Goal: Task Accomplishment & Management: Manage account settings

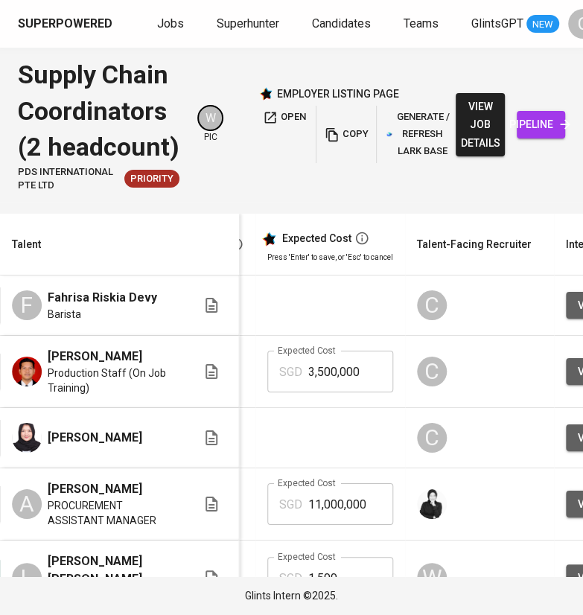
click at [527, 0] on html "Superpowered Jobs Superhunter Candidates Teams GlintsGPT NEW C Supply Chain Coo…" at bounding box center [291, 307] width 583 height 615
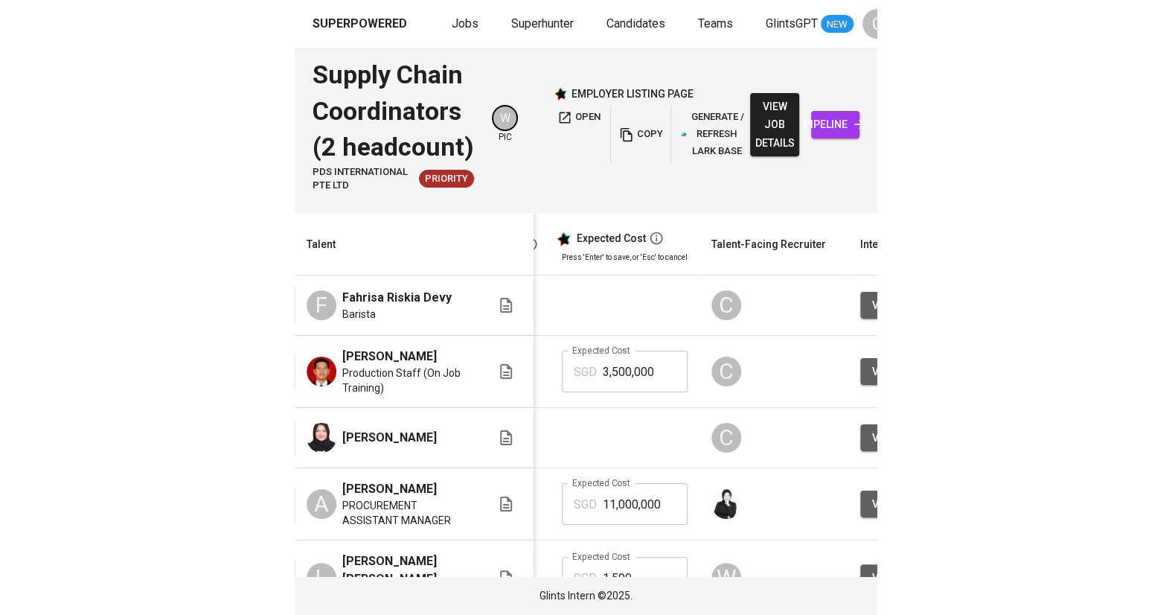
scroll to position [0, 101]
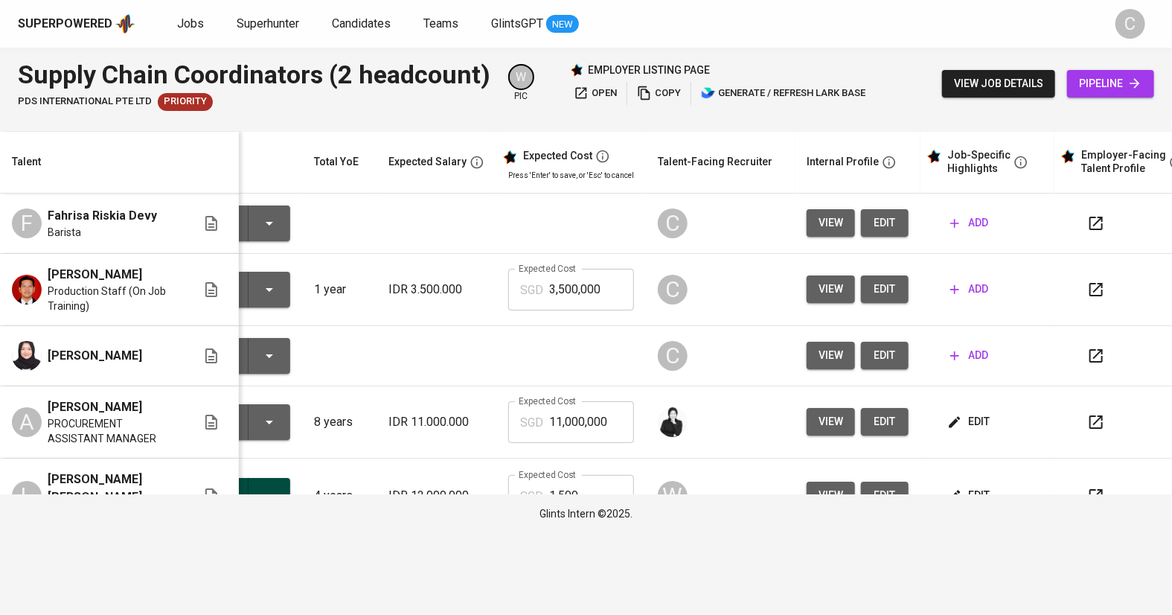
click at [582, 87] on span "open" at bounding box center [595, 93] width 43 height 17
click at [582, 89] on span "open" at bounding box center [595, 93] width 43 height 17
click at [582, 210] on button "edit" at bounding box center [885, 223] width 48 height 28
click at [582, 297] on span "edit" at bounding box center [885, 289] width 24 height 19
click at [582, 359] on span "edit" at bounding box center [885, 355] width 24 height 19
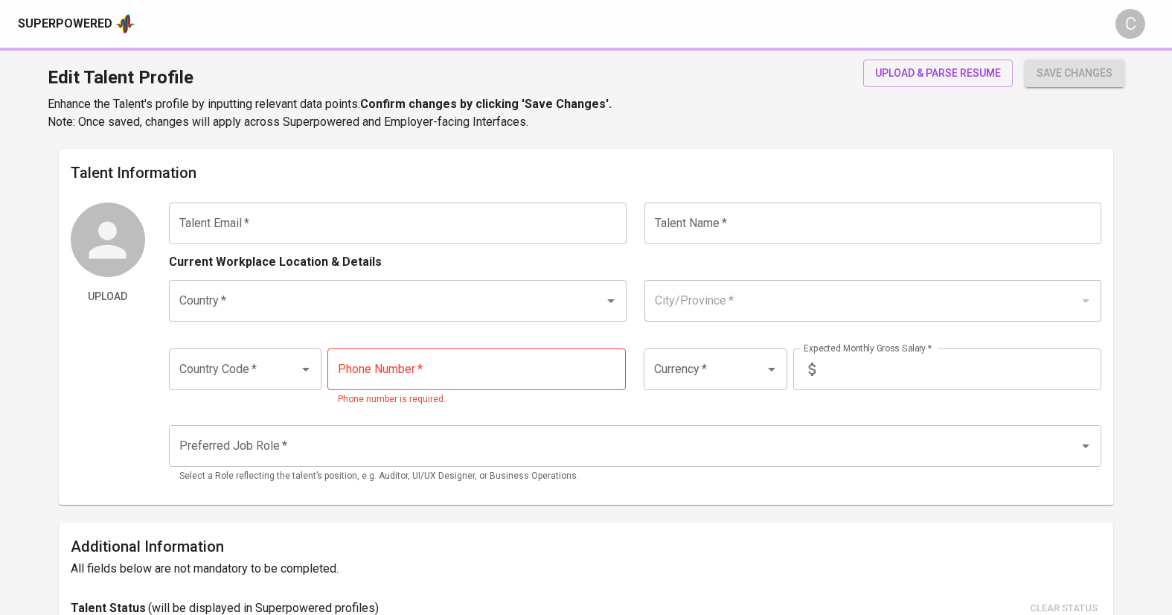
type input "fahrisadevy@gmail.com"
type input "Fahrisa Riskia Devy"
type input "Indonesia"
type input "+62"
type input "IDR"
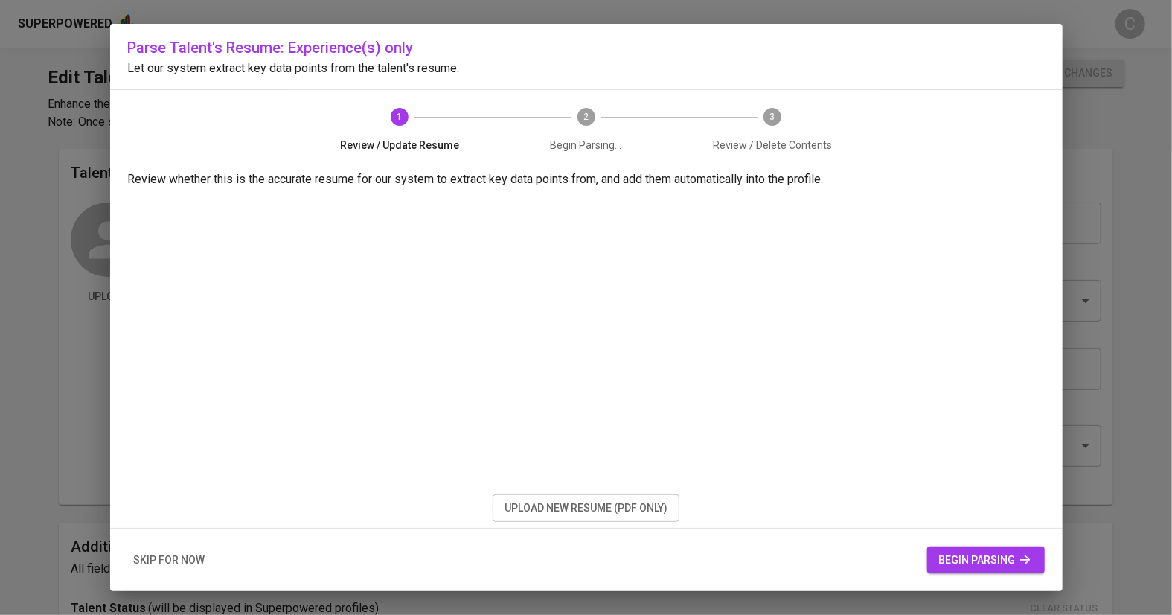
drag, startPoint x: 566, startPoint y: 512, endPoint x: 575, endPoint y: 507, distance: 10.0
click at [566, 511] on span "upload new resume (pdf only)" at bounding box center [585, 507] width 163 height 19
click at [976, 562] on span "begin parsing" at bounding box center [986, 560] width 94 height 19
click at [966, 564] on span "begin parsing" at bounding box center [986, 560] width 94 height 19
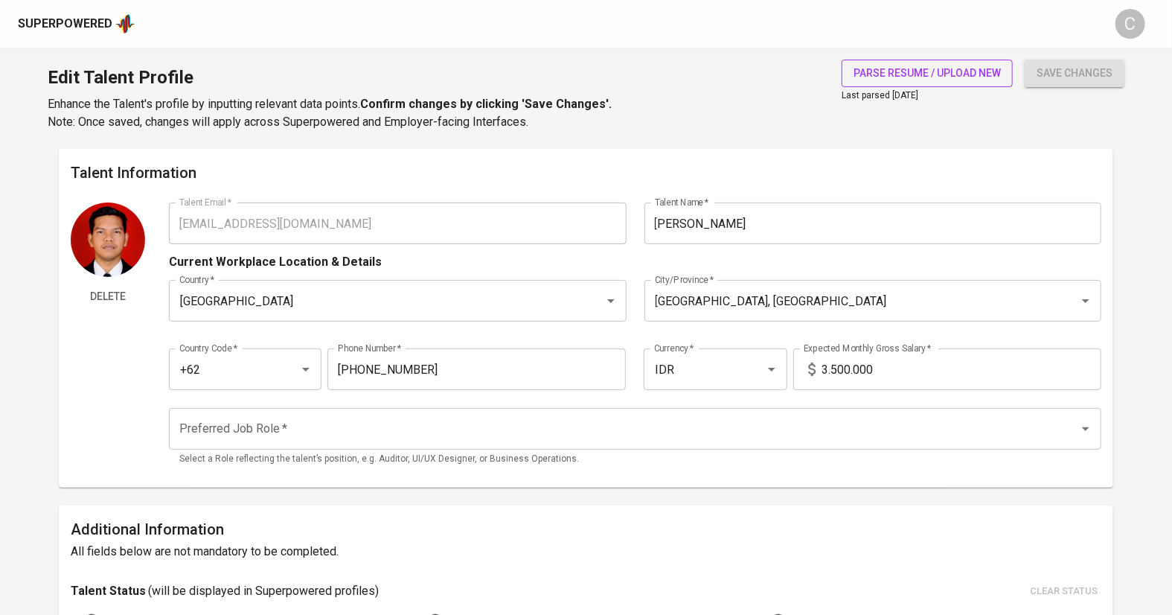
click at [920, 62] on button "parse resume / upload new" at bounding box center [926, 74] width 171 height 28
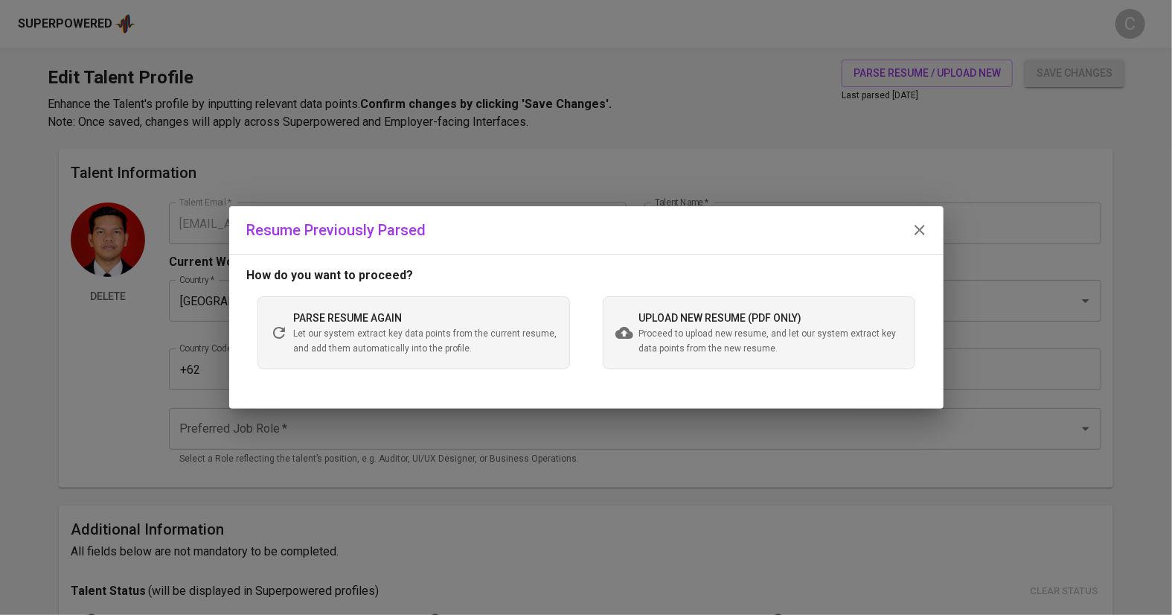
click at [710, 326] on div "upload new resume (pdf only) Proceed to upload new resume, and let our system e…" at bounding box center [770, 333] width 263 height 48
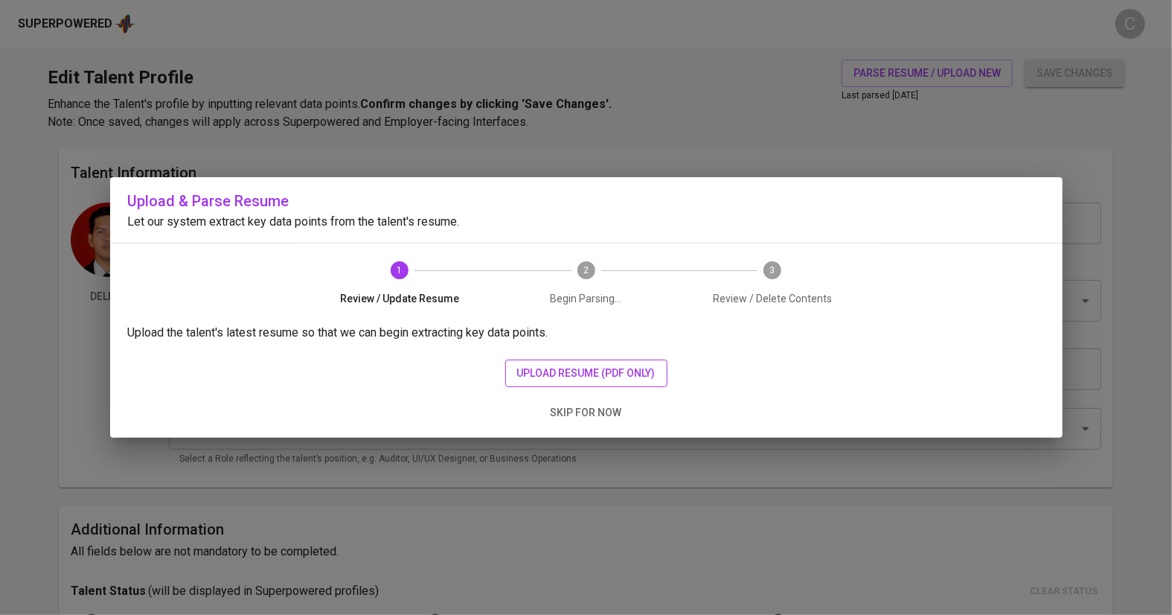
click at [591, 363] on button "upload resume (pdf only)" at bounding box center [586, 373] width 162 height 28
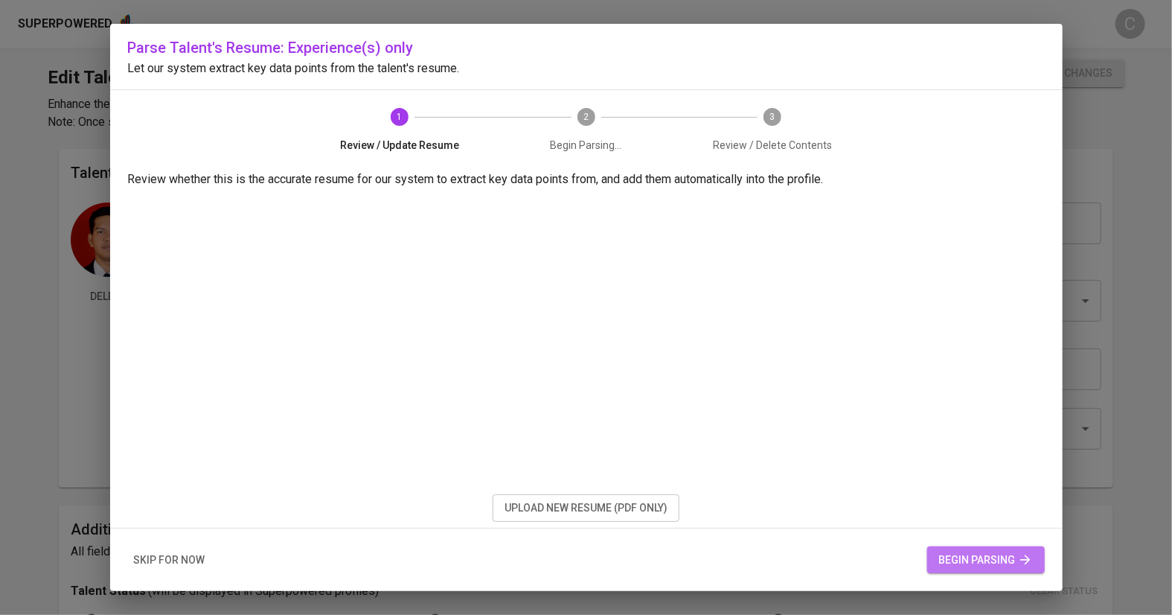
click at [996, 559] on span "begin parsing" at bounding box center [986, 560] width 94 height 19
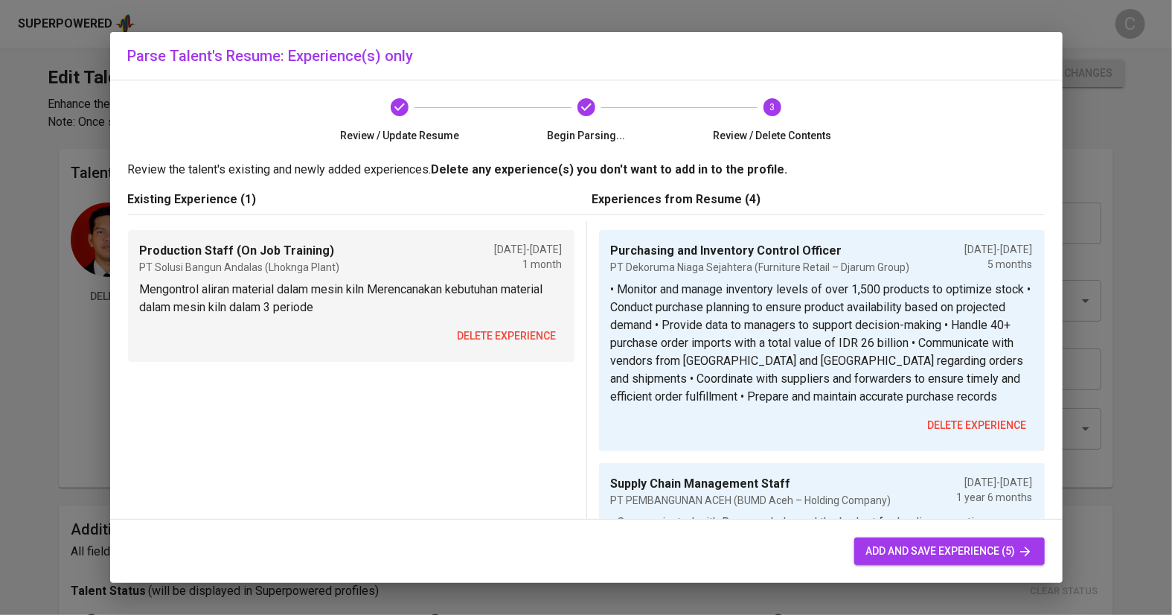
click at [505, 324] on button "delete experience" at bounding box center [507, 336] width 111 height 28
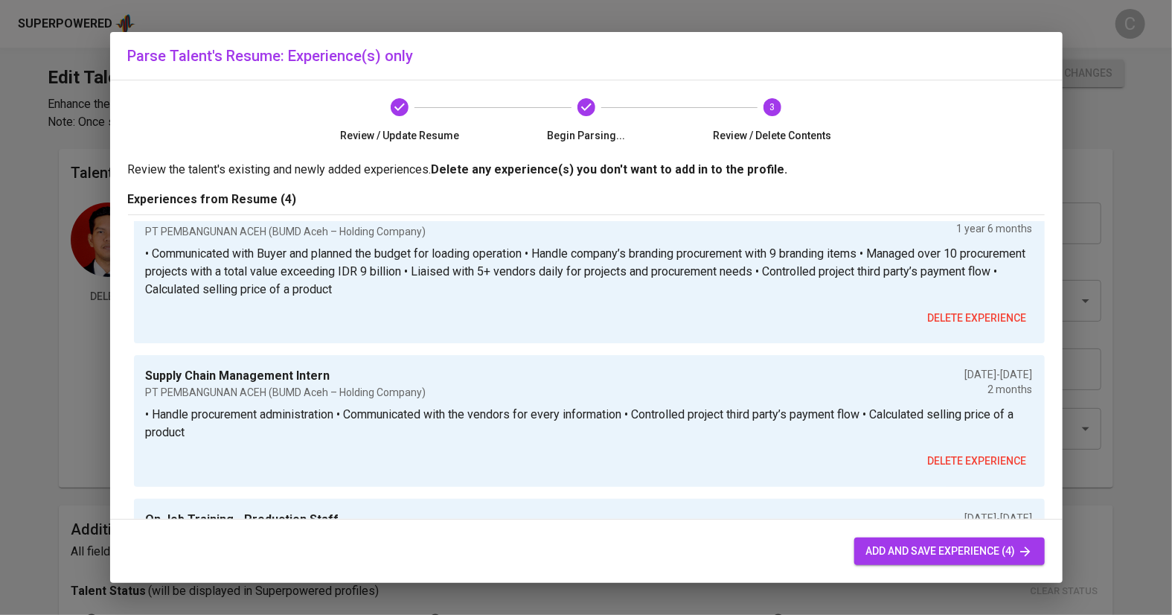
scroll to position [217, 0]
click at [908, 552] on span "add and save experience (4)" at bounding box center [949, 551] width 167 height 19
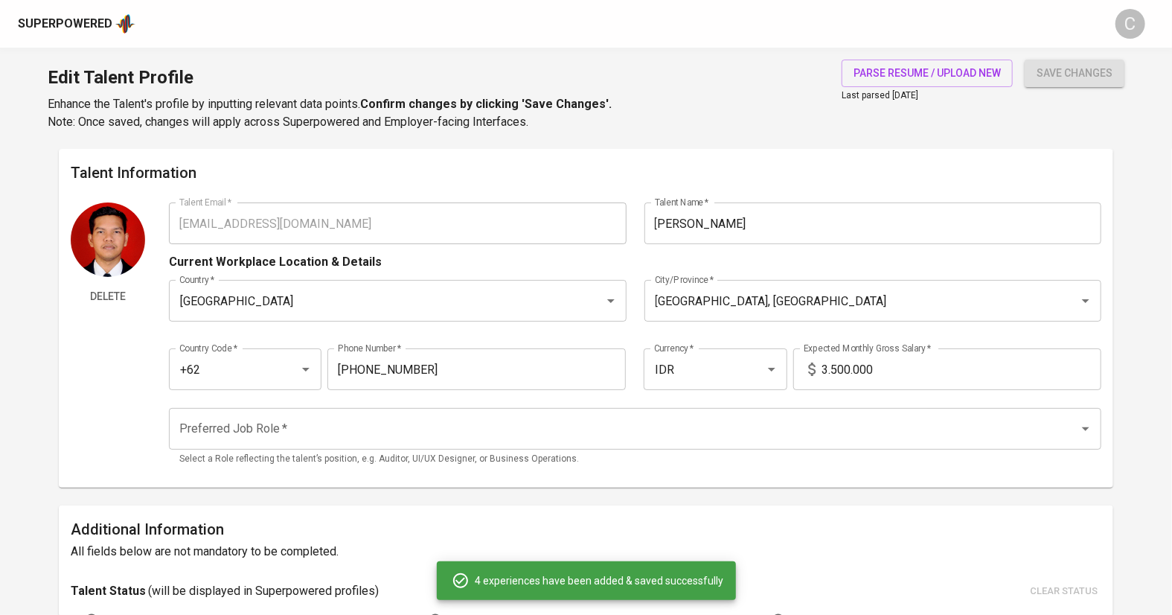
type input "Purchasing and Inventory Control Officer"
type input "PT Dekoruma Niaga Sejahtera (Furniture Retail – Djarum Group)"
type input "06/01/2025"
type input "11/01/2025"
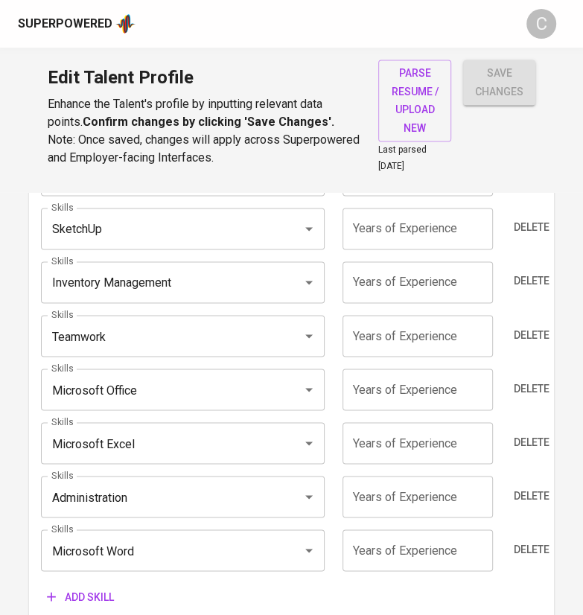
scroll to position [0, 0]
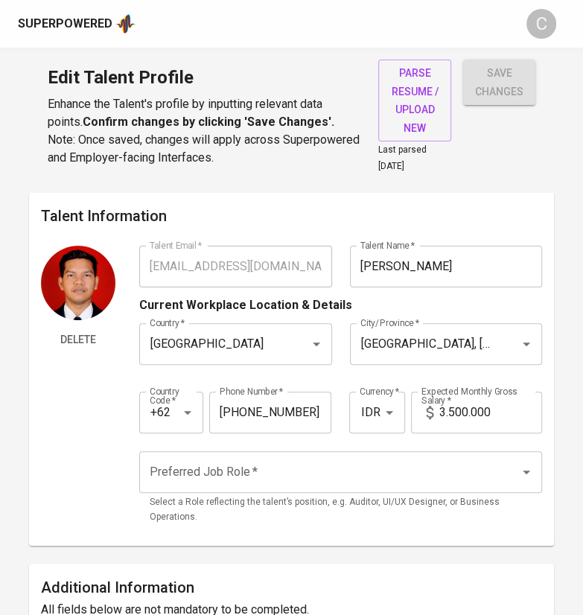
click at [506, 407] on input "3.500.000" at bounding box center [490, 412] width 103 height 42
type input "3"
type input "10.000.000"
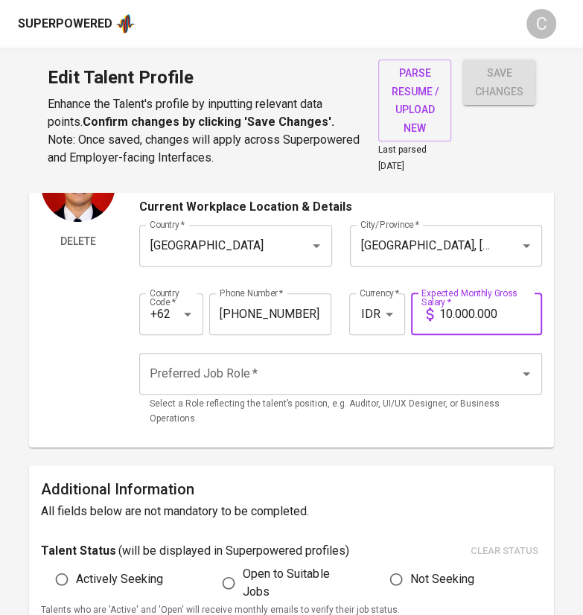
scroll to position [102, 0]
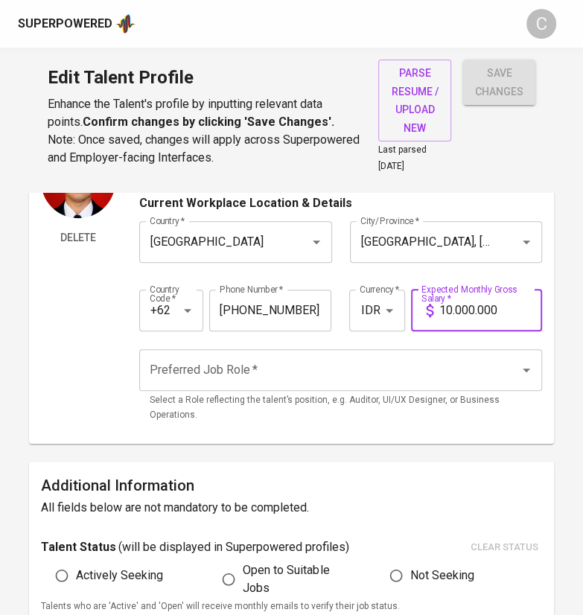
click at [248, 368] on input "Preferred Job Role   *" at bounding box center [319, 370] width 347 height 28
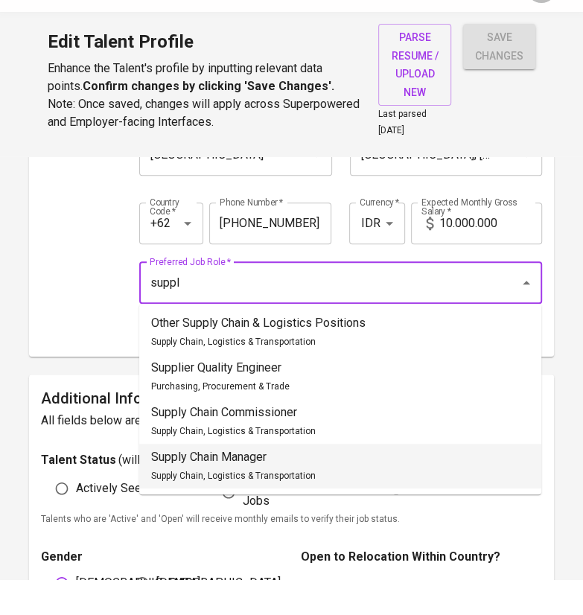
scroll to position [158, 0]
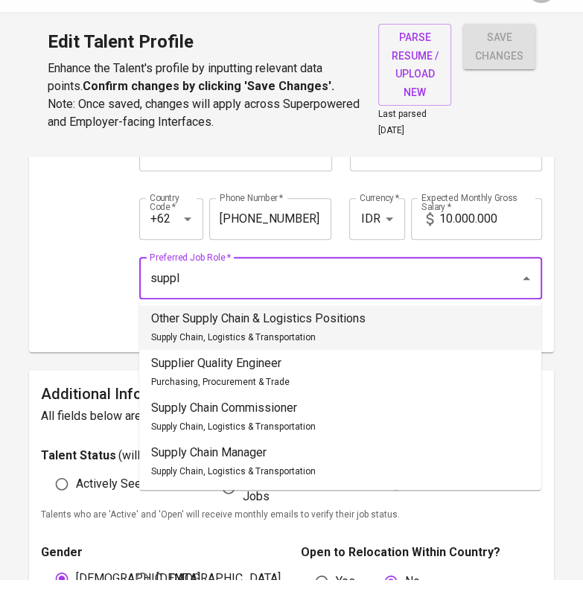
click at [303, 362] on div "Other Supply Chain & Logistics Positions Supply Chain, Logistics & Transportati…" at bounding box center [258, 363] width 214 height 36
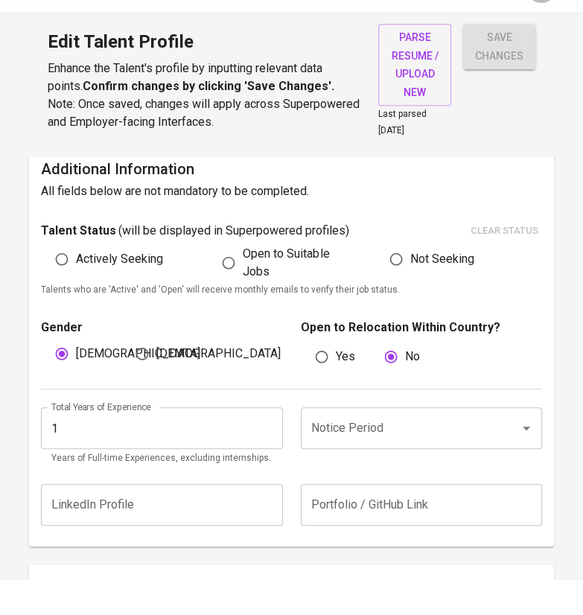
scroll to position [391, 0]
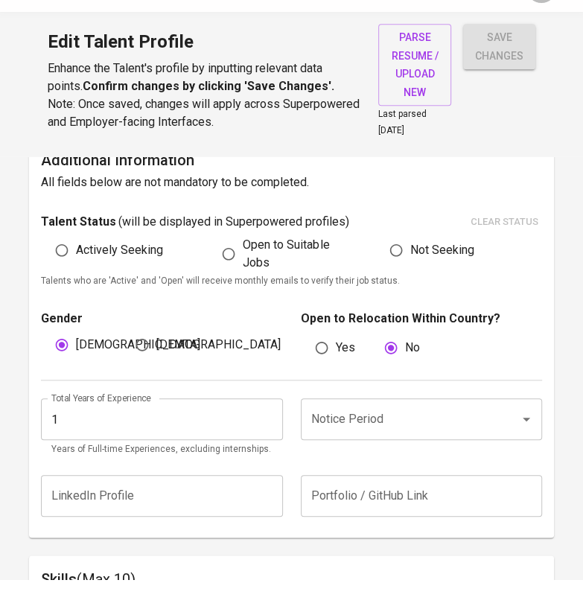
type input "Other Supply Chain & Logistics Positions"
click at [364, 458] on input "Notice Period" at bounding box center [400, 454] width 186 height 28
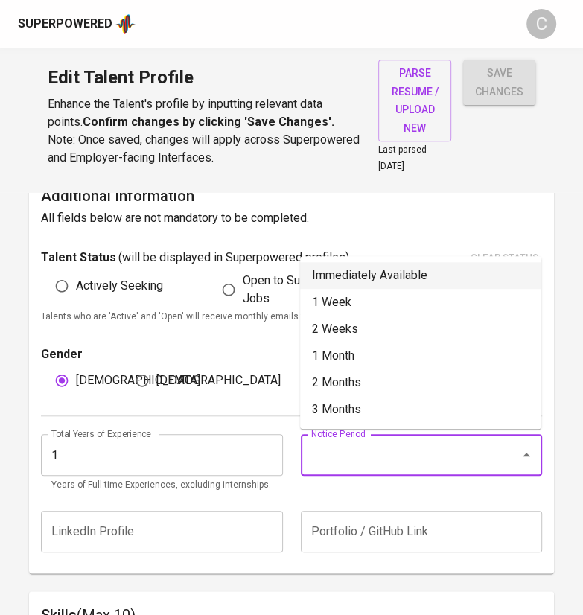
click at [350, 280] on li "Immediately Available" at bounding box center [420, 275] width 241 height 27
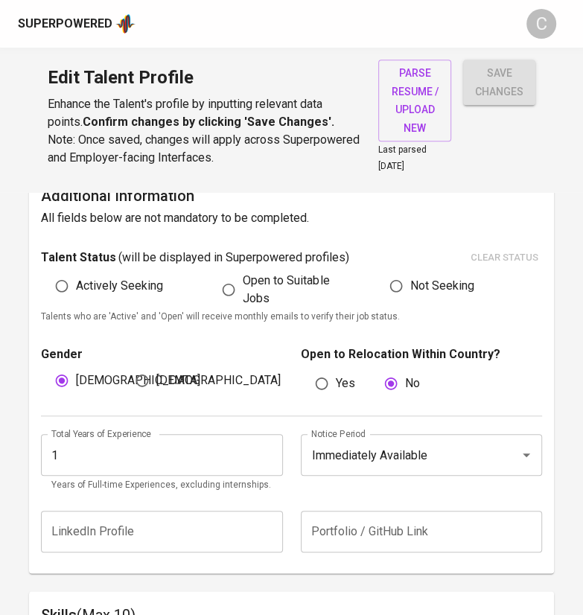
click at [419, 440] on input "Immediately Available" at bounding box center [400, 454] width 186 height 28
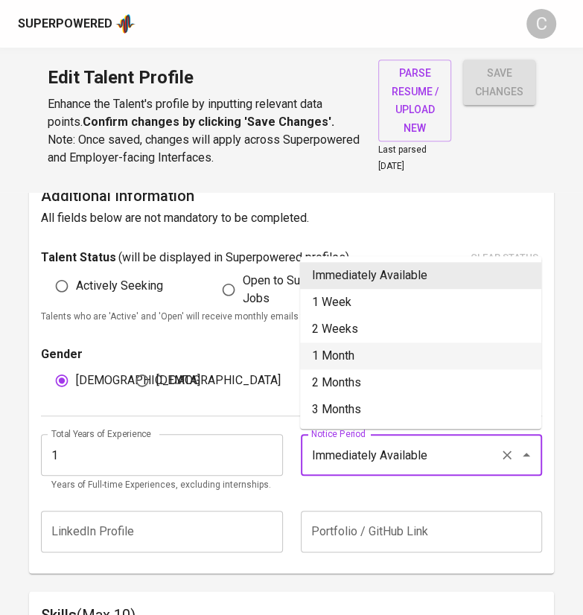
click at [348, 347] on li "1 Month" at bounding box center [420, 355] width 241 height 27
type input "1 Month"
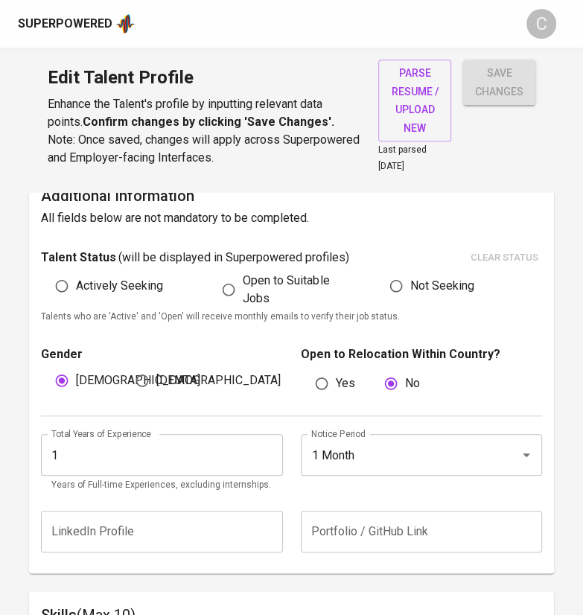
click at [111, 456] on input "1" at bounding box center [161, 455] width 241 height 42
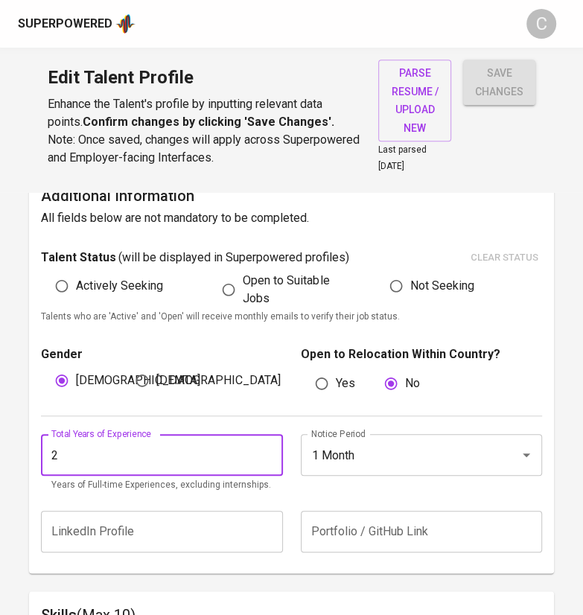
type input "2"
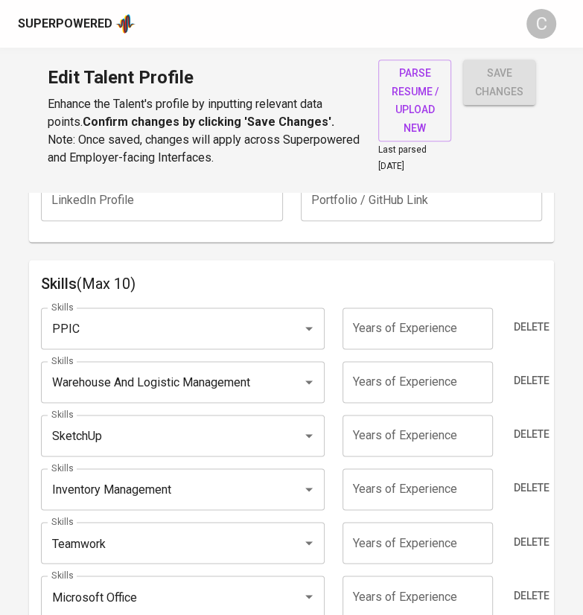
scroll to position [722, 0]
click at [209, 340] on div "PPIC Skills" at bounding box center [182, 328] width 283 height 42
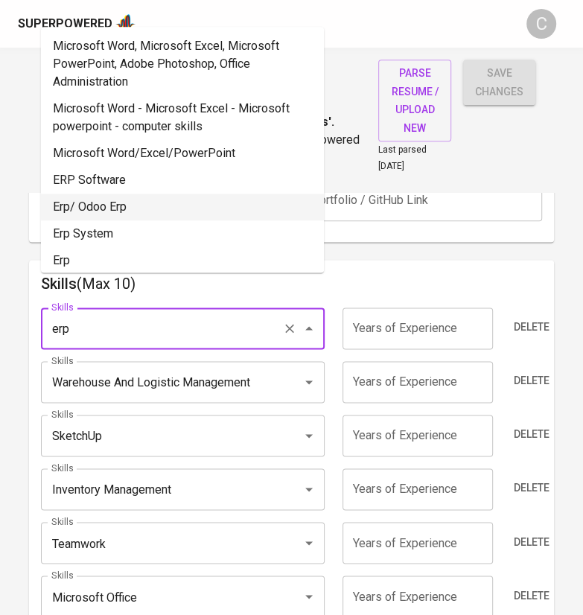
scroll to position [25, 0]
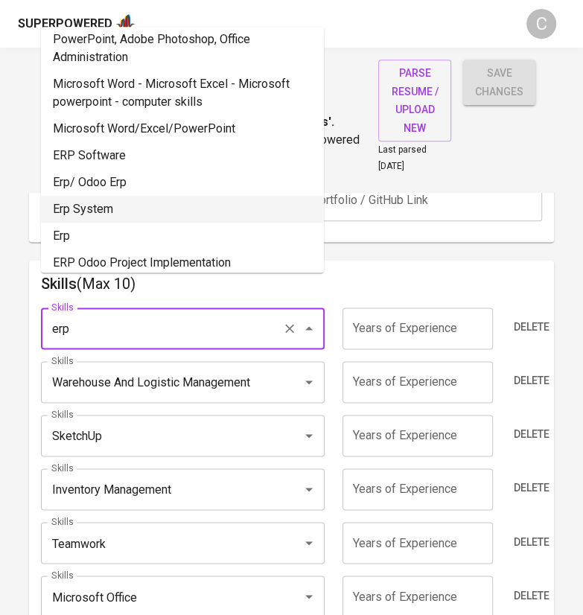
click at [140, 210] on li "Erp System" at bounding box center [182, 209] width 283 height 27
type input "Erp System"
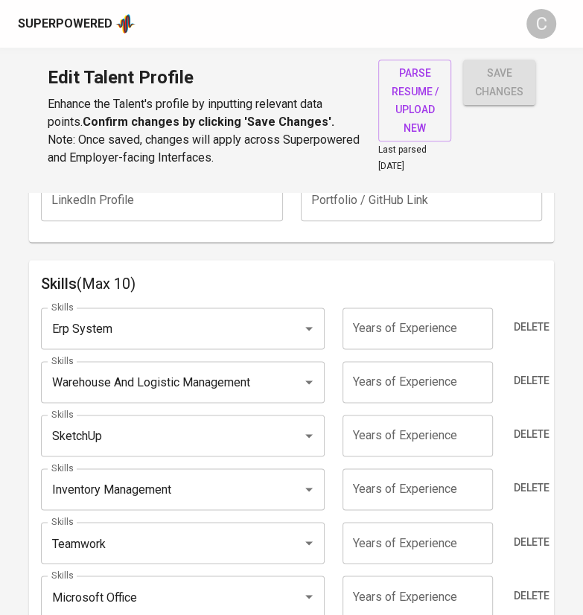
click at [130, 325] on input "Erp System" at bounding box center [162, 328] width 228 height 28
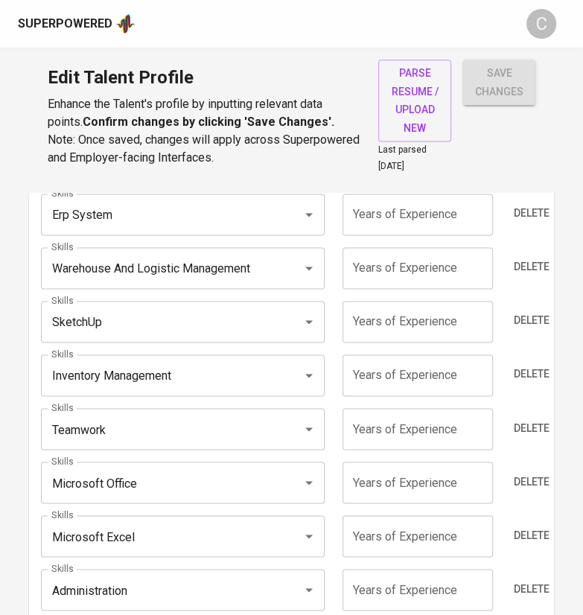
scroll to position [853, 0]
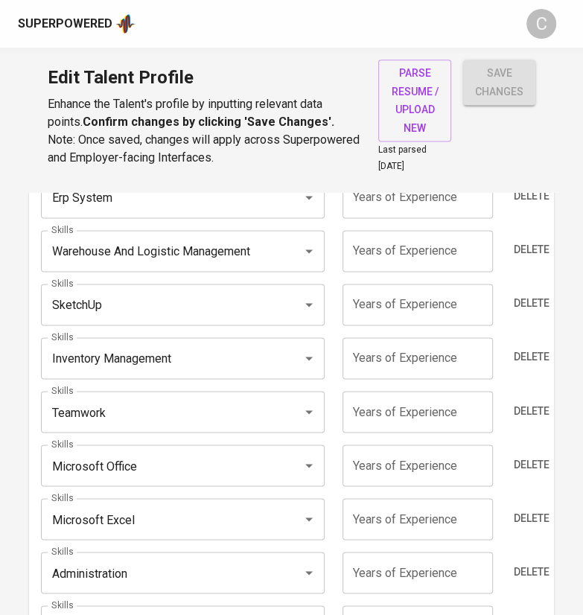
click at [141, 391] on div "Teamwork Skills" at bounding box center [182, 412] width 283 height 42
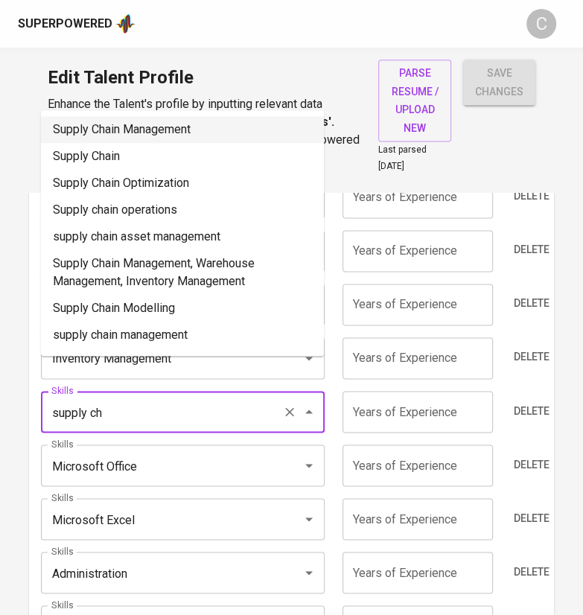
click at [185, 129] on li "Supply Chain Management" at bounding box center [182, 129] width 283 height 27
type input "Supply Chain Management"
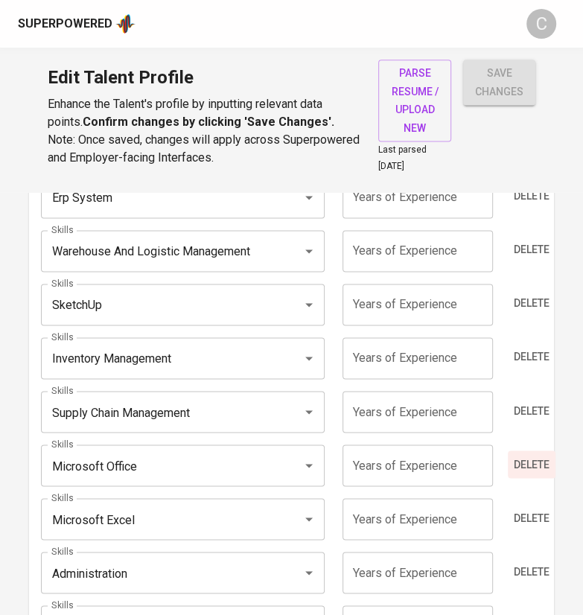
click at [526, 463] on span "Delete" at bounding box center [531, 464] width 36 height 19
click at [532, 513] on span "Delete" at bounding box center [531, 517] width 36 height 19
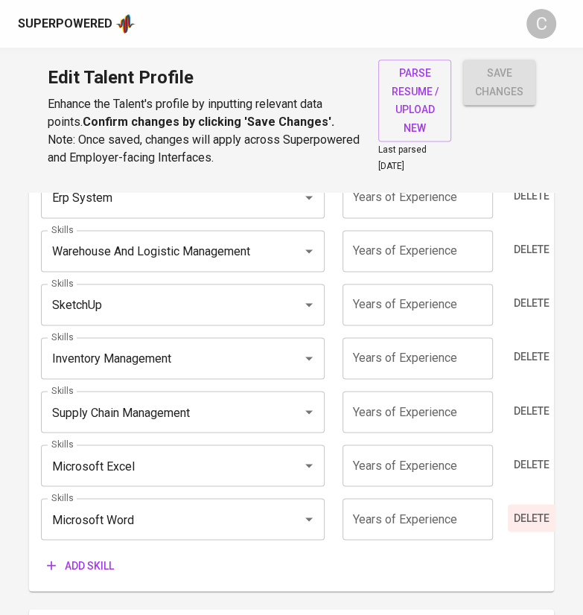
click at [532, 513] on span "Delete" at bounding box center [531, 517] width 36 height 19
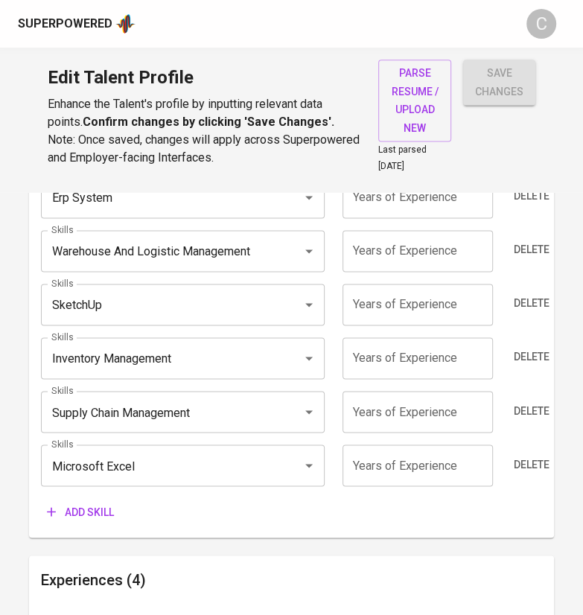
click at [83, 504] on span "Add skill" at bounding box center [80, 511] width 67 height 19
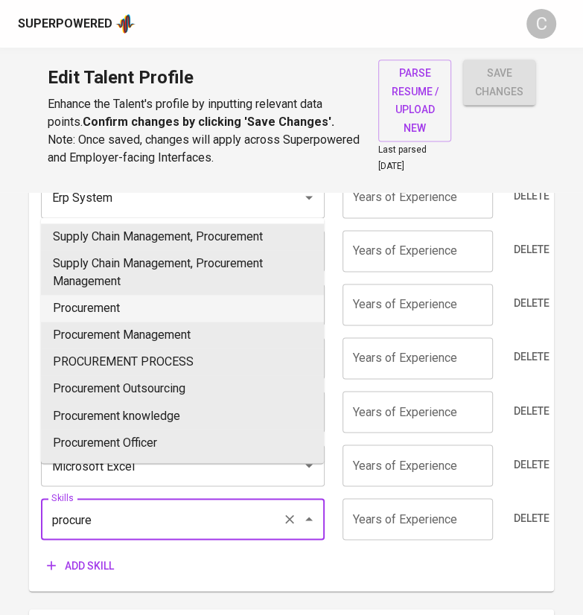
click at [160, 313] on li "Procurement" at bounding box center [182, 308] width 283 height 27
type input "Procurement"
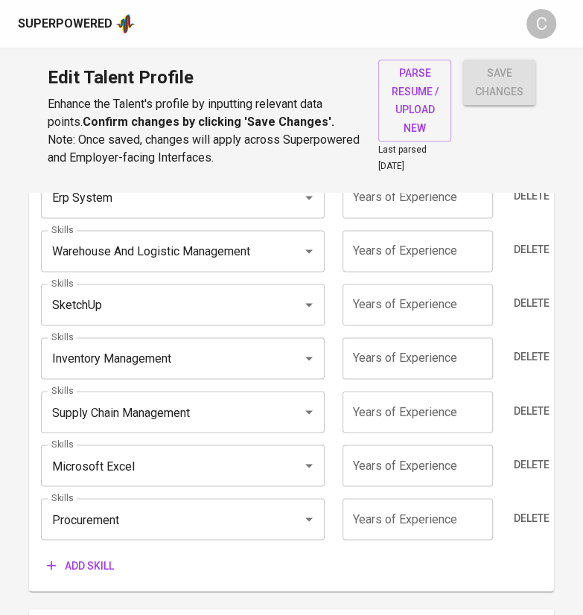
click at [413, 505] on input "number" at bounding box center [417, 519] width 150 height 42
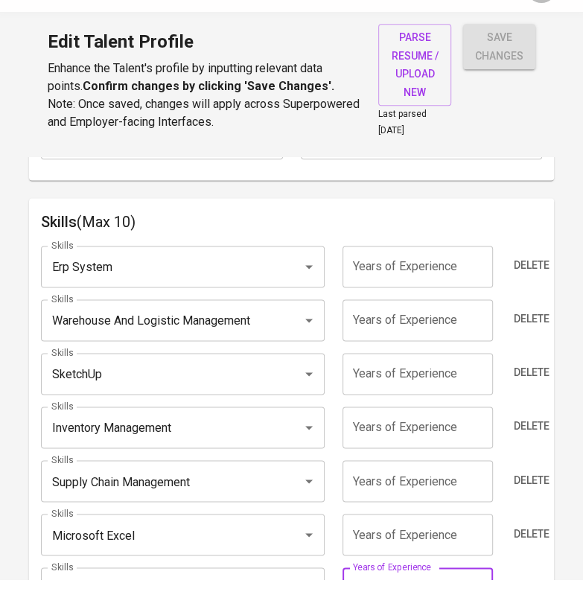
scroll to position [753, 0]
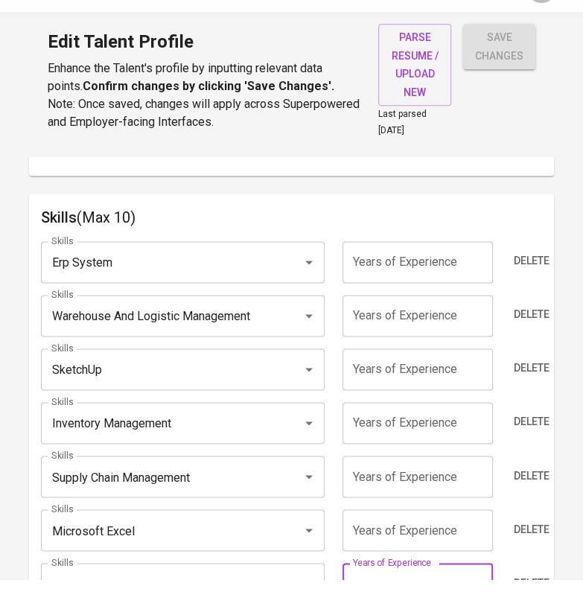
click at [448, 296] on input "number" at bounding box center [417, 298] width 150 height 42
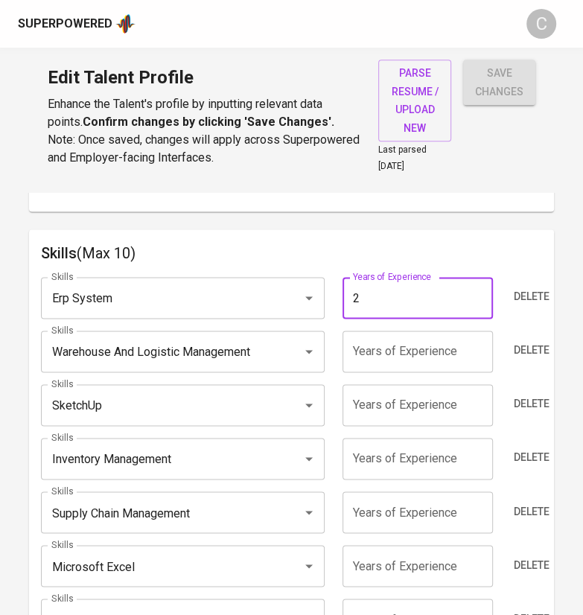
type input "2"
click at [425, 350] on input "number" at bounding box center [417, 351] width 150 height 42
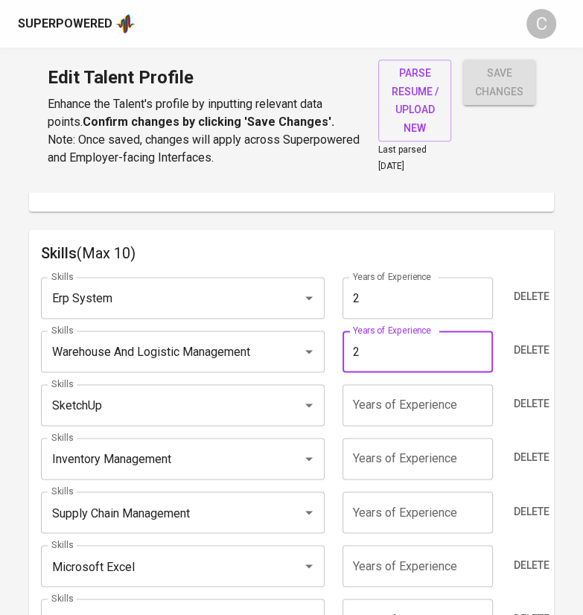
type input "2"
click at [429, 401] on input "number" at bounding box center [417, 405] width 150 height 42
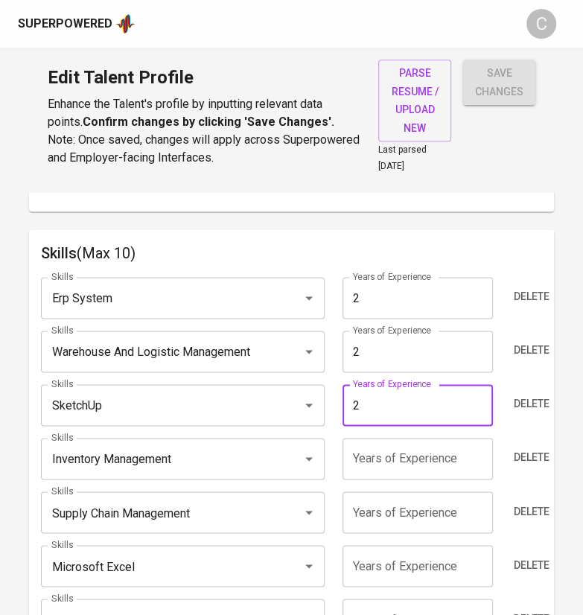
type input "2"
click at [433, 450] on input "number" at bounding box center [417, 458] width 150 height 42
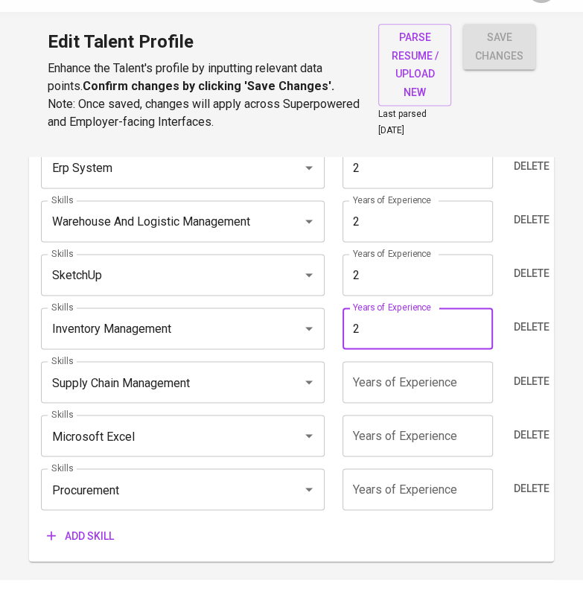
scroll to position [848, 0]
type input "2"
click at [449, 409] on input "number" at bounding box center [417, 417] width 150 height 42
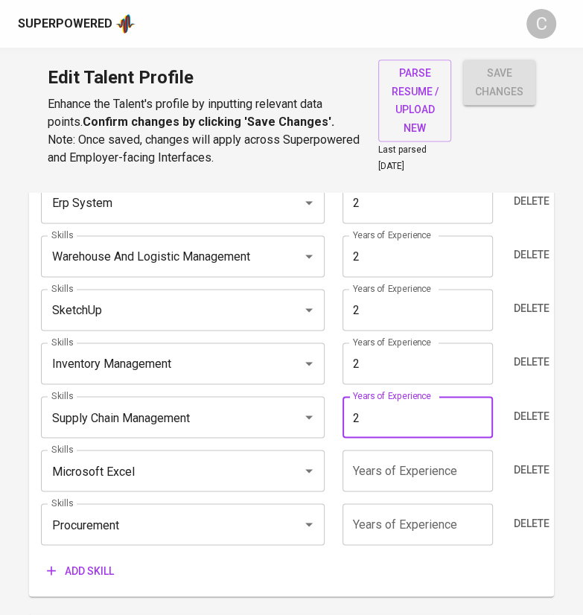
click at [443, 417] on input "2" at bounding box center [417, 417] width 150 height 42
type input "22"
click at [434, 482] on input "number" at bounding box center [417, 470] width 150 height 42
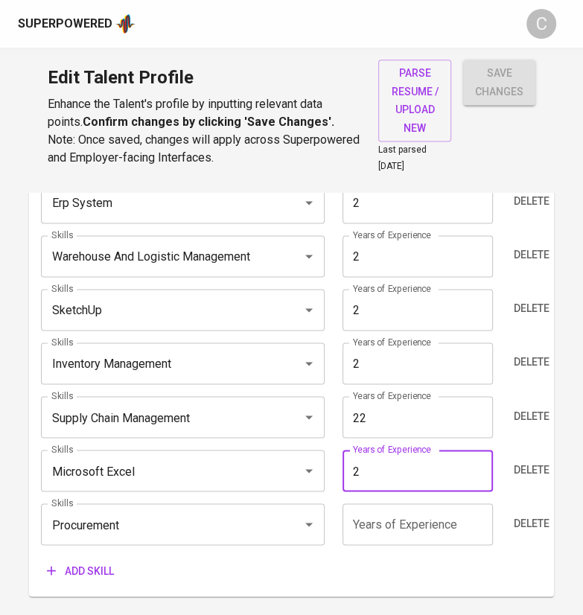
type input "2"
click at [429, 524] on input "number" at bounding box center [417, 524] width 150 height 42
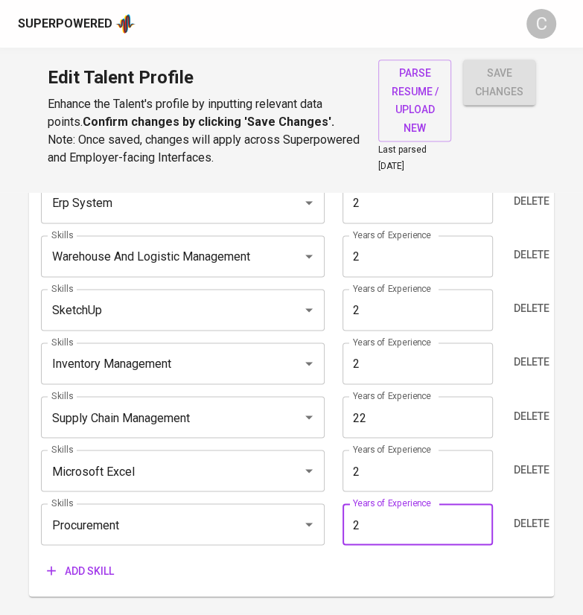
type input "2"
click at [446, 408] on input "22" at bounding box center [417, 417] width 150 height 42
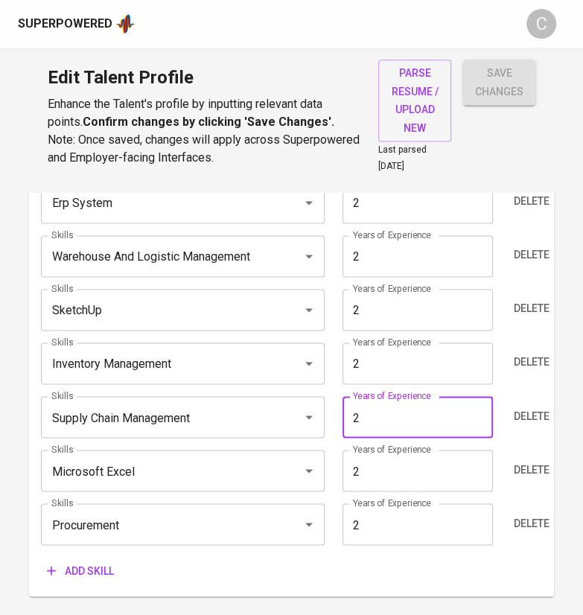
type input "2"
click at [187, 308] on input "SketchUp" at bounding box center [162, 309] width 228 height 28
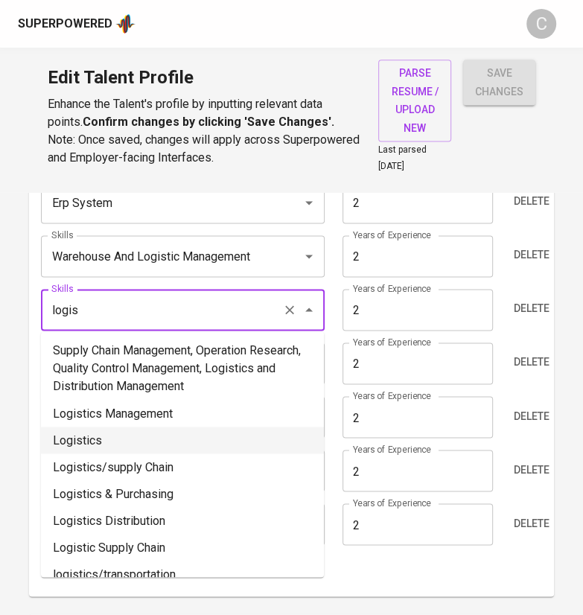
click at [176, 436] on li "Logistics" at bounding box center [182, 439] width 283 height 27
type input "Logistics"
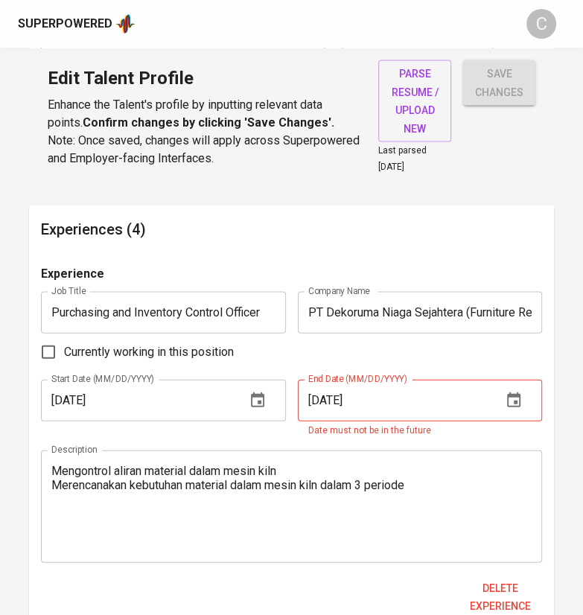
scroll to position [1258, 0]
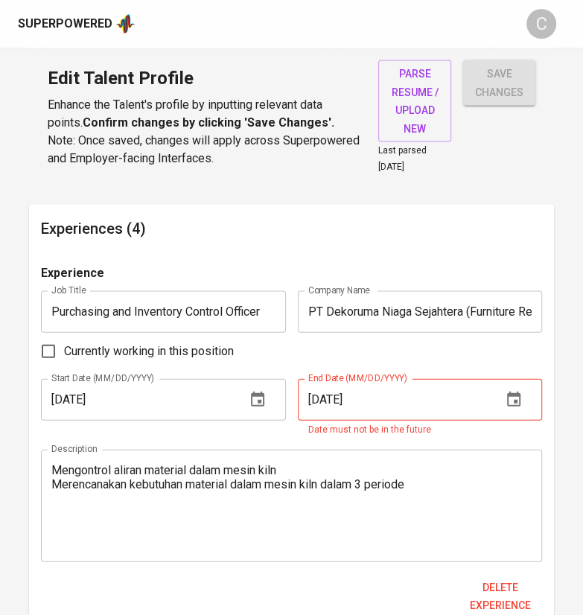
click at [55, 353] on input "Currently working in this position" at bounding box center [48, 350] width 31 height 31
checkbox input "true"
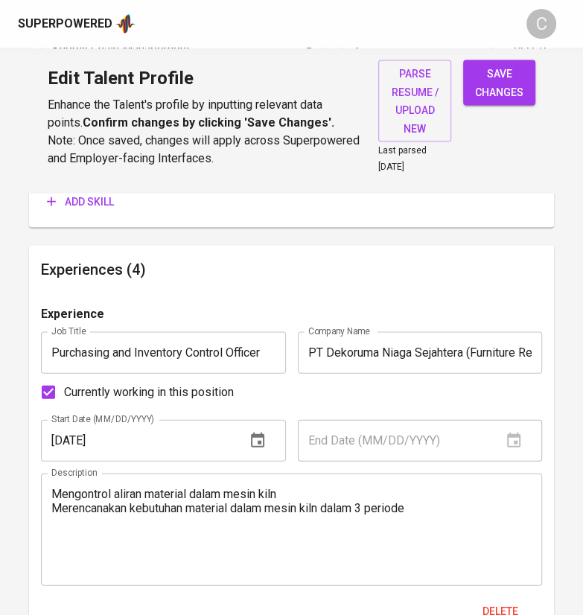
scroll to position [1216, 0]
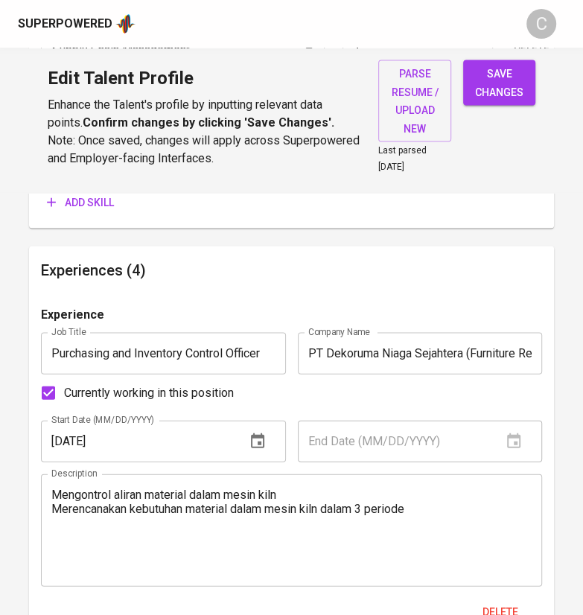
click at [433, 342] on input "PT Dekoruma Niaga Sejahtera (Furniture Retail – Djarum Group)" at bounding box center [420, 353] width 244 height 42
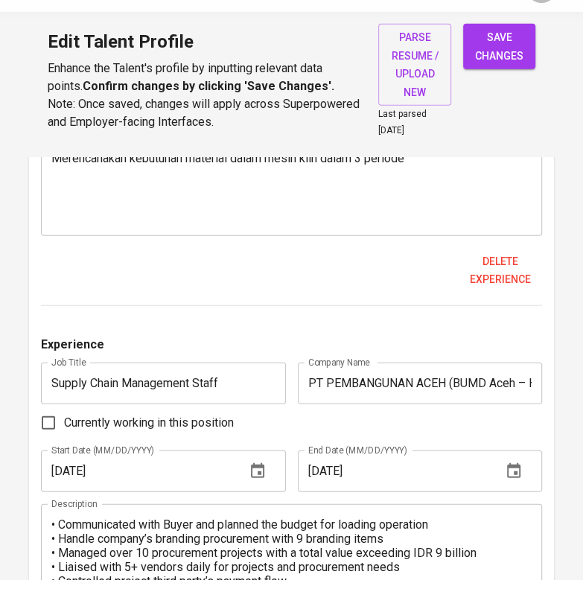
scroll to position [1533, 0]
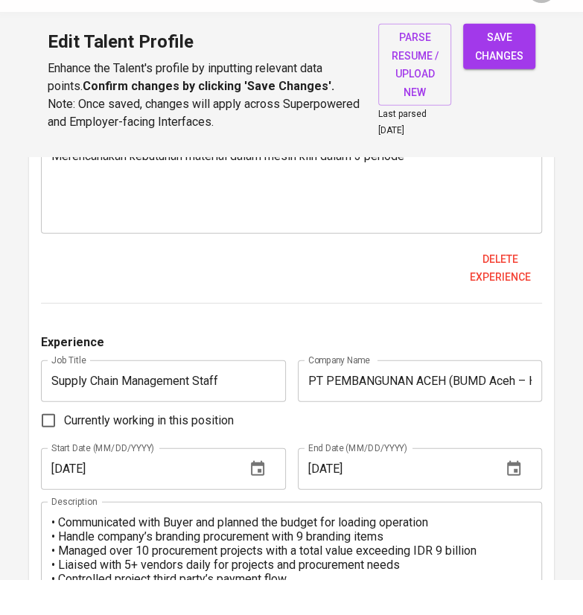
click at [506, 498] on icon "button" at bounding box center [513, 505] width 18 height 18
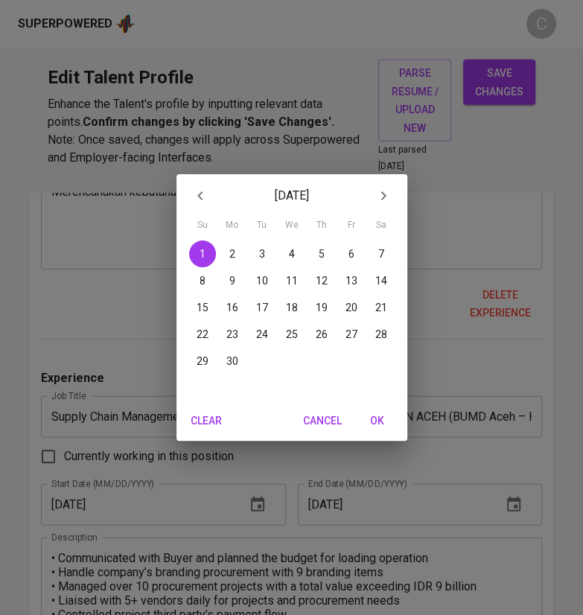
click at [494, 372] on div "June 2025 Su Mo Tu We Th Fr Sa 1 2 3 4 5 6 7 8 9 10 11 12 13 14 15 16 17 18 19 …" at bounding box center [291, 307] width 583 height 615
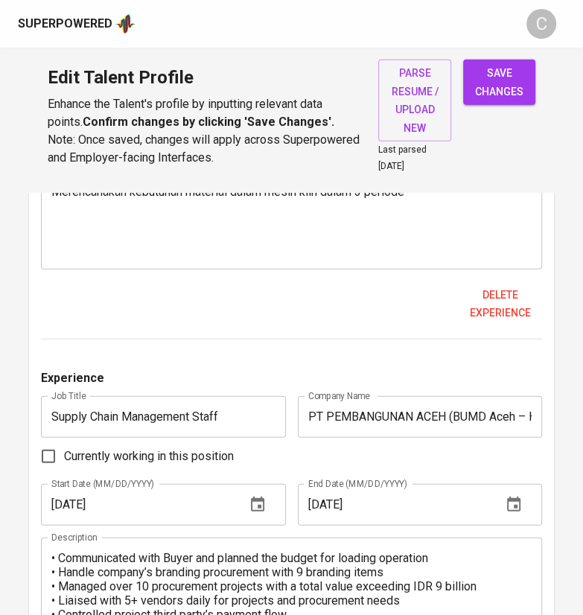
click at [501, 77] on span "save changes" at bounding box center [499, 82] width 48 height 36
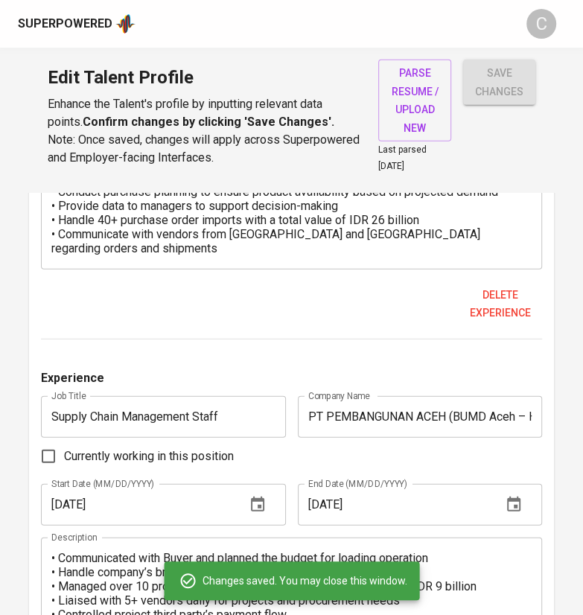
type input "Procurement"
type input "Microsoft Excel"
type input "Supply Chain Management"
type input "Logistics"
type input "Warehouse And Logistic Management"
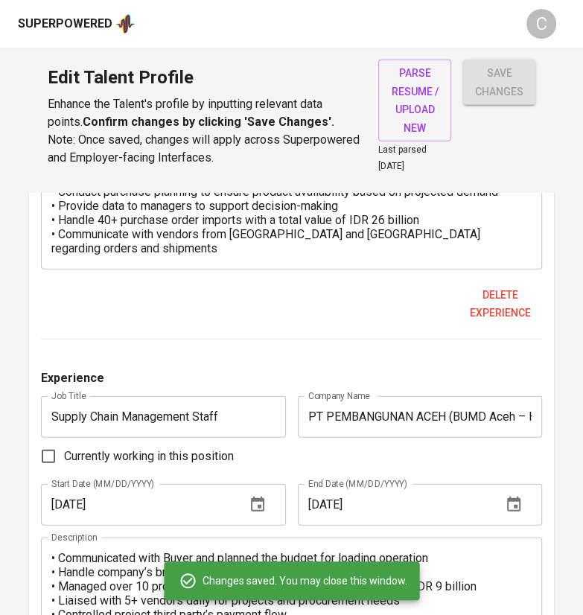
type input "Enterprise Resource Planning (ERP)"
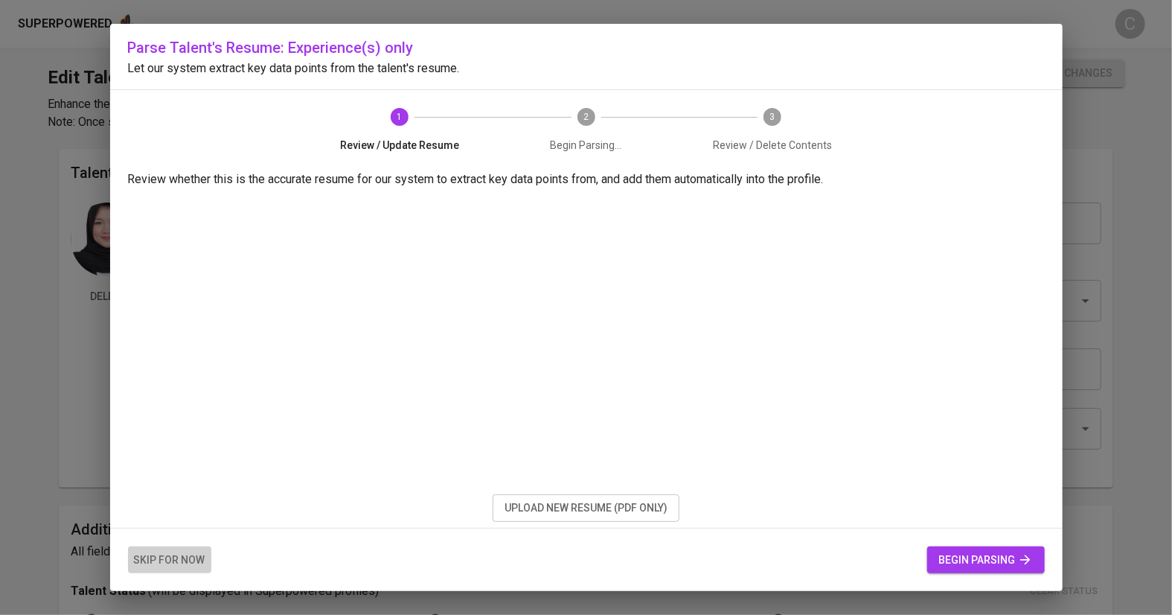
click at [188, 556] on span "skip for now" at bounding box center [169, 560] width 71 height 19
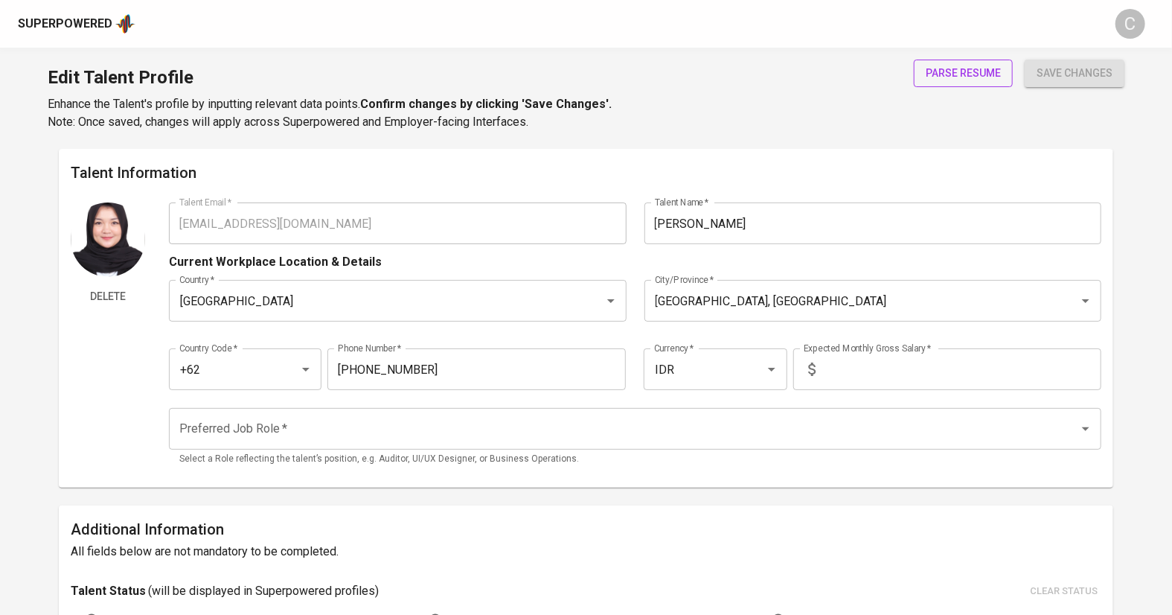
click at [952, 69] on span "parse resume" at bounding box center [963, 73] width 75 height 19
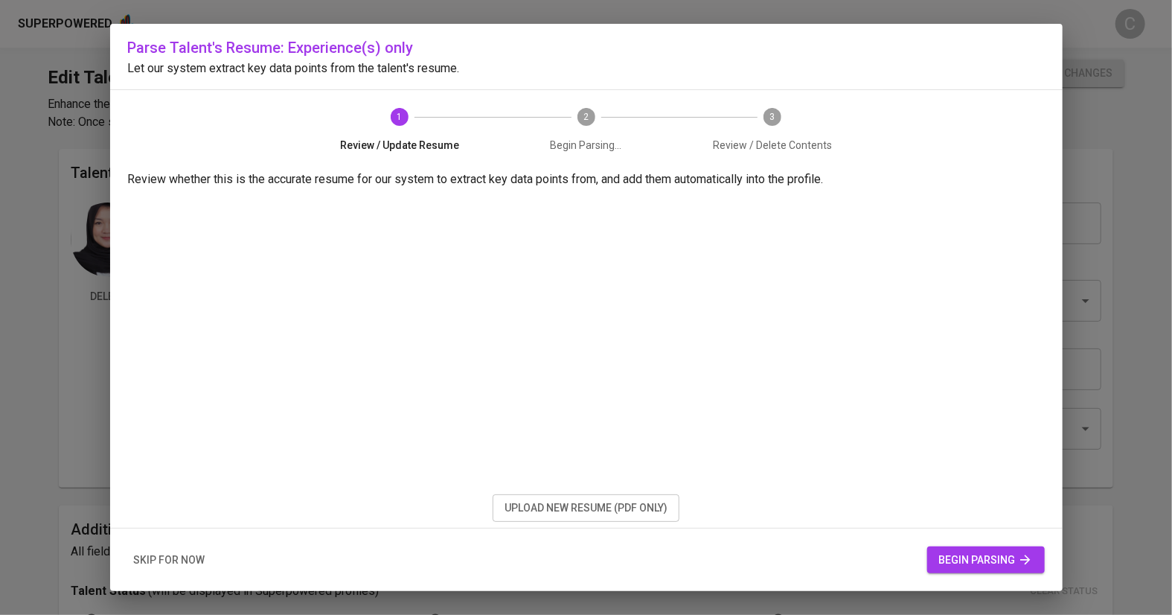
click at [185, 563] on span "skip for now" at bounding box center [169, 560] width 71 height 19
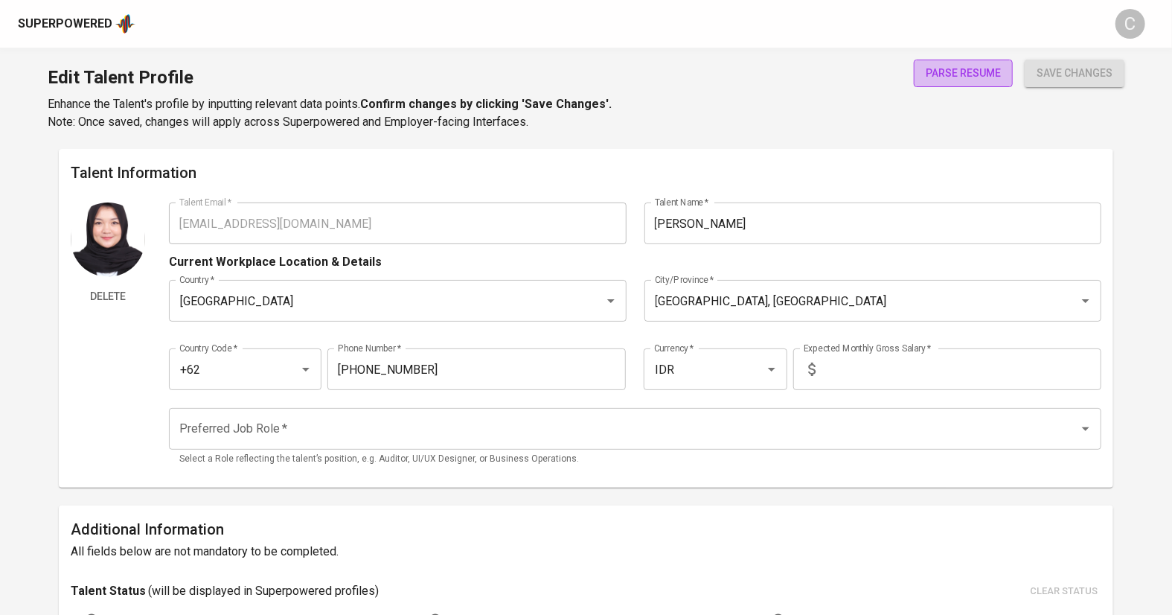
click at [938, 75] on span "parse resume" at bounding box center [963, 73] width 75 height 19
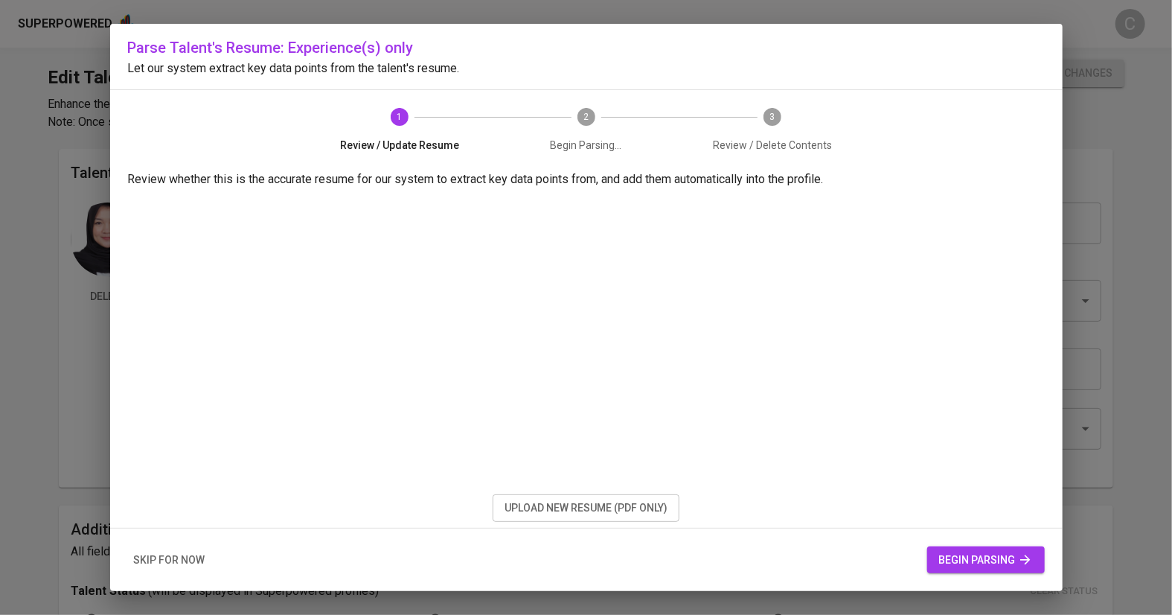
click at [574, 498] on span "upload new resume (pdf only)" at bounding box center [585, 507] width 163 height 19
click at [982, 560] on span "begin parsing" at bounding box center [986, 560] width 94 height 19
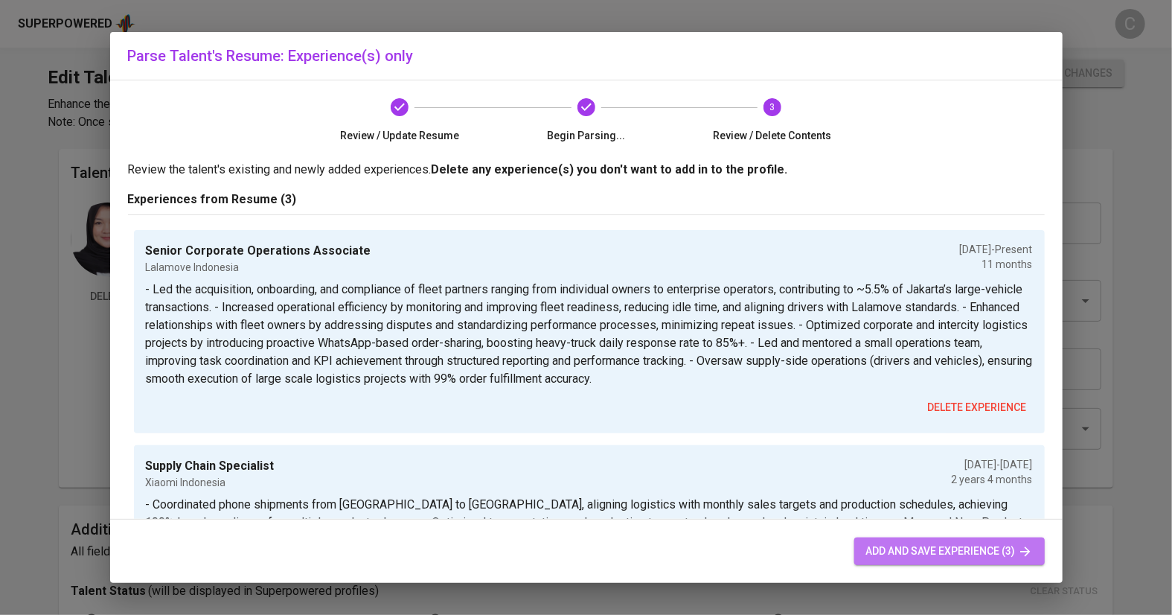
click at [870, 542] on span "add and save experience (3)" at bounding box center [949, 551] width 167 height 19
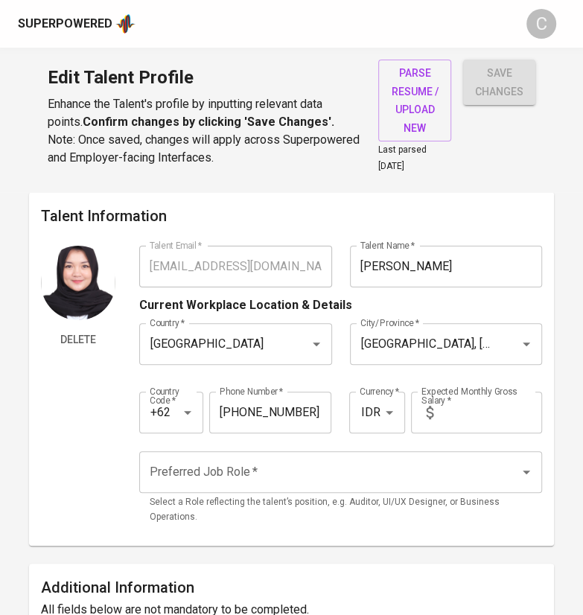
click at [471, 411] on input "text" at bounding box center [490, 412] width 103 height 42
type input "11.000.000"
click at [390, 477] on input "Preferred Job Role   *" at bounding box center [319, 472] width 347 height 28
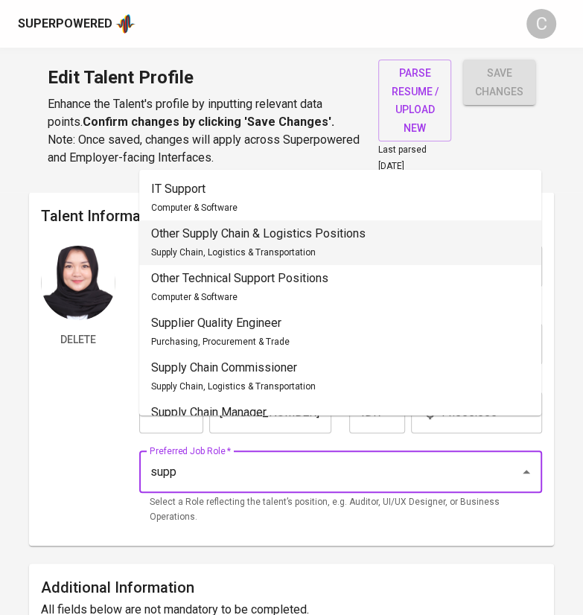
click at [344, 246] on div "Other Supply Chain & Logistics Positions Supply Chain, Logistics & Transportati…" at bounding box center [258, 243] width 214 height 36
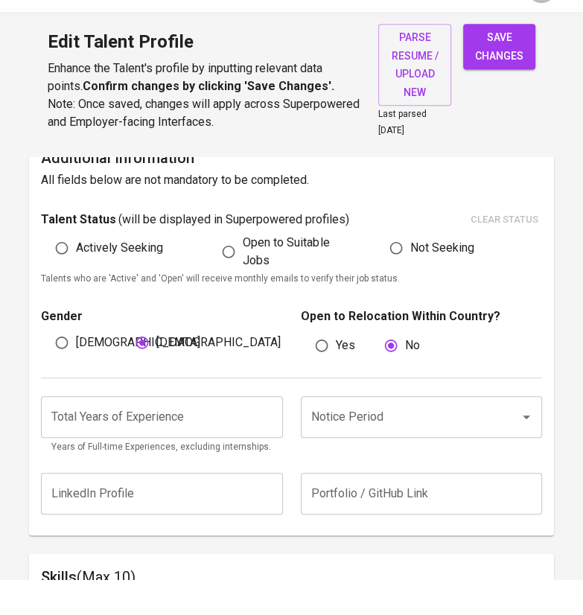
scroll to position [397, 0]
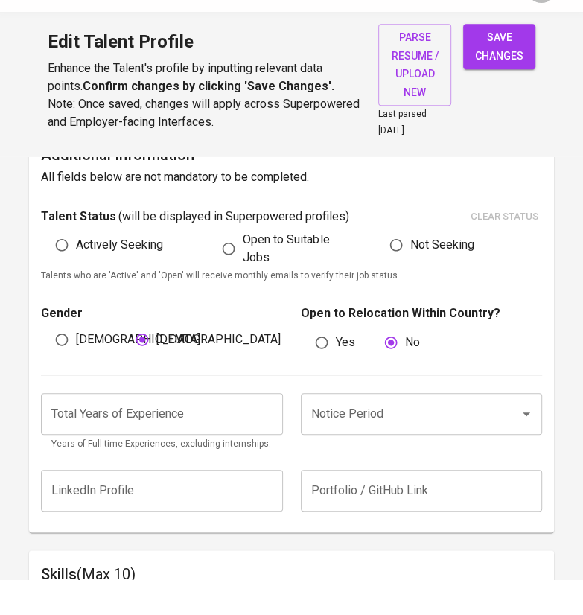
type input "Other Supply Chain & Logistics Positions"
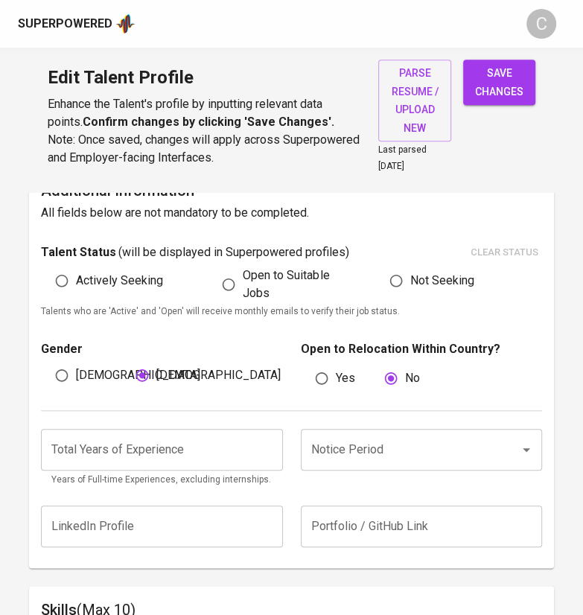
click at [142, 449] on input "number" at bounding box center [161, 450] width 241 height 42
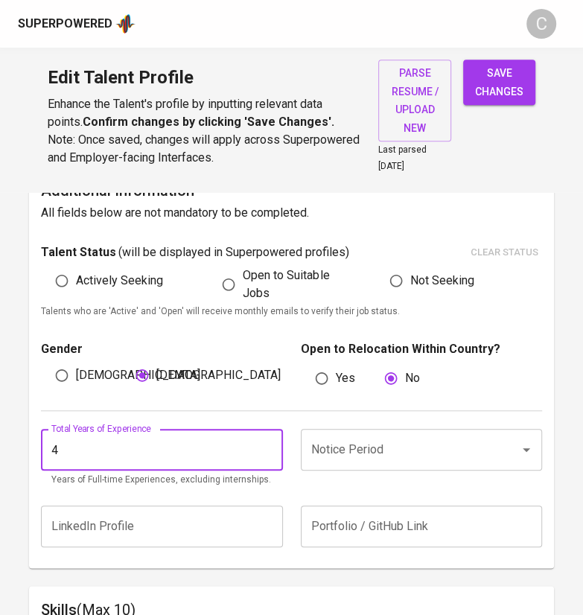
type input "4"
click at [320, 450] on input "Notice Period" at bounding box center [400, 449] width 186 height 28
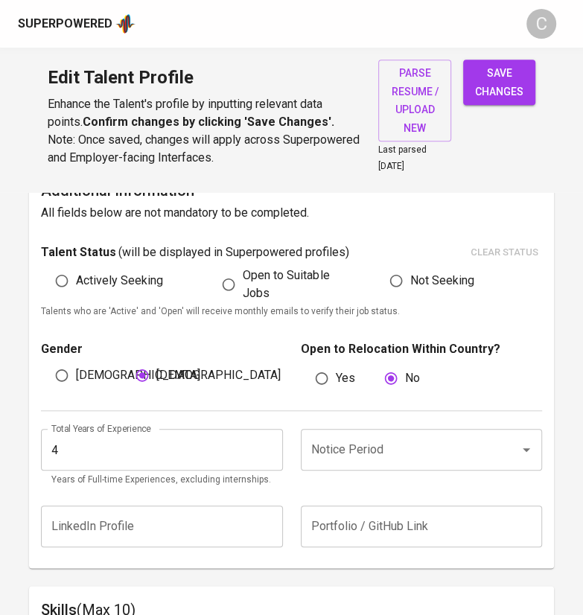
click at [465, 443] on input "Notice Period" at bounding box center [400, 449] width 186 height 28
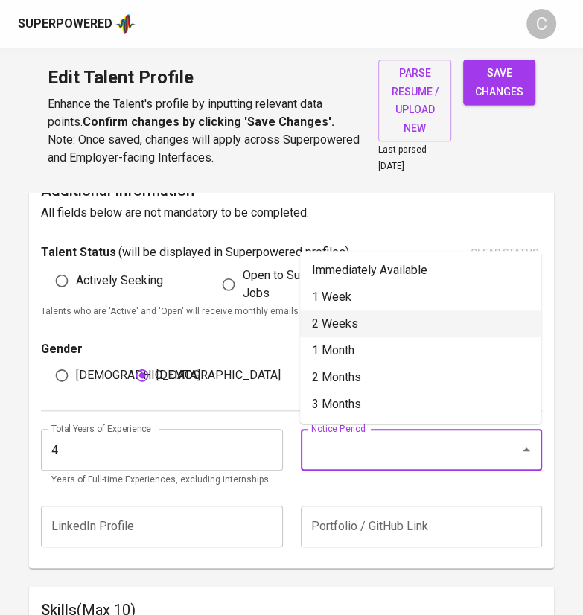
click at [353, 324] on li "2 Weeks" at bounding box center [420, 323] width 241 height 27
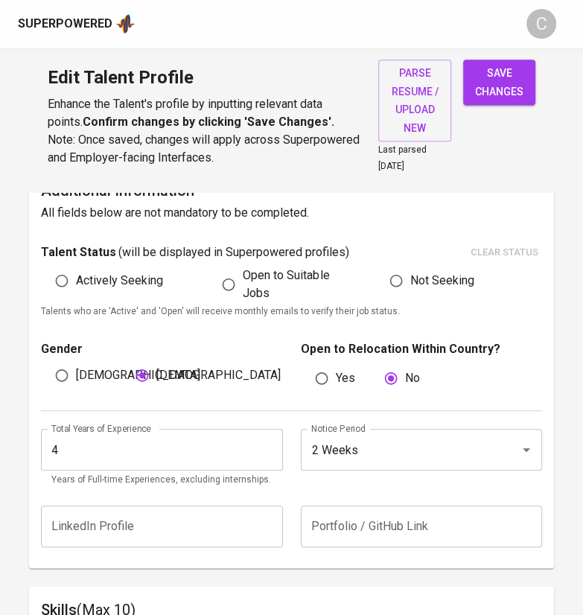
click at [408, 446] on input "2 Weeks" at bounding box center [400, 449] width 186 height 28
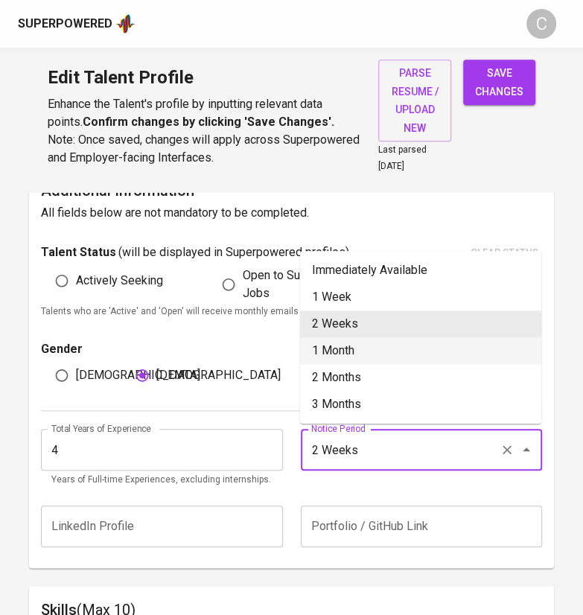
click at [348, 355] on li "1 Month" at bounding box center [420, 350] width 241 height 27
type input "1 Month"
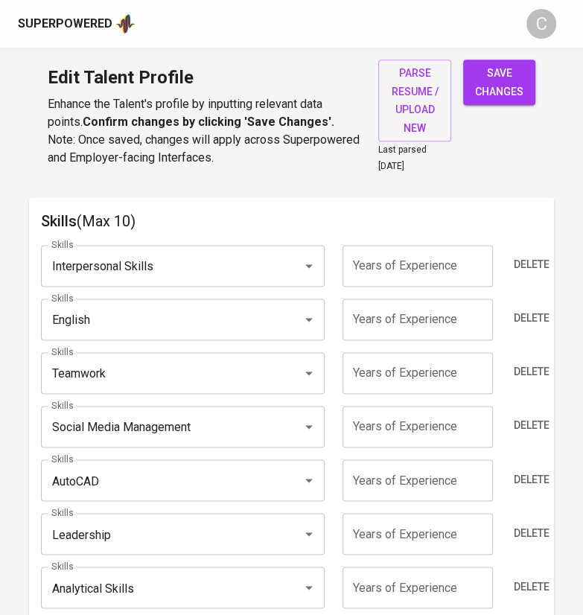
scroll to position [786, 0]
click at [185, 287] on div "Skills Interpersonal Skills Skills Years of Experience Years of Experience Dele…" at bounding box center [291, 519] width 501 height 575
click at [188, 261] on input "Interpersonal Skills" at bounding box center [162, 265] width 228 height 28
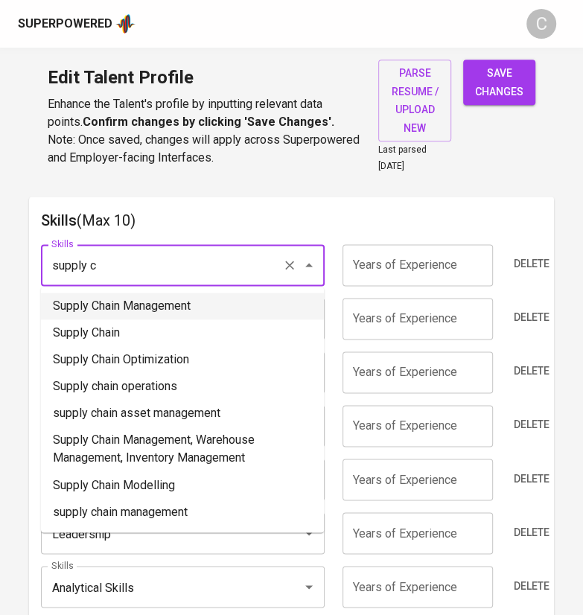
click at [150, 308] on li "Supply Chain Management" at bounding box center [182, 305] width 283 height 27
type input "Supply Chain Management"
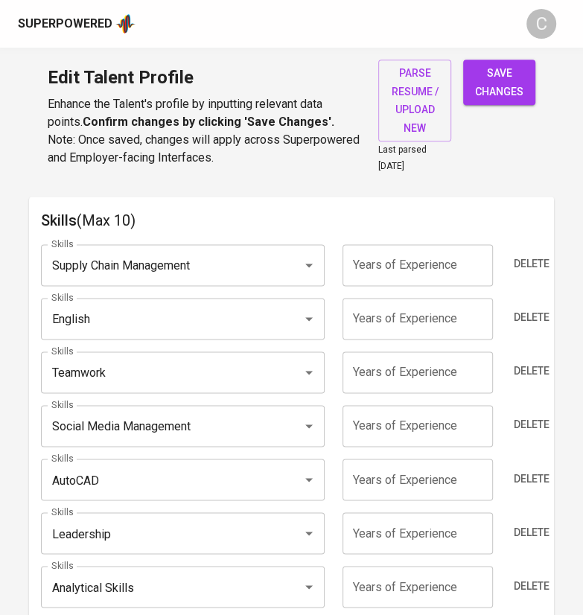
click at [113, 324] on input "English" at bounding box center [162, 318] width 228 height 28
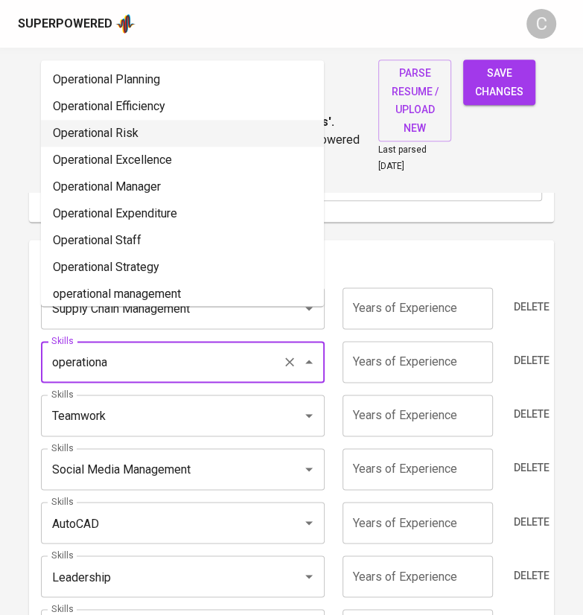
scroll to position [737, 0]
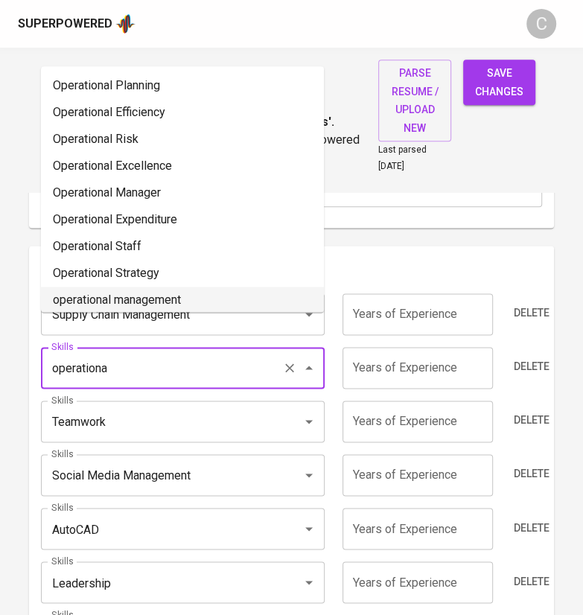
click at [152, 292] on li "operational management" at bounding box center [182, 299] width 283 height 27
type input "operational management"
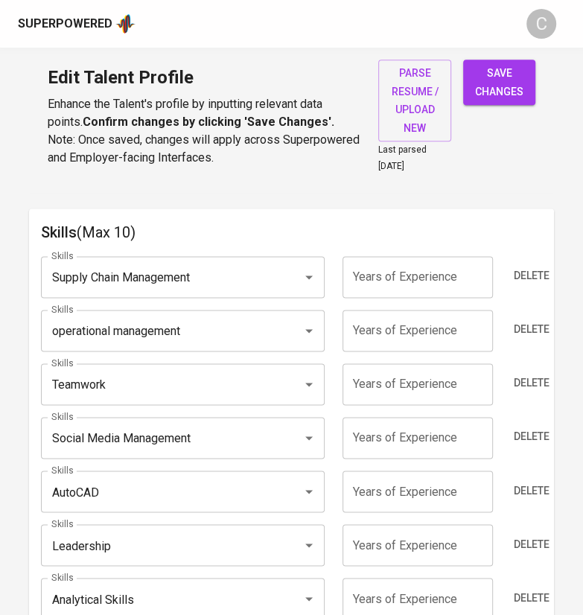
scroll to position [769, 0]
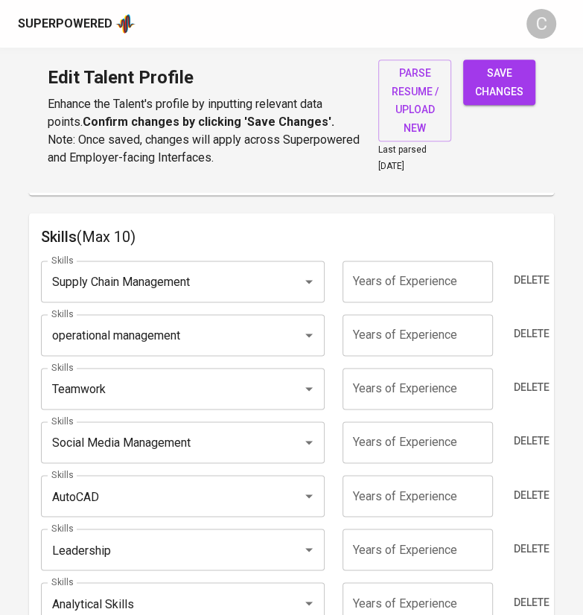
click at [144, 387] on input "Teamwork" at bounding box center [162, 388] width 228 height 28
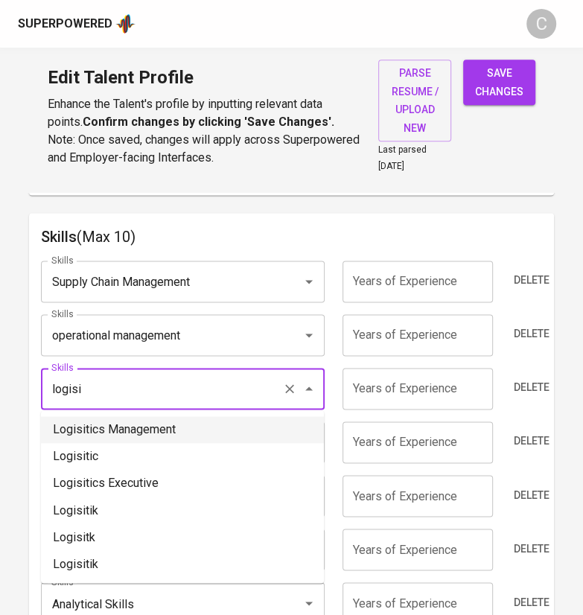
click at [79, 423] on li "Logisitics Management" at bounding box center [182, 429] width 283 height 27
type input "Logisitics Management"
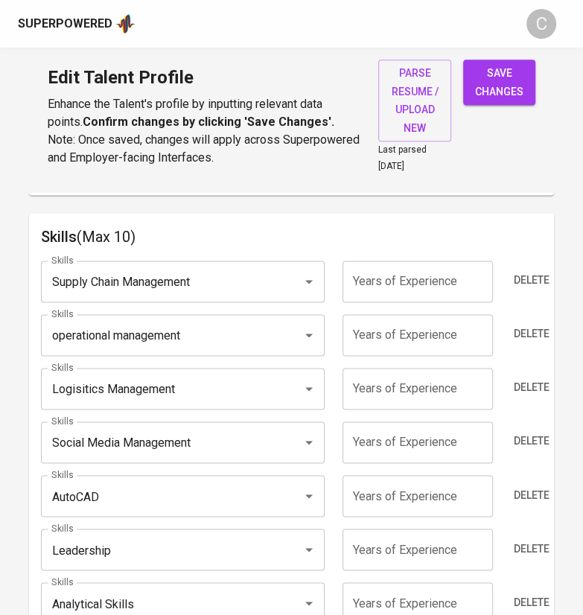
click at [121, 492] on input "AutoCAD" at bounding box center [162, 495] width 228 height 28
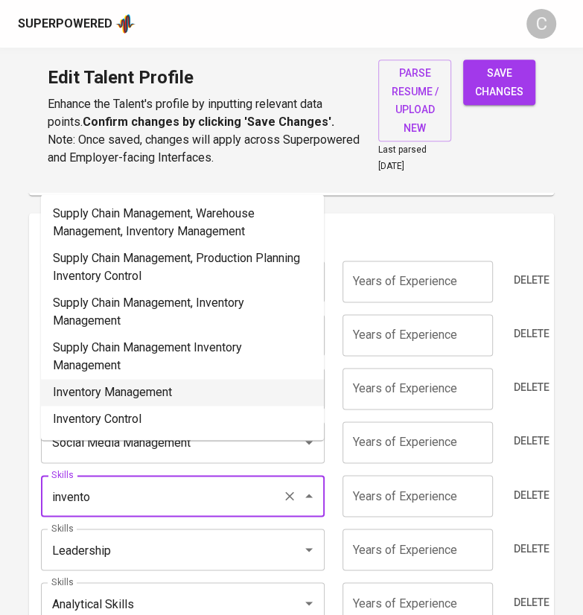
click at [154, 384] on li "Inventory Management" at bounding box center [182, 392] width 283 height 27
type input "Inventory Management"
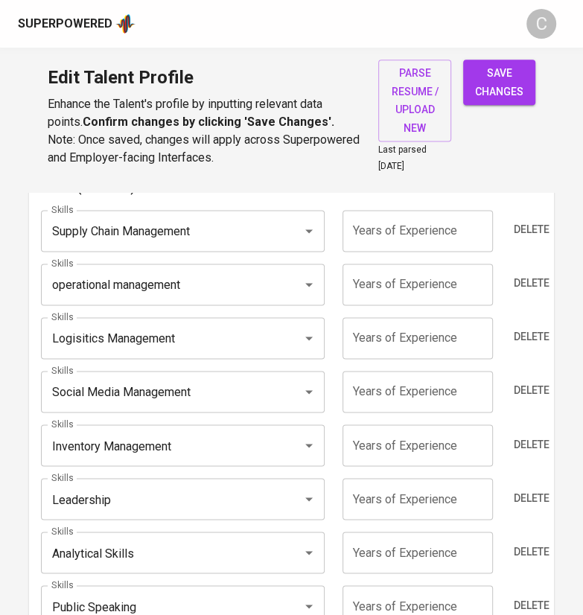
scroll to position [844, 0]
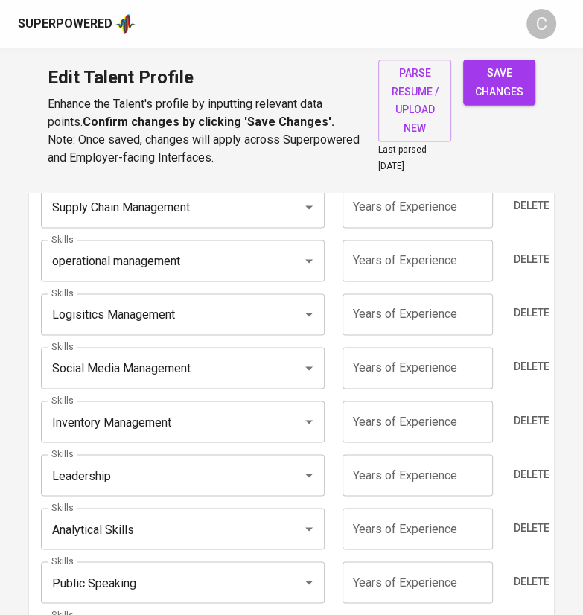
click at [126, 471] on input "Leadership" at bounding box center [162, 475] width 228 height 28
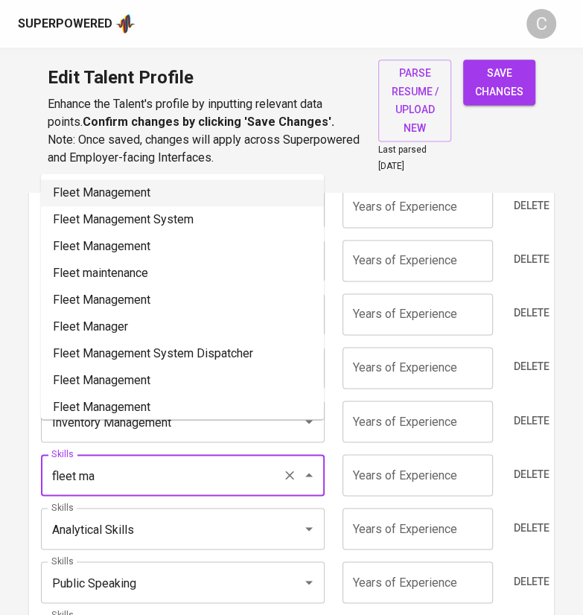
click at [118, 196] on li "Fleet Management" at bounding box center [182, 192] width 283 height 27
type input "Fleet Management"
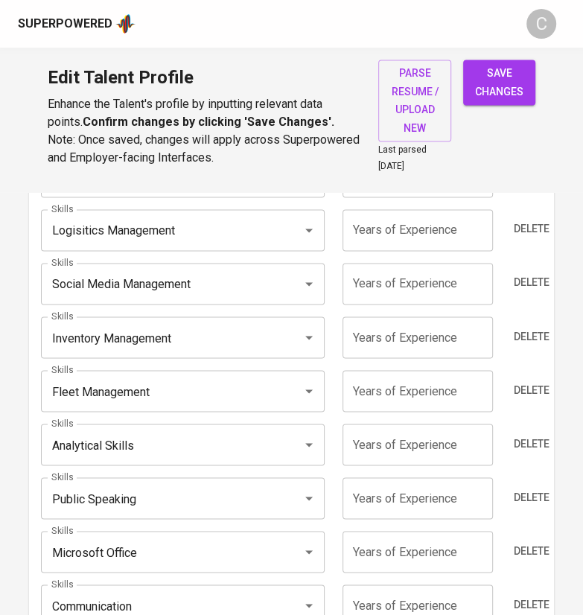
scroll to position [929, 0]
click at [529, 444] on span "Delete" at bounding box center [531, 442] width 36 height 19
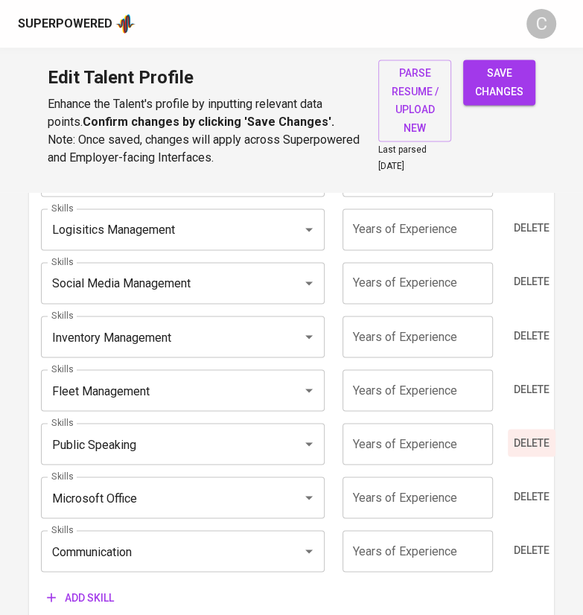
click at [529, 444] on span "Delete" at bounding box center [531, 442] width 36 height 19
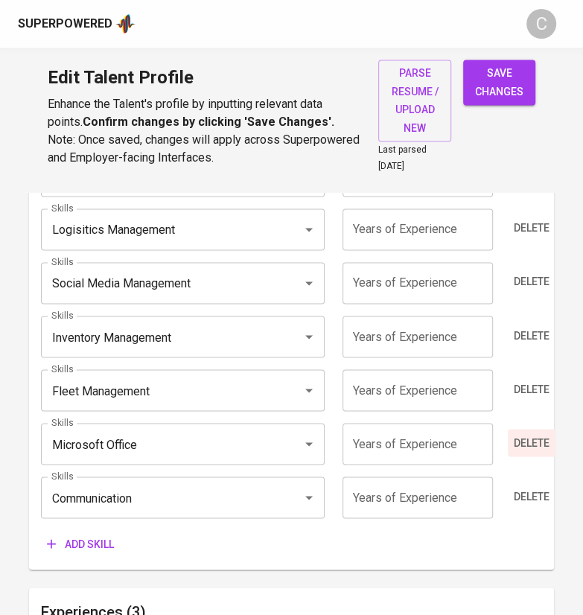
click at [529, 444] on span "Delete" at bounding box center [531, 442] width 36 height 19
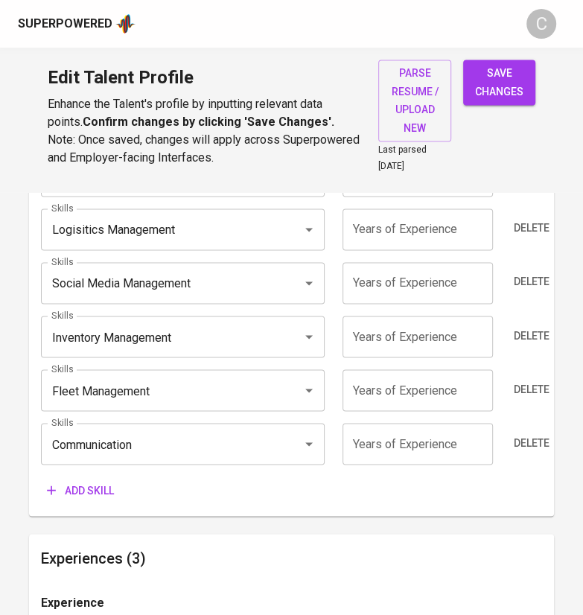
click at [161, 442] on input "Communication" at bounding box center [162, 443] width 228 height 28
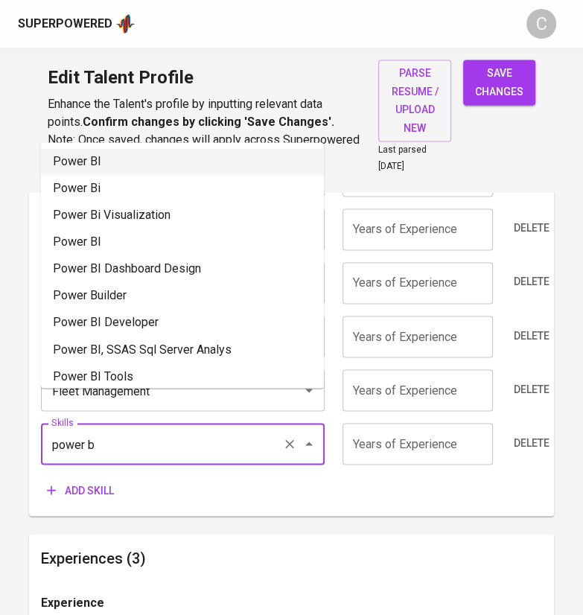
click at [84, 156] on li "Power BI" at bounding box center [182, 161] width 283 height 27
type input "Power BI"
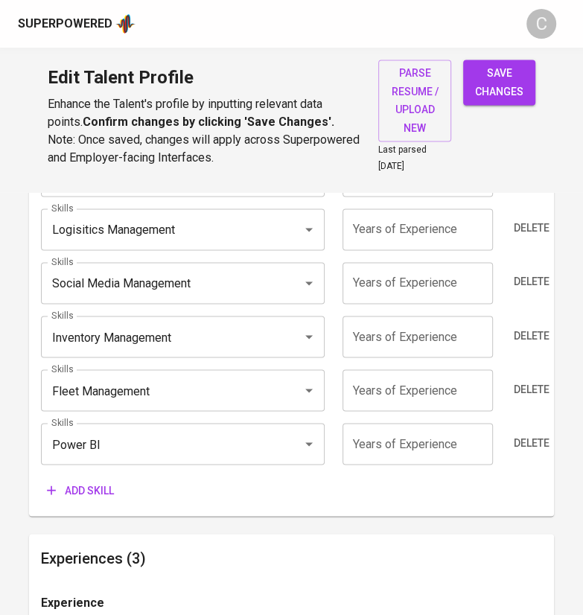
click at [86, 491] on span "Add skill" at bounding box center [80, 490] width 67 height 19
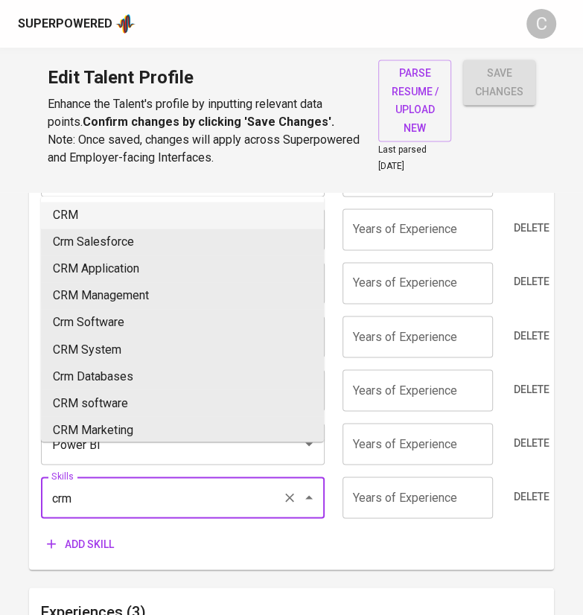
click at [78, 212] on li "CRM" at bounding box center [182, 215] width 283 height 27
type input "CRM"
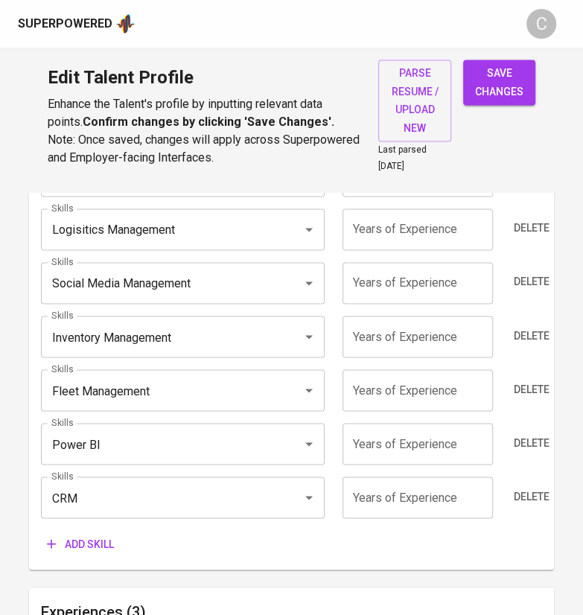
click at [78, 539] on span "Add skill" at bounding box center [80, 543] width 67 height 19
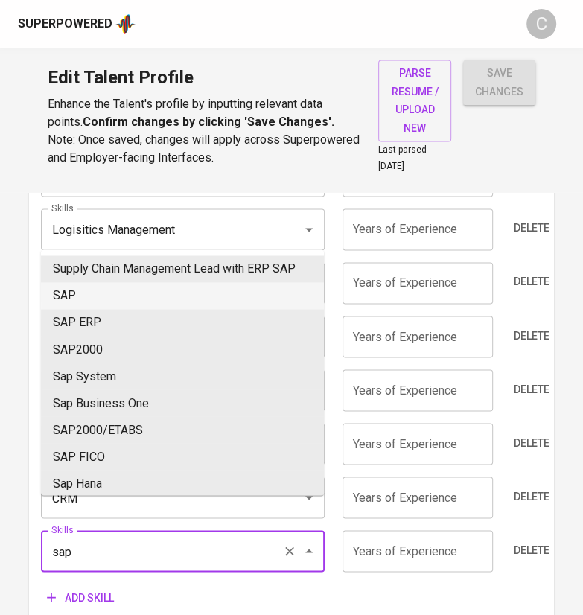
click at [100, 298] on li "SAP" at bounding box center [182, 295] width 283 height 27
type input "SAP"
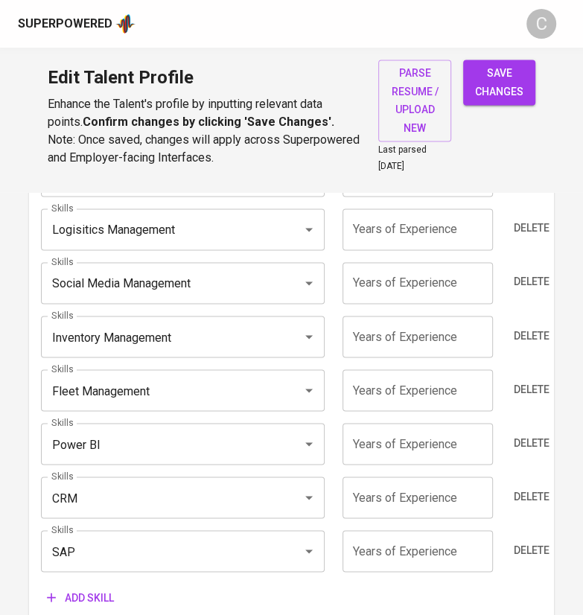
click at [399, 549] on input "number" at bounding box center [417, 551] width 150 height 42
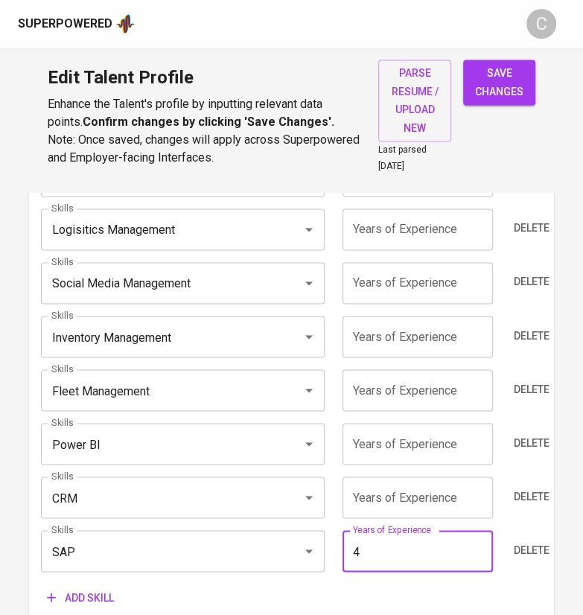
type input "4"
click at [441, 500] on input "number" at bounding box center [417, 497] width 150 height 42
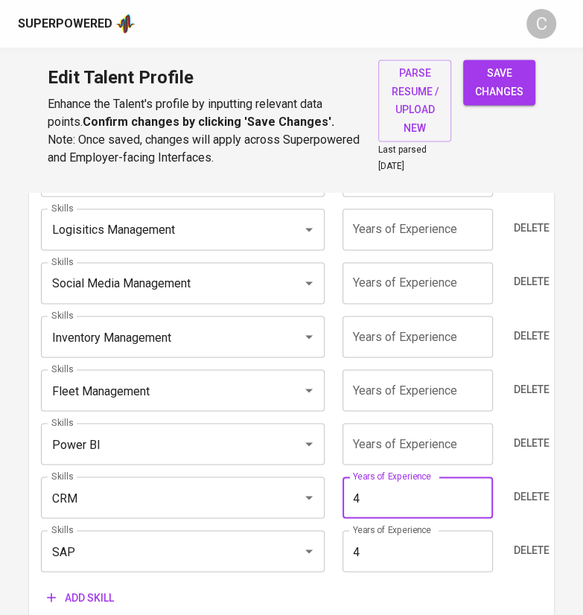
type input "4"
click at [427, 440] on input "number" at bounding box center [417, 444] width 150 height 42
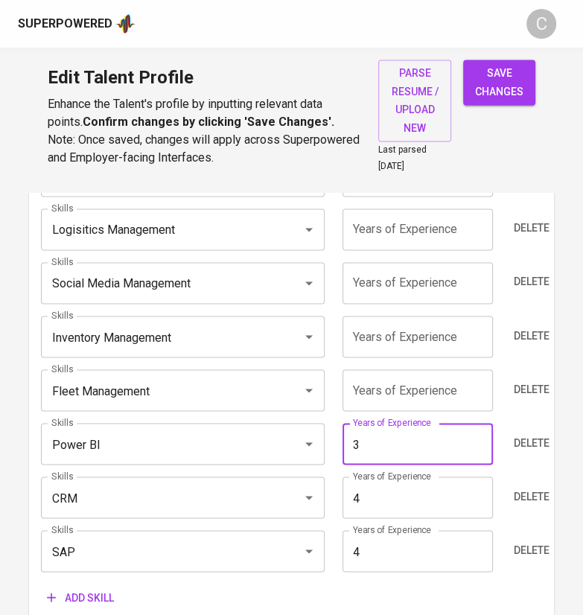
type input "3"
click at [440, 391] on input "number" at bounding box center [417, 390] width 150 height 42
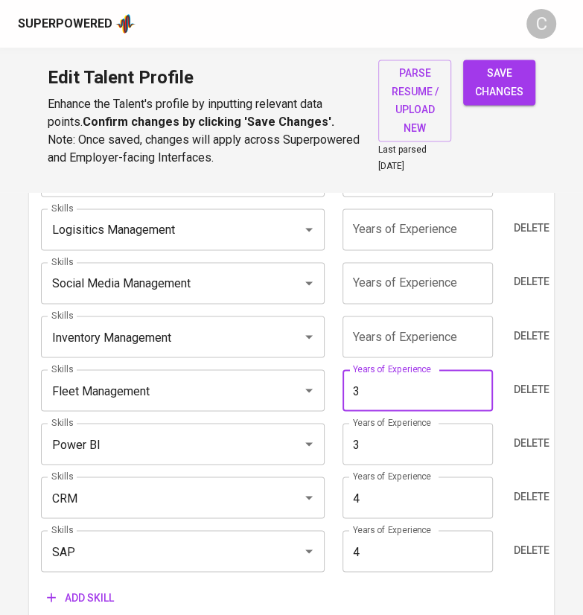
type input "3"
click at [415, 332] on input "number" at bounding box center [417, 336] width 150 height 42
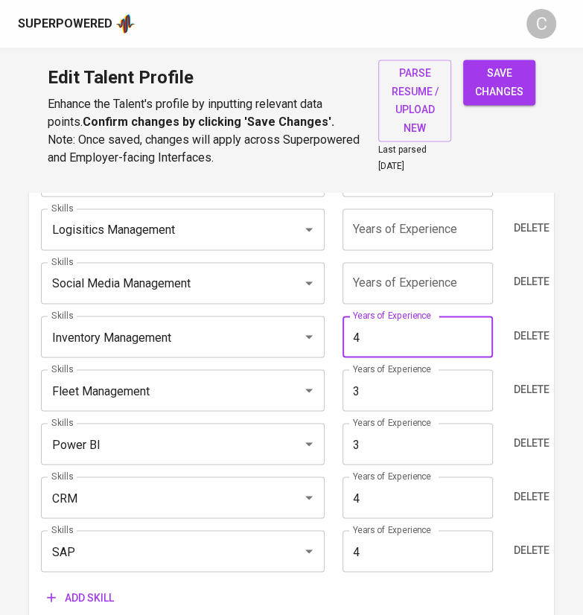
type input "4"
click at [429, 277] on input "number" at bounding box center [417, 283] width 150 height 42
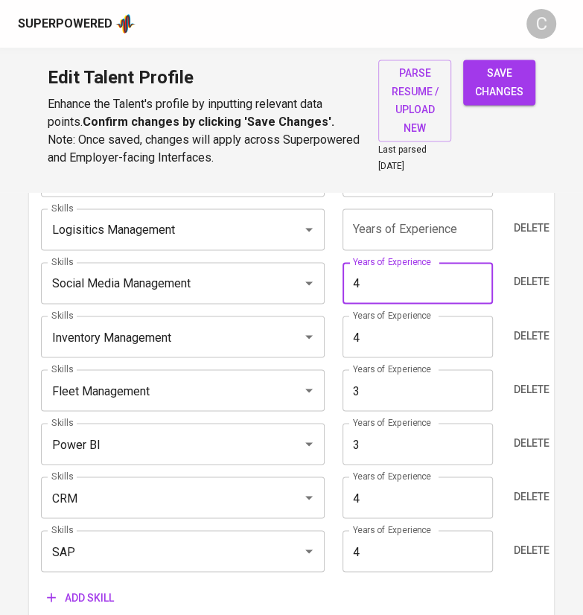
type input "4"
click at [437, 220] on input "number" at bounding box center [417, 229] width 150 height 42
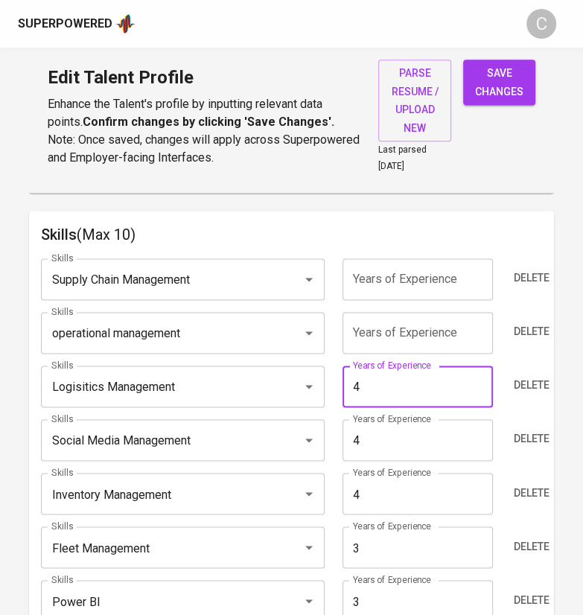
scroll to position [769, 0]
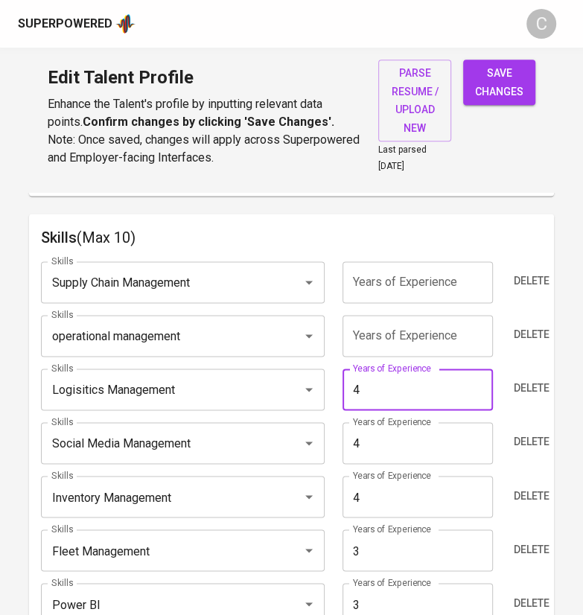
type input "4"
click at [433, 335] on input "number" at bounding box center [417, 336] width 150 height 42
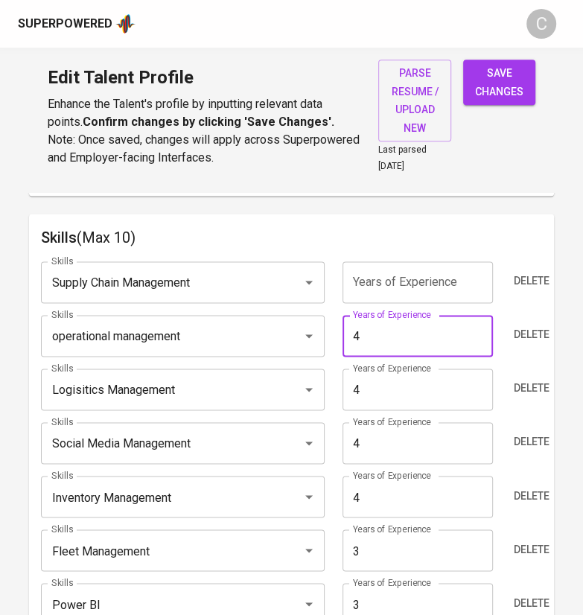
type input "4"
click at [445, 282] on input "number" at bounding box center [417, 282] width 150 height 42
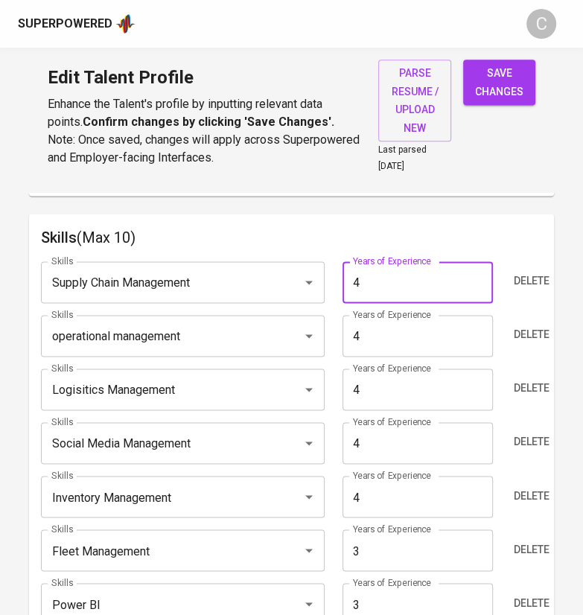
type input "4"
click at [527, 225] on h6 "Skills (Max 10)" at bounding box center [291, 237] width 501 height 24
click at [515, 78] on span "save changes" at bounding box center [499, 82] width 48 height 36
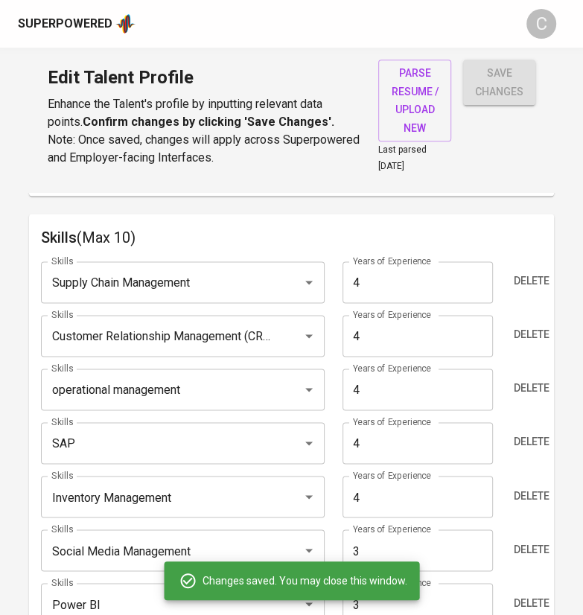
type input "Customer Relationship Management (CRM)"
type input "operational management"
type input "SAP"
type input "Social Media Management"
type input "4"
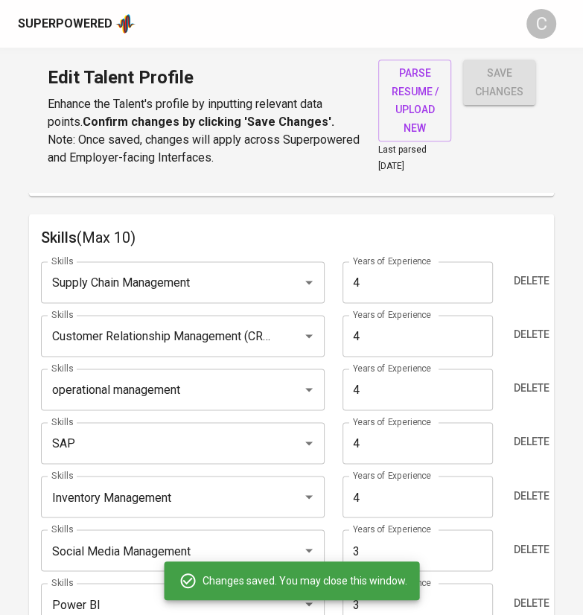
type input "Logisitics Management"
type input "4"
type input "Power BI"
type input "3"
type input "Fleet Management"
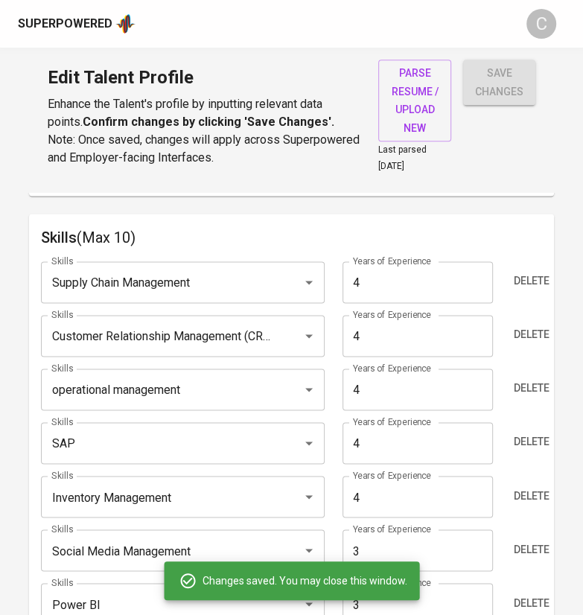
type input "3"
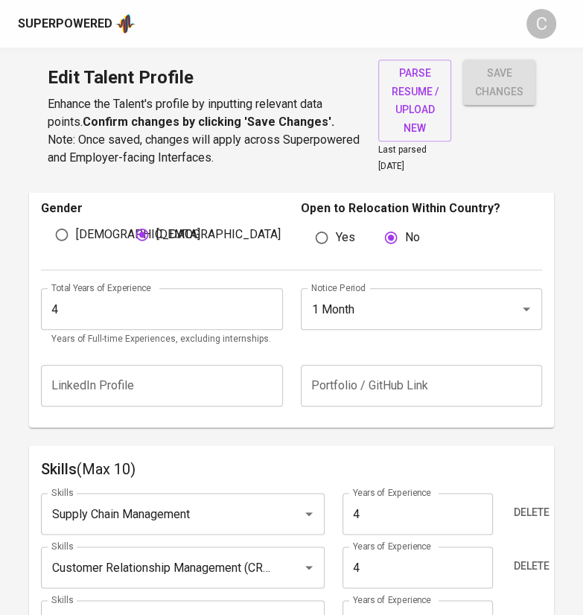
scroll to position [0, 0]
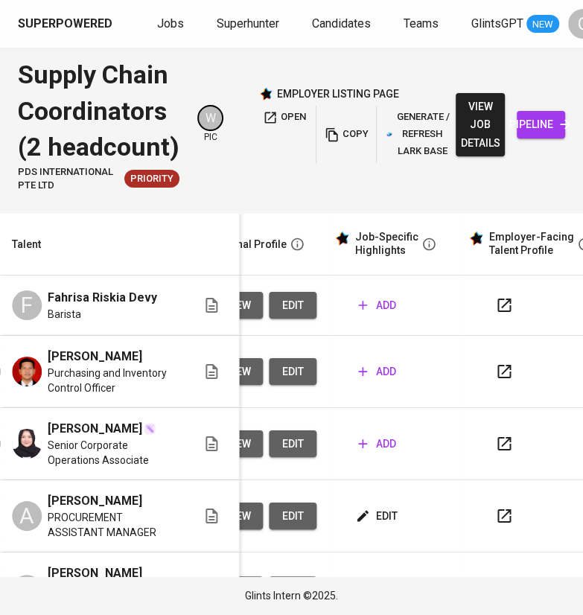
click at [368, 371] on span "add" at bounding box center [377, 371] width 38 height 19
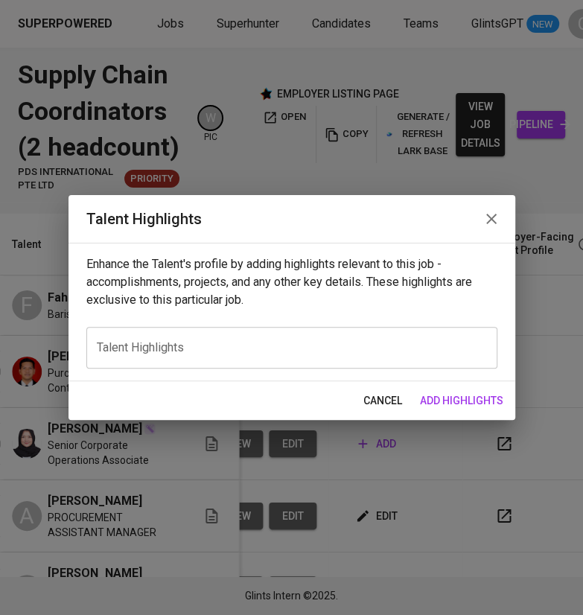
click at [331, 356] on div "x Talent Highlights" at bounding box center [291, 348] width 411 height 42
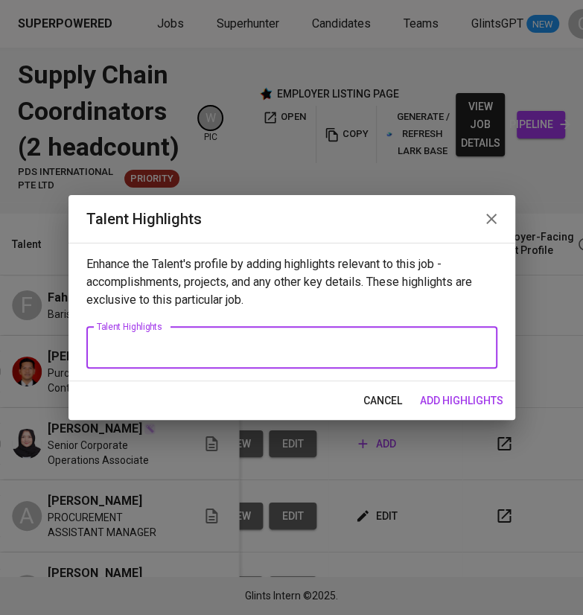
paste textarea "Rian has experience in supply chain management and procurement across both publ…"
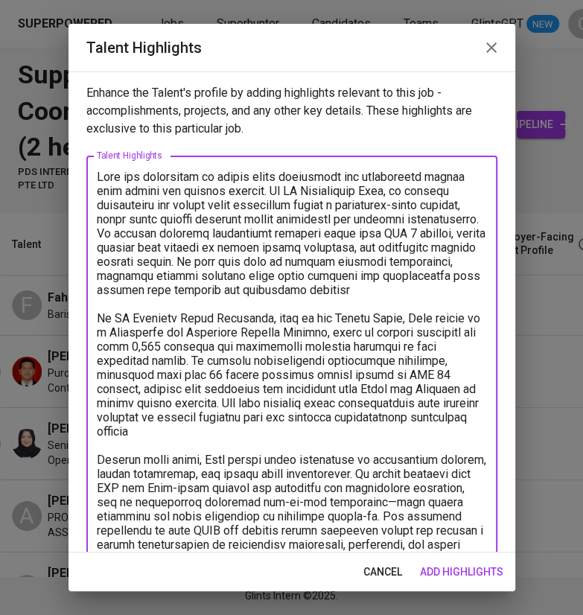
scroll to position [41, 0]
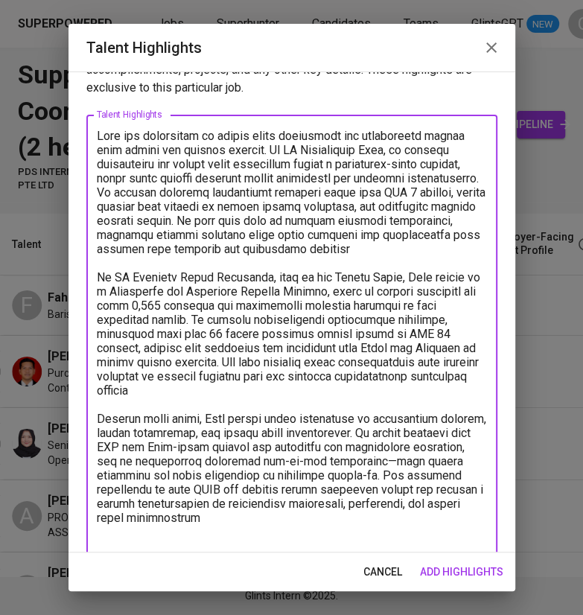
click at [282, 287] on textarea at bounding box center [292, 341] width 390 height 424
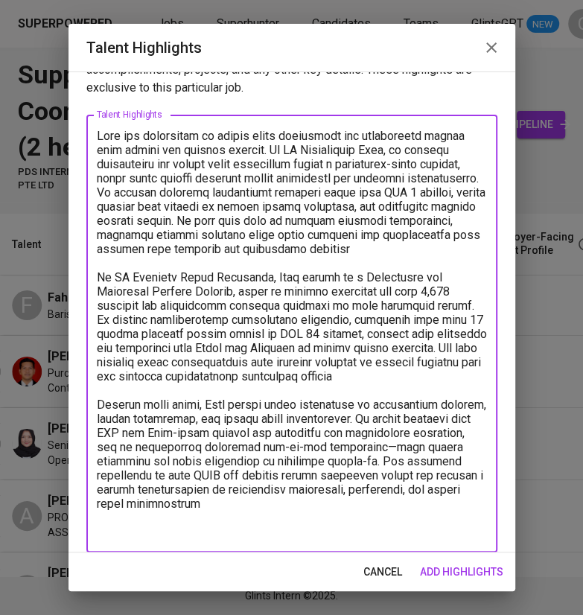
click at [164, 479] on textarea at bounding box center [292, 334] width 390 height 410
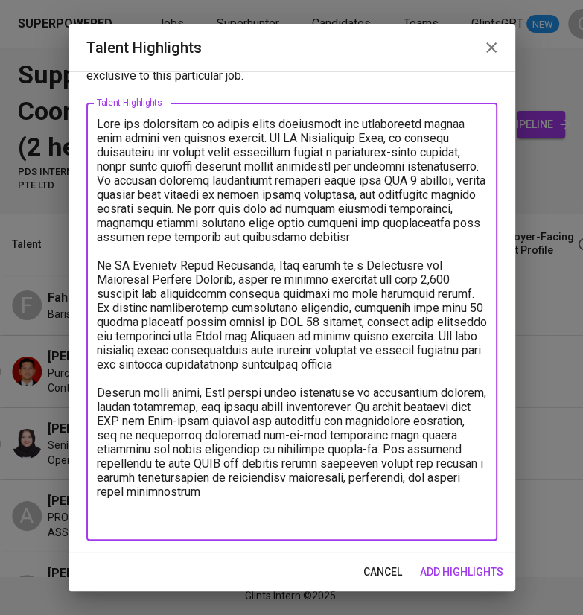
click at [386, 501] on textarea at bounding box center [292, 322] width 390 height 410
click at [437, 385] on textarea at bounding box center [292, 322] width 390 height 410
click at [434, 370] on textarea at bounding box center [292, 322] width 390 height 410
click at [437, 374] on textarea at bounding box center [292, 322] width 390 height 410
click at [196, 256] on textarea at bounding box center [292, 322] width 390 height 410
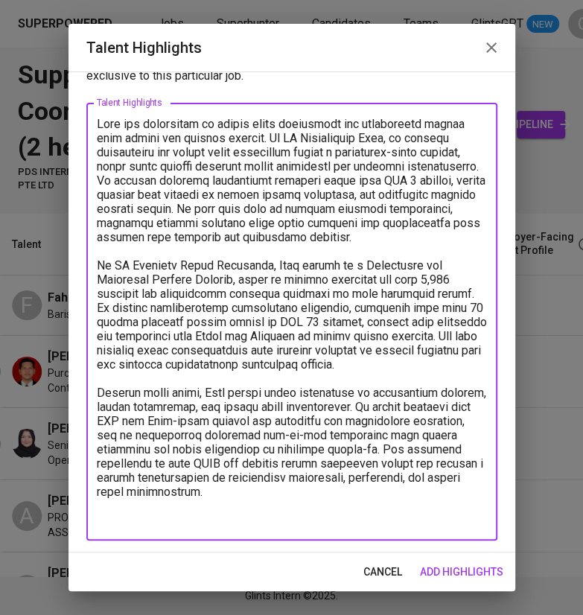
click at [426, 506] on textarea at bounding box center [292, 322] width 390 height 410
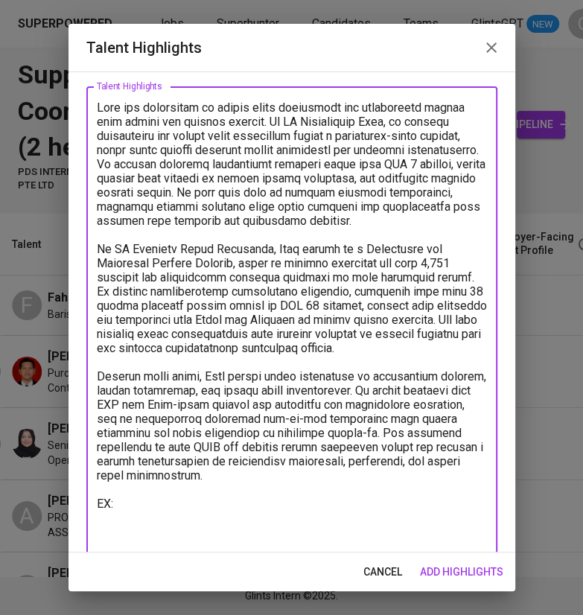
scroll to position [83, 0]
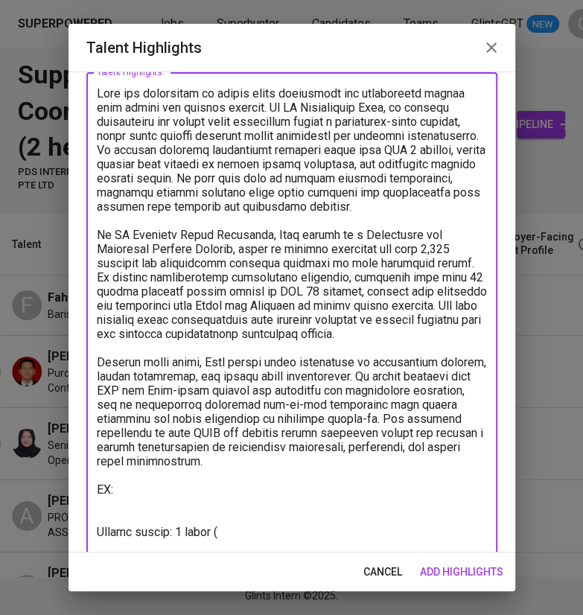
click at [251, 549] on textarea at bounding box center [292, 326] width 390 height 481
paste textarea "His last day will be in early November"
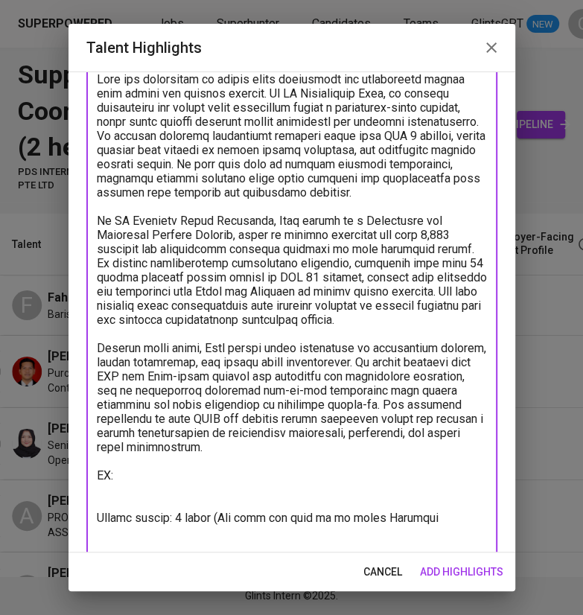
click at [435, 530] on textarea at bounding box center [292, 319] width 390 height 495
click at [269, 527] on textarea at bounding box center [292, 319] width 390 height 495
click at [270, 530] on textarea at bounding box center [292, 326] width 390 height 509
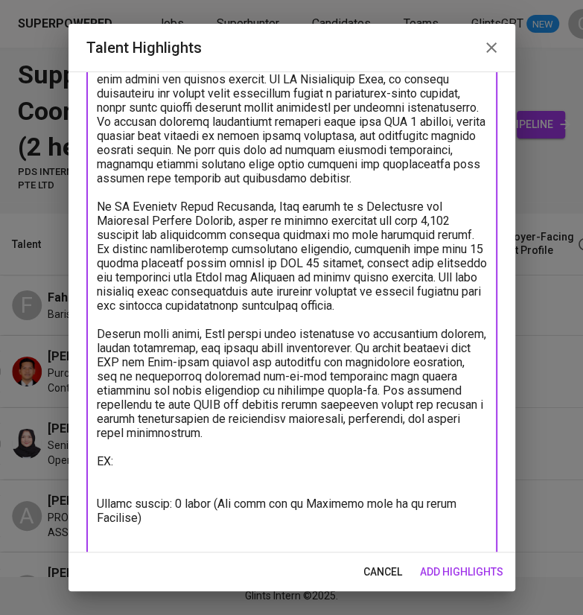
scroll to position [126, 0]
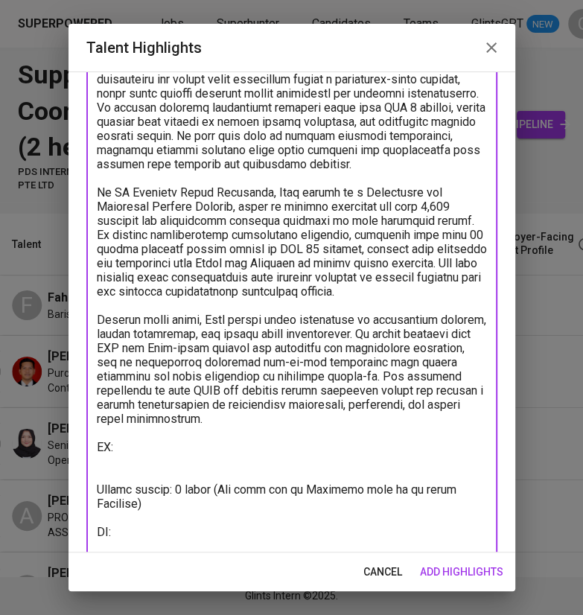
click at [160, 548] on textarea at bounding box center [292, 312] width 390 height 537
paste textarea "https://glints.sg.larksuite.com/minutes/obsgb1xqi5817al8aub4274t"
click at [186, 461] on textarea at bounding box center [292, 312] width 390 height 537
paste textarea "https://glints.sg.larksuite.com/wiki/DAyNwdh0uiCmyrkAcoGloIy9god?from=from_copy…"
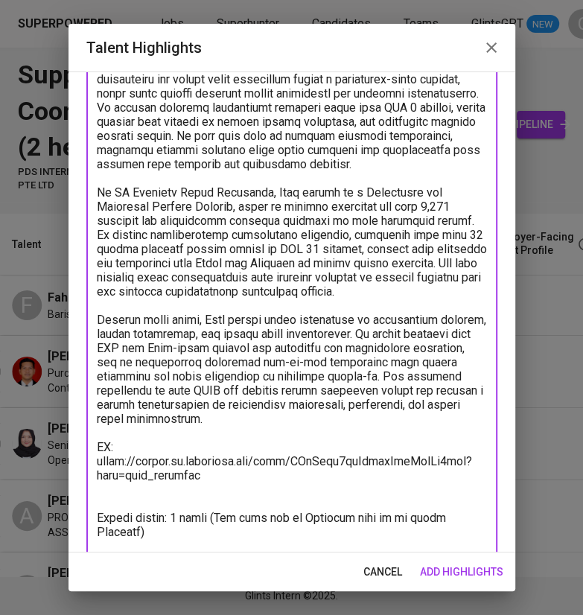
type textarea "Rian has experience in supply chain management and procurement across both publ…"
click at [469, 569] on span "add highlights" at bounding box center [461, 571] width 83 height 19
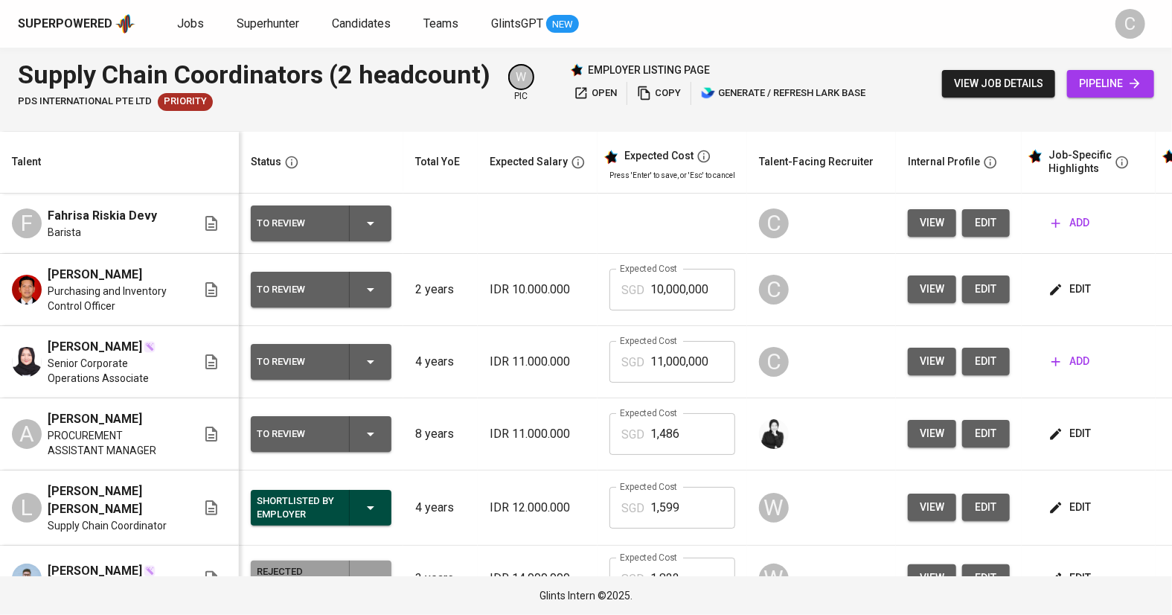
click at [1, 269] on html "Superpowered Jobs Superhunter Candidates Teams GlintsGPT NEW C Supply Chain Coo…" at bounding box center [586, 307] width 1172 height 615
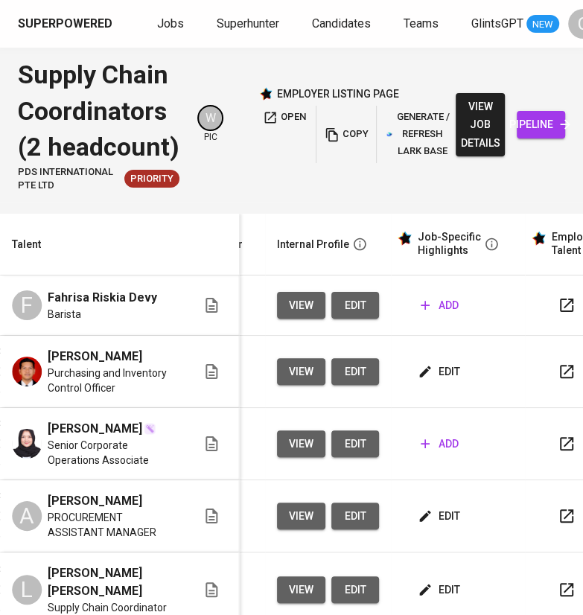
scroll to position [0, 635]
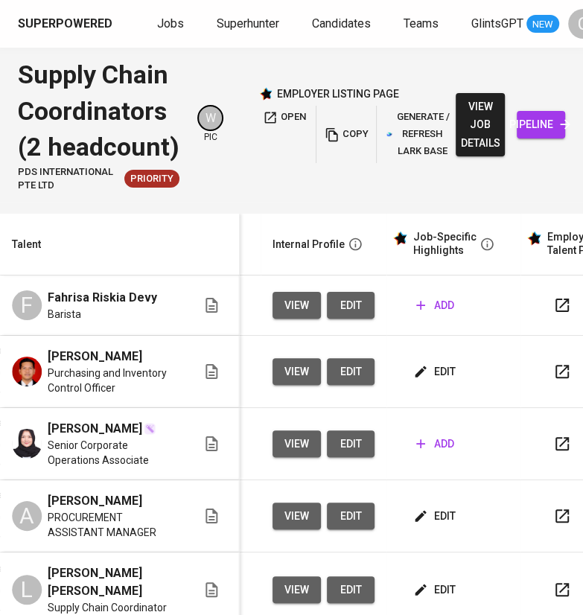
click at [418, 433] on button "add" at bounding box center [435, 444] width 50 height 28
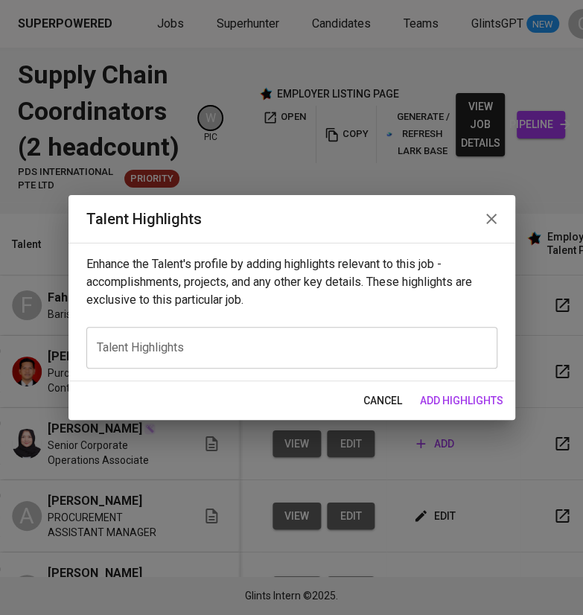
click at [295, 362] on div "x Talent Highlights" at bounding box center [291, 348] width 411 height 42
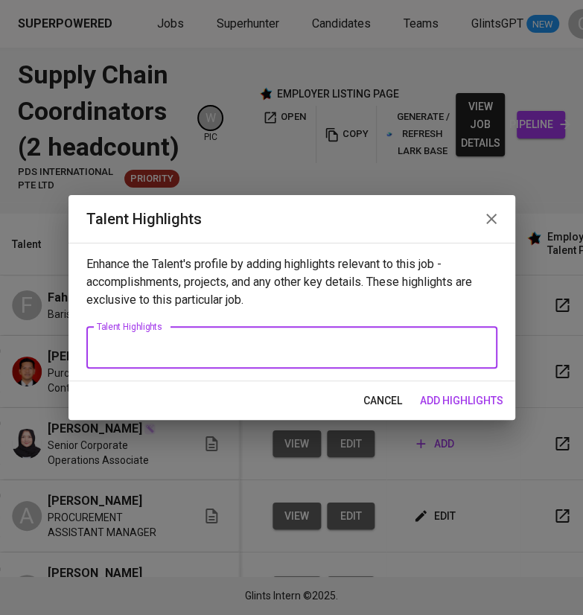
paste textarea "Lo ipsu d sitame consectet adi Elits (doe) te i Utlabo Etdol mag Aliquaenim Adm…"
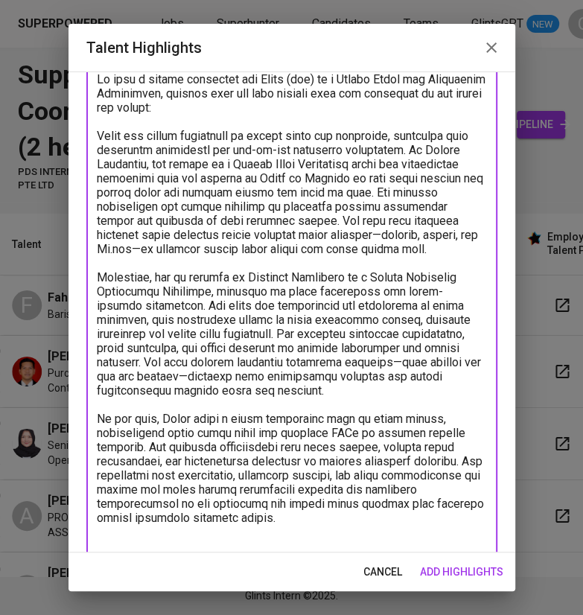
scroll to position [0, 0]
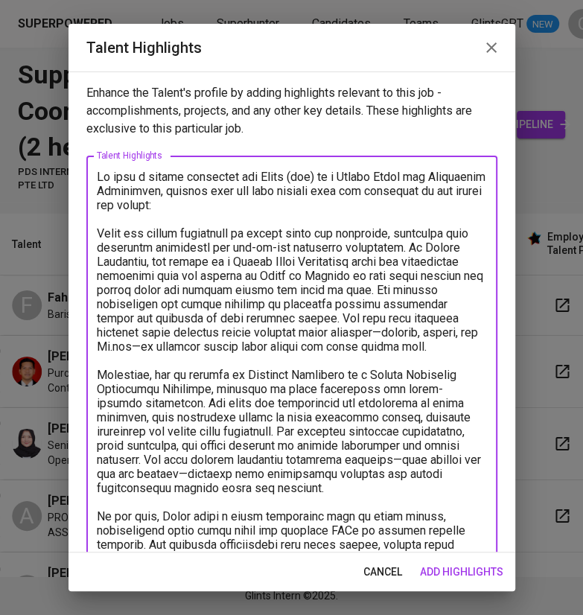
drag, startPoint x: 238, startPoint y: 195, endPoint x: 81, endPoint y: 189, distance: 157.1
click at [81, 189] on div "Enhance the Talent's profile by adding highlights relevant to this job - accomp…" at bounding box center [291, 311] width 446 height 481
click at [261, 208] on textarea at bounding box center [292, 410] width 390 height 481
drag, startPoint x: 261, startPoint y: 208, endPoint x: 72, endPoint y: 169, distance: 192.9
click at [72, 169] on div "Enhance the Talent's profile by adding highlights relevant to this job - accomp…" at bounding box center [291, 311] width 446 height 481
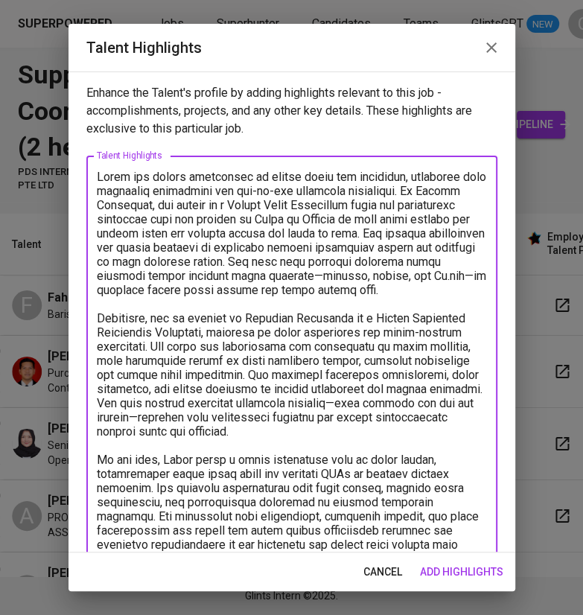
scroll to position [3, 0]
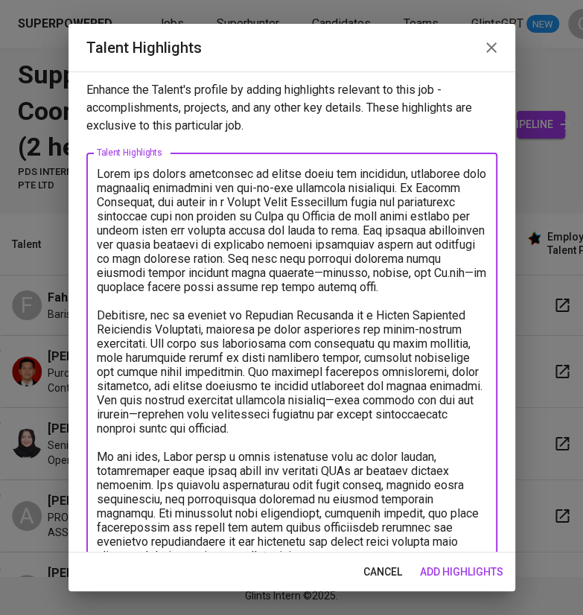
click at [469, 266] on textarea at bounding box center [292, 379] width 390 height 424
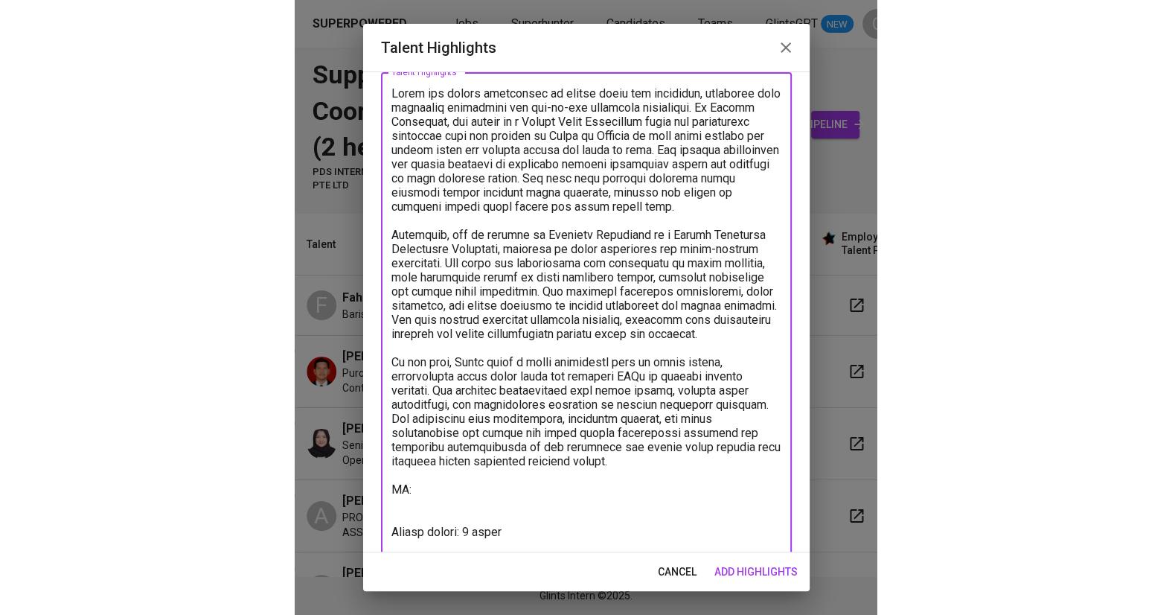
scroll to position [97, 0]
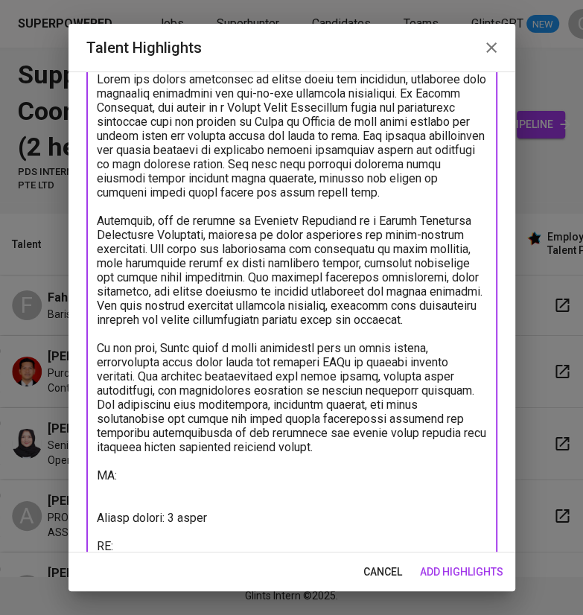
click at [142, 548] on textarea at bounding box center [292, 312] width 390 height 481
paste textarea "[URL][DOMAIN_NAME]"
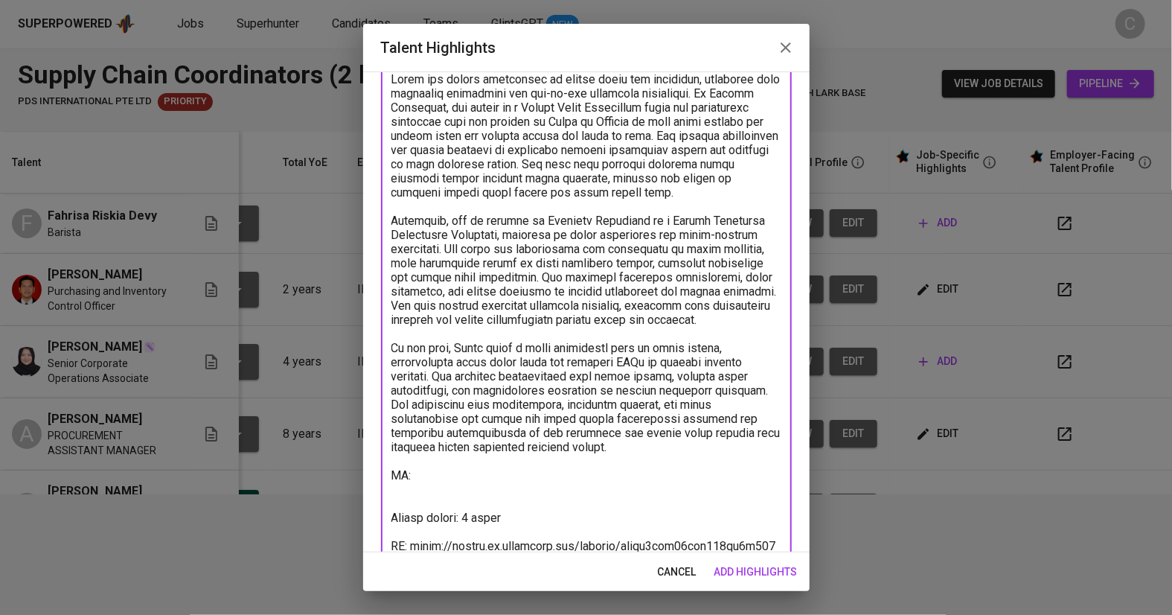
scroll to position [0, 112]
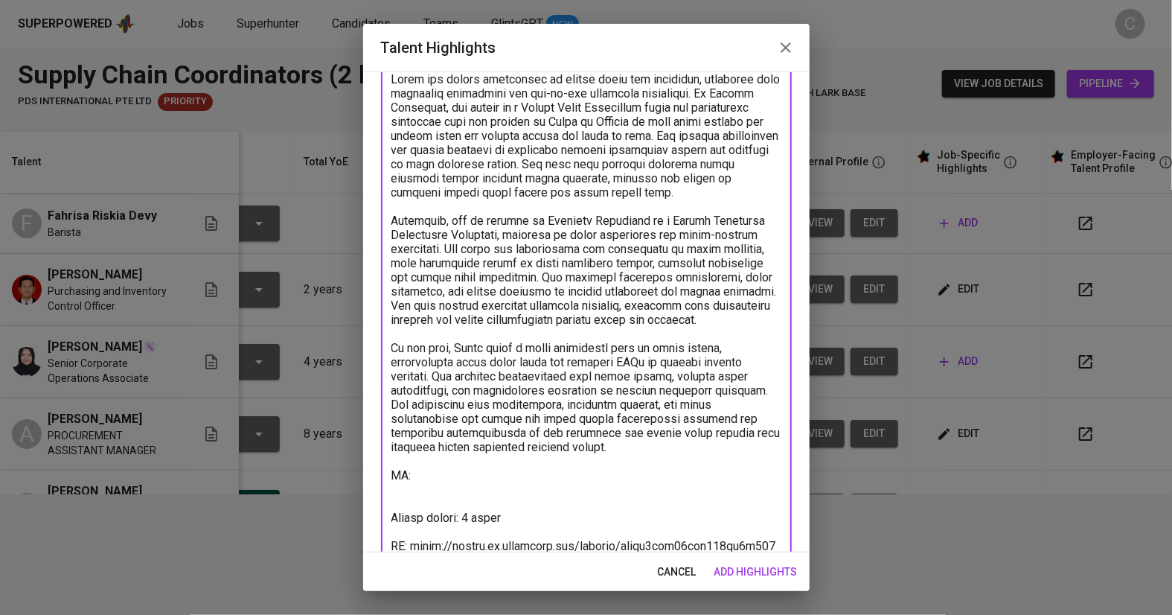
click at [455, 473] on textarea at bounding box center [586, 312] width 390 height 481
paste textarea "[URL][DOMAIN_NAME]"
type textarea "Novia has strong experience in supply chain and logistics, combining both corpo…"
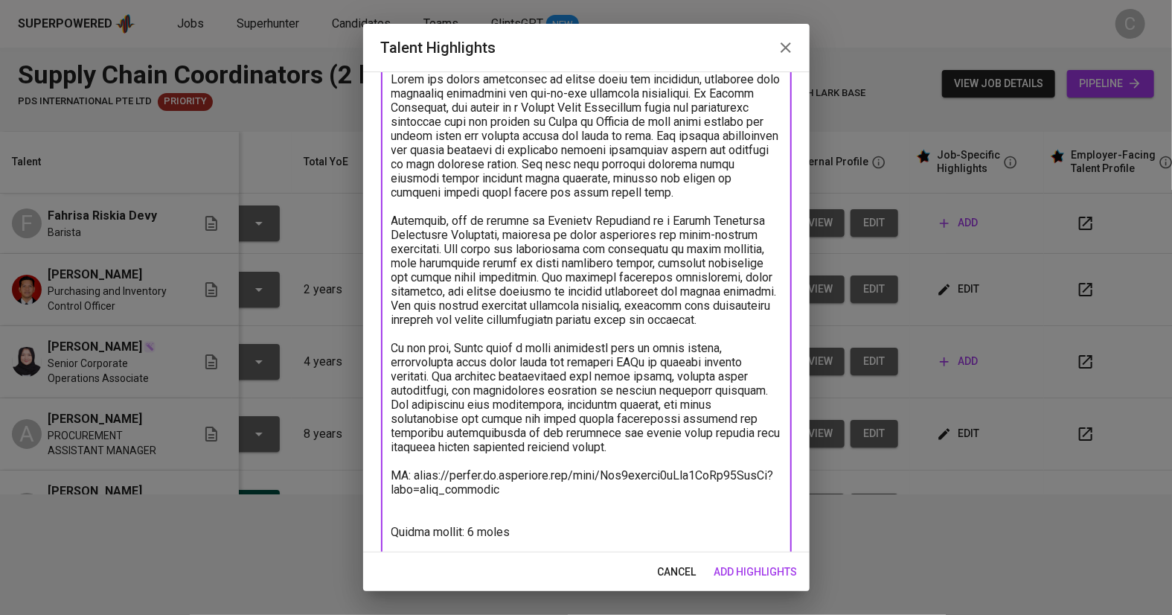
click at [761, 560] on button "add highlights" at bounding box center [755, 572] width 95 height 28
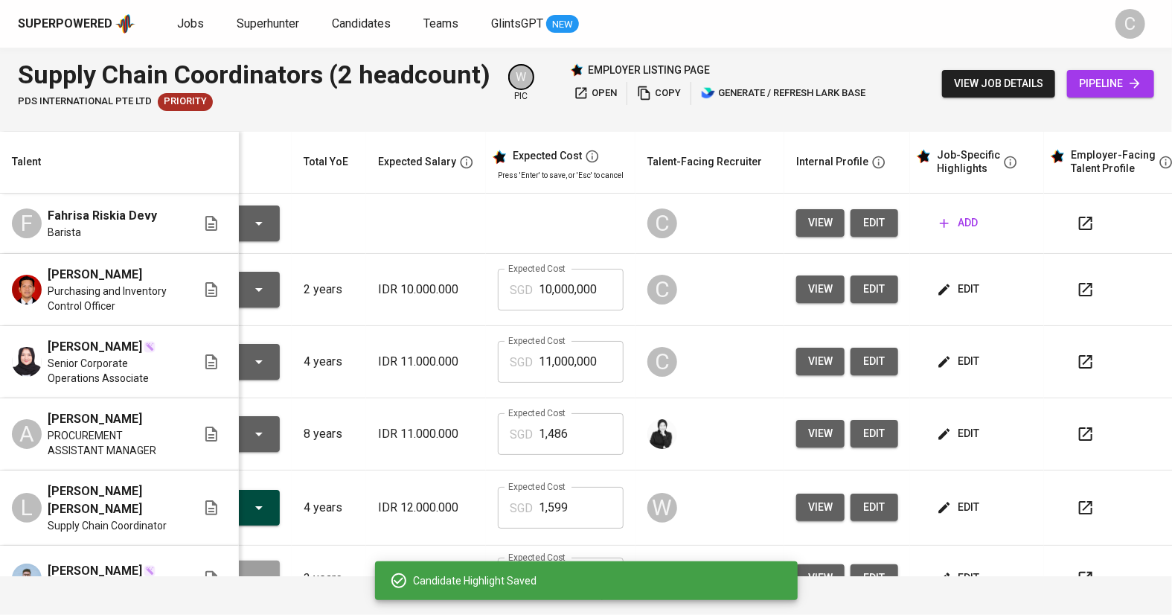
click at [763, 565] on div "Candidate Highlight Saved" at bounding box center [586, 580] width 423 height 39
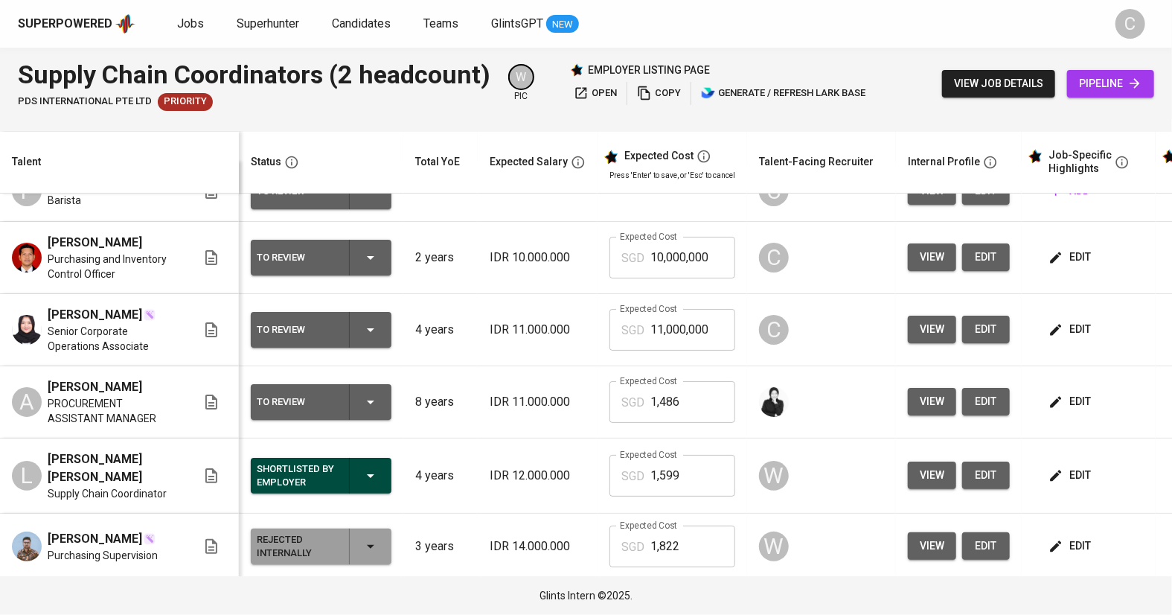
scroll to position [32, 0]
drag, startPoint x: 607, startPoint y: 429, endPoint x: 527, endPoint y: 409, distance: 82.6
click at [527, 409] on tr "A [PERSON_NAME] PROCUREMENT ASSISTANT MANAGER To Review 8 years IDR 11.000.000 …" at bounding box center [652, 402] width 1304 height 72
click at [716, 392] on td "Expected Cost SGD 1,486 Expected Cost" at bounding box center [672, 402] width 150 height 72
drag, startPoint x: 707, startPoint y: 392, endPoint x: 612, endPoint y: 392, distance: 95.2
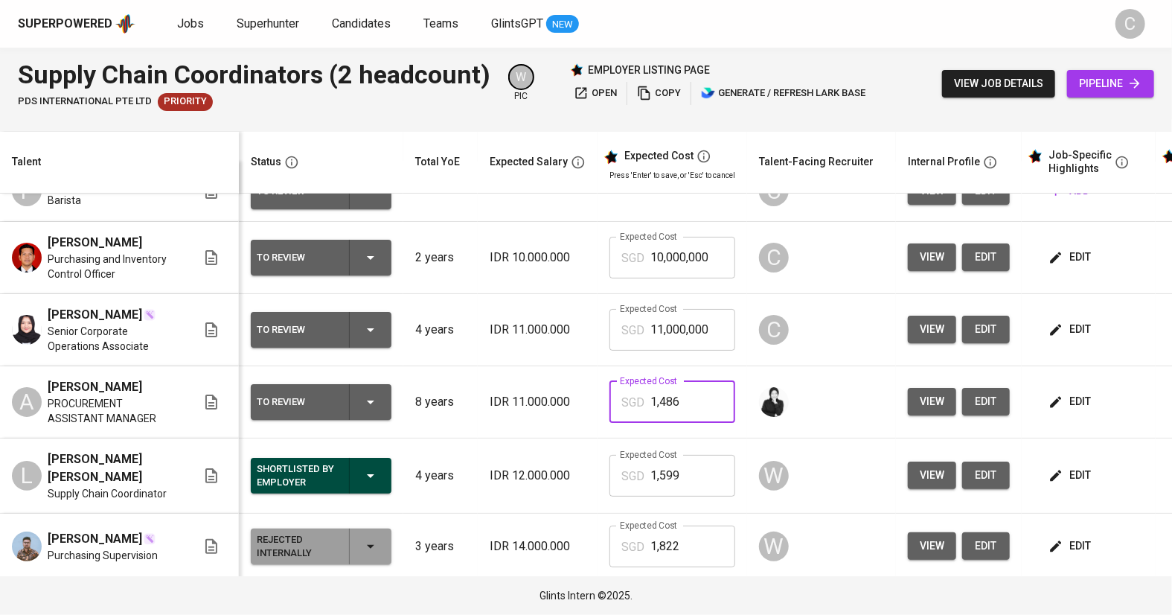
click at [612, 392] on div "SGD 1,486 Expected Cost" at bounding box center [672, 402] width 126 height 42
click at [694, 337] on input "11,000,000" at bounding box center [692, 330] width 85 height 42
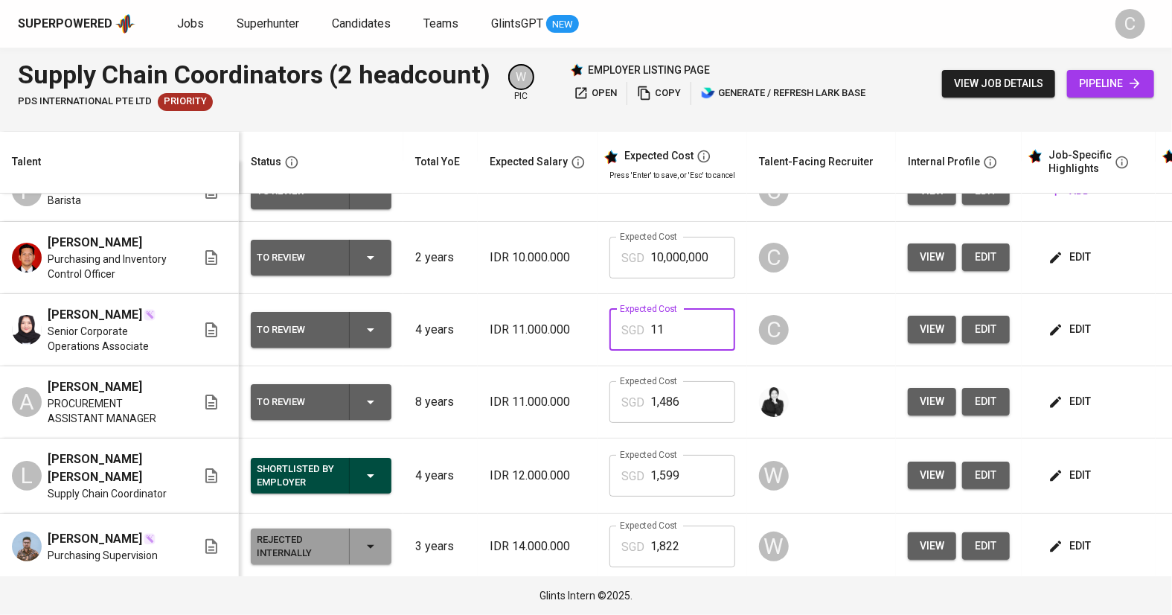
type input "1"
paste input "1,486"
type input "1,486"
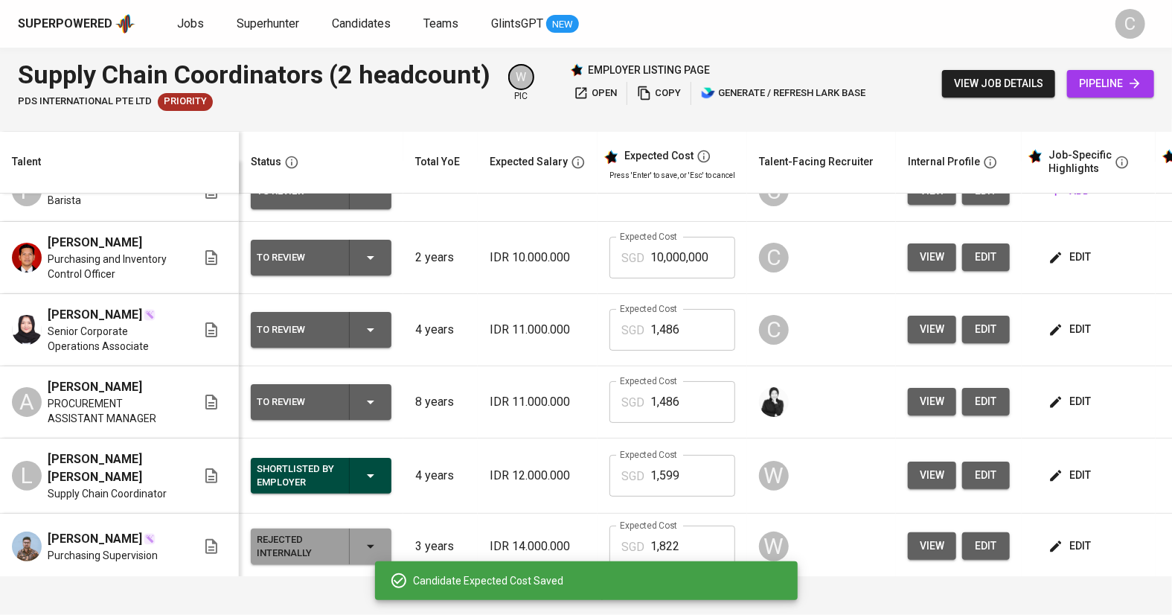
click at [1051, 405] on span "edit" at bounding box center [1070, 401] width 39 height 19
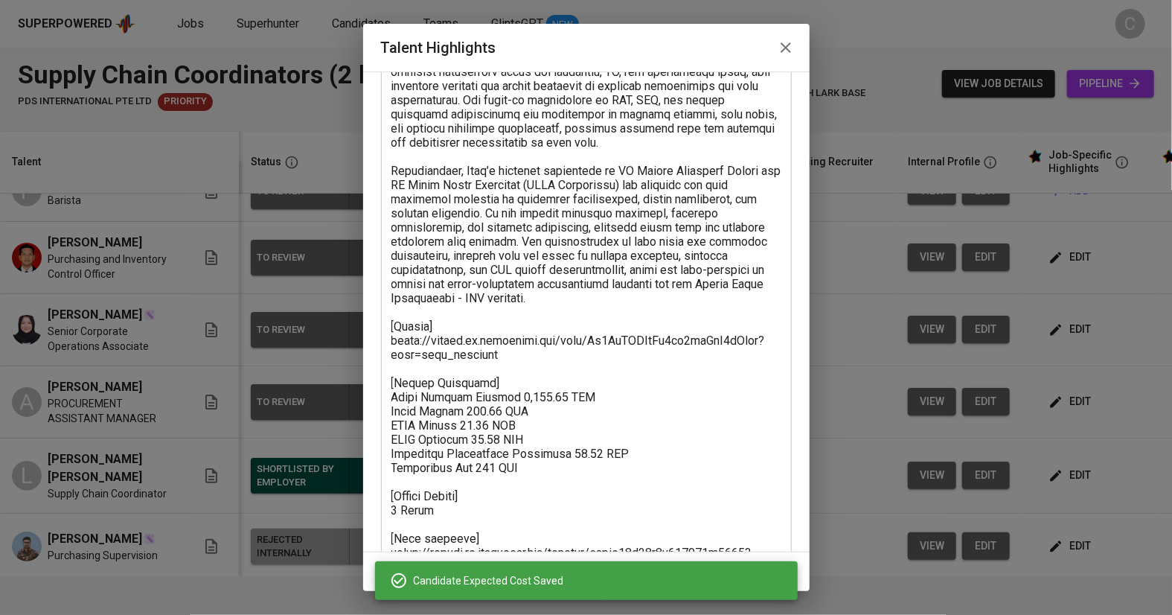
scroll to position [222, 0]
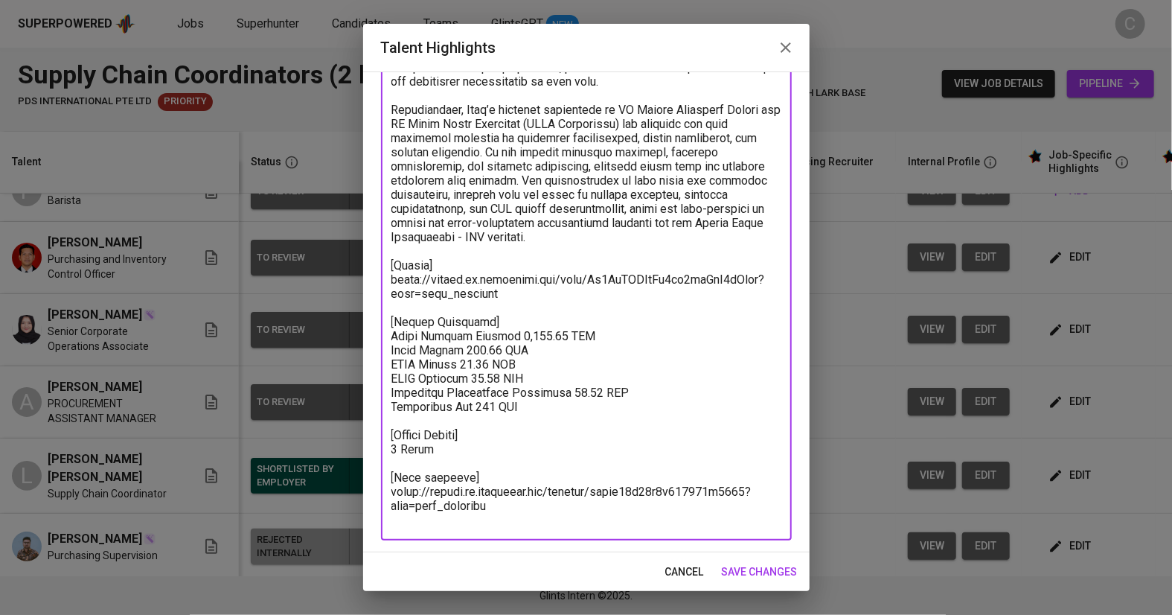
drag, startPoint x: 556, startPoint y: 402, endPoint x: 378, endPoint y: 323, distance: 194.5
click at [378, 323] on div "Enhance the Talent's profile by adding highlights relevant to this job - accomp…" at bounding box center [586, 311] width 446 height 481
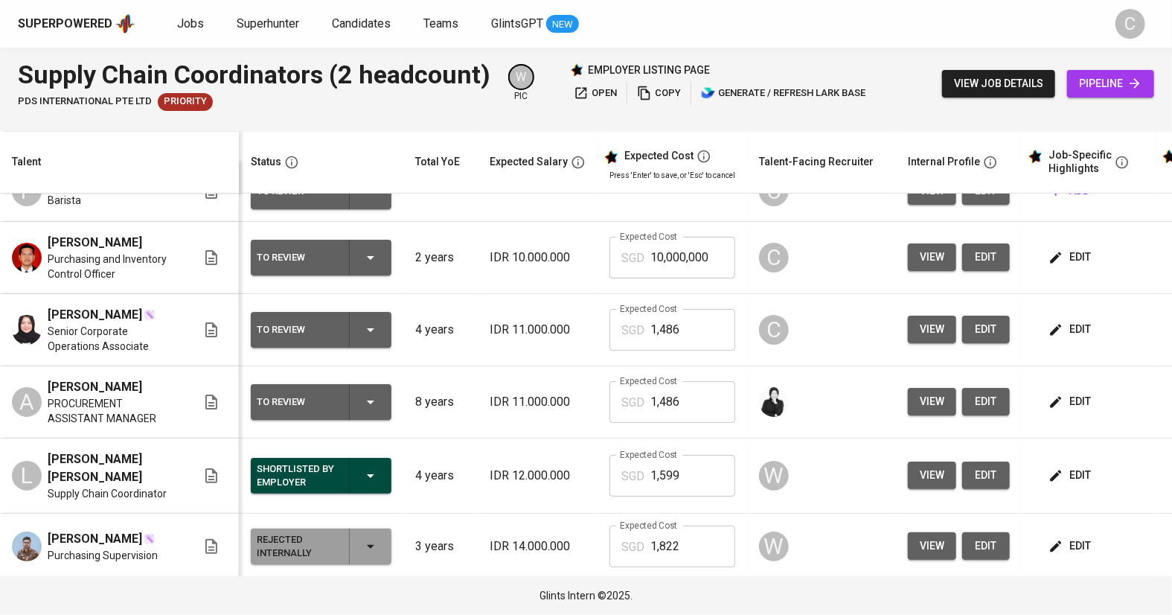
click at [1054, 258] on span "edit" at bounding box center [1070, 257] width 39 height 19
click at [1051, 322] on span "edit" at bounding box center [1070, 329] width 39 height 19
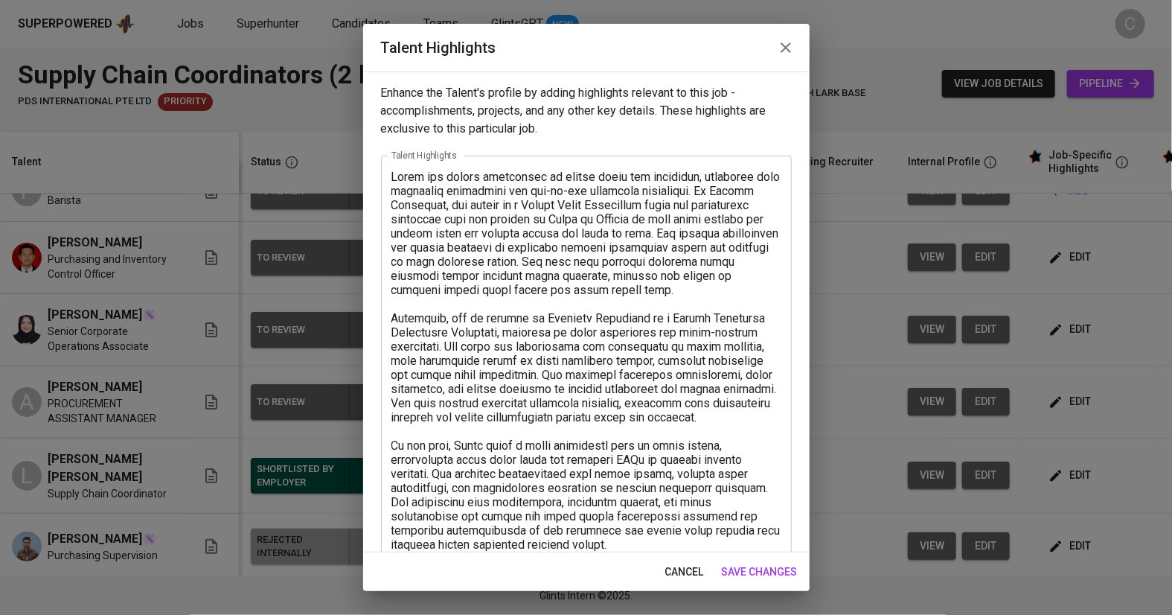
scroll to position [138, 0]
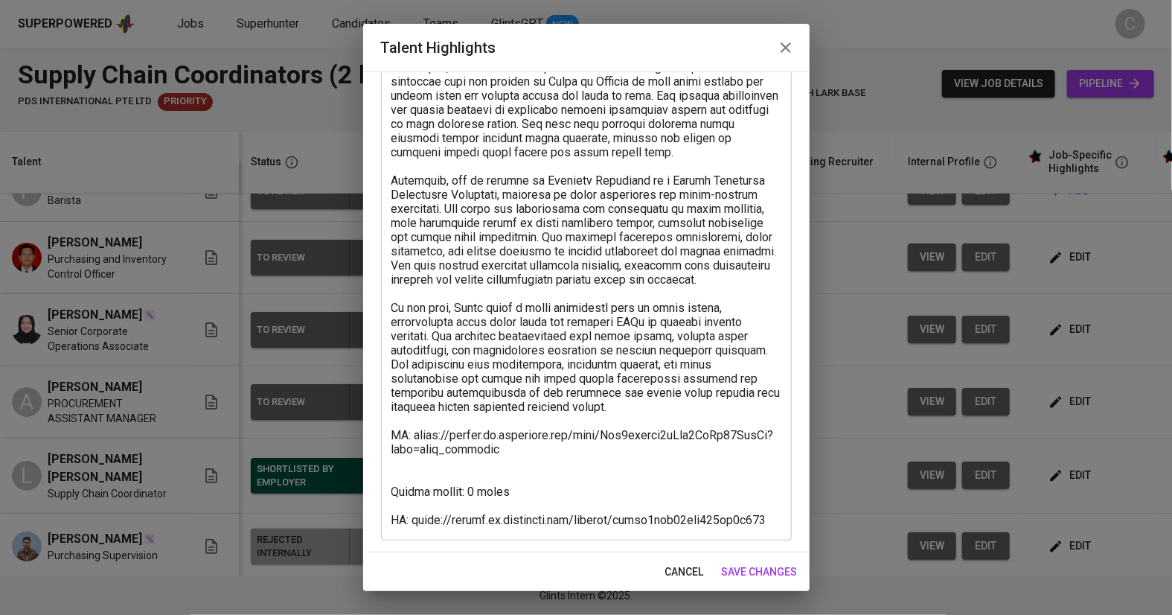
click at [452, 471] on textarea at bounding box center [586, 279] width 390 height 495
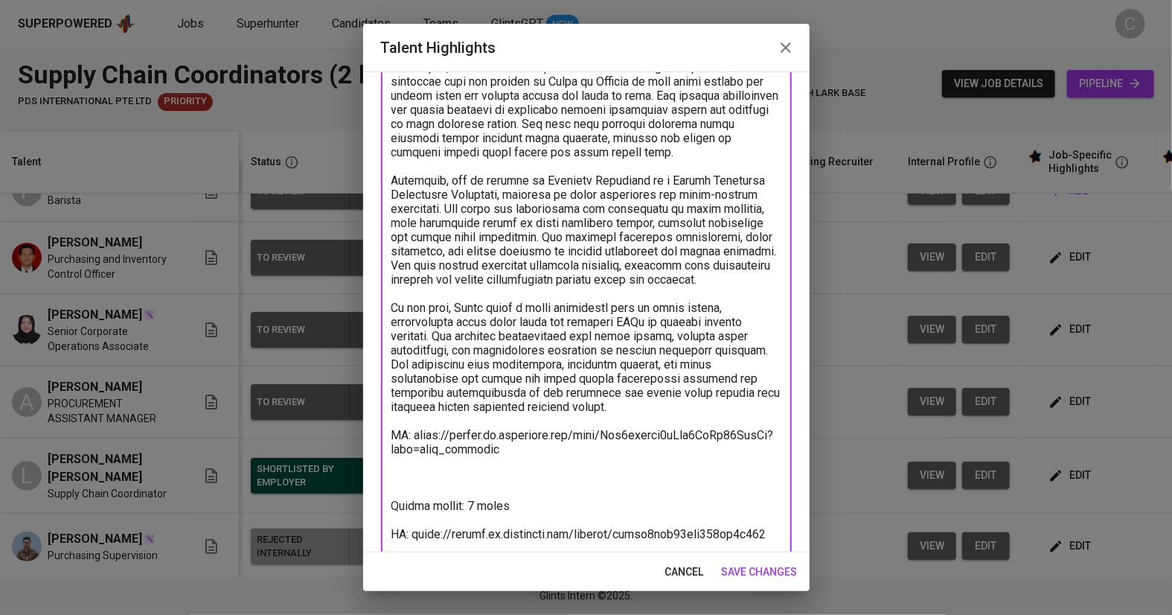
paste textarea "[Salary Breakdown] Total Pricing Monthly 1,486.28 SGD Basic Salary 994.16 SGD B…"
type textarea "Novia has strong experience in supply chain and logistics, combining both corpo…"
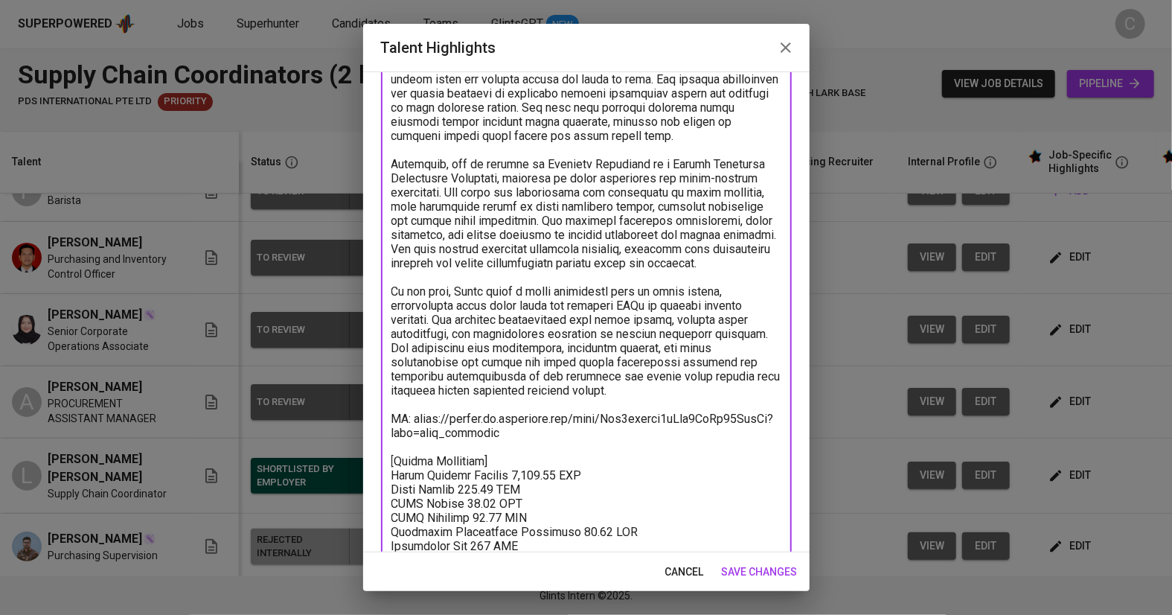
scroll to position [237, 0]
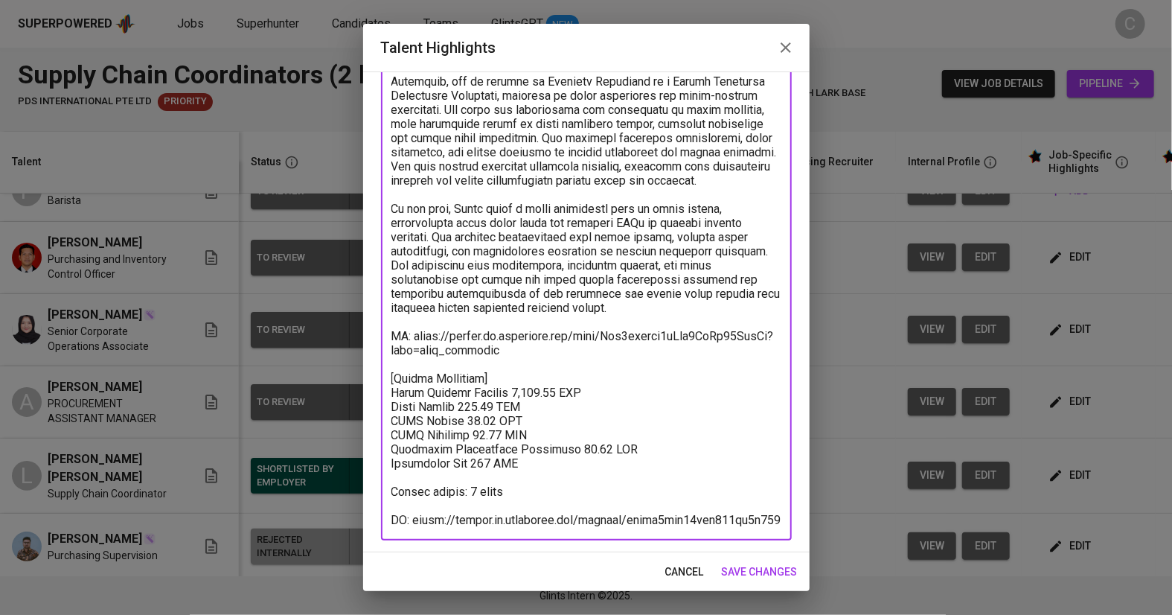
click at [729, 560] on button "save changes" at bounding box center [760, 572] width 88 height 28
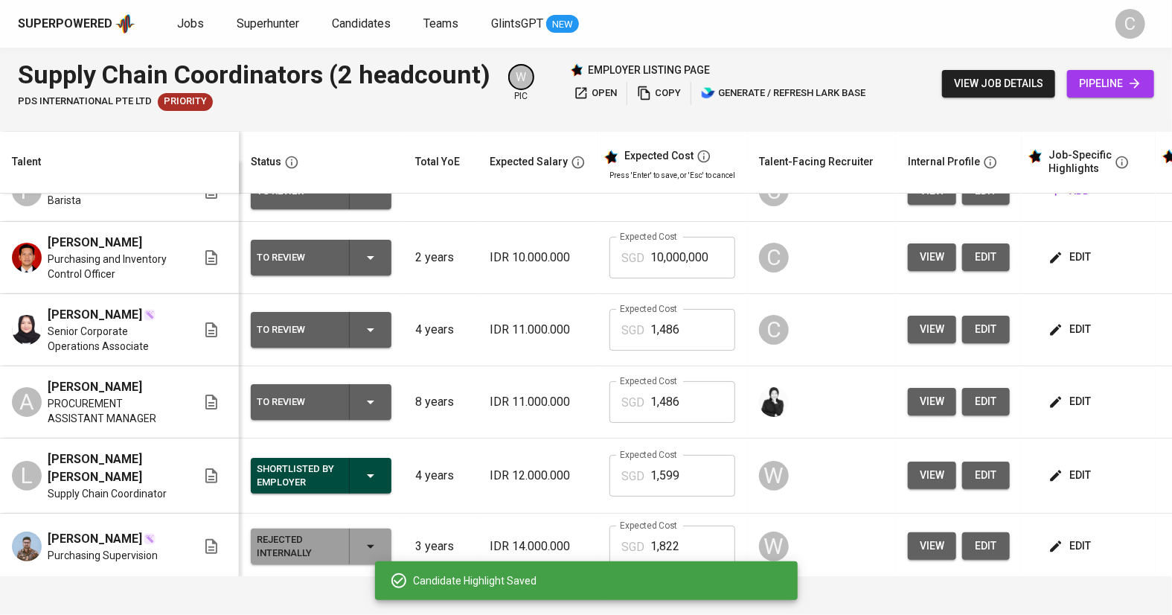
click at [1051, 398] on icon "button" at bounding box center [1056, 401] width 11 height 11
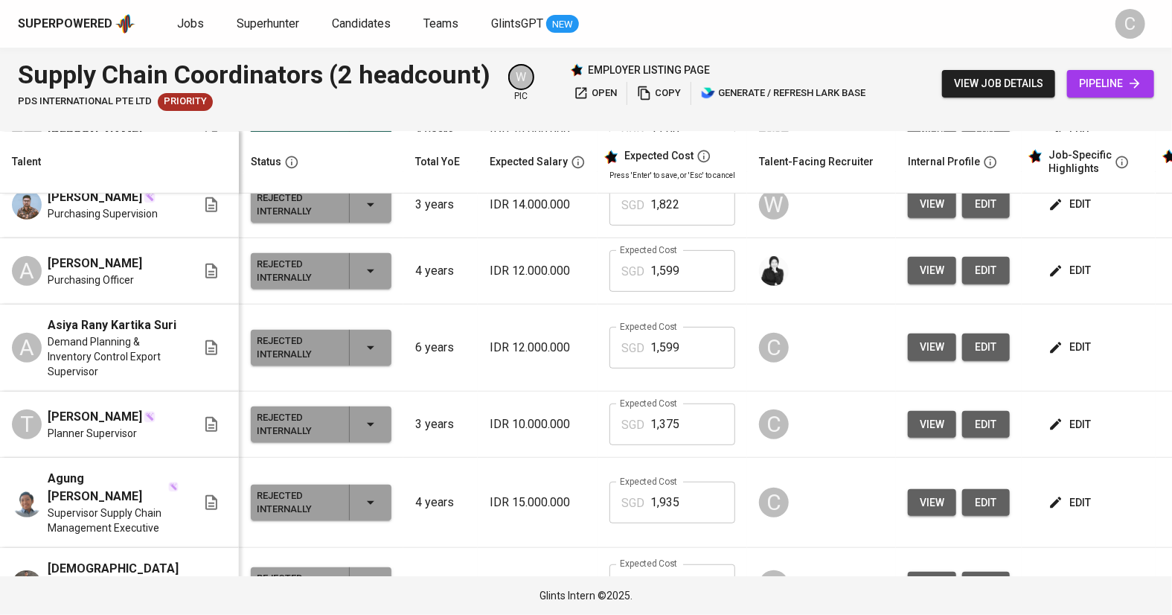
scroll to position [381, 0]
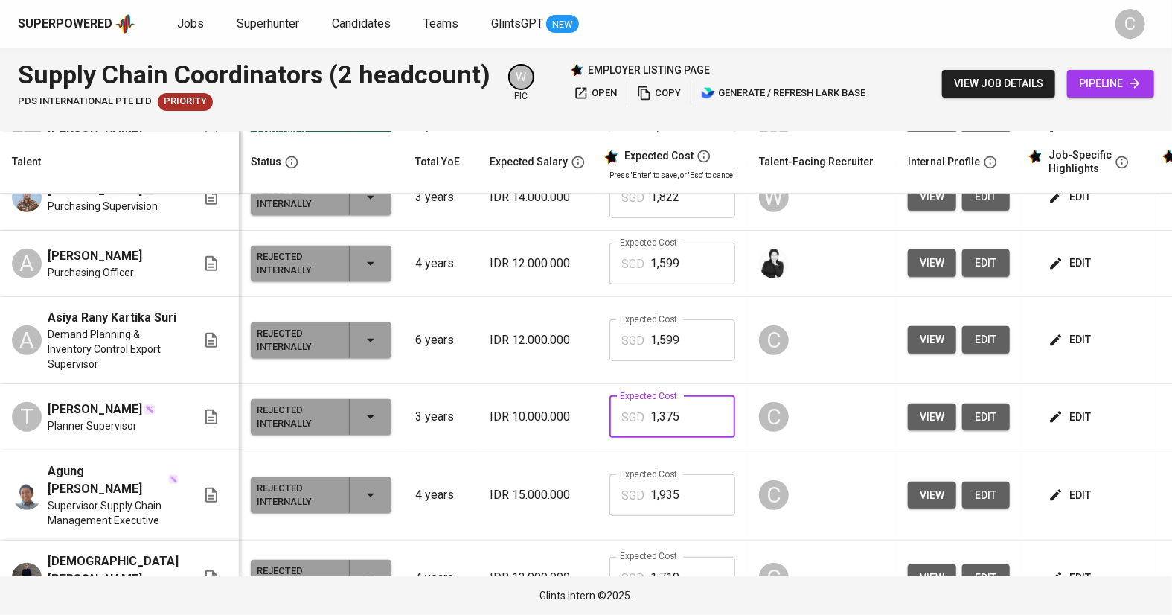
drag, startPoint x: 686, startPoint y: 445, endPoint x: 507, endPoint y: 445, distance: 178.6
click at [507, 445] on tr "T Tasya Amanda Planner Supervisor Rejected Internally 3 years IDR 10.000.000 Ex…" at bounding box center [652, 417] width 1304 height 66
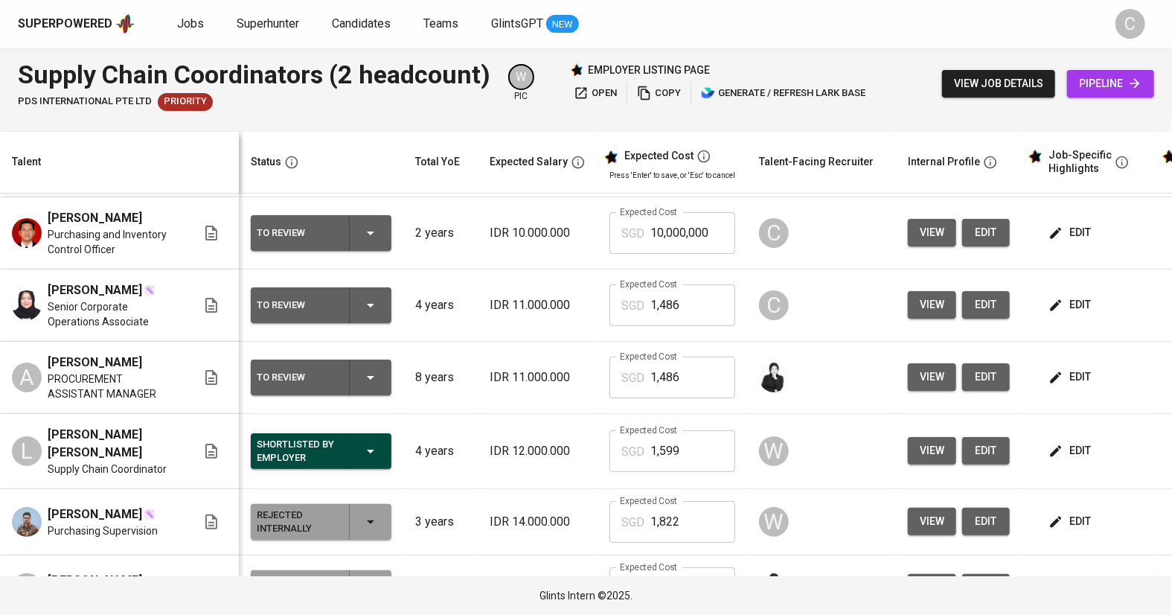
scroll to position [0, 0]
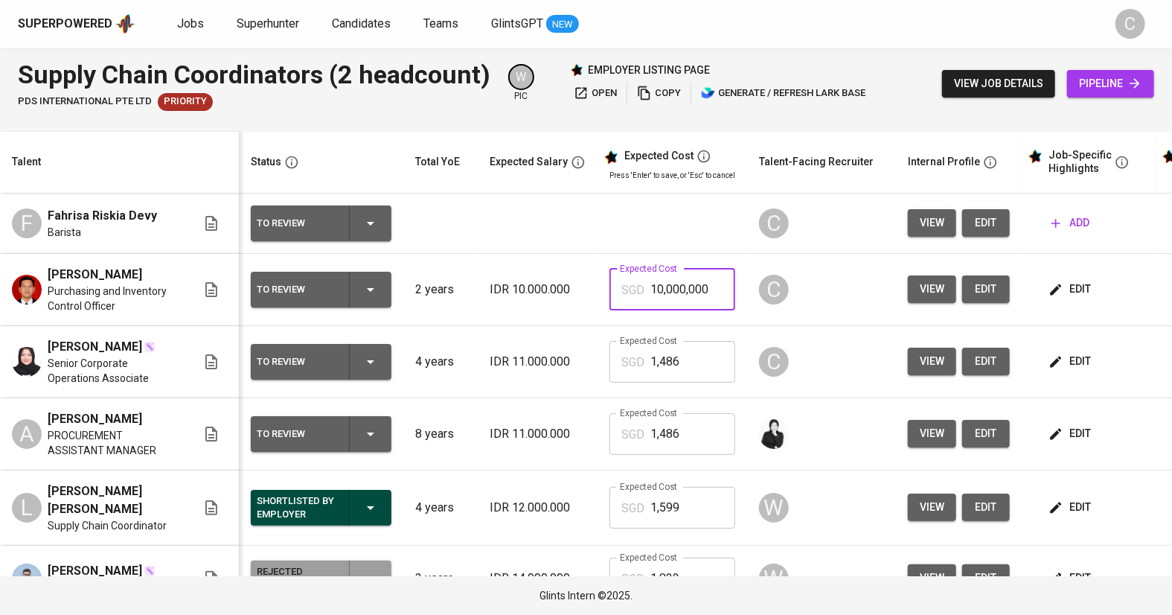
drag, startPoint x: 698, startPoint y: 285, endPoint x: 565, endPoint y: 286, distance: 132.4
click at [566, 286] on tr "Rian Ananda Purchasing and Inventory Control Officer To Review 2 years IDR 10.0…" at bounding box center [652, 290] width 1304 height 72
paste input ",375"
type input "1,375"
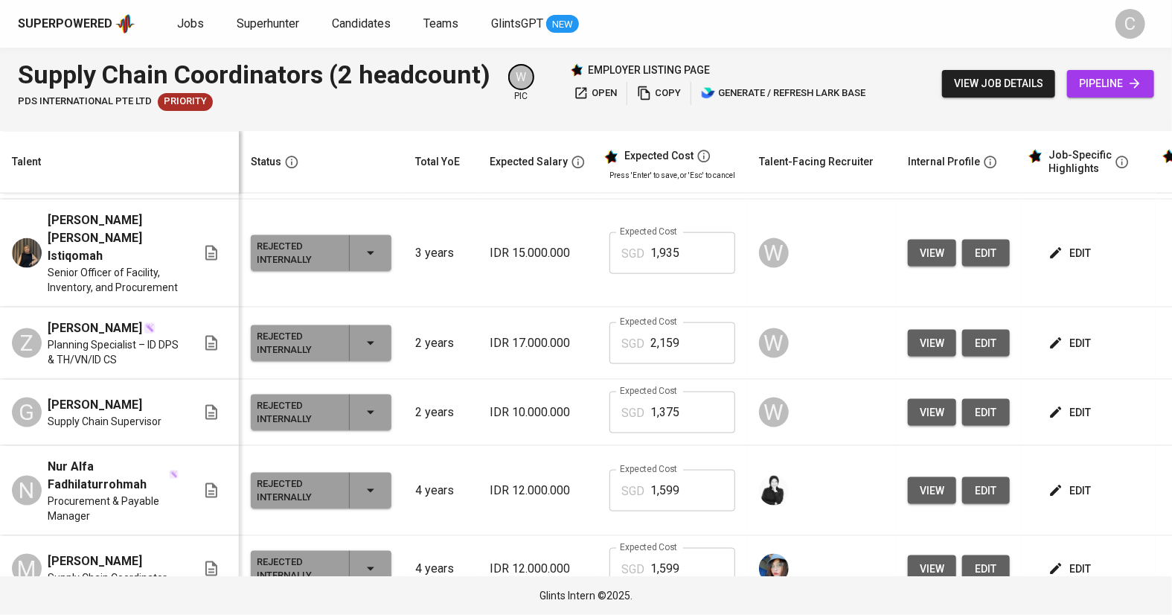
scroll to position [1044, 0]
click at [1061, 403] on span "edit" at bounding box center [1070, 412] width 39 height 19
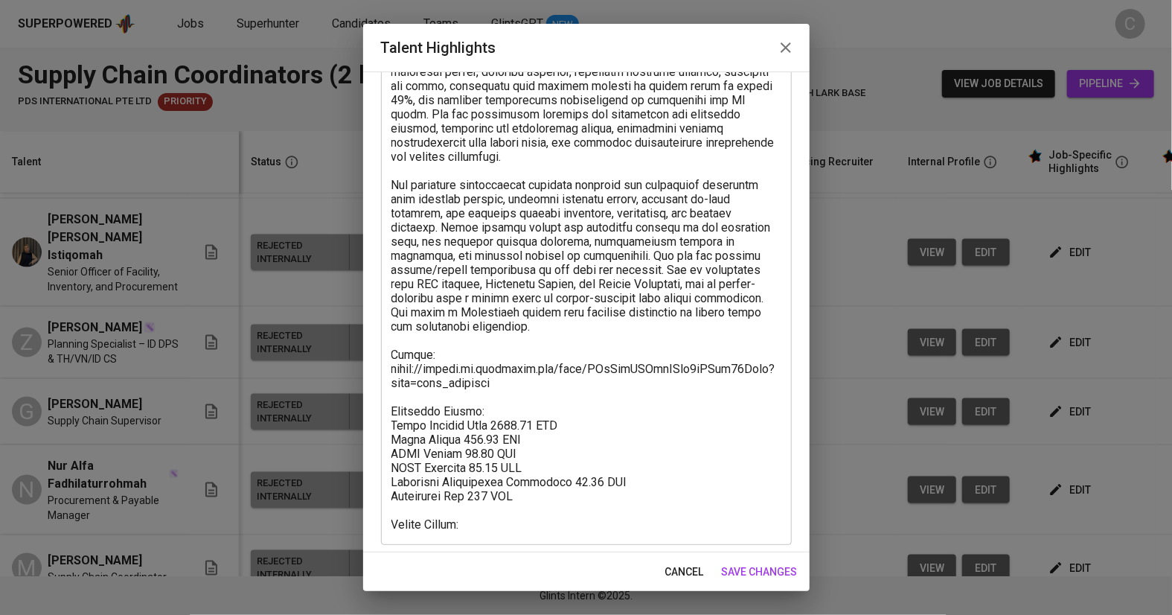
scroll to position [279, 0]
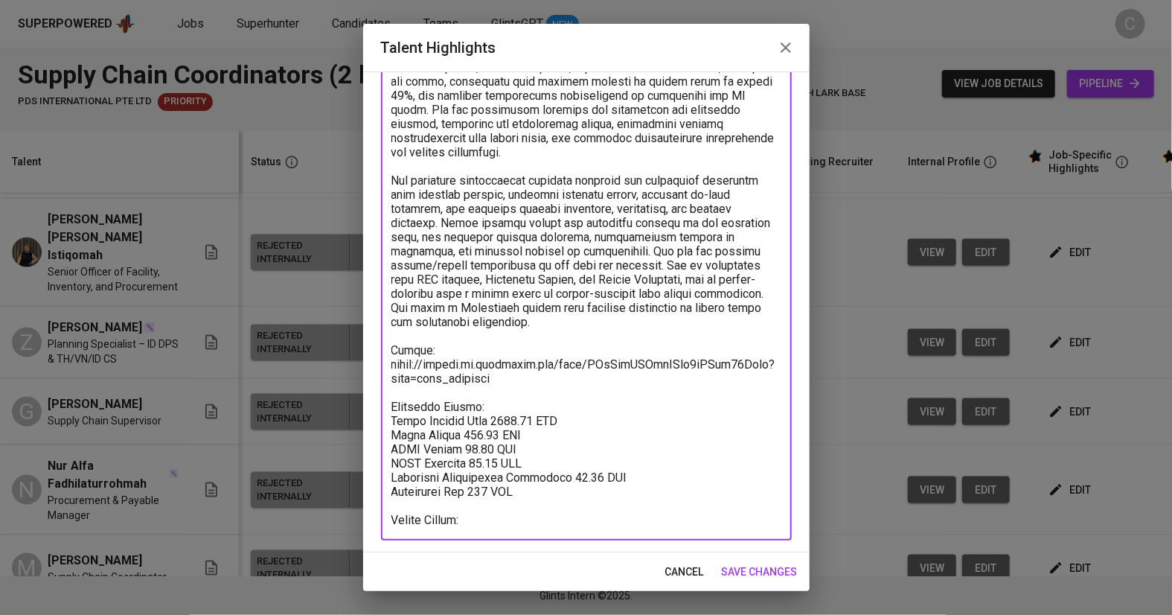
drag, startPoint x: 562, startPoint y: 475, endPoint x: 369, endPoint y: 397, distance: 208.9
click at [369, 397] on div "Enhance the Talent's profile by adding highlights relevant to this job - accomp…" at bounding box center [586, 311] width 446 height 481
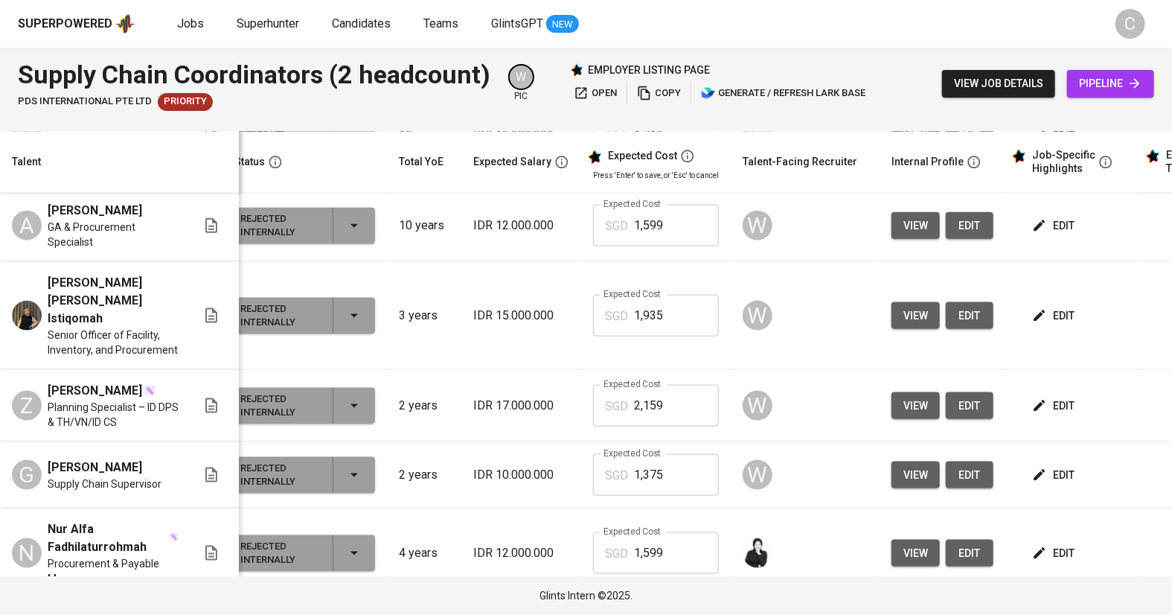
scroll to position [0, 0]
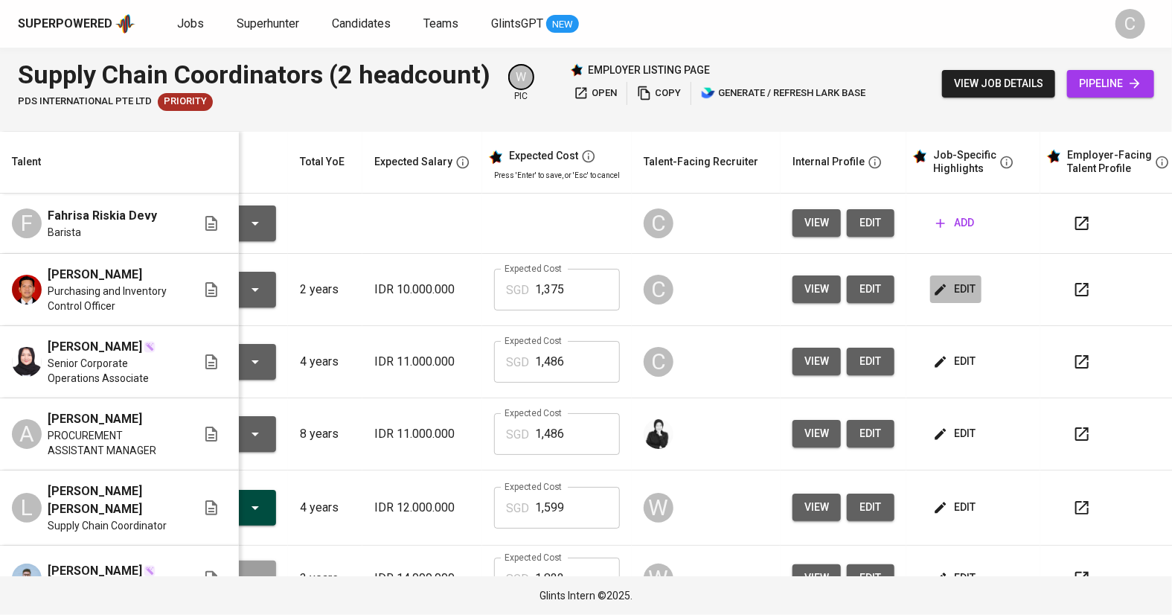
click at [953, 280] on span "edit" at bounding box center [955, 289] width 39 height 19
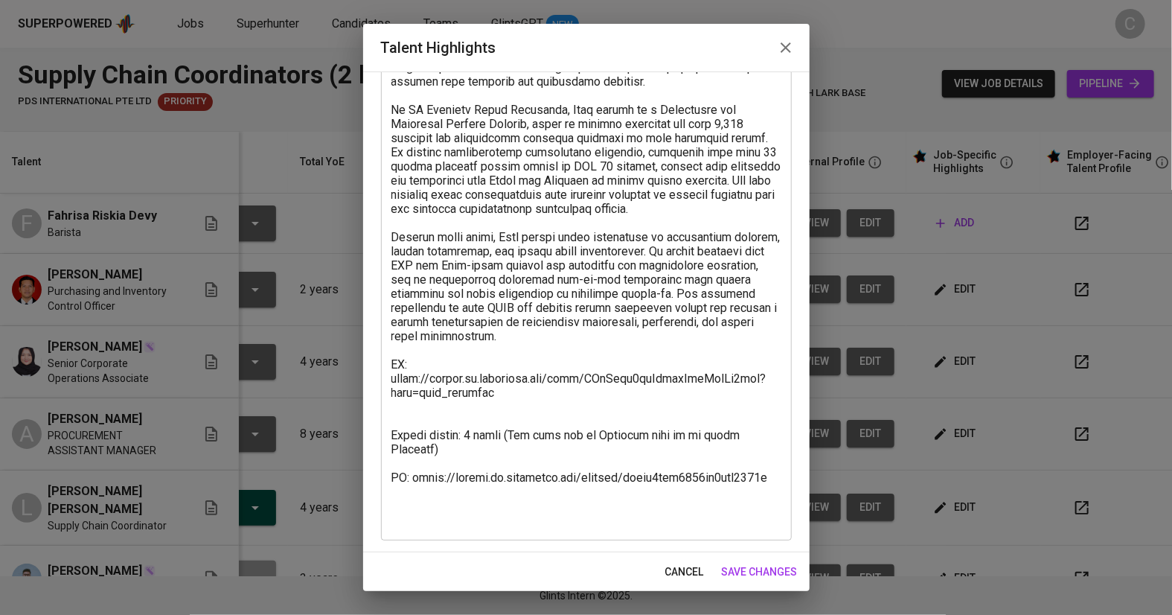
click at [444, 425] on textarea at bounding box center [586, 243] width 390 height 565
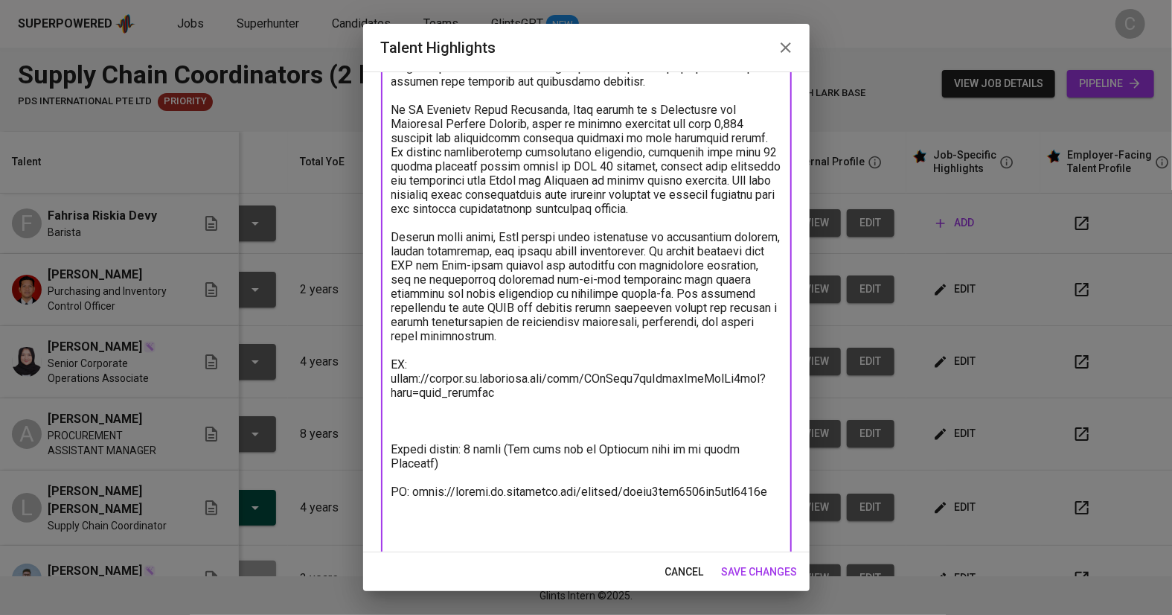
paste textarea "Breakdown Salary: Total Payroll Cost 1374.55 SGD Basic Salary 894.85 SGD BPJS H…"
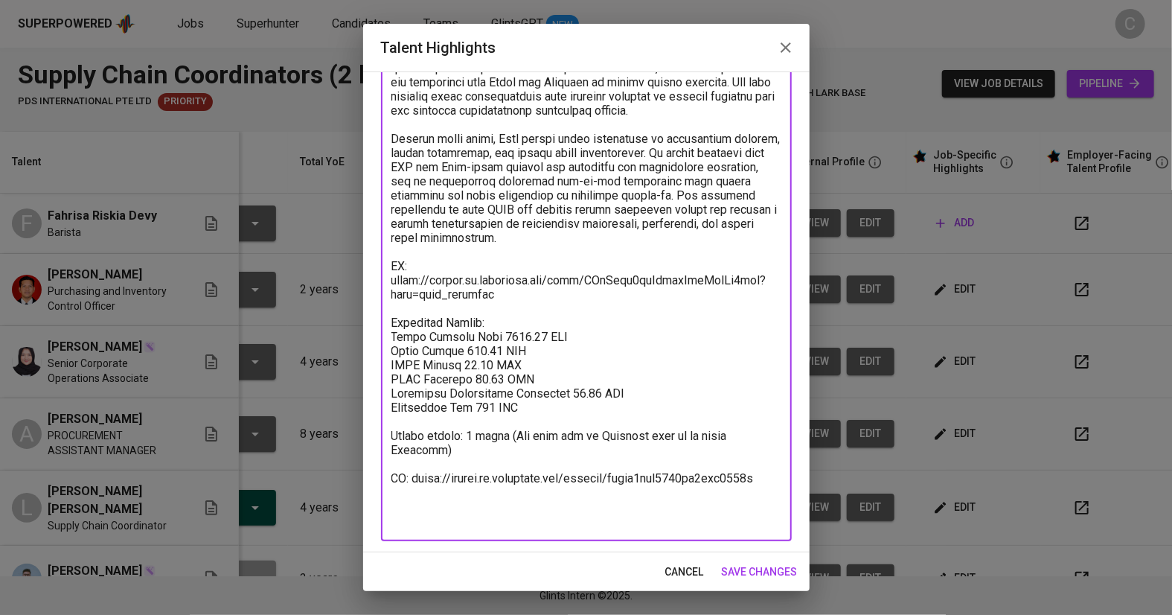
type textarea "Rian has experience in supply chain management and procurement across both publ…"
click at [777, 563] on span "save changes" at bounding box center [760, 571] width 76 height 19
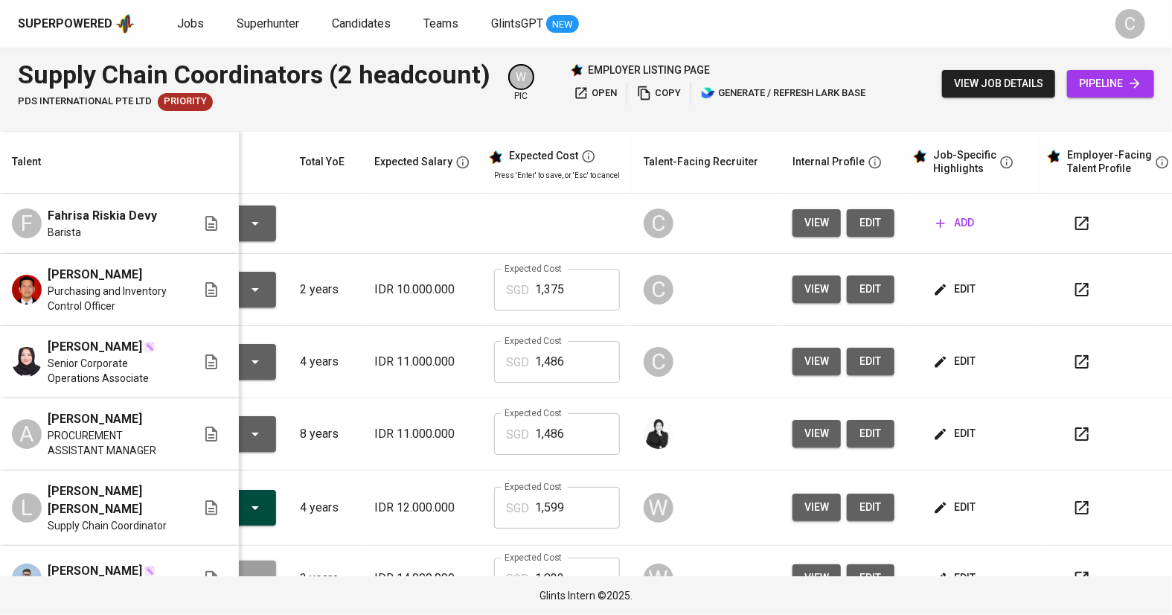
click at [861, 214] on span "edit" at bounding box center [871, 223] width 24 height 19
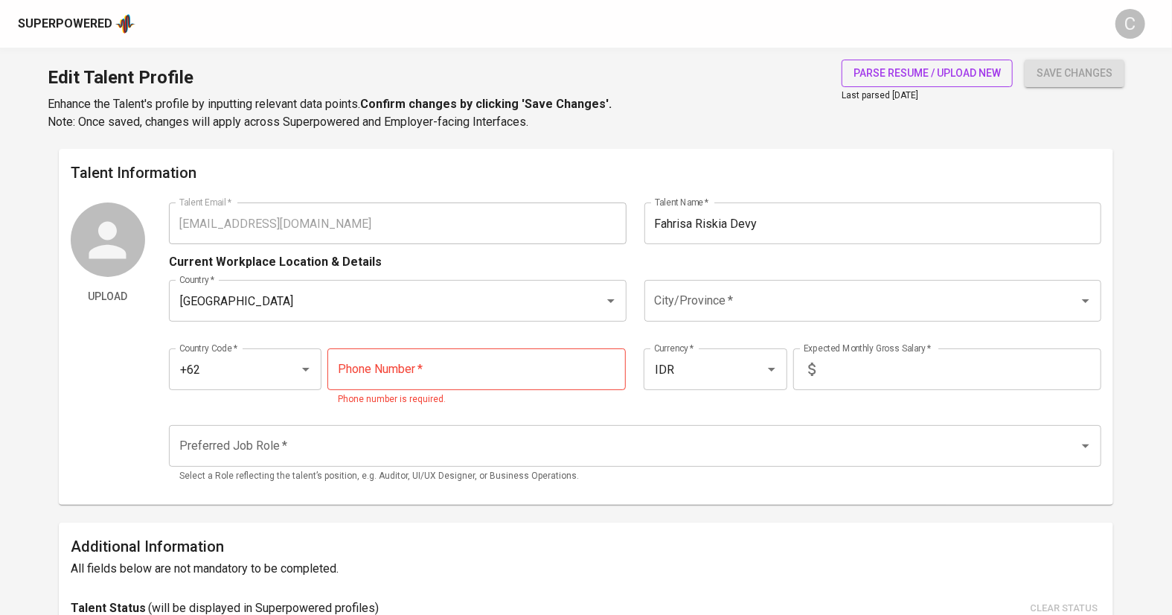
click at [938, 82] on button "parse resume / upload new" at bounding box center [926, 74] width 171 height 28
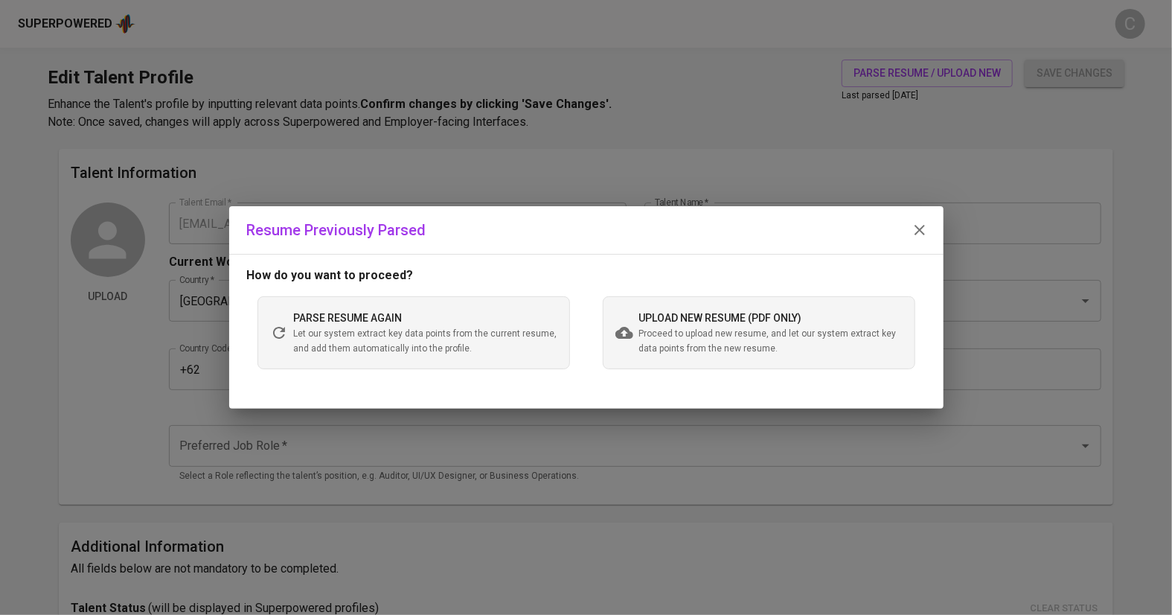
click at [371, 328] on span "Let our system extract key data points from the current resume, and add them au…" at bounding box center [425, 342] width 263 height 30
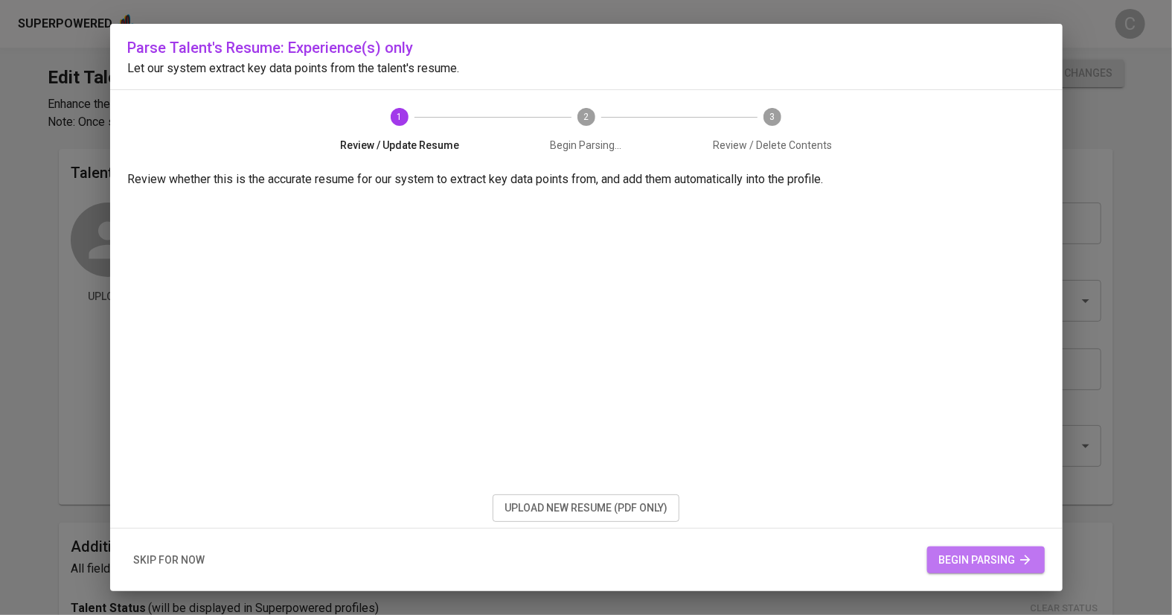
click at [1025, 559] on icon "button" at bounding box center [1025, 559] width 10 height 10
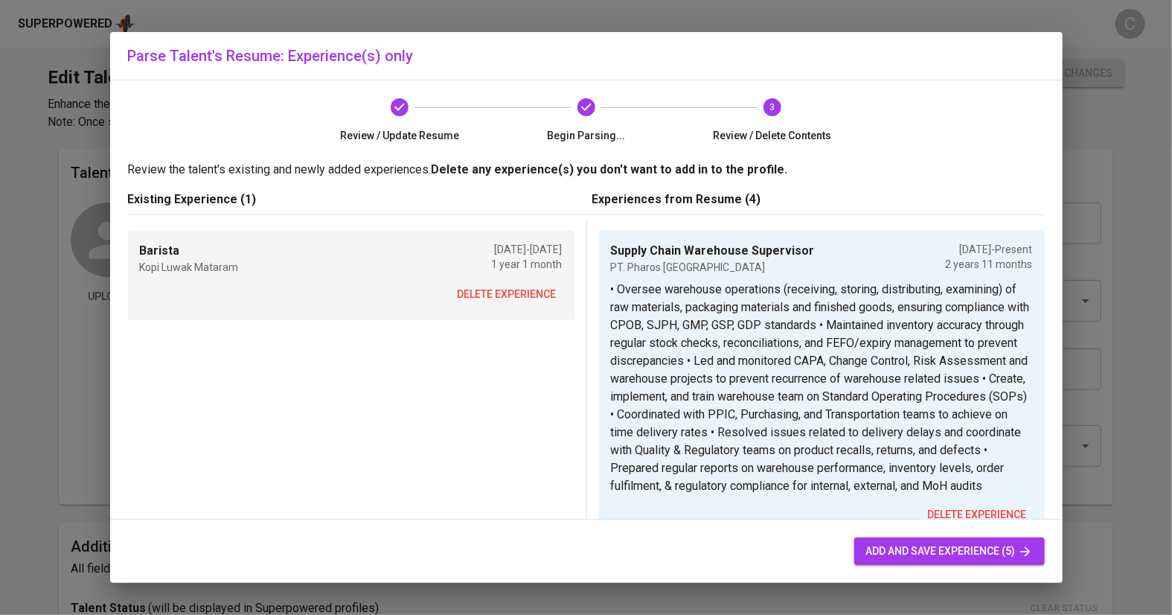
click at [496, 286] on span "delete experience" at bounding box center [507, 294] width 99 height 19
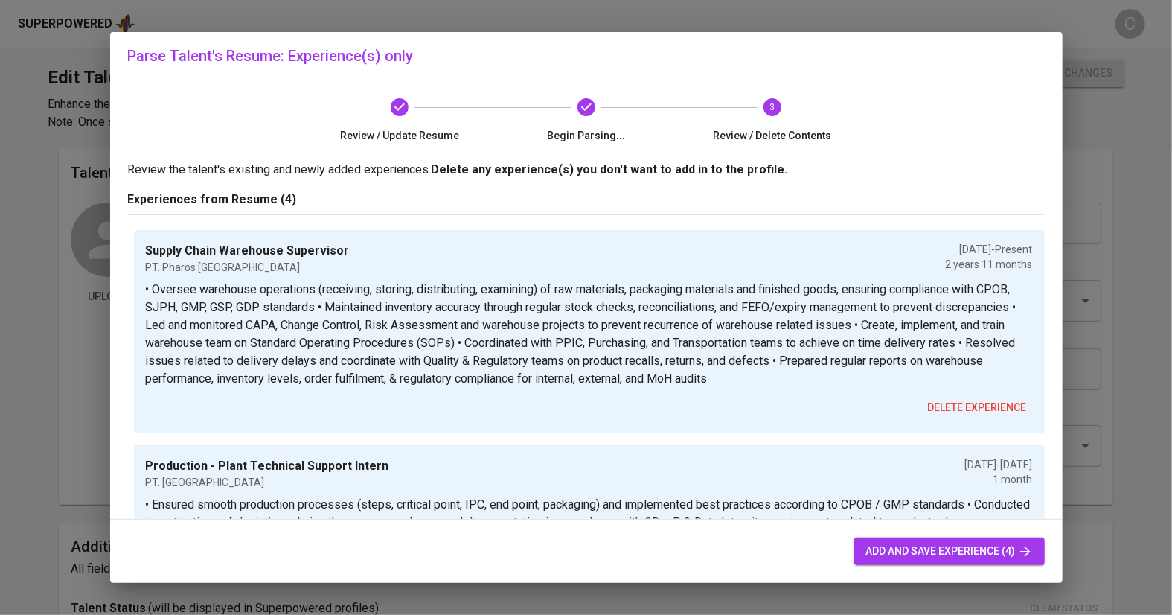
click at [1010, 562] on button "add and save experience (4)" at bounding box center [949, 551] width 190 height 28
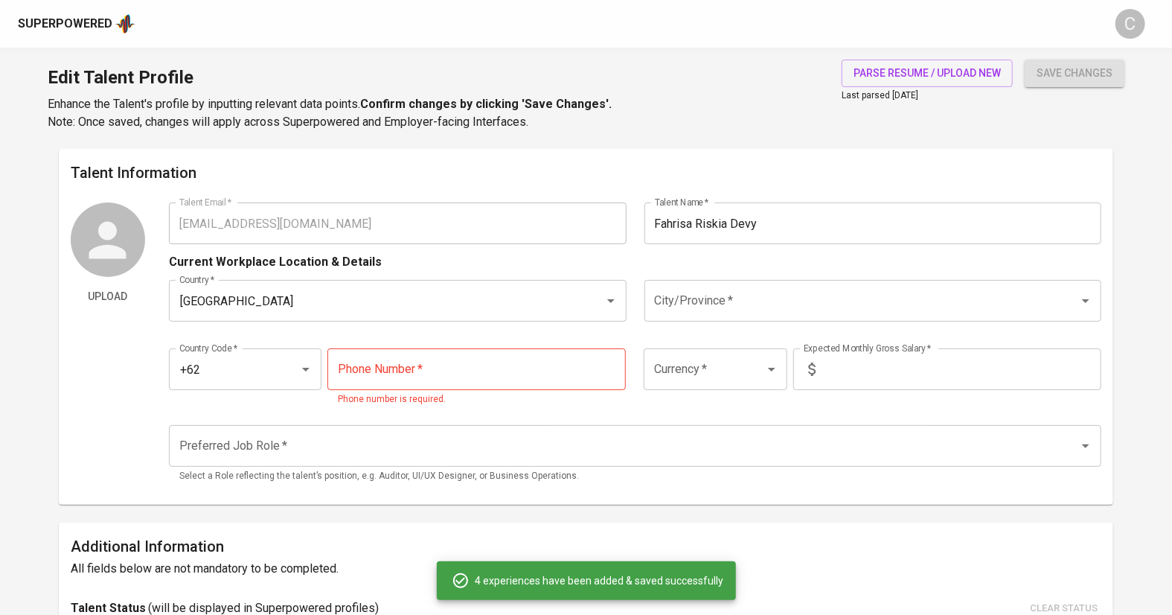
click at [1008, 551] on span "add and save experience (4)" at bounding box center [949, 551] width 167 height 19
type input "+62"
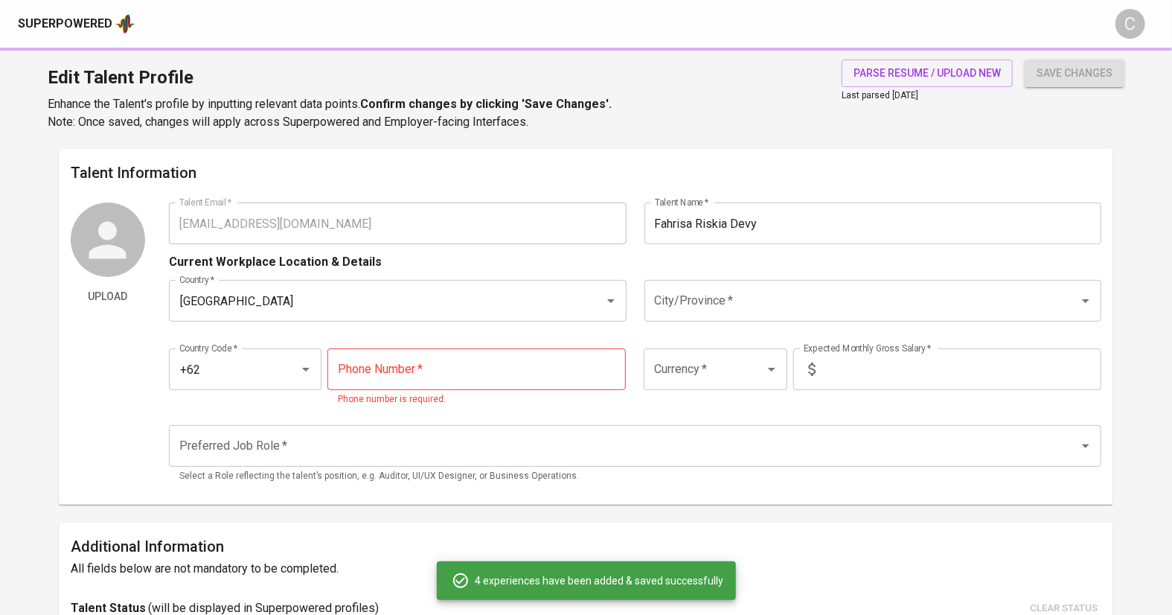
scroll to position [1472, 0]
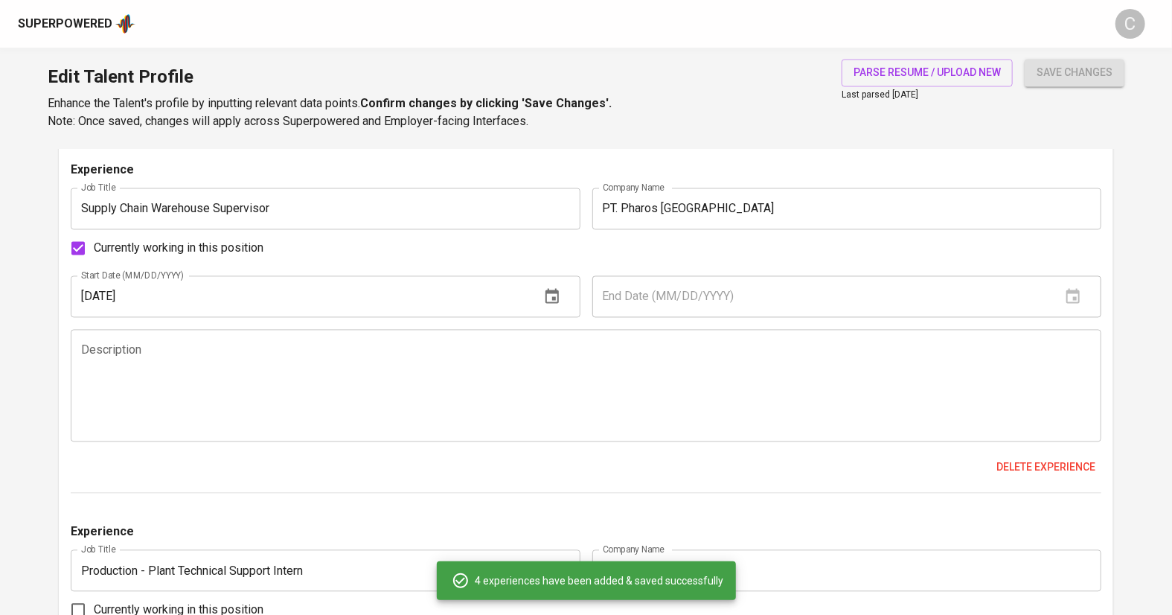
type input "+62"
type input "IDR"
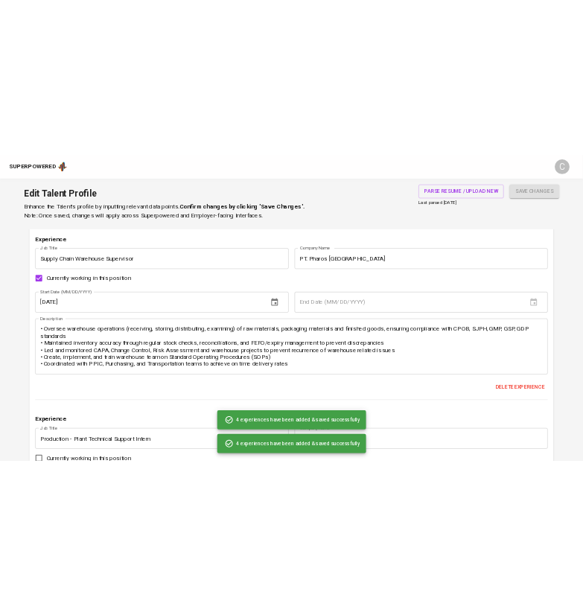
scroll to position [0, 0]
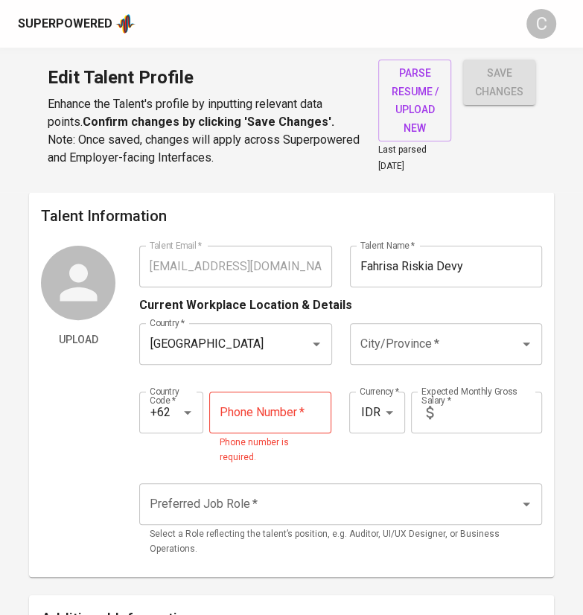
click at [260, 407] on input "tel" at bounding box center [270, 412] width 122 height 42
paste input "[PHONE_NUMBER]"
type input "[PHONE_NUMBER]"
click at [443, 402] on input "text" at bounding box center [490, 412] width 103 height 42
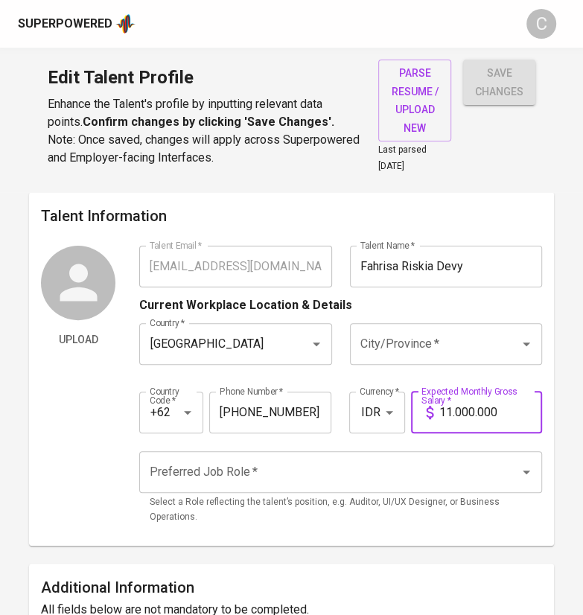
click at [413, 359] on div "City/Province *" at bounding box center [446, 344] width 192 height 42
type input "11.000.000"
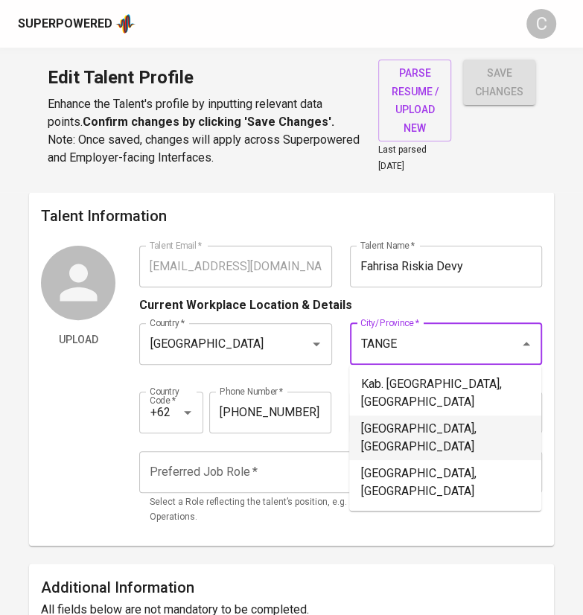
click at [409, 415] on li "[GEOGRAPHIC_DATA], [GEOGRAPHIC_DATA]" at bounding box center [445, 437] width 192 height 45
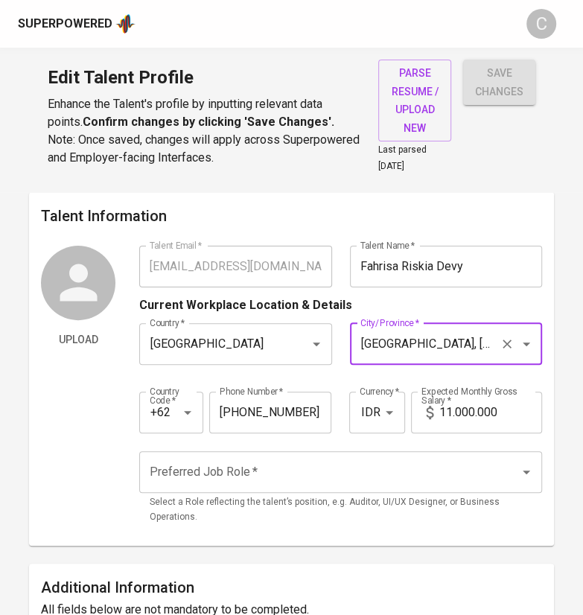
type input "[GEOGRAPHIC_DATA], [GEOGRAPHIC_DATA]"
click at [232, 469] on input "Preferred Job Role   *" at bounding box center [319, 472] width 347 height 28
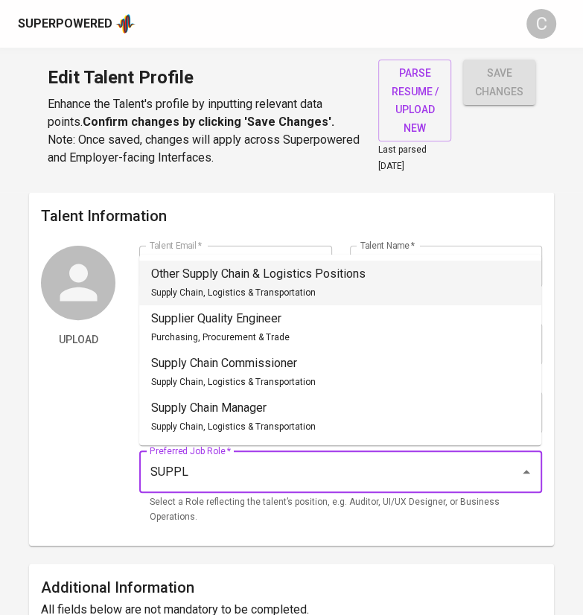
click at [263, 283] on div "Other Supply Chain & Logistics Positions Supply Chain, Logistics & Transportati…" at bounding box center [258, 283] width 214 height 36
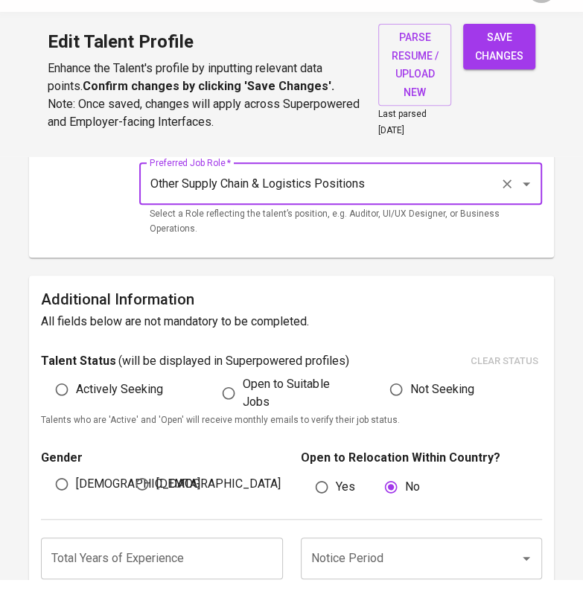
scroll to position [253, 0]
type input "Other Supply Chain & Logistics Positions"
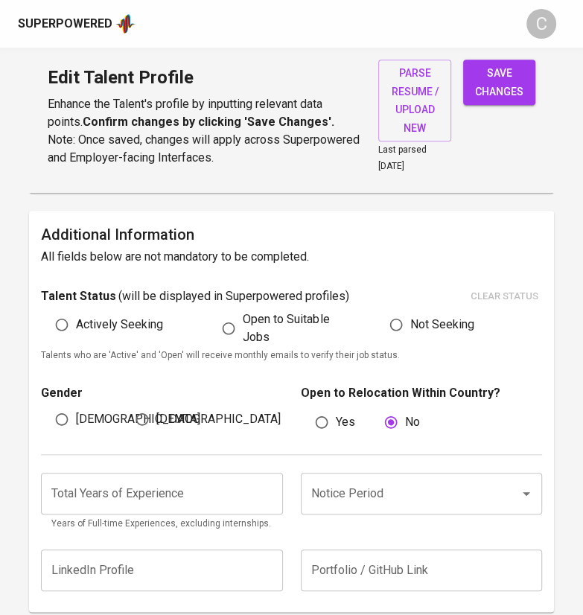
scroll to position [363, 0]
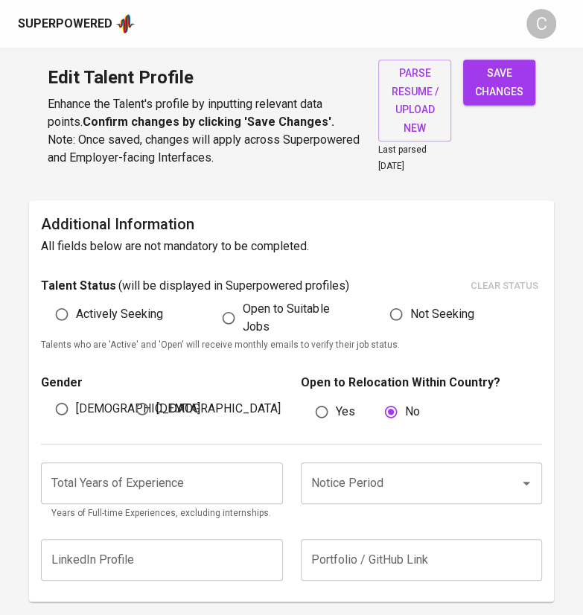
click at [379, 469] on input "Notice Period" at bounding box center [400, 483] width 186 height 28
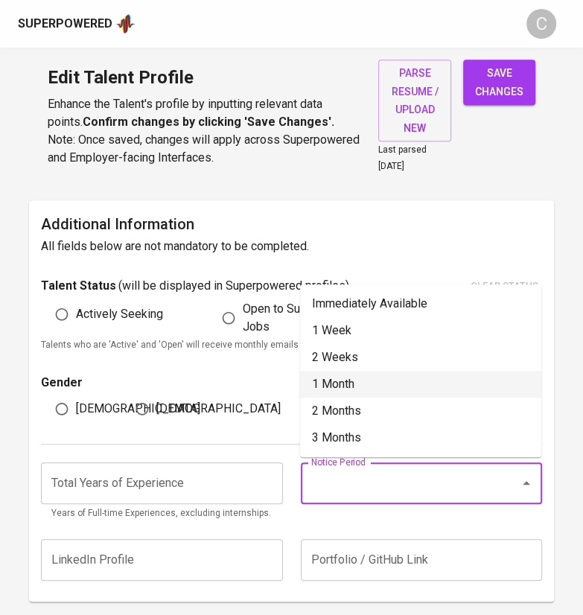
click at [351, 384] on li "1 Month" at bounding box center [420, 384] width 241 height 27
type input "1 Month"
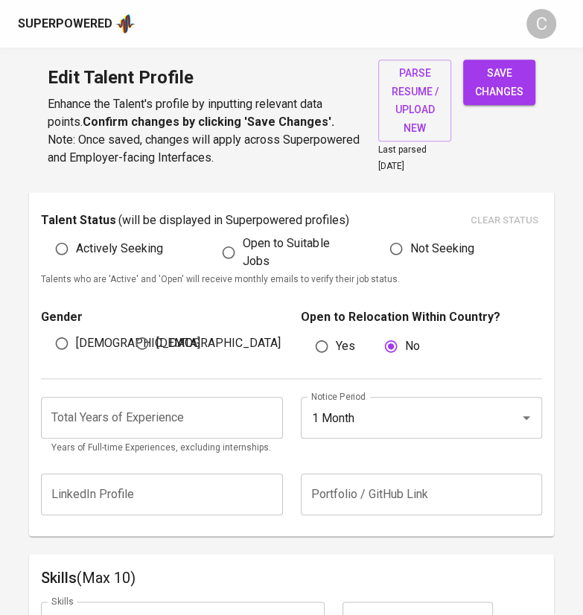
scroll to position [432, 0]
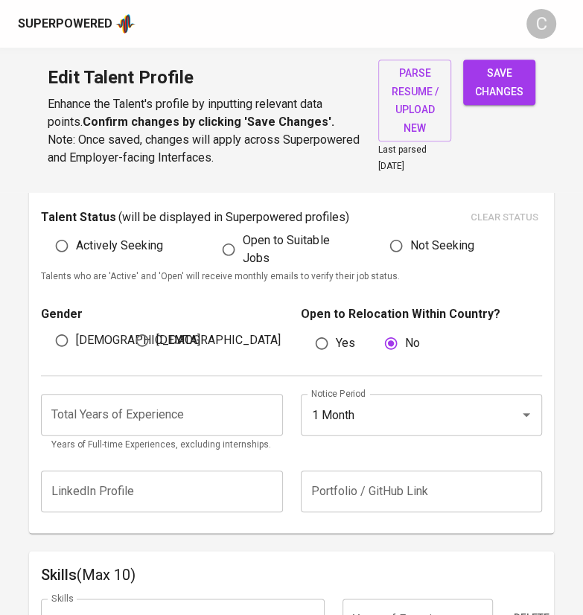
click at [176, 403] on input "number" at bounding box center [161, 415] width 241 height 42
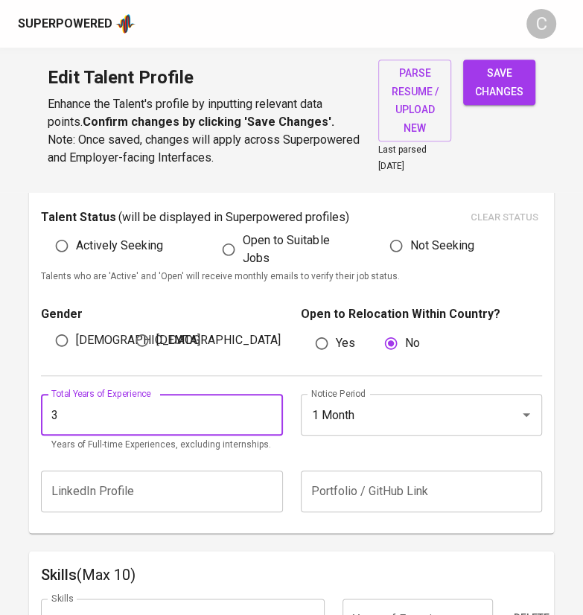
type input "3"
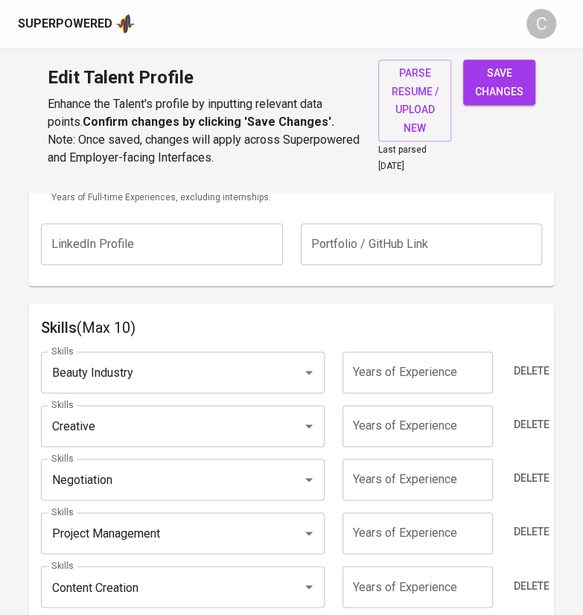
scroll to position [682, 0]
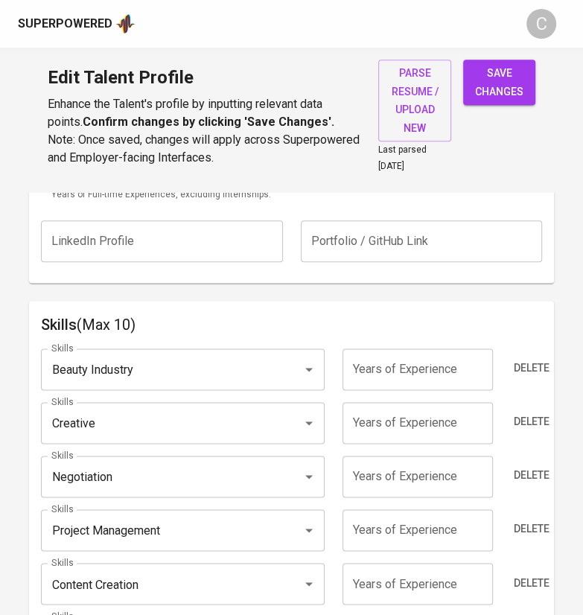
click at [232, 362] on input "Beauty Industry" at bounding box center [162, 369] width 228 height 28
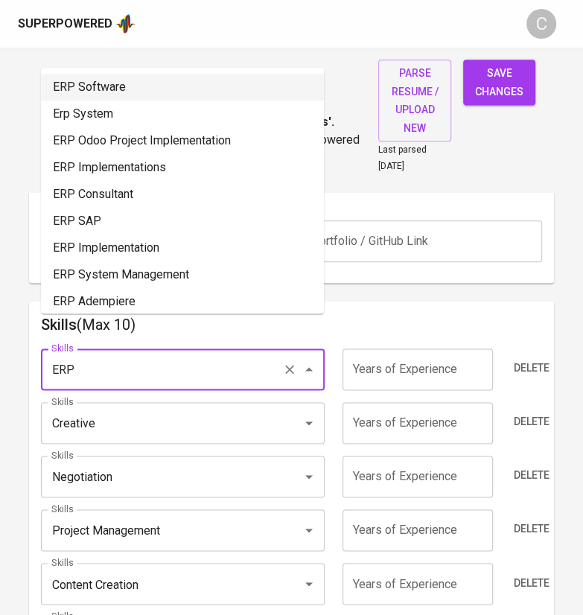
click at [131, 92] on li "ERP Software" at bounding box center [182, 87] width 283 height 27
type input "ERP Software"
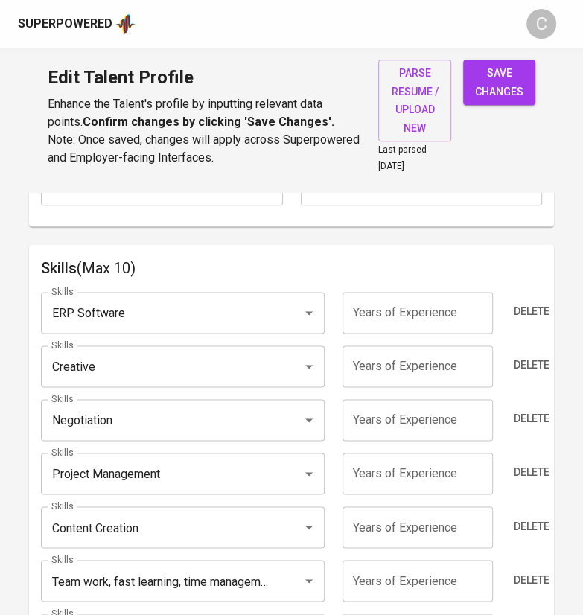
scroll to position [740, 0]
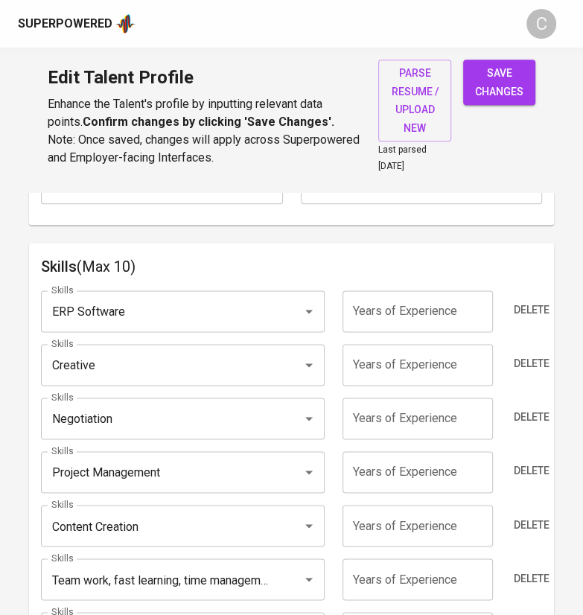
click at [161, 359] on input "Creative" at bounding box center [162, 364] width 228 height 28
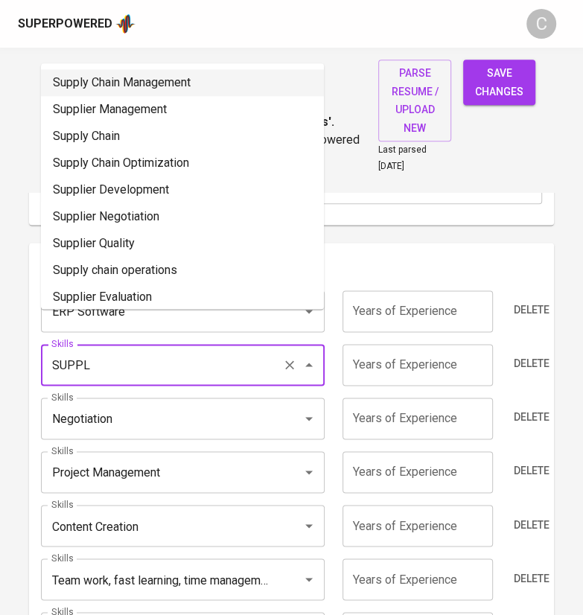
click at [123, 86] on li "Supply Chain Management" at bounding box center [182, 82] width 283 height 27
type input "Supply Chain Management"
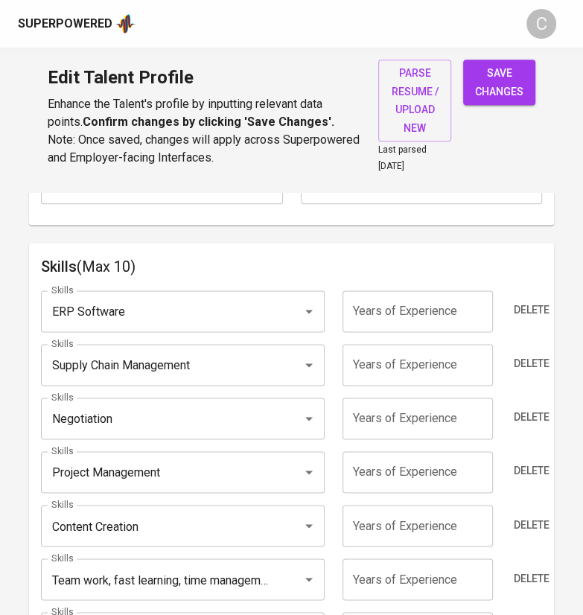
click at [137, 414] on input "Negotiation" at bounding box center [162, 418] width 228 height 28
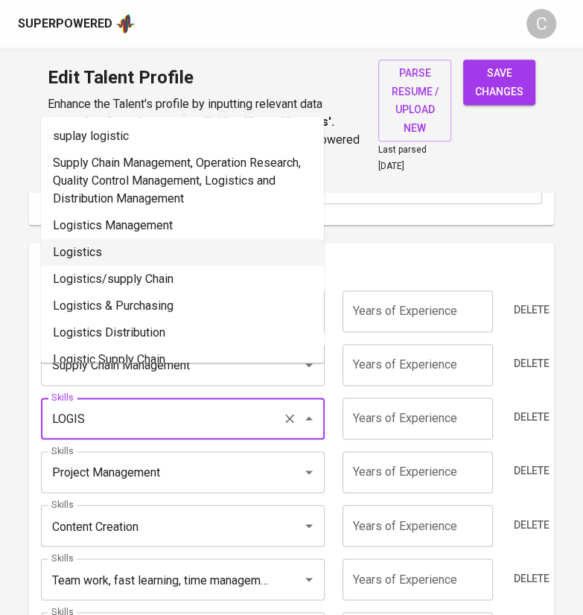
click at [136, 246] on li "Logistics" at bounding box center [182, 252] width 283 height 27
type input "Logistics"
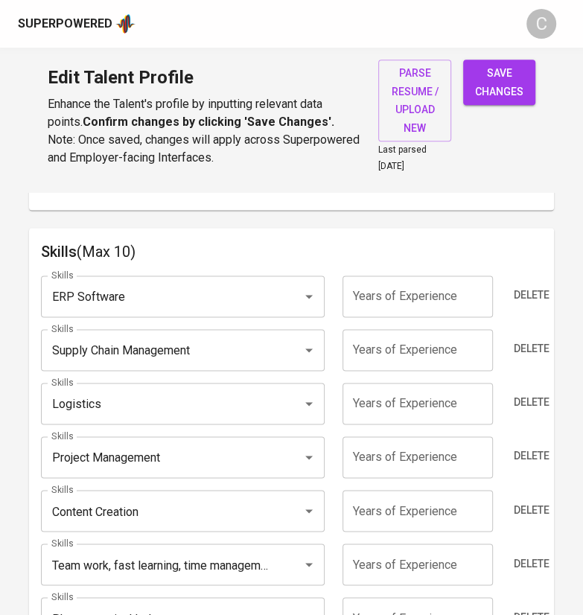
scroll to position [770, 0]
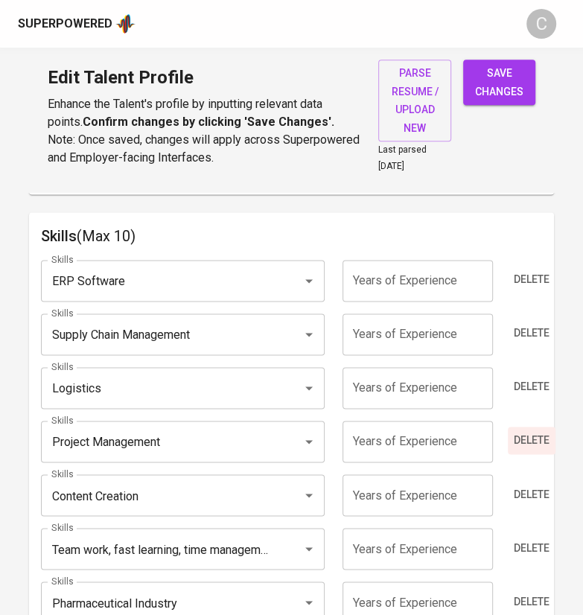
click at [530, 431] on span "Delete" at bounding box center [531, 440] width 36 height 19
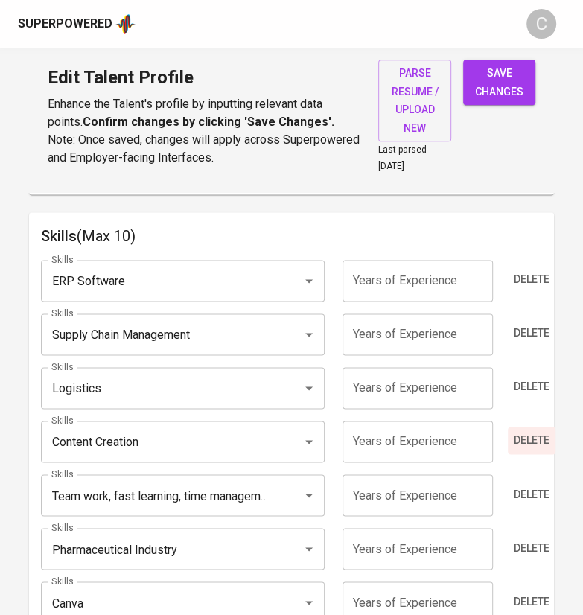
click at [530, 431] on span "Delete" at bounding box center [531, 440] width 36 height 19
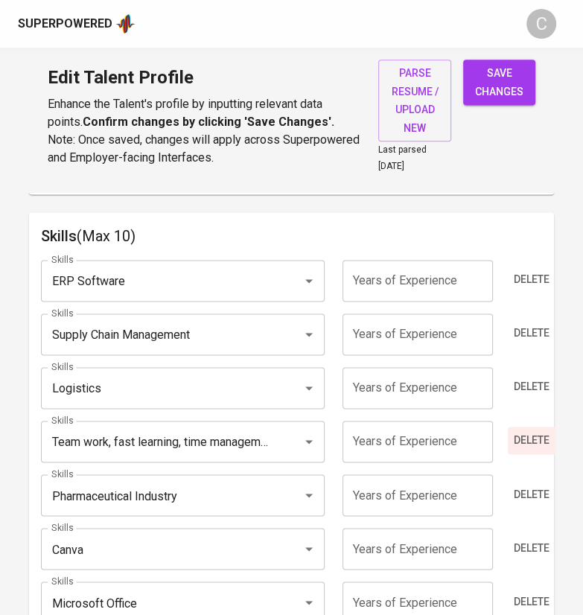
click at [530, 431] on span "Delete" at bounding box center [531, 440] width 36 height 19
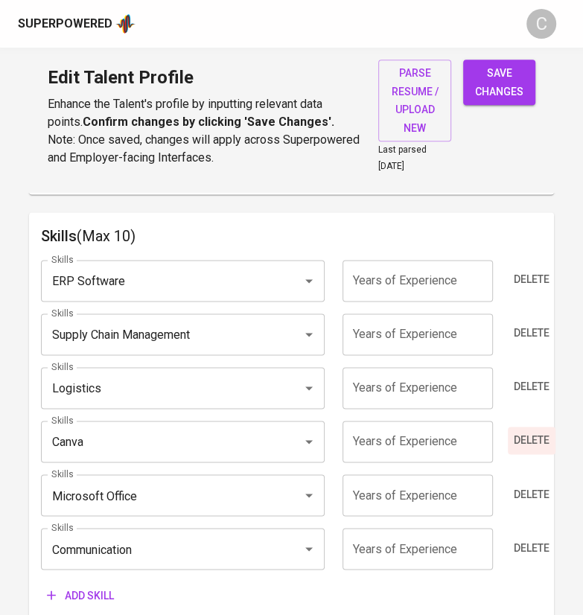
click at [530, 431] on span "Delete" at bounding box center [531, 440] width 36 height 19
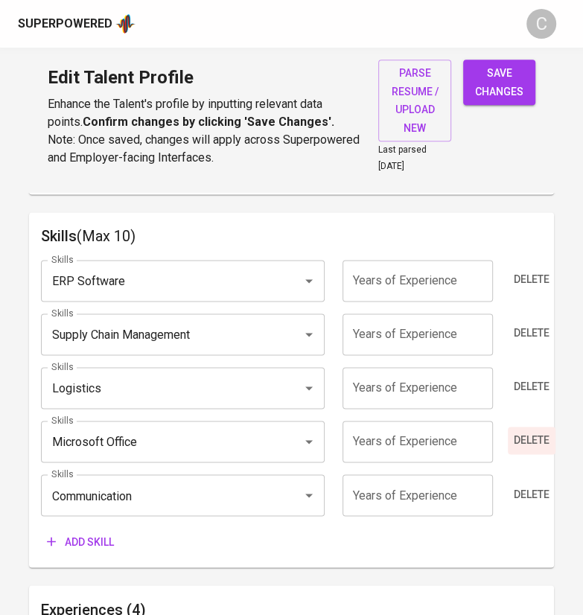
click at [530, 431] on span "Delete" at bounding box center [531, 440] width 36 height 19
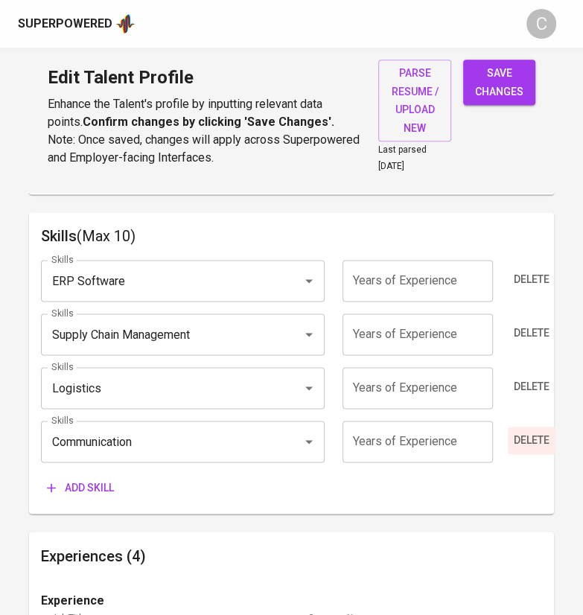
click at [530, 431] on span "Delete" at bounding box center [531, 440] width 36 height 19
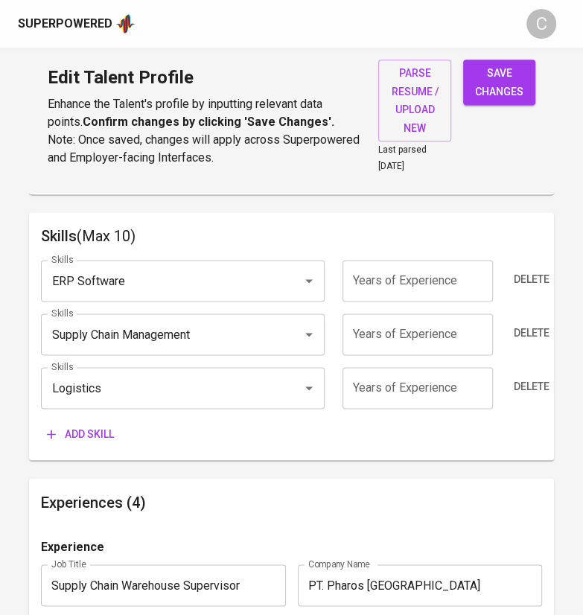
click at [85, 431] on span "Add skill" at bounding box center [80, 434] width 67 height 19
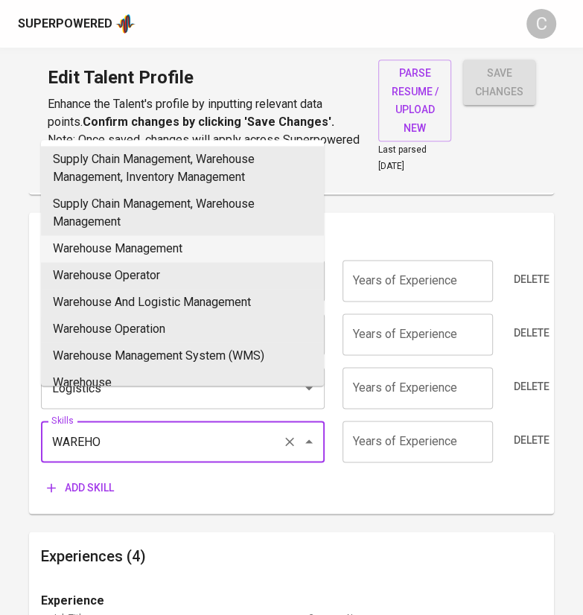
click at [186, 244] on li "Warehouse Management" at bounding box center [182, 248] width 283 height 27
type input "Warehouse Management"
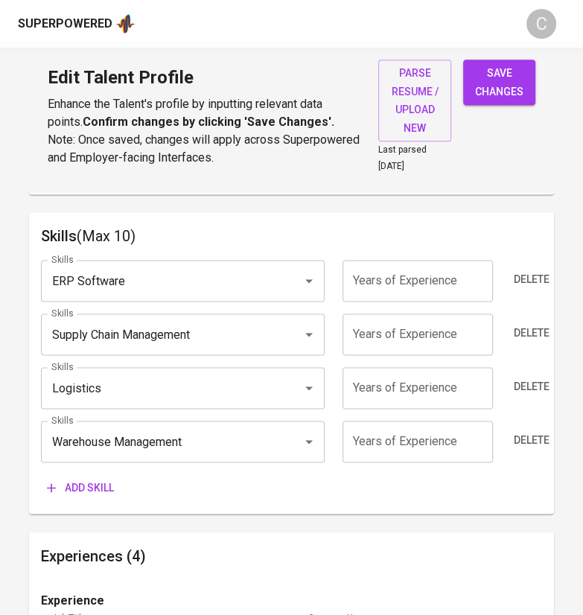
click at [89, 480] on span "Add skill" at bounding box center [80, 487] width 67 height 19
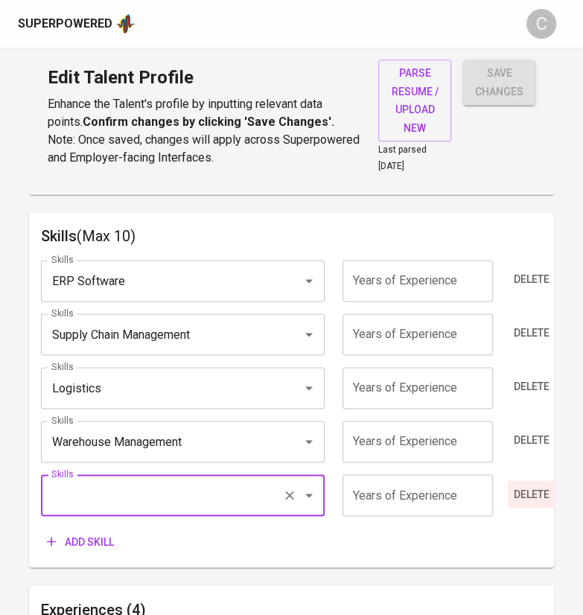
click at [519, 485] on span "Delete" at bounding box center [531, 493] width 36 height 19
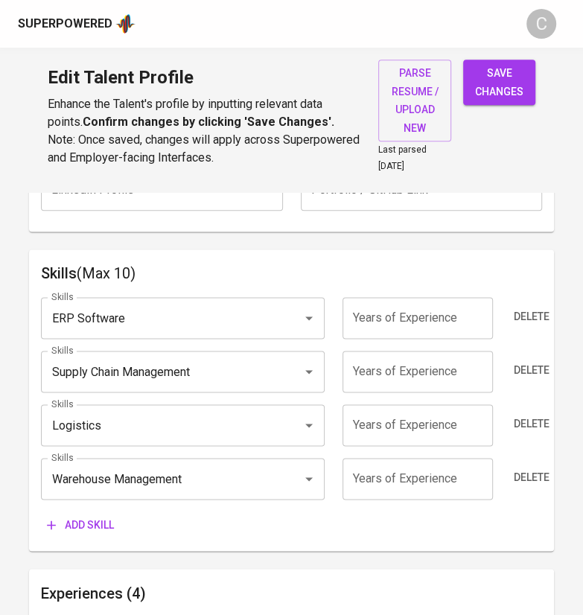
scroll to position [734, 0]
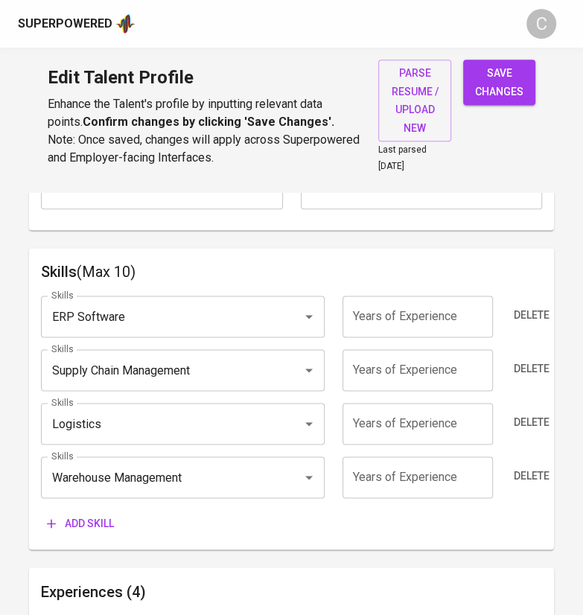
click at [400, 322] on input "number" at bounding box center [417, 316] width 150 height 42
type input "3"
click at [406, 356] on input "number" at bounding box center [417, 370] width 150 height 42
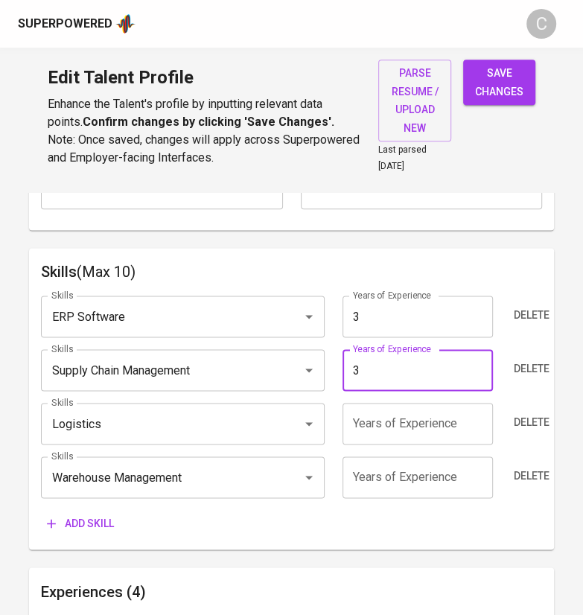
type input "3"
click at [403, 427] on input "number" at bounding box center [417, 424] width 150 height 42
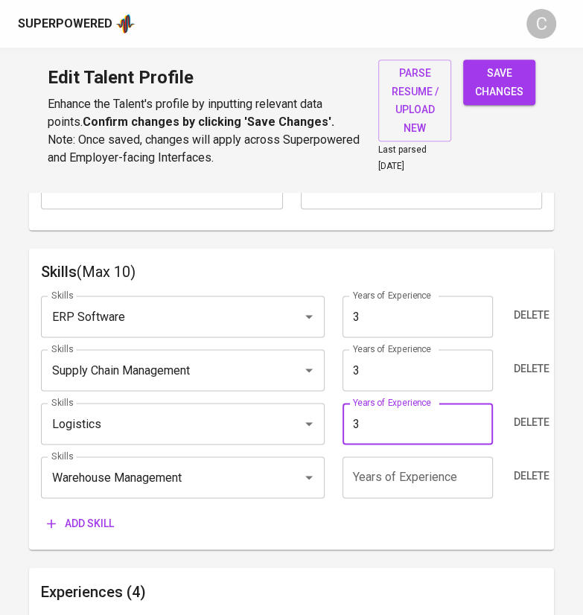
type input "3"
click at [399, 469] on input "number" at bounding box center [417, 477] width 150 height 42
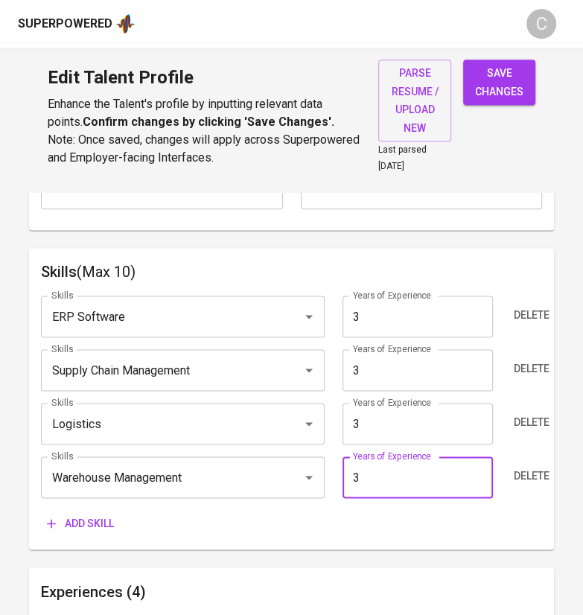
type input "3"
click at [384, 512] on div "Add skill" at bounding box center [291, 524] width 501 height 28
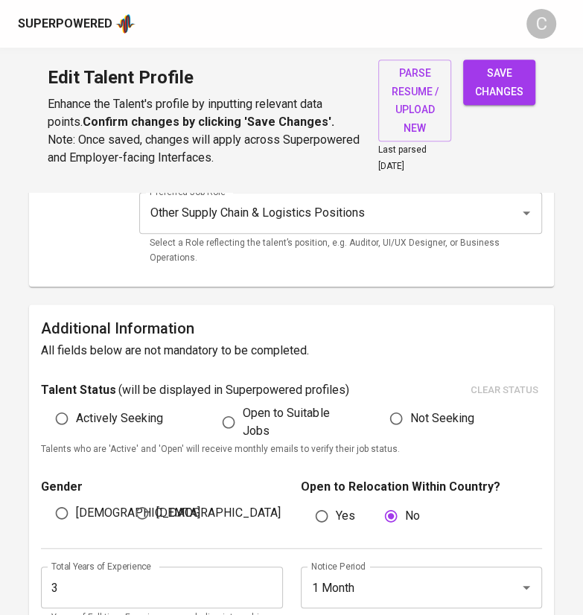
scroll to position [257, 0]
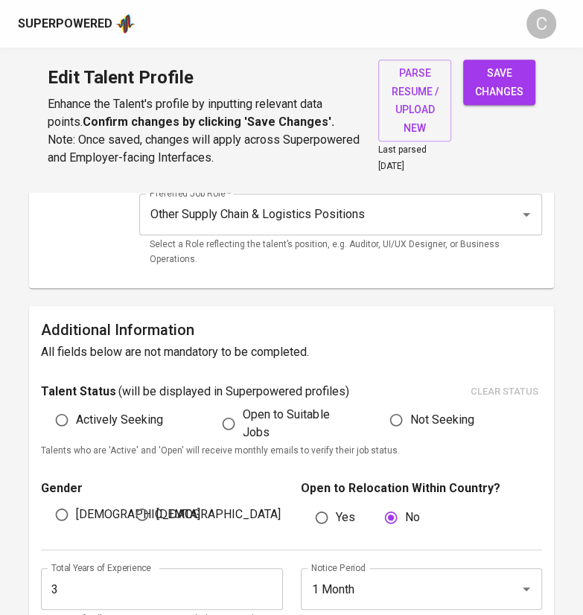
click at [490, 86] on span "save changes" at bounding box center [499, 82] width 48 height 36
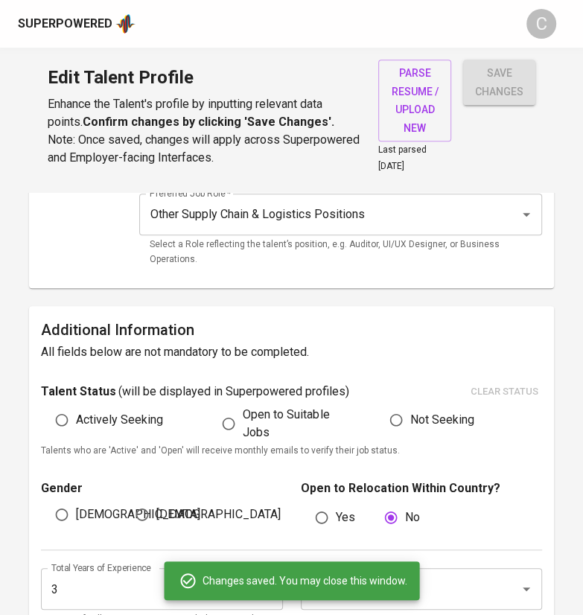
type input "Warehouse Management"
type input "Logistics"
type input "Supply Chain Management"
type input "Enterprise Resource Planning (ERP)"
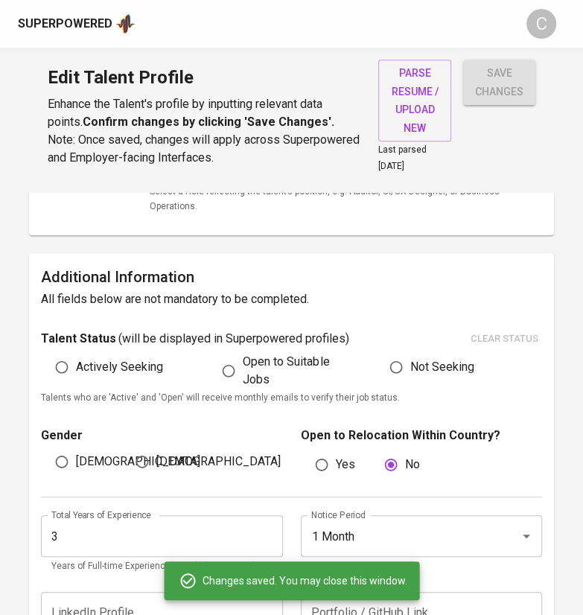
scroll to position [0, 0]
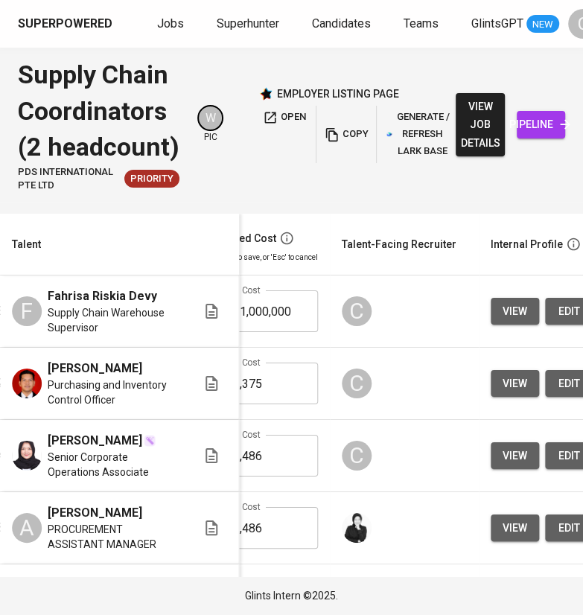
scroll to position [0, 677]
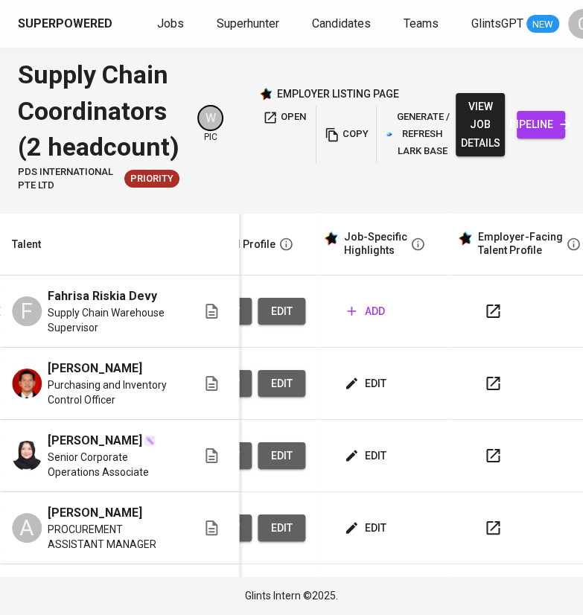
click at [269, 305] on span "edit" at bounding box center [281, 311] width 24 height 19
click at [349, 312] on span "add" at bounding box center [366, 311] width 38 height 19
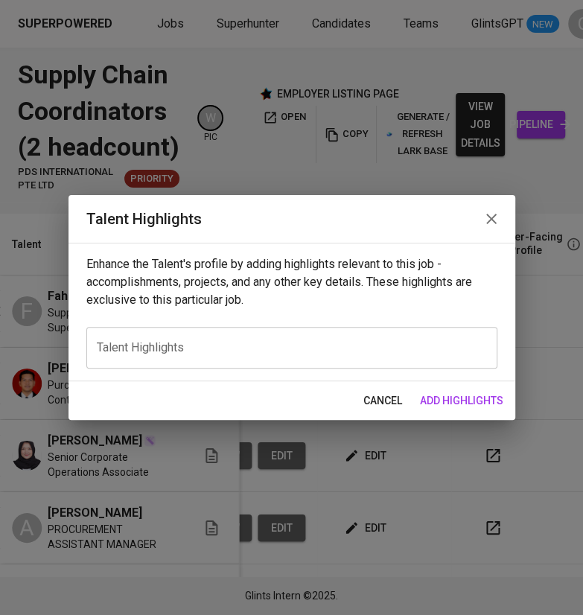
click at [232, 347] on textarea at bounding box center [292, 347] width 390 height 14
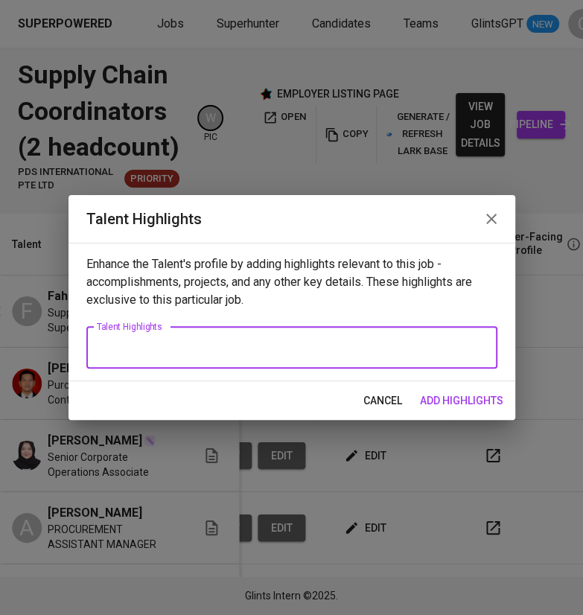
paste textarea "Fahrisa has solid experience in supply chain and warehouse management, especial…"
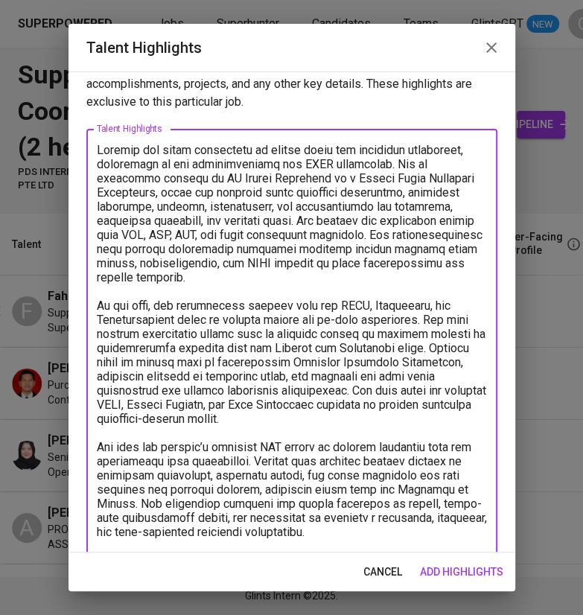
click at [319, 225] on textarea at bounding box center [292, 348] width 390 height 410
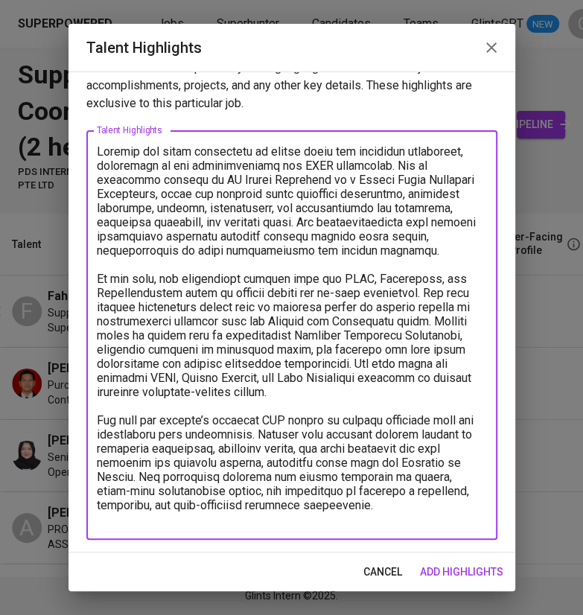
scroll to position [25, 0]
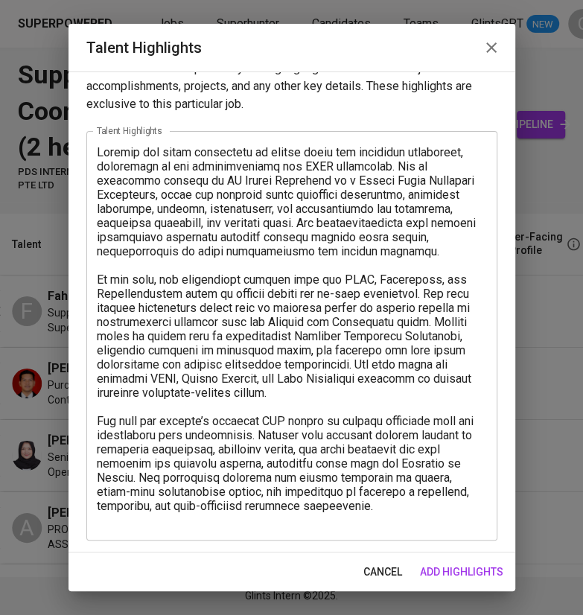
click at [171, 285] on textarea at bounding box center [292, 336] width 390 height 382
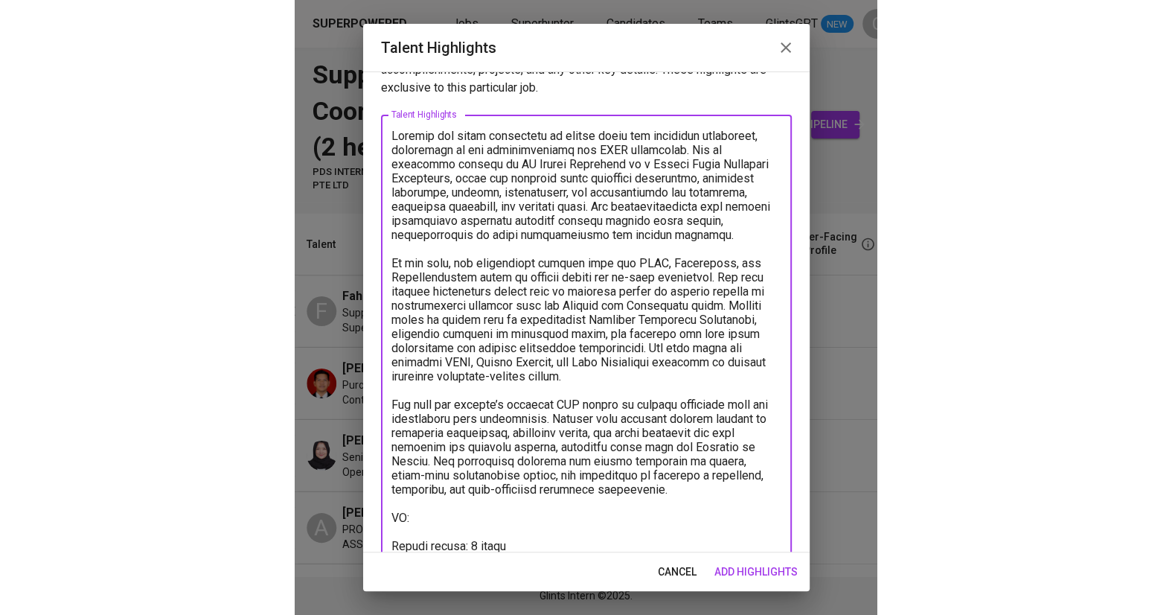
scroll to position [83, 0]
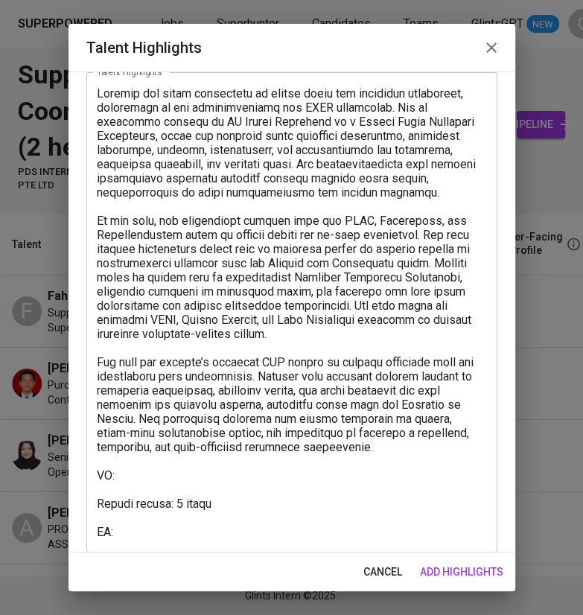
click at [187, 534] on textarea at bounding box center [292, 312] width 390 height 452
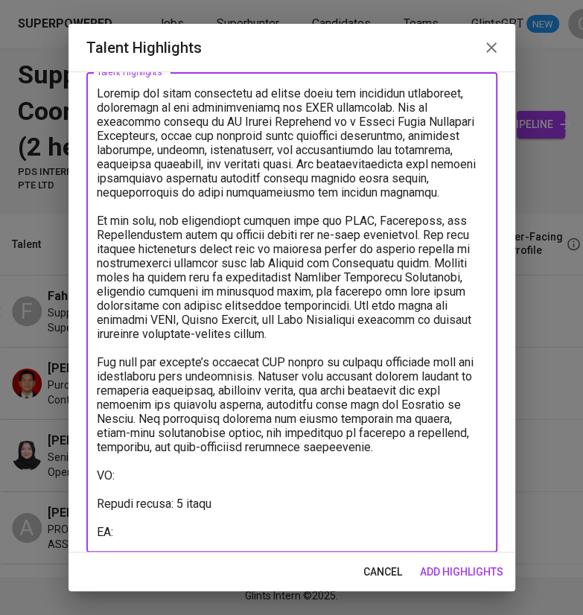
paste textarea "[URL][DOMAIN_NAME]"
click at [171, 477] on textarea at bounding box center [292, 312] width 390 height 452
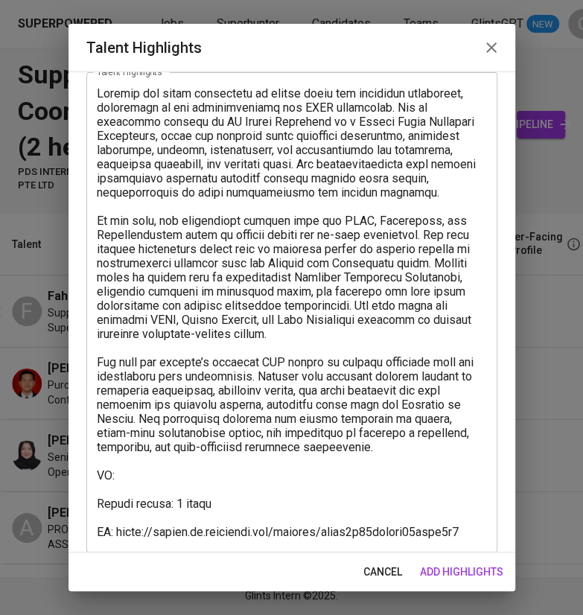
click at [533, 0] on html "Superpowered Jobs Superhunter Candidates Teams GlintsGPT NEW C Supply Chain Coo…" at bounding box center [291, 307] width 583 height 615
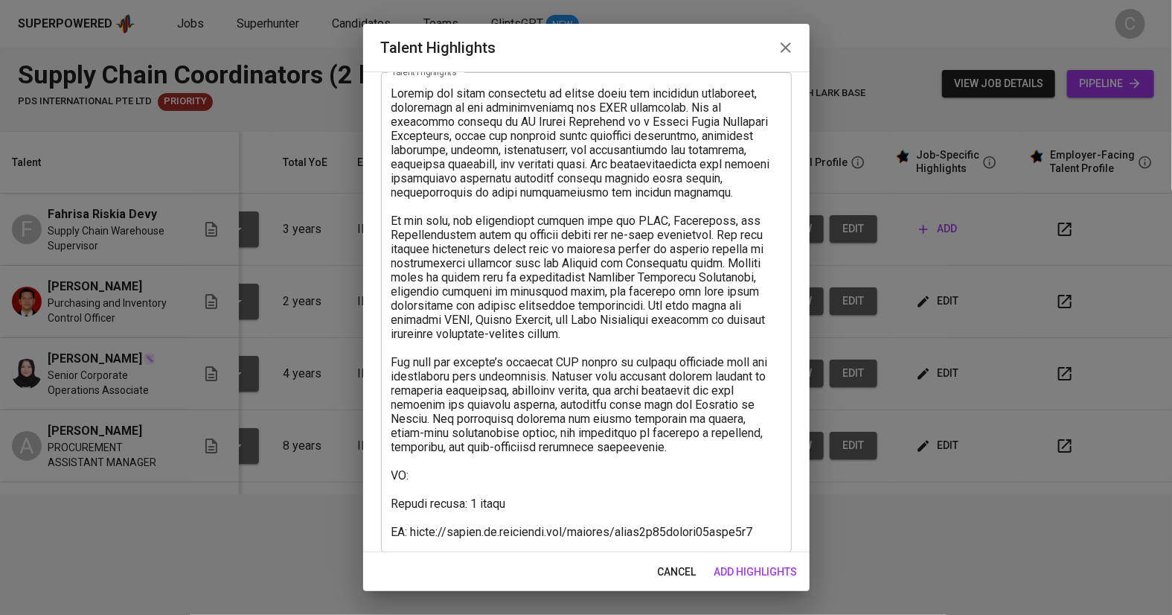
scroll to position [0, 112]
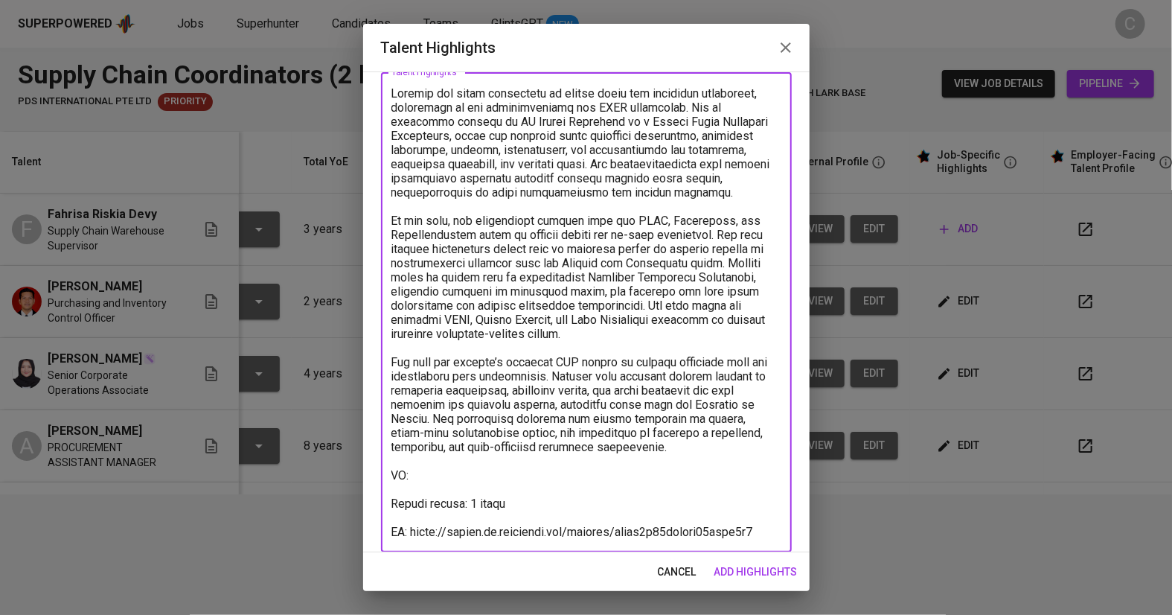
click at [450, 478] on textarea at bounding box center [586, 312] width 390 height 452
paste textarea "[URL][DOMAIN_NAME]"
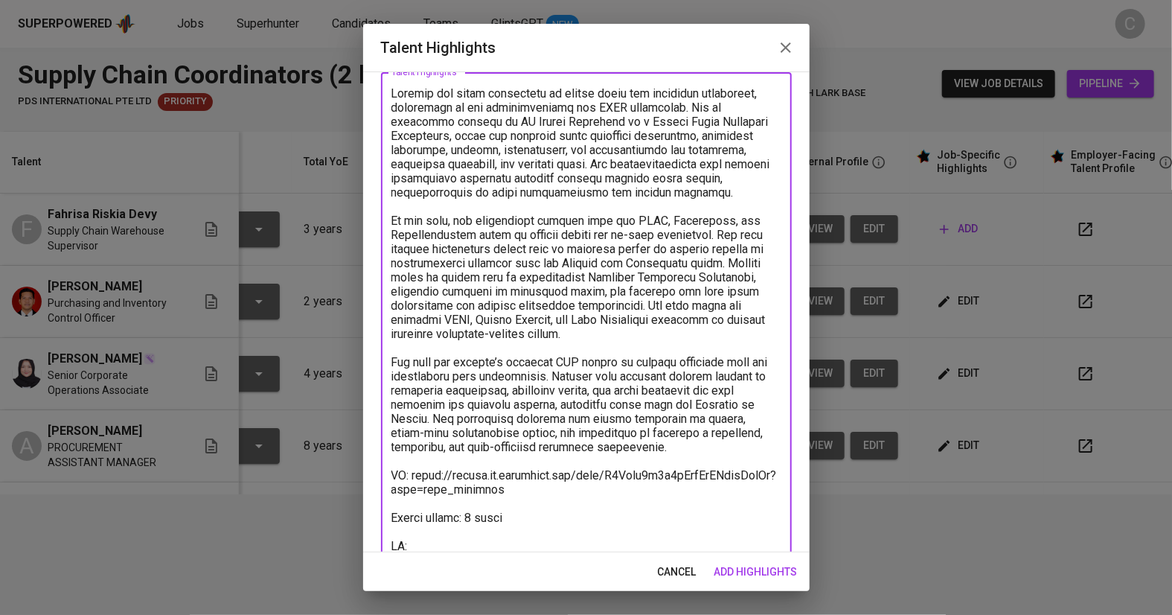
type textarea "Fahrisa has solid experience in supply chain and warehouse management, especial…"
click at [582, 580] on span "add highlights" at bounding box center [755, 571] width 83 height 19
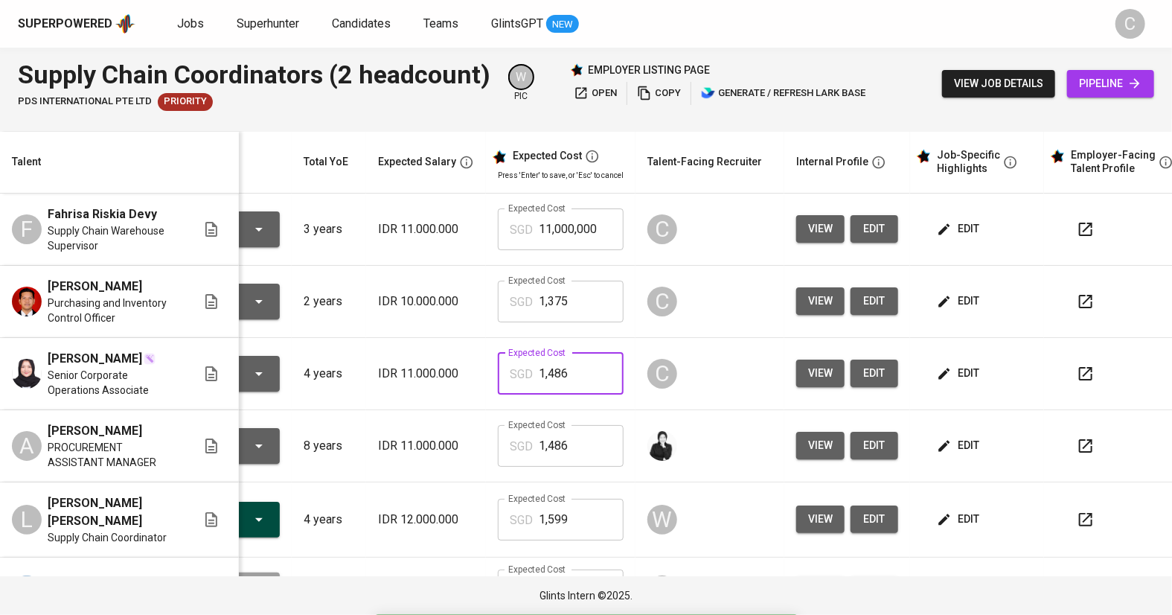
drag, startPoint x: 568, startPoint y: 376, endPoint x: 458, endPoint y: 370, distance: 109.6
click at [458, 370] on tr "[PERSON_NAME] Senior Corporate Operations Associate To Review 4 years IDR 11.00…" at bounding box center [540, 374] width 1304 height 72
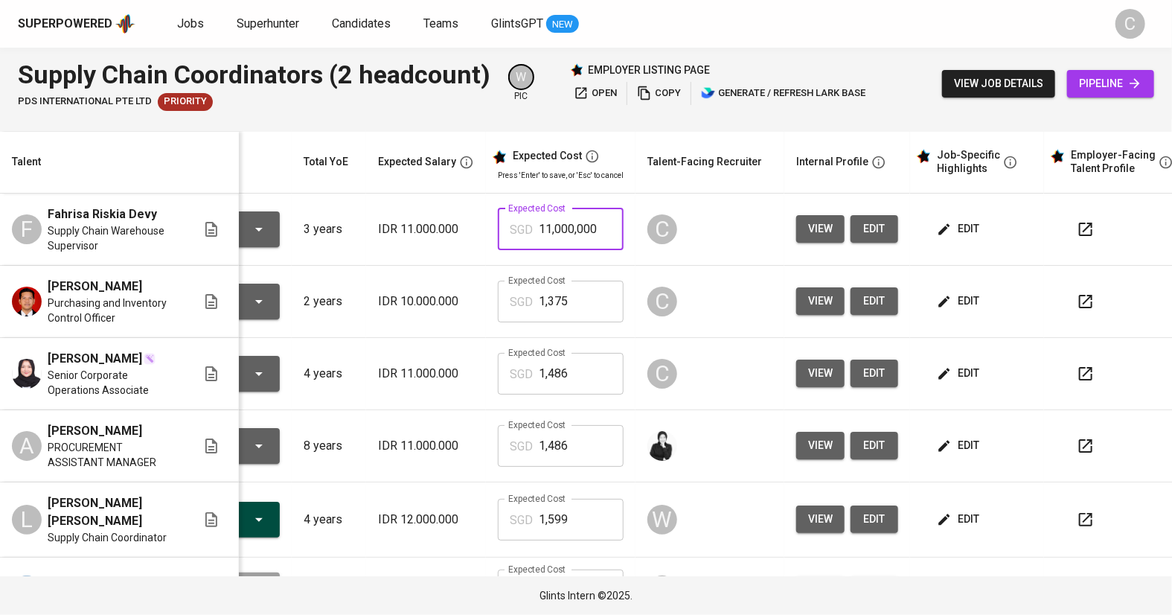
drag, startPoint x: 586, startPoint y: 229, endPoint x: 466, endPoint y: 217, distance: 120.4
click at [486, 217] on td "Expected Cost SGD 11,000,000 Expected Cost" at bounding box center [561, 229] width 150 height 72
paste input ",486"
type input "1,486"
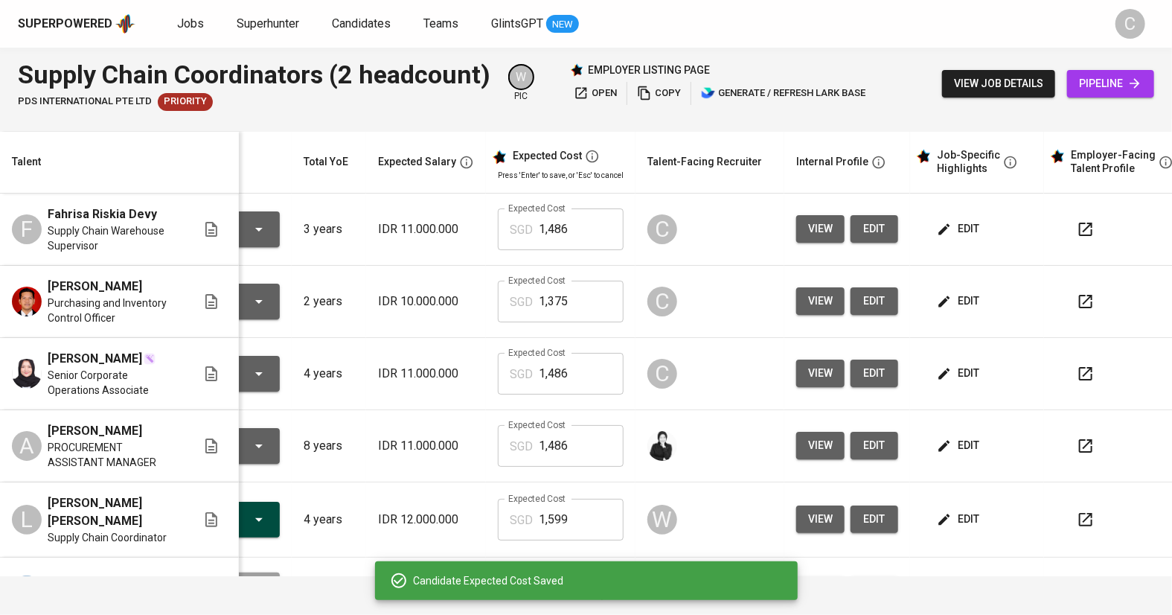
click at [582, 373] on div "edit" at bounding box center [983, 373] width 98 height 28
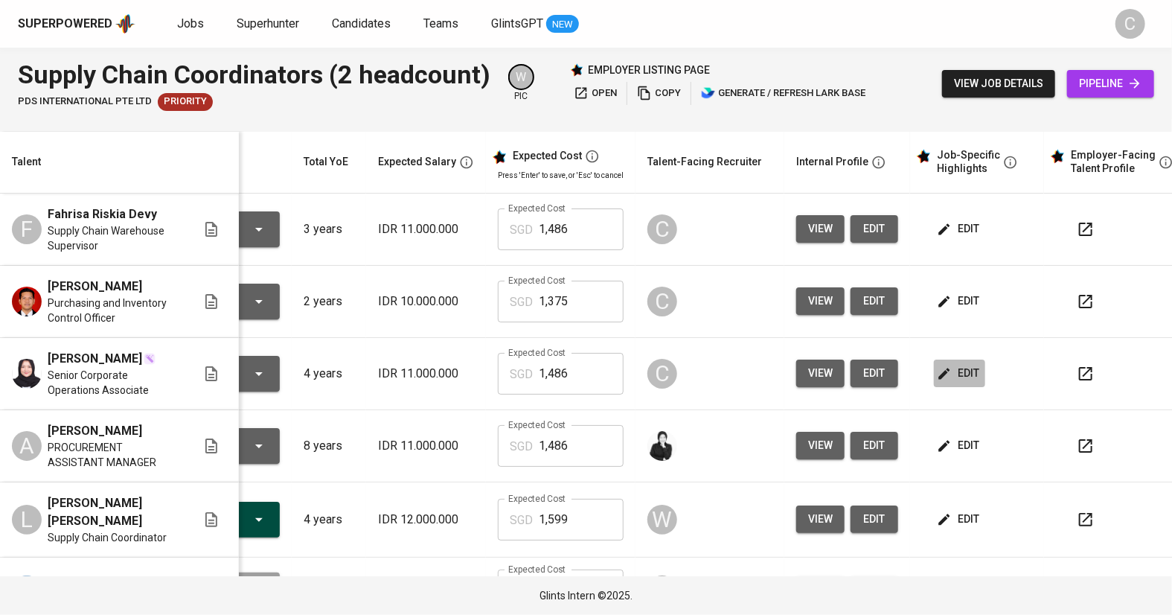
click at [582, 370] on span "edit" at bounding box center [959, 373] width 39 height 19
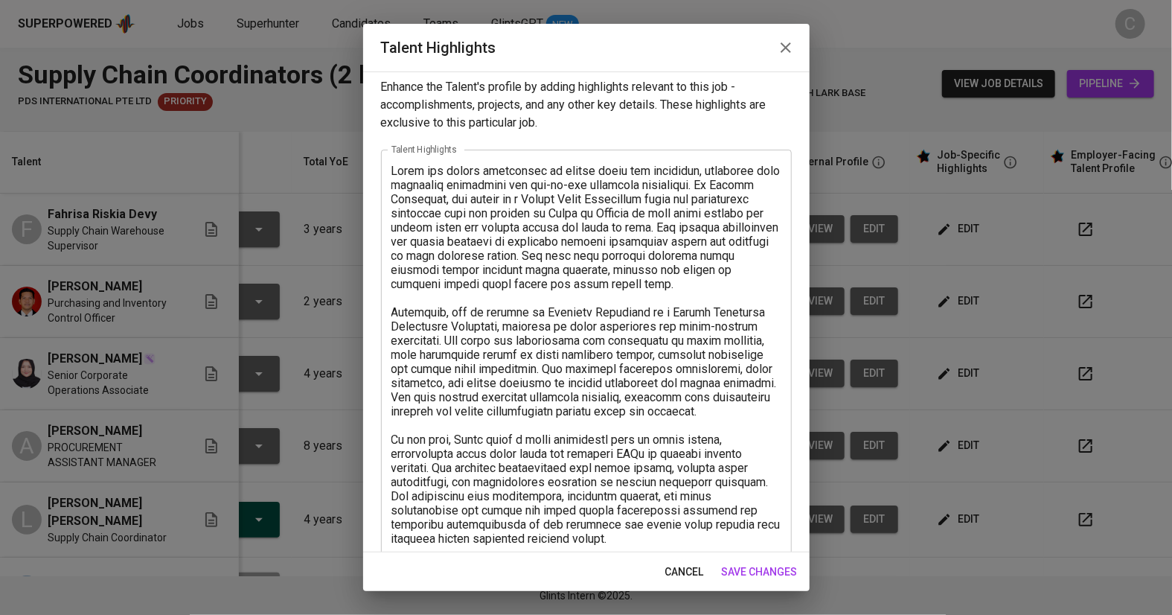
scroll to position [237, 0]
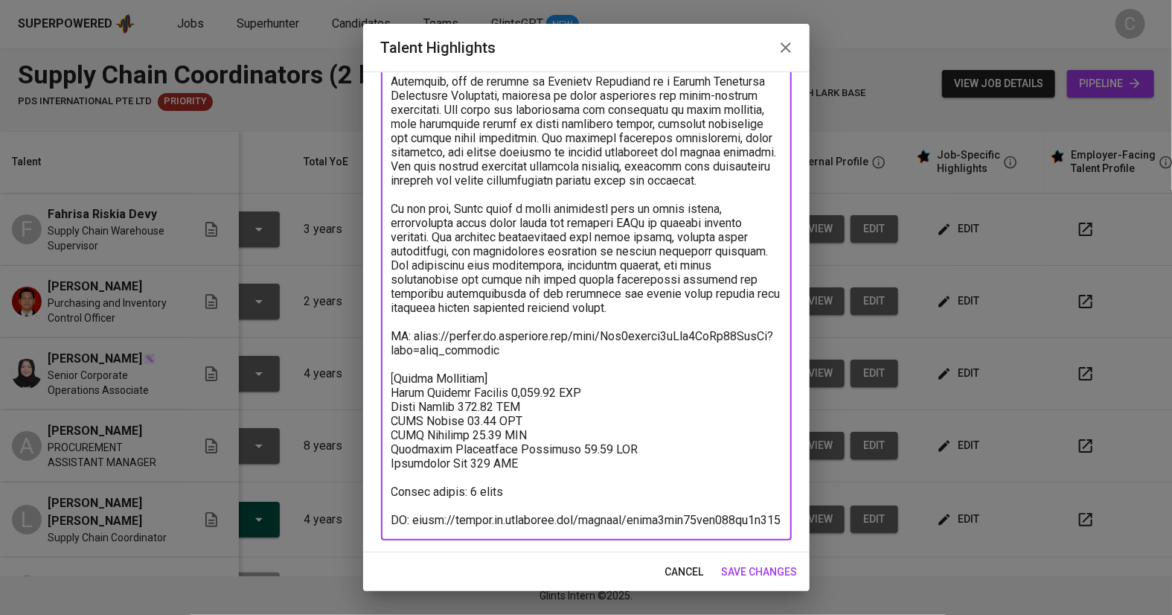
drag, startPoint x: 542, startPoint y: 465, endPoint x: 381, endPoint y: 382, distance: 181.0
click at [381, 382] on div "x Talent Highlights" at bounding box center [586, 229] width 411 height 621
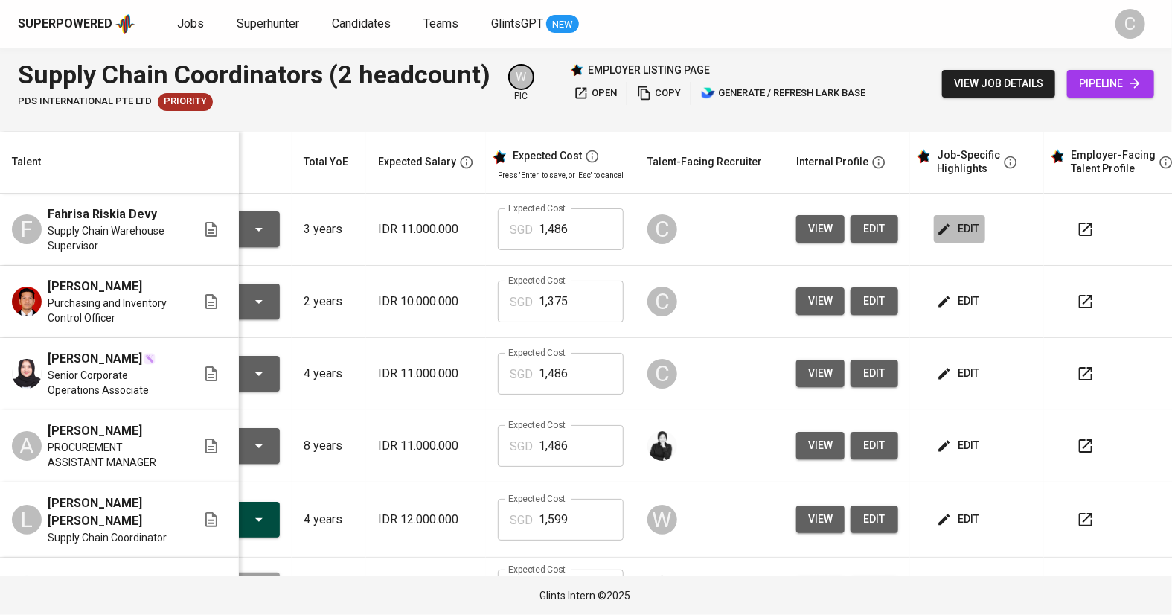
click at [582, 229] on span "edit" at bounding box center [959, 228] width 39 height 19
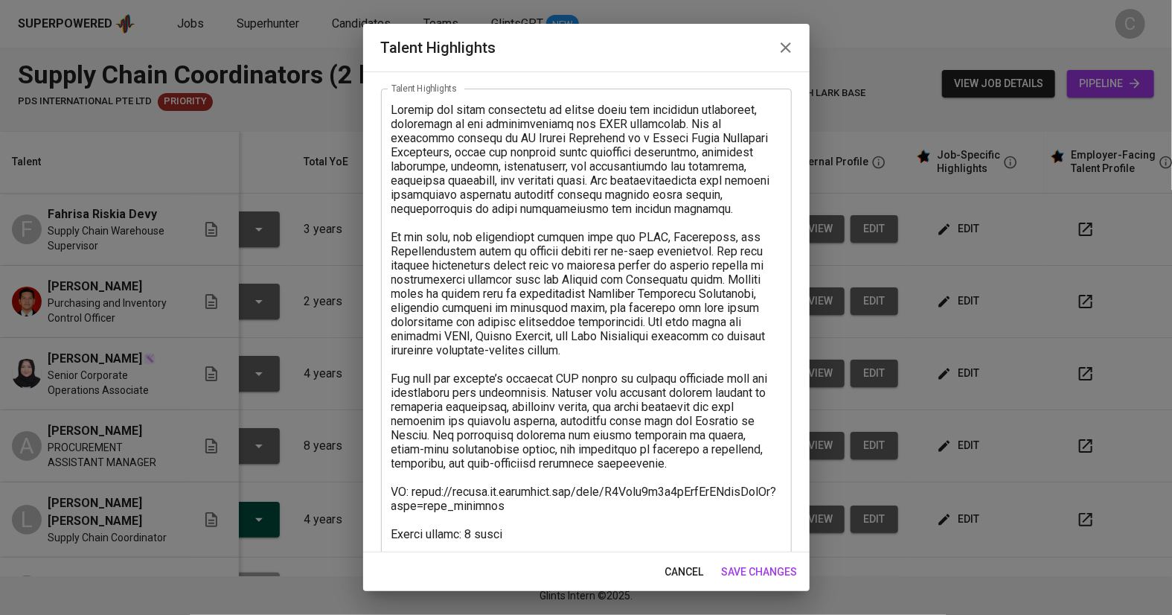
scroll to position [109, 0]
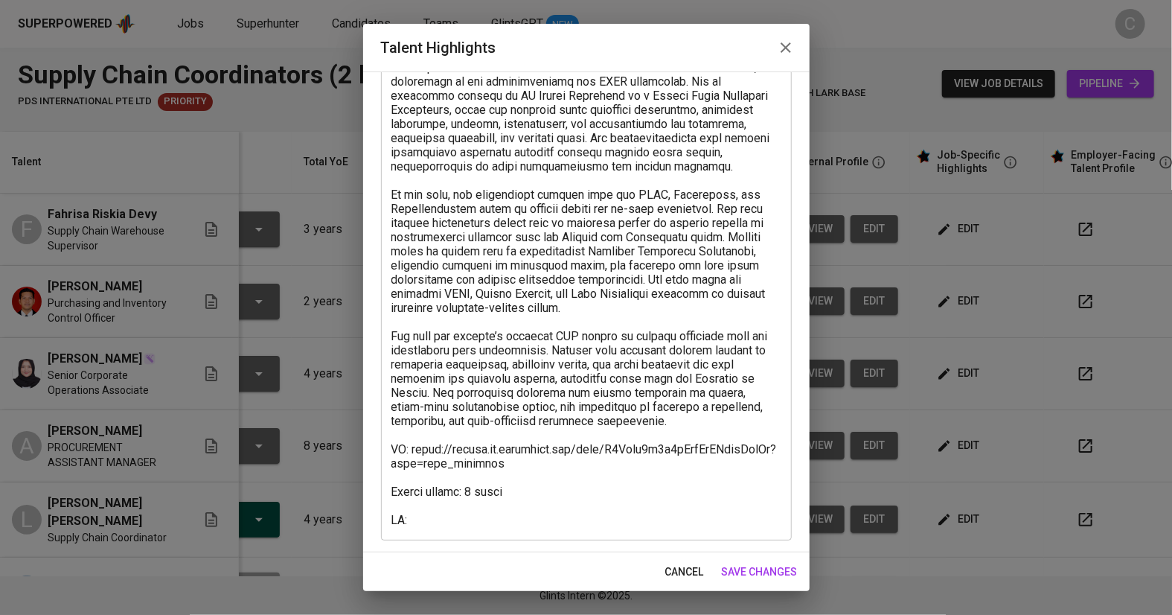
click at [403, 475] on textarea at bounding box center [586, 293] width 390 height 466
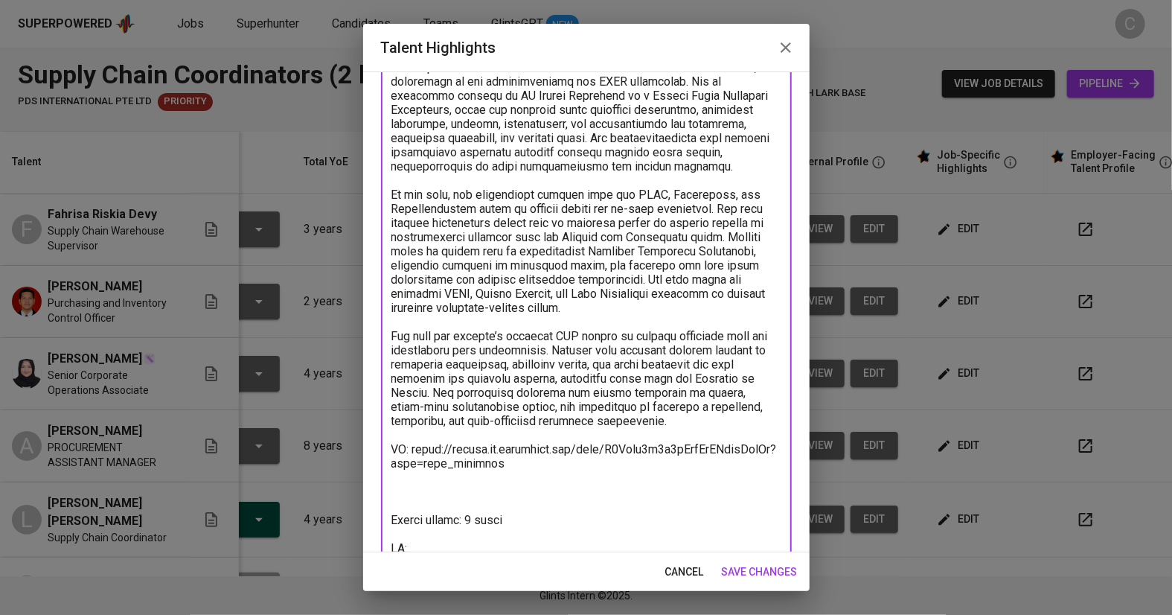
paste textarea "[Salary Breakdown] Total Pricing Monthly 1,486.28 SGD Basic Salary 994.16 SGD B…"
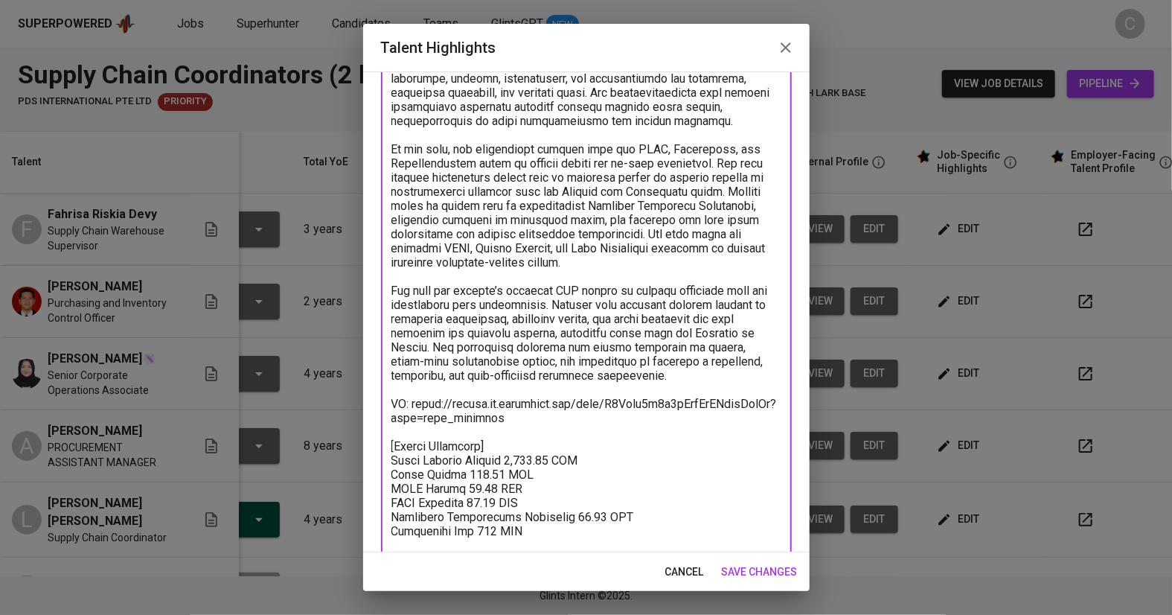
scroll to position [222, 0]
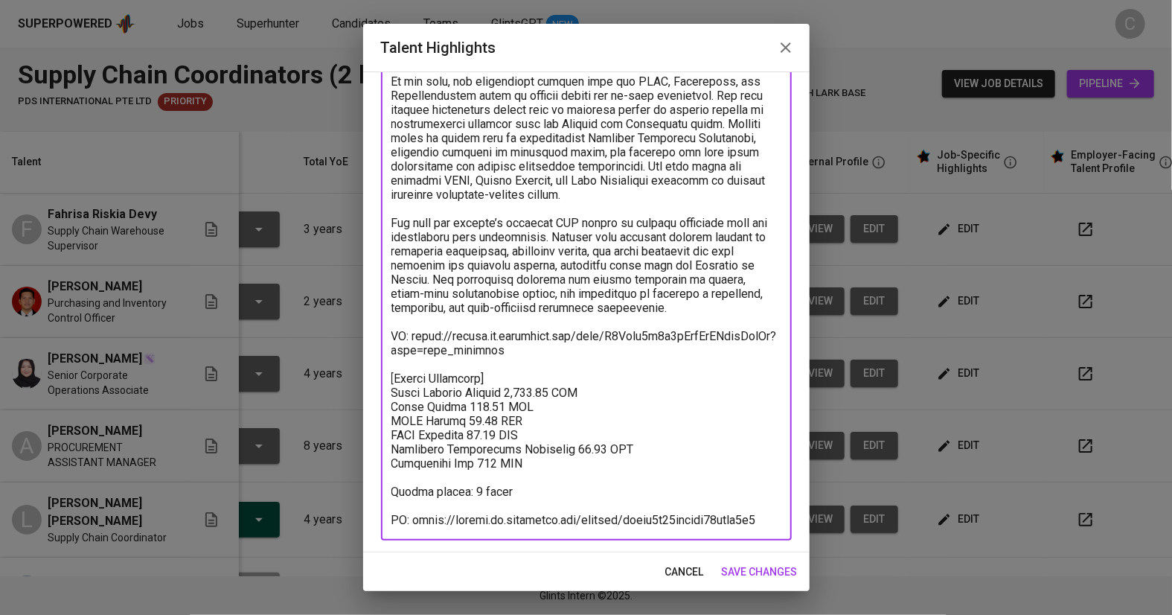
type textarea "Fahrisa has solid experience in supply chain and warehouse management, especial…"
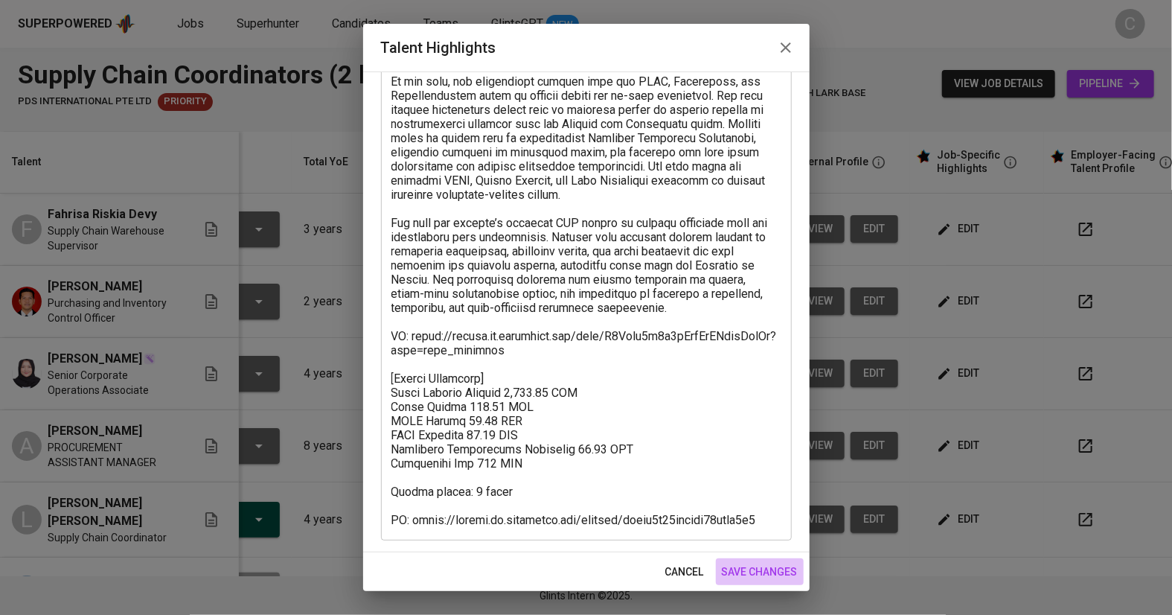
click at [582, 563] on span "save changes" at bounding box center [760, 571] width 76 height 19
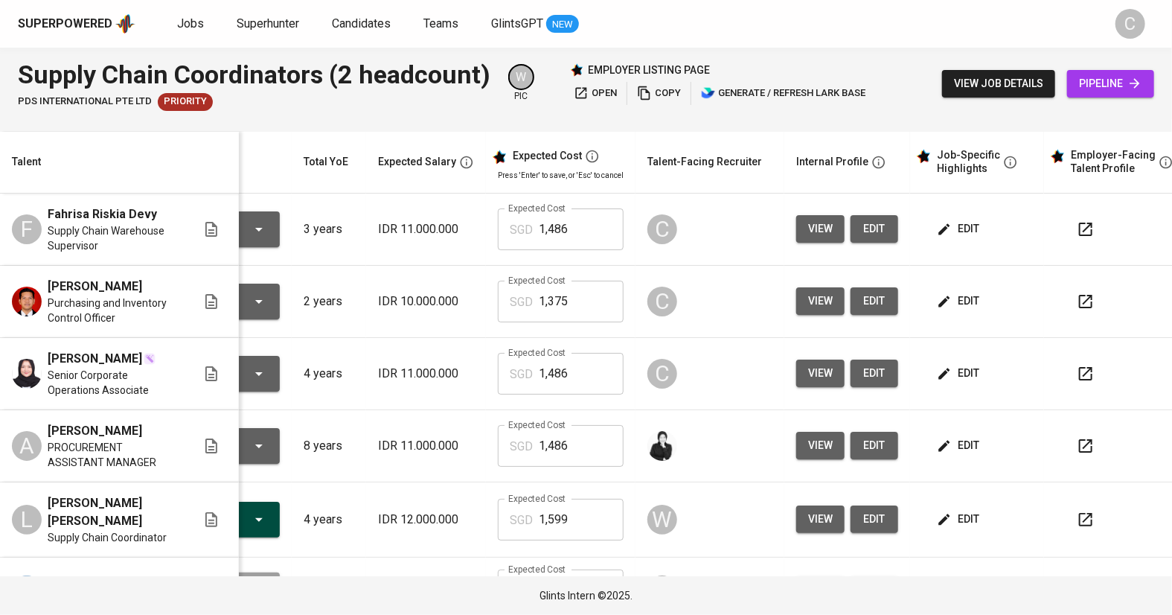
click at [582, 237] on icon "button" at bounding box center [1086, 229] width 18 height 18
click at [582, 77] on div "Supply Chain Coordinators (2 headcount) PDS International Pte Ltd Priority W pi…" at bounding box center [586, 84] width 1172 height 72
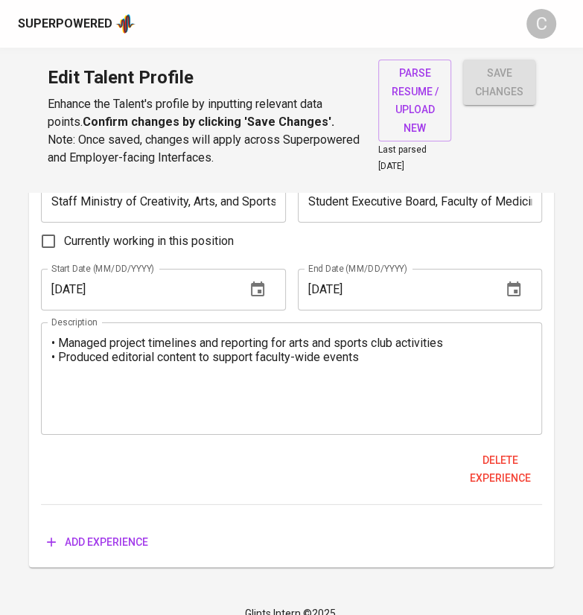
scroll to position [2362, 0]
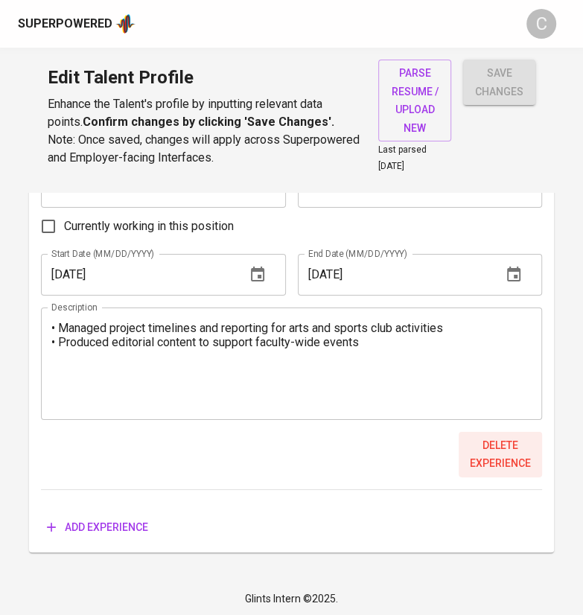
click at [479, 456] on span "Delete experience" at bounding box center [499, 454] width 71 height 36
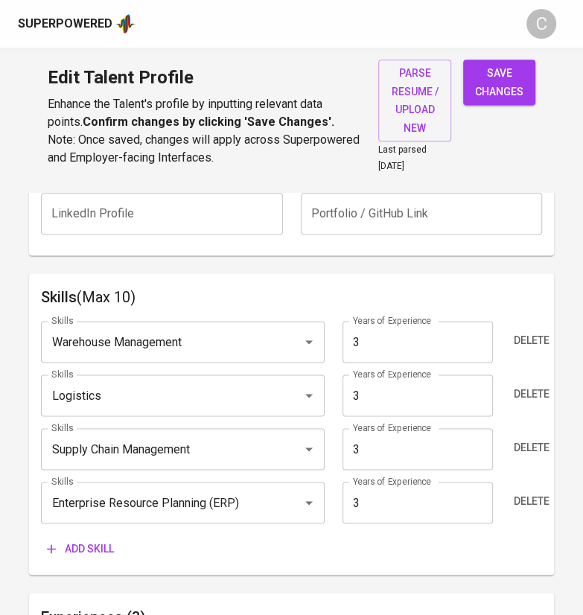
scroll to position [707, 0]
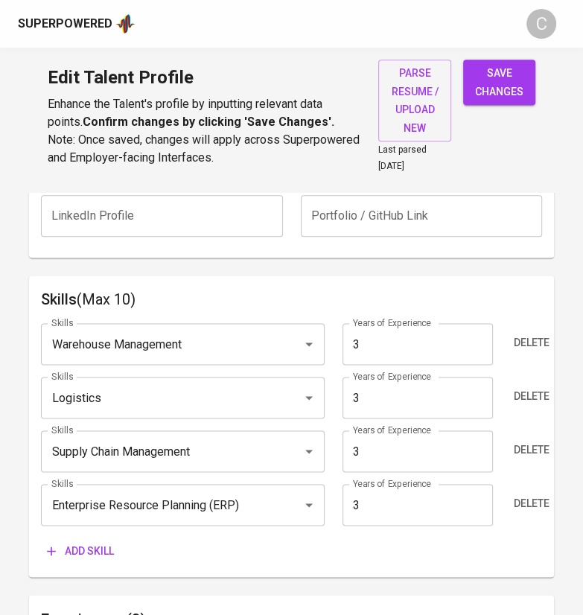
click at [505, 97] on span "save changes" at bounding box center [499, 82] width 48 height 36
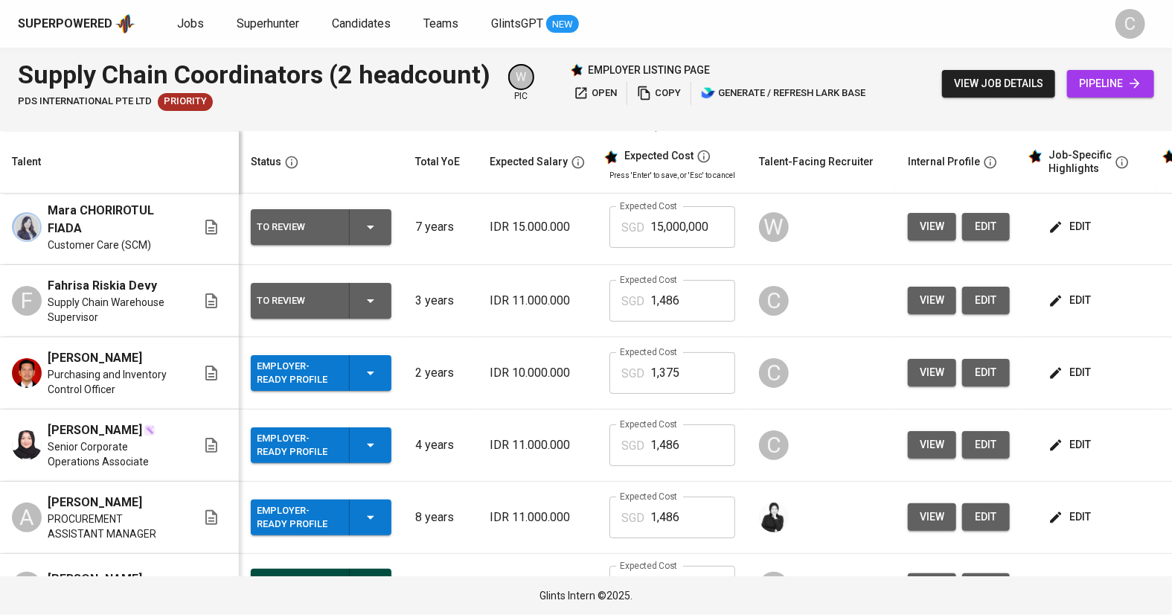
scroll to position [79, 0]
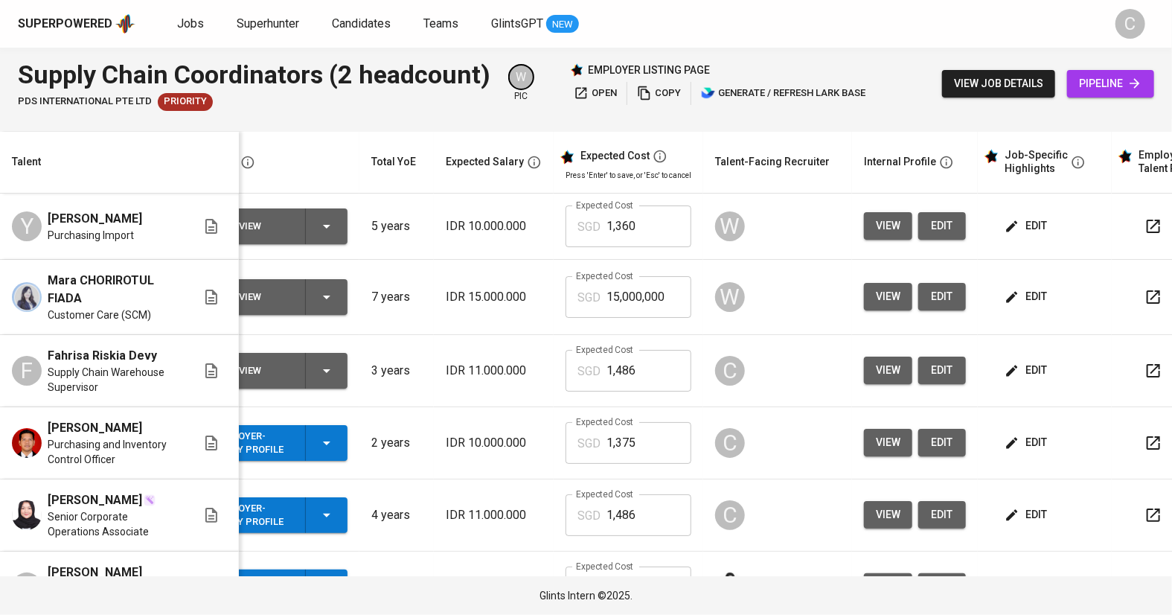
scroll to position [0, 32]
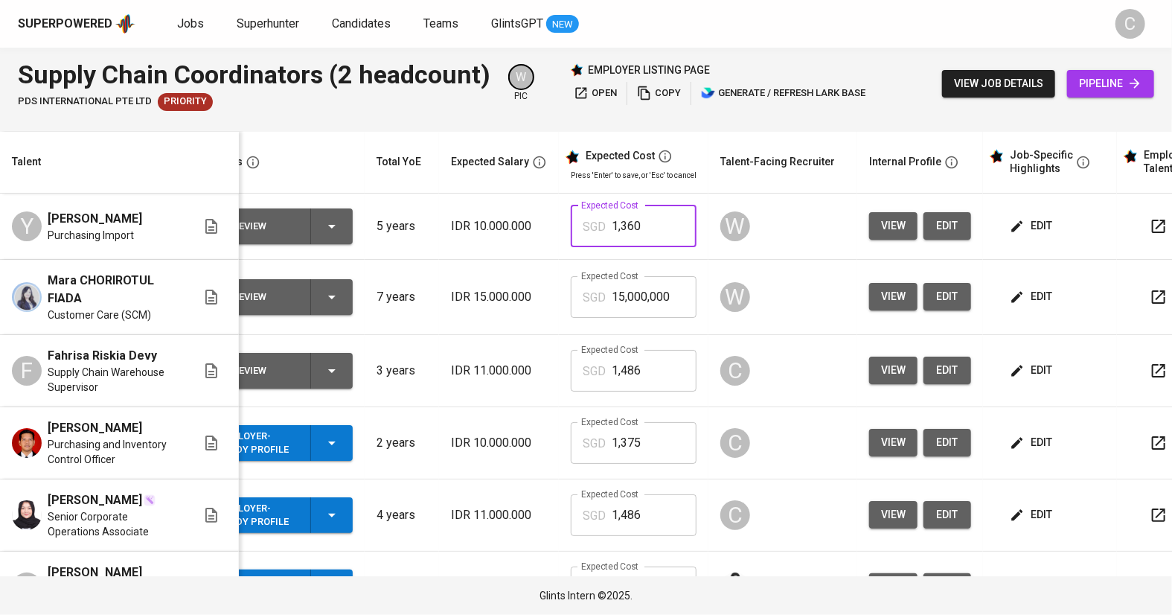
drag, startPoint x: 644, startPoint y: 216, endPoint x: 501, endPoint y: 217, distance: 142.9
click at [500, 217] on tr "Y Yana Mariyana Purchasing Import To Review 5 years IDR 10.000.000 Expected Cos…" at bounding box center [613, 226] width 1304 height 66
click at [626, 445] on input "1,375" at bounding box center [654, 443] width 85 height 42
type input "1"
paste input "1,360"
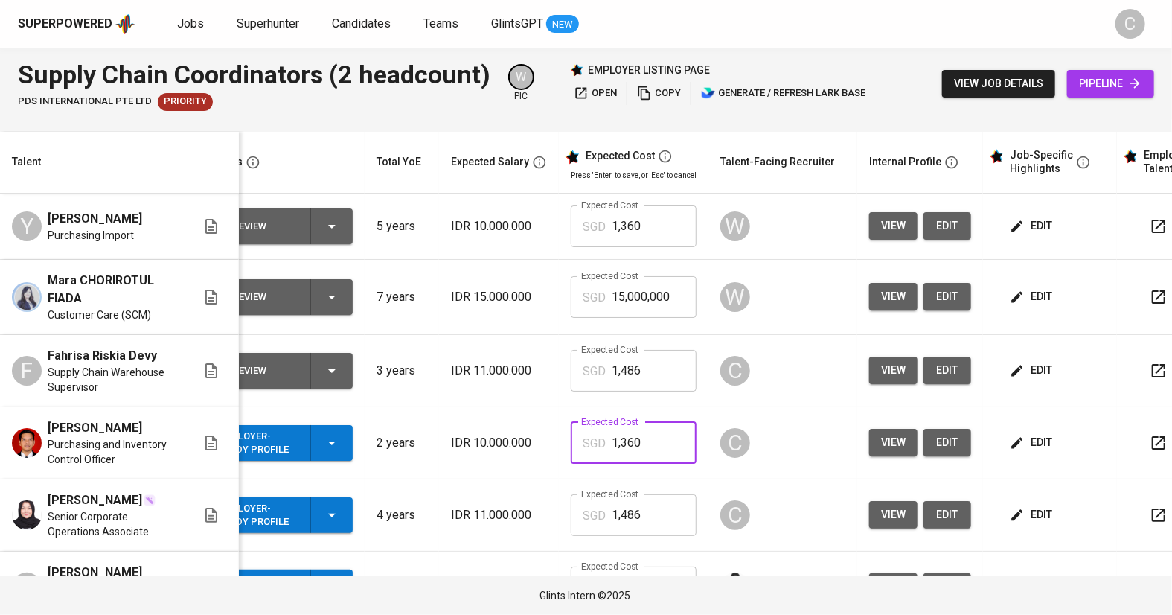
type input "1,360"
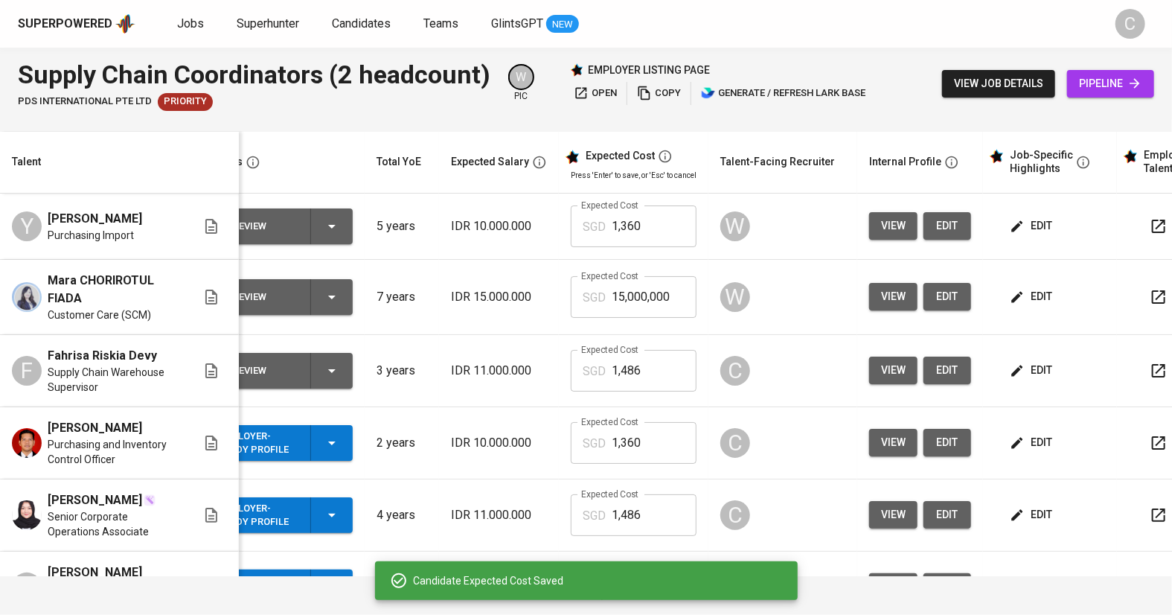
click at [1026, 230] on span "edit" at bounding box center [1032, 226] width 39 height 19
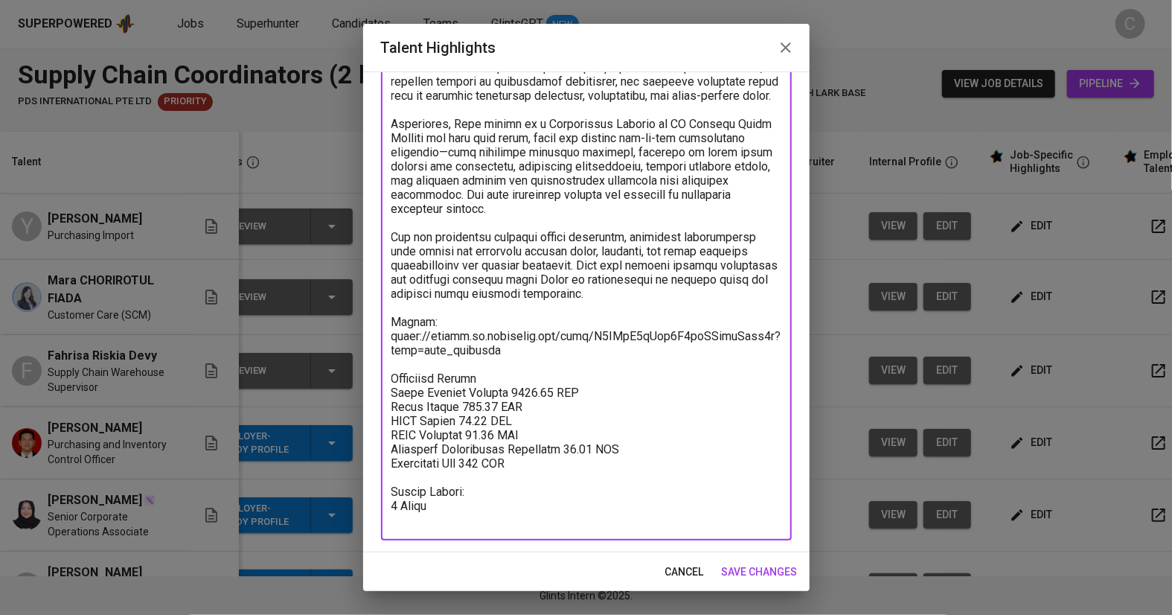
drag, startPoint x: 549, startPoint y: 474, endPoint x: 377, endPoint y: 391, distance: 190.7
click at [377, 391] on div "Enhance the Talent's profile by adding highlights relevant to this job - accomp…" at bounding box center [586, 311] width 446 height 481
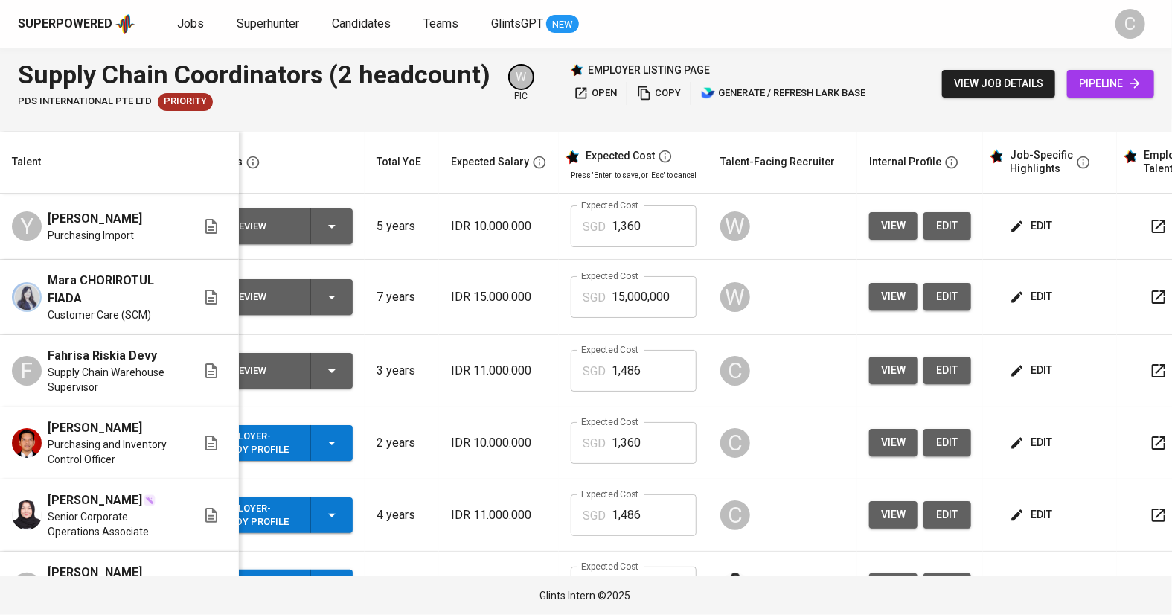
click at [1018, 433] on span "edit" at bounding box center [1032, 442] width 39 height 19
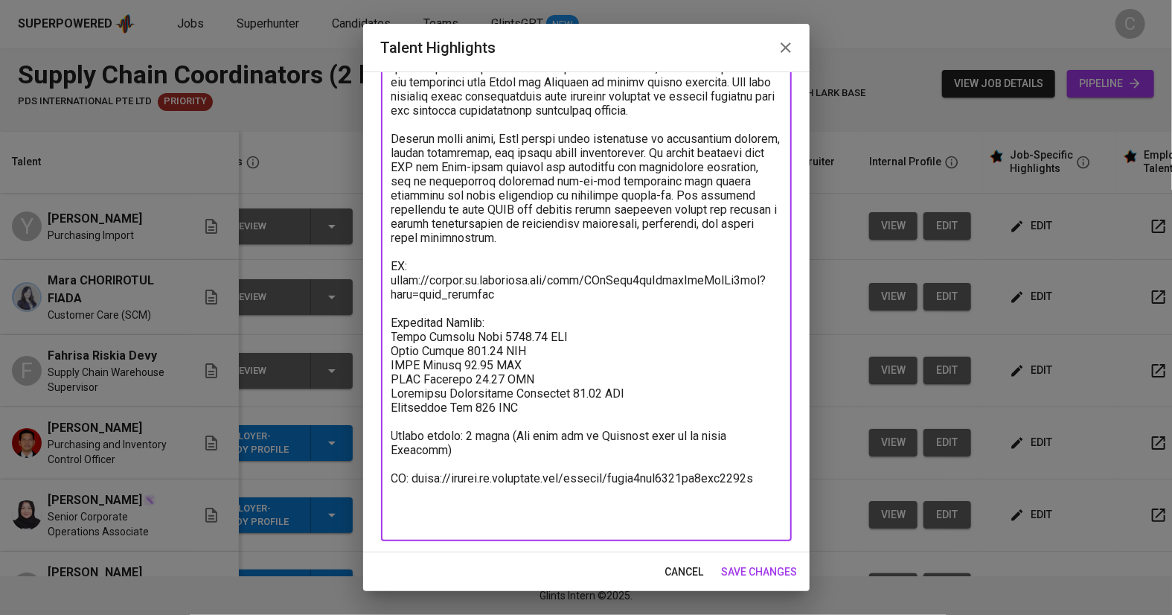
drag, startPoint x: 552, startPoint y: 420, endPoint x: 379, endPoint y: 341, distance: 189.5
click at [379, 341] on div "Enhance the Talent's profile by adding highlights relevant to this job - accomp…" at bounding box center [586, 311] width 446 height 481
paste textarea "Total Payroll Monthly 1359.03 SGD Basic Salary 881.93 SGD BPJS Health 48.99 SGD…"
type textarea "Rian has experience in supply chain management and procurement across both publ…"
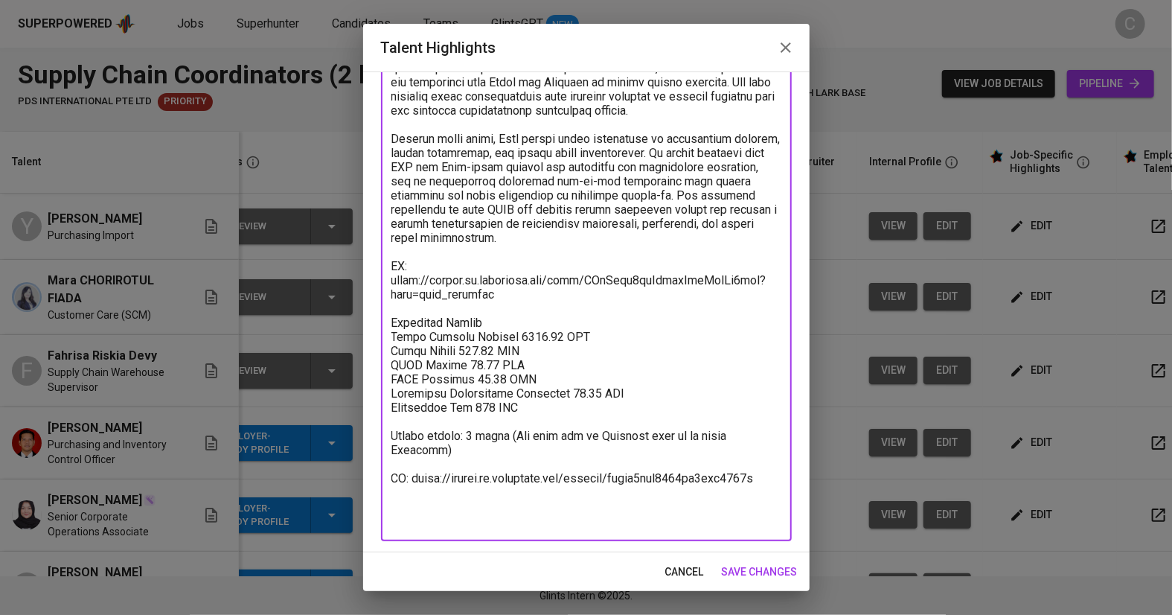
click at [765, 571] on span "save changes" at bounding box center [760, 571] width 76 height 19
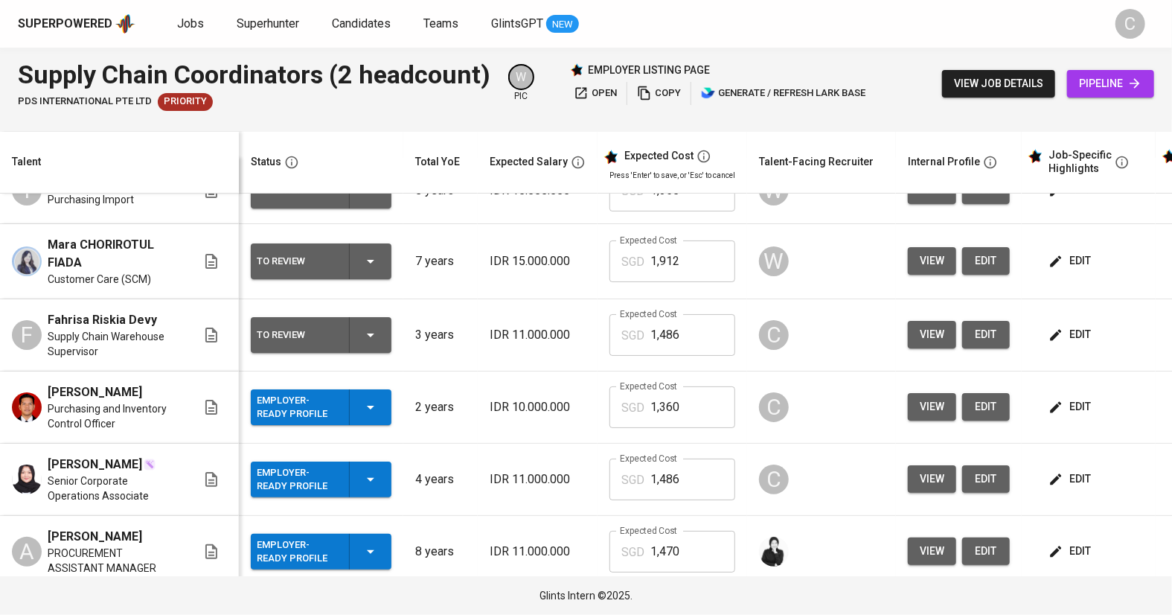
scroll to position [42, 0]
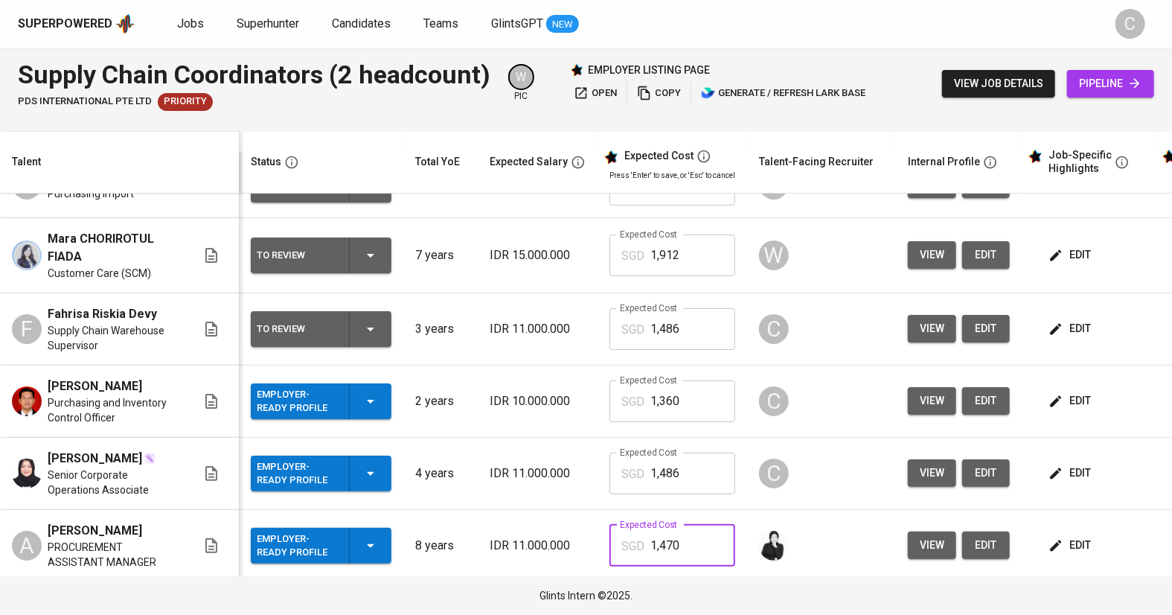
drag, startPoint x: 688, startPoint y: 542, endPoint x: 593, endPoint y: 545, distance: 95.3
click at [609, 545] on div "SGD 1,470 Expected Cost" at bounding box center [672, 546] width 126 height 42
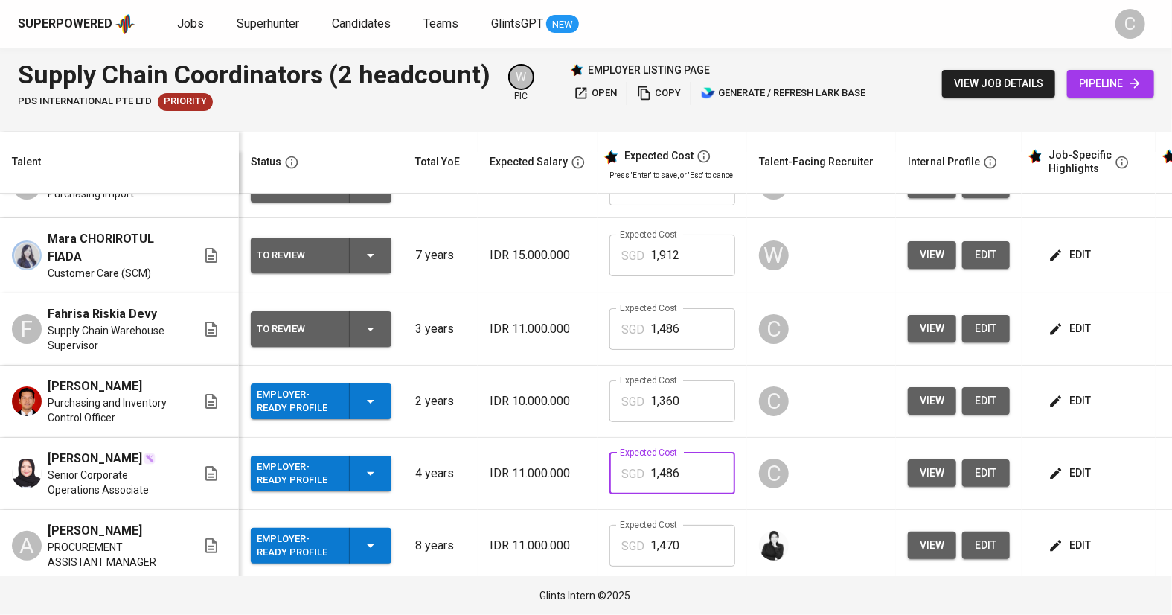
drag, startPoint x: 688, startPoint y: 468, endPoint x: 519, endPoint y: 490, distance: 171.0
click at [519, 489] on tr "[PERSON_NAME] Senior Corporate Operations Associate Employer-Ready Profile 4 ye…" at bounding box center [652, 473] width 1304 height 72
paste input "70"
type input "1,470"
click at [673, 324] on input "1,486" at bounding box center [692, 329] width 85 height 42
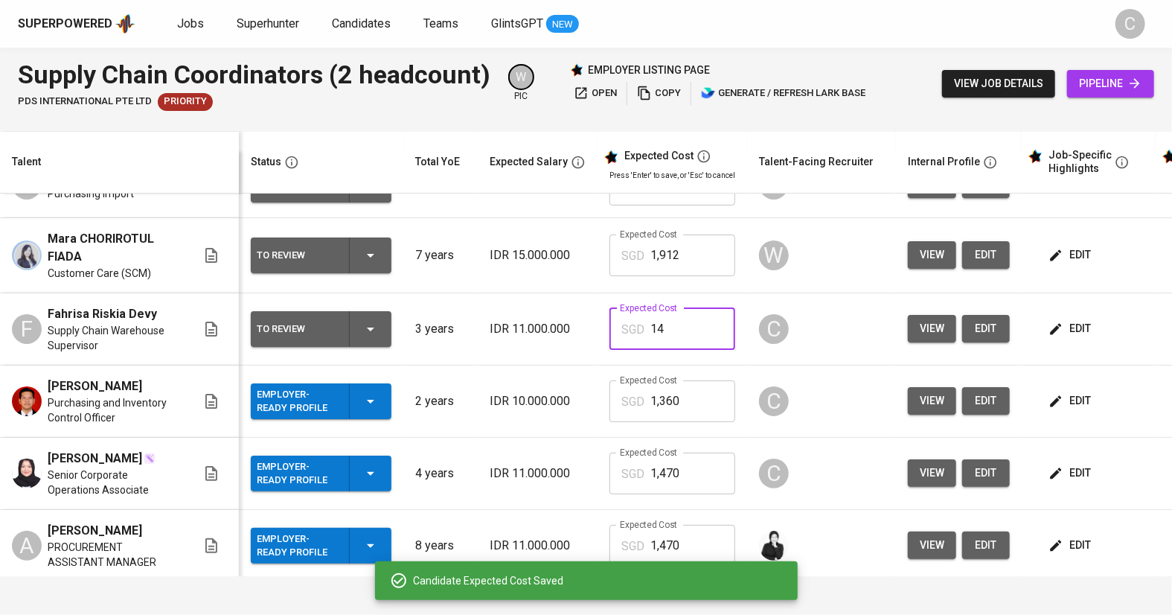
type input "1"
paste input "1,470"
type input "1,470"
click at [1055, 536] on span "edit" at bounding box center [1070, 545] width 39 height 19
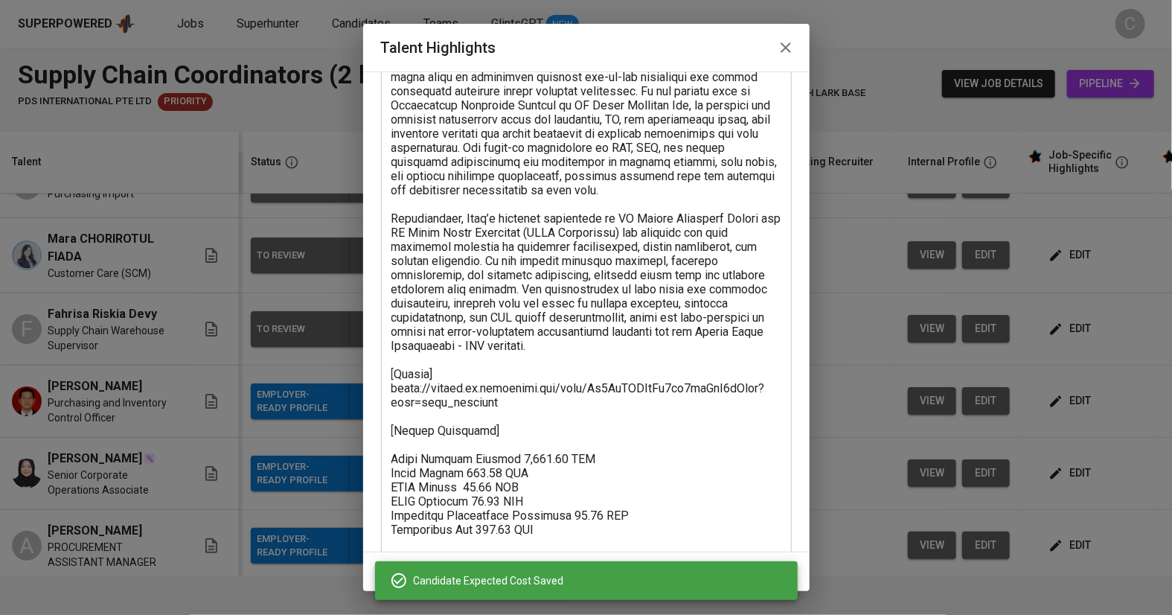
scroll to position [222, 0]
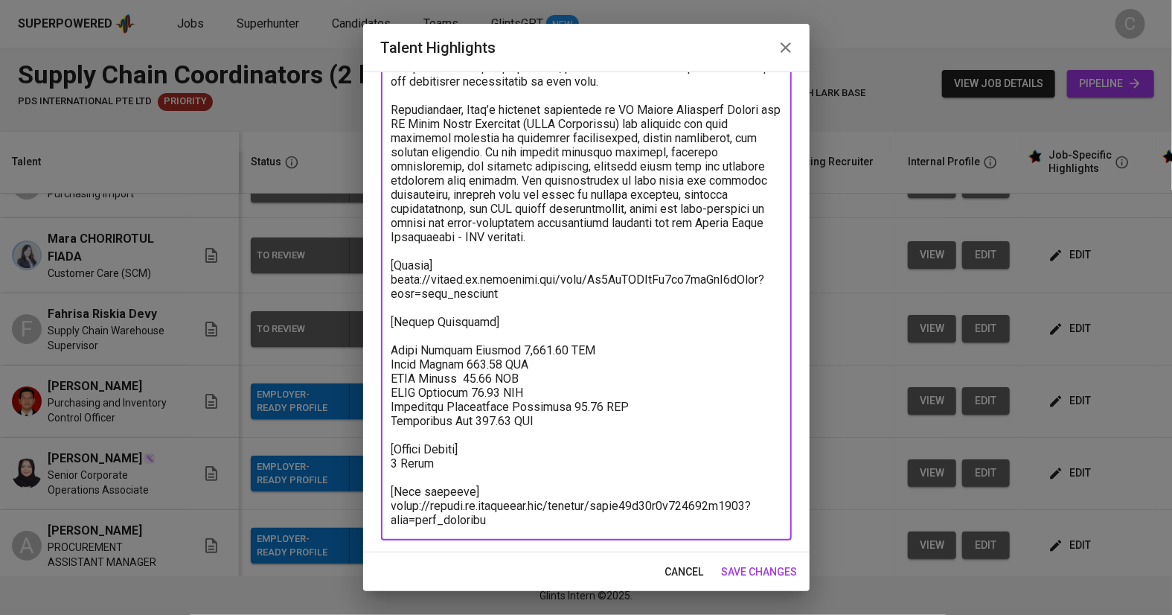
drag, startPoint x: 560, startPoint y: 422, endPoint x: 369, endPoint y: 352, distance: 203.6
click at [369, 351] on div "Enhance the Talent's profile by adding highlights relevant to this job - accomp…" at bounding box center [586, 311] width 446 height 481
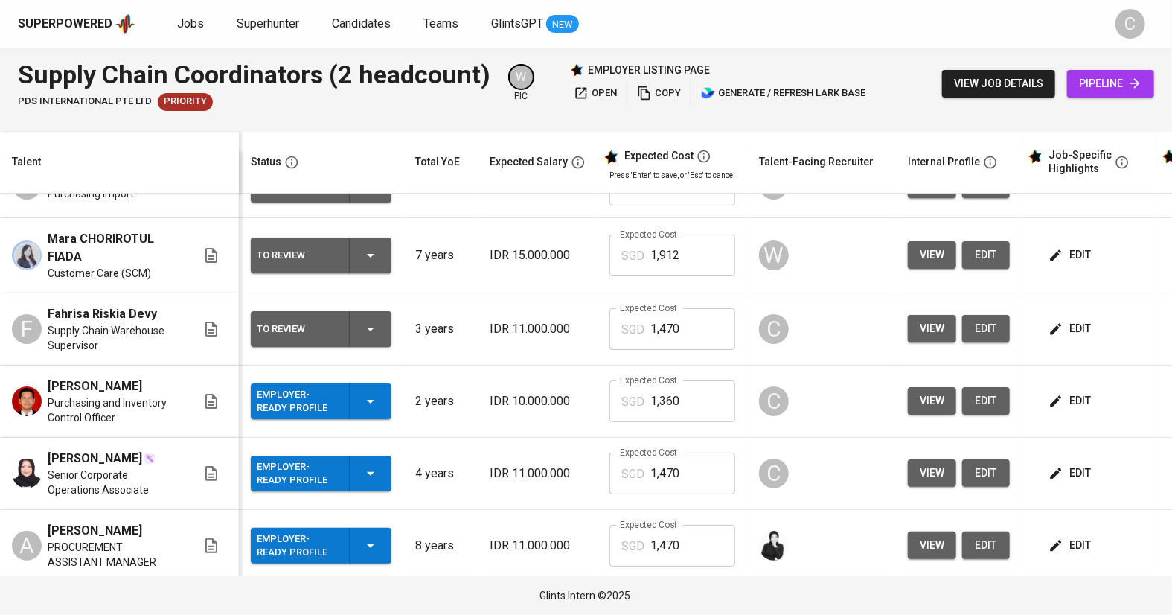
click at [1052, 470] on span "edit" at bounding box center [1070, 473] width 39 height 19
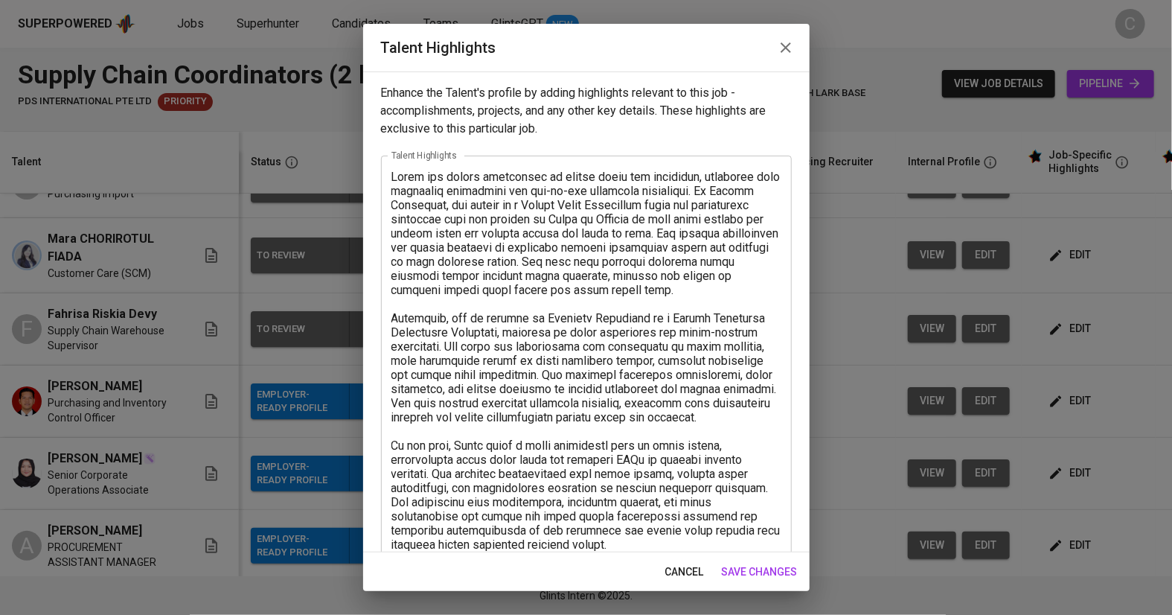
scroll to position [237, 0]
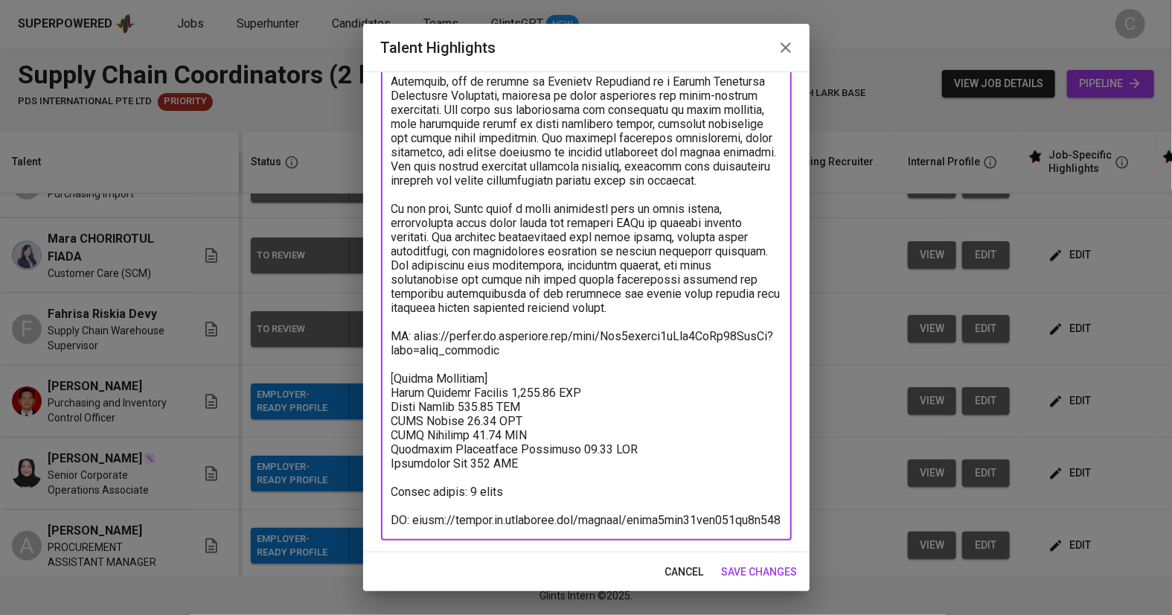
drag, startPoint x: 552, startPoint y: 464, endPoint x: 376, endPoint y: 374, distance: 197.0
click at [376, 374] on div "Enhance the Talent's profile by adding highlights relevant to this job - accomp…" at bounding box center [586, 311] width 446 height 481
paste textarea "Total Monthly Pricing 1,470.21 SGD Basic Salary 980.69 SGD BPJS Health 48.99 SG…"
type textarea "Novia has strong experience in supply chain and logistics, combining both corpo…"
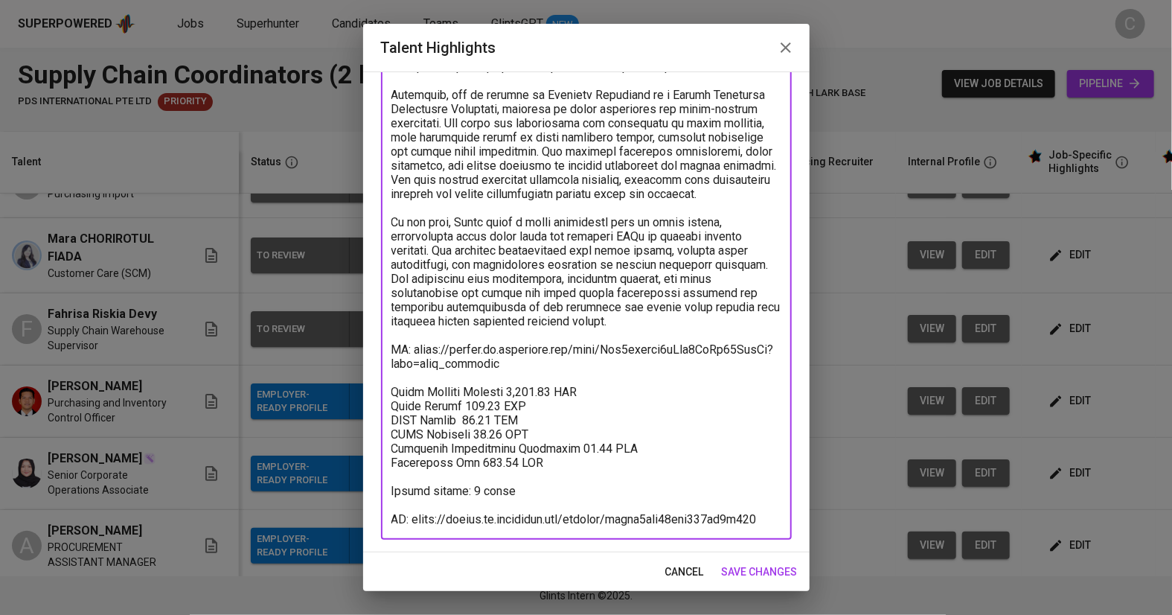
scroll to position [222, 0]
click at [751, 562] on span "save changes" at bounding box center [760, 571] width 76 height 19
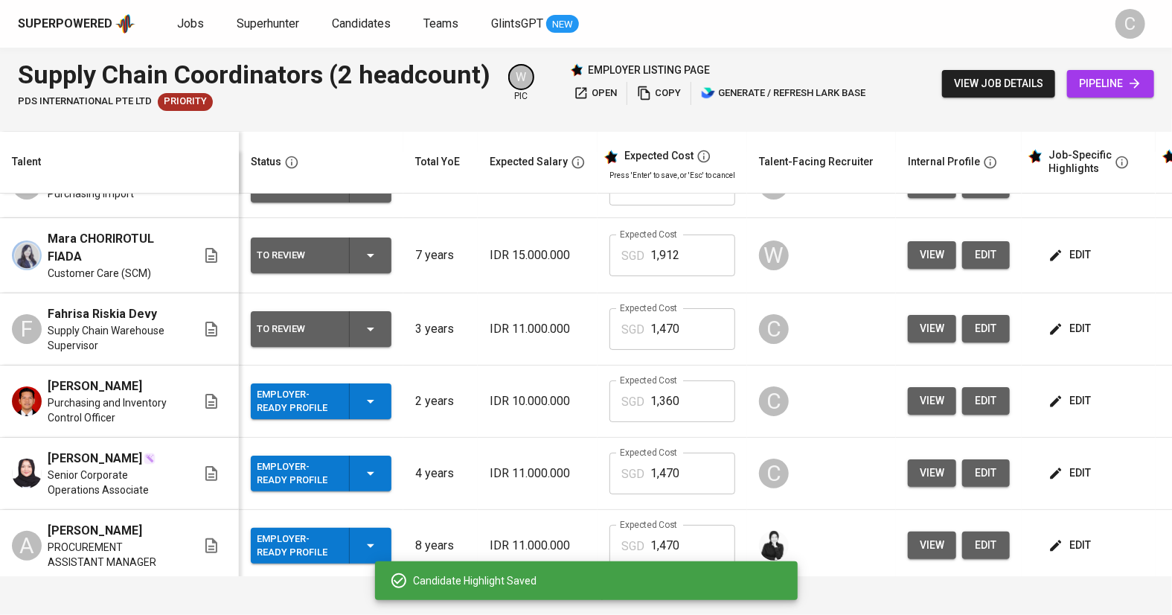
click at [1051, 327] on span "edit" at bounding box center [1070, 328] width 39 height 19
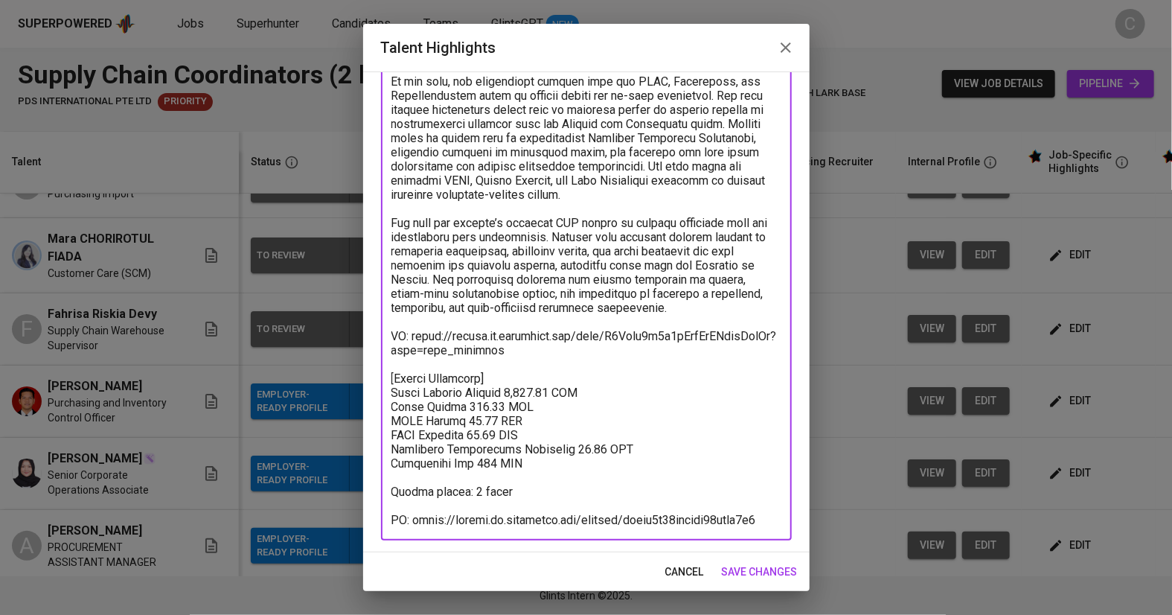
drag, startPoint x: 546, startPoint y: 459, endPoint x: 372, endPoint y: 379, distance: 191.4
click at [372, 379] on div "Enhance the Talent's profile by adding highlights relevant to this job - accomp…" at bounding box center [586, 311] width 446 height 481
paste textarea "Total Monthly Pricing 1,470.21 SGD Basic Salary 980.69 SGD BPJS Health 48.99 SG…"
type textarea "Fahrisa has solid experience in supply chain and warehouse management, especial…"
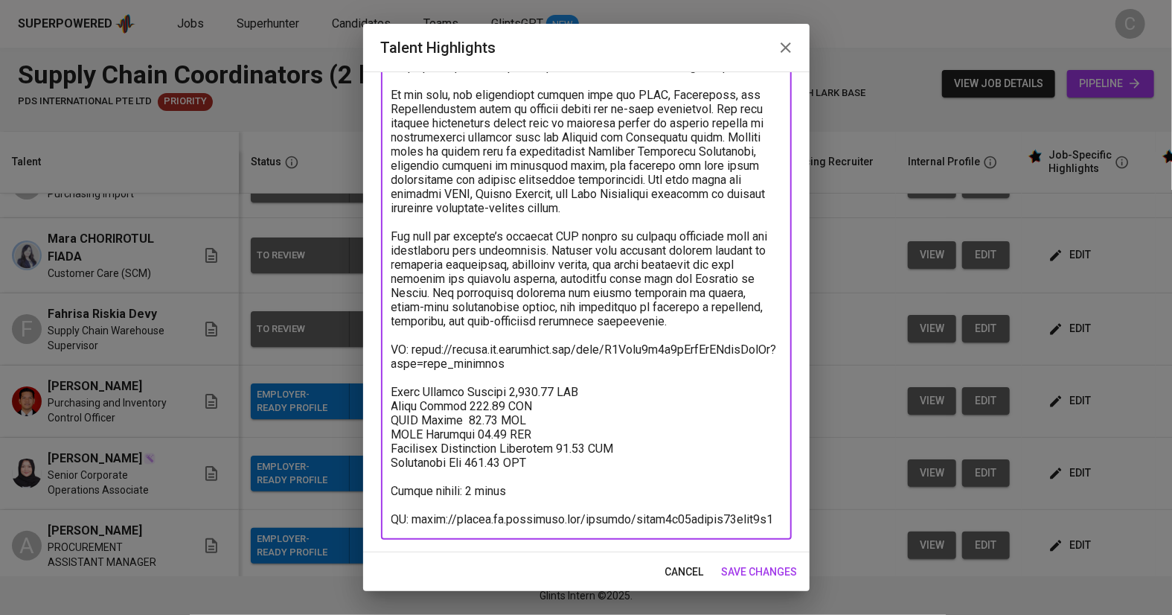
scroll to position [208, 0]
click at [766, 571] on span "save changes" at bounding box center [760, 571] width 76 height 19
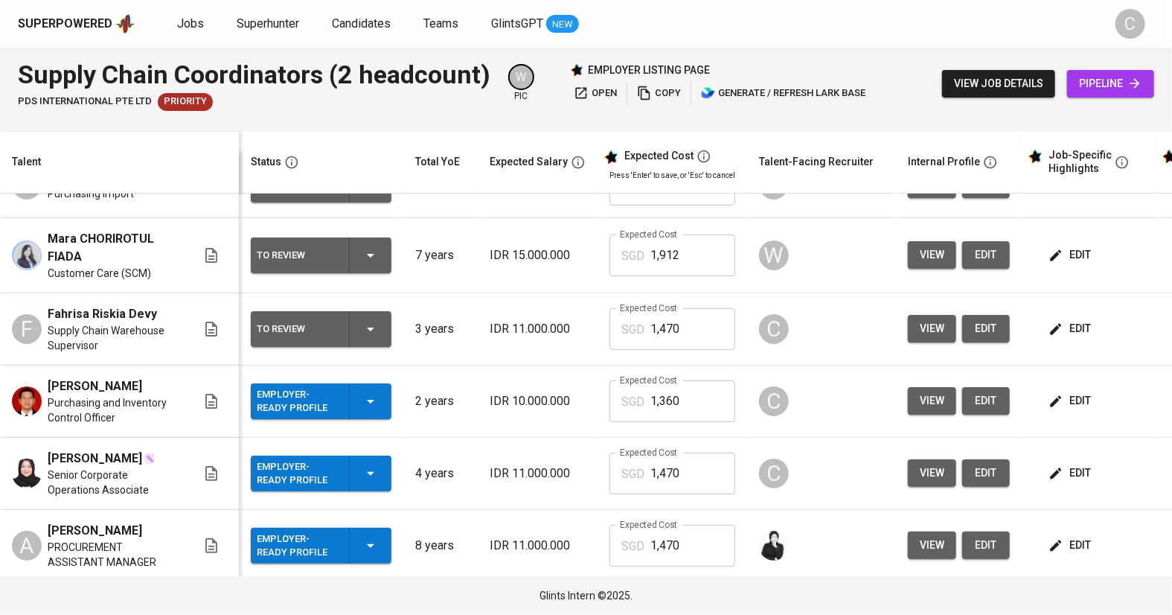
scroll to position [0, 0]
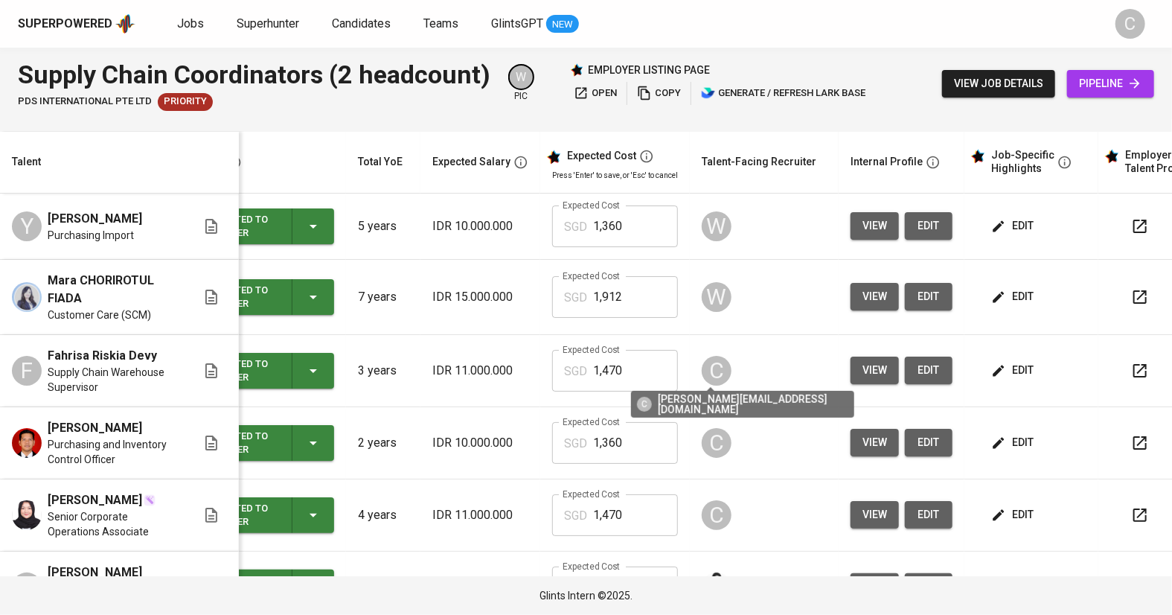
scroll to position [0, 59]
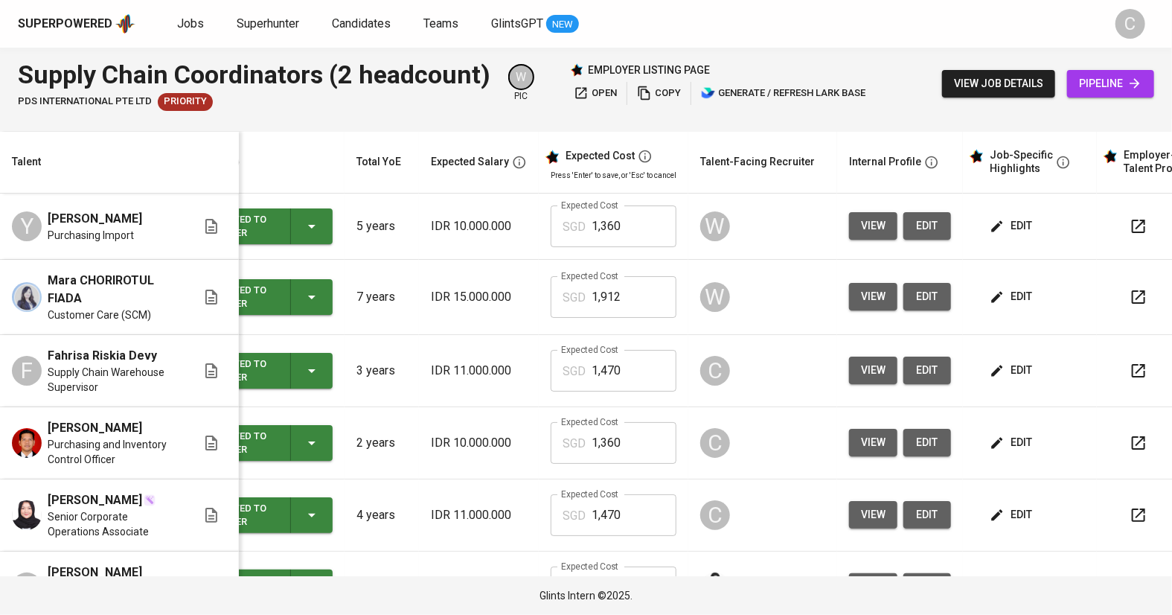
click at [1004, 438] on span "edit" at bounding box center [1011, 442] width 39 height 19
click at [1005, 445] on span "edit" at bounding box center [1011, 442] width 39 height 19
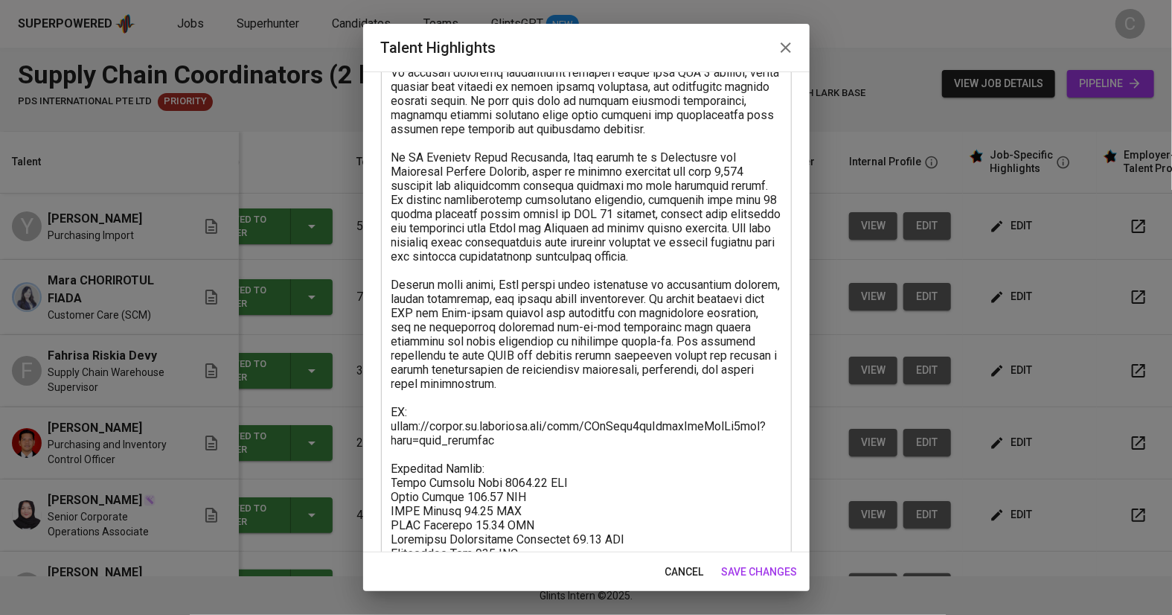
scroll to position [251, 0]
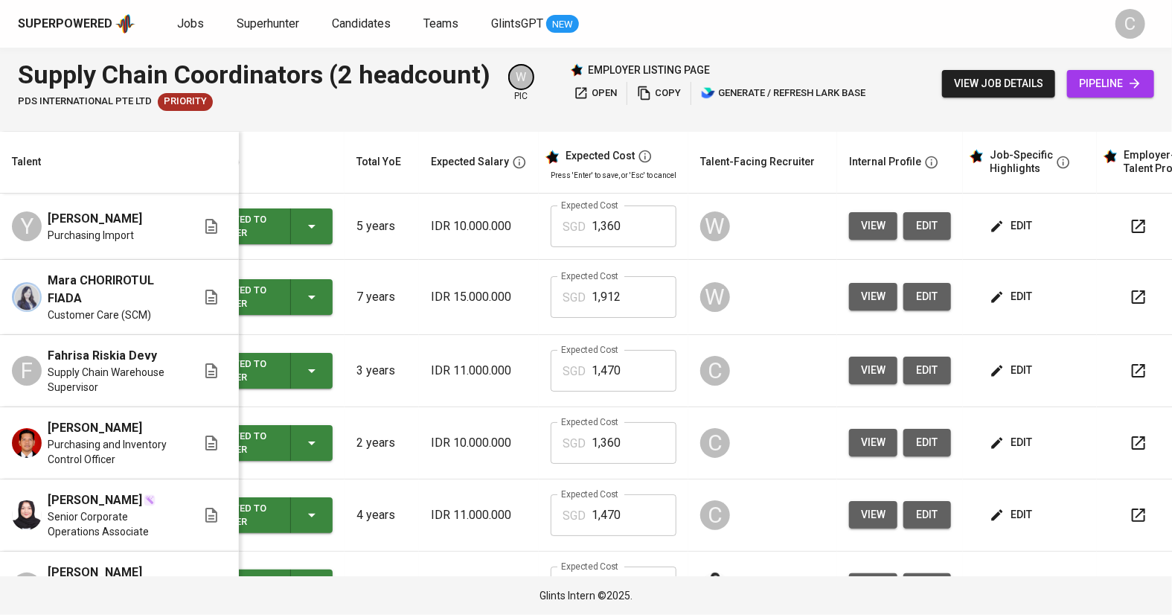
click at [992, 226] on span "edit" at bounding box center [1011, 226] width 39 height 19
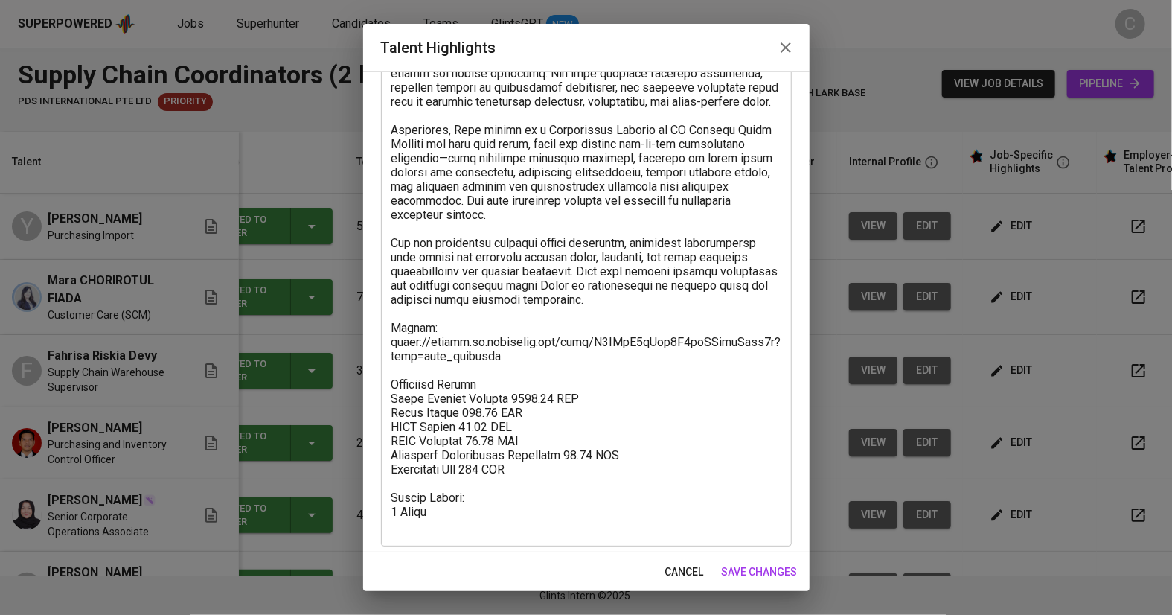
scroll to position [219, 0]
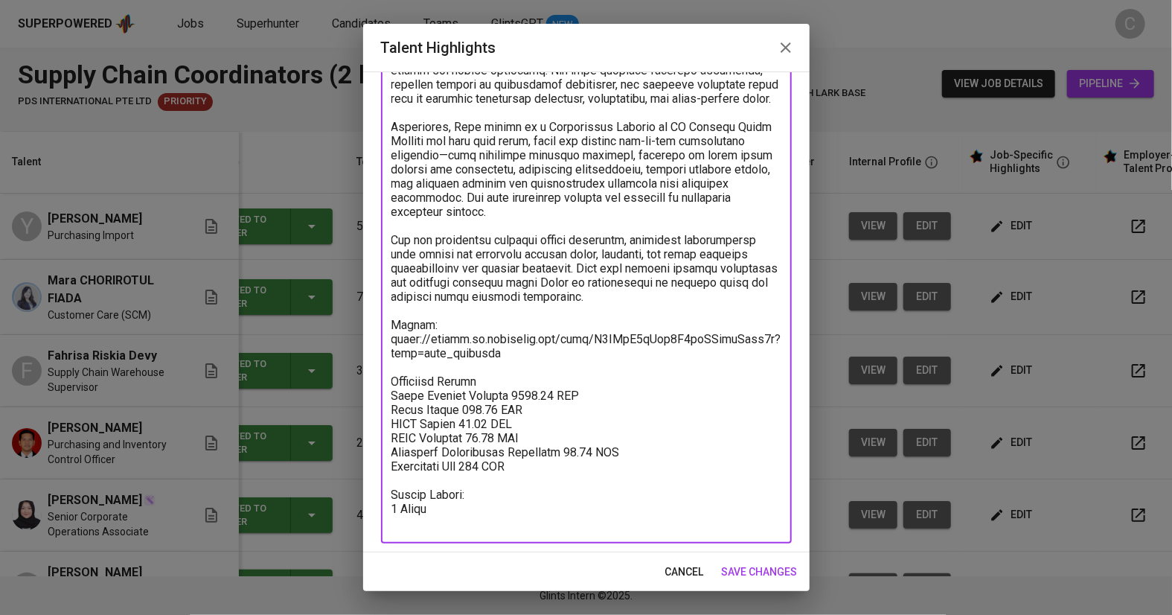
drag, startPoint x: 551, startPoint y: 478, endPoint x: 376, endPoint y: 400, distance: 192.2
click at [376, 400] on div "Enhance the Talent's profile by adding highlights relevant to this job - accomp…" at bounding box center [586, 311] width 446 height 481
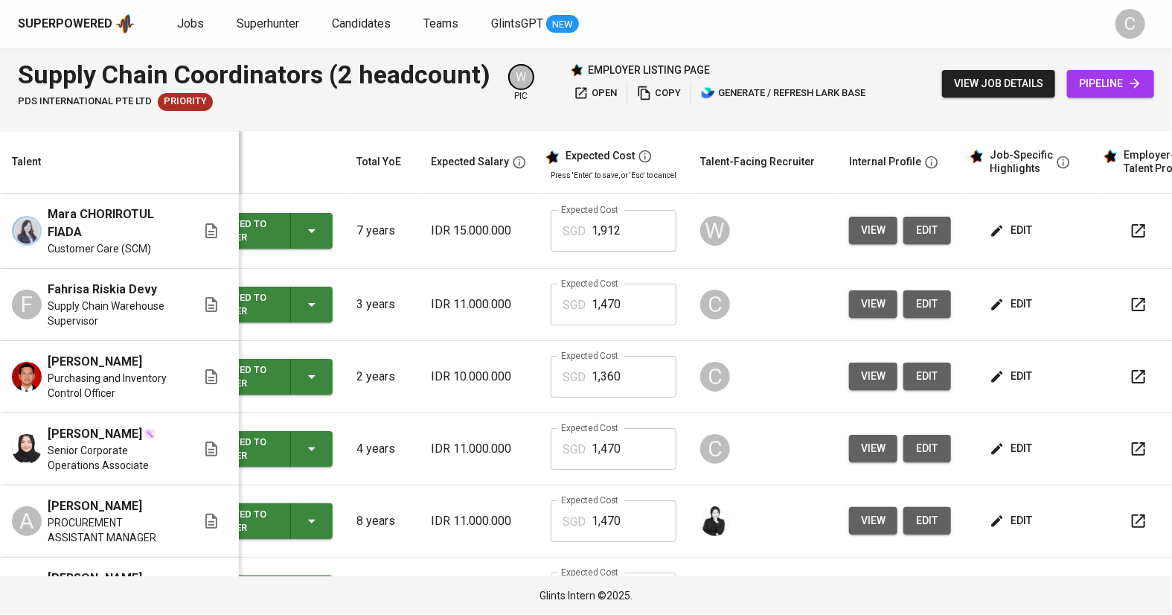
scroll to position [66, 59]
click at [992, 367] on span "edit" at bounding box center [1011, 376] width 39 height 19
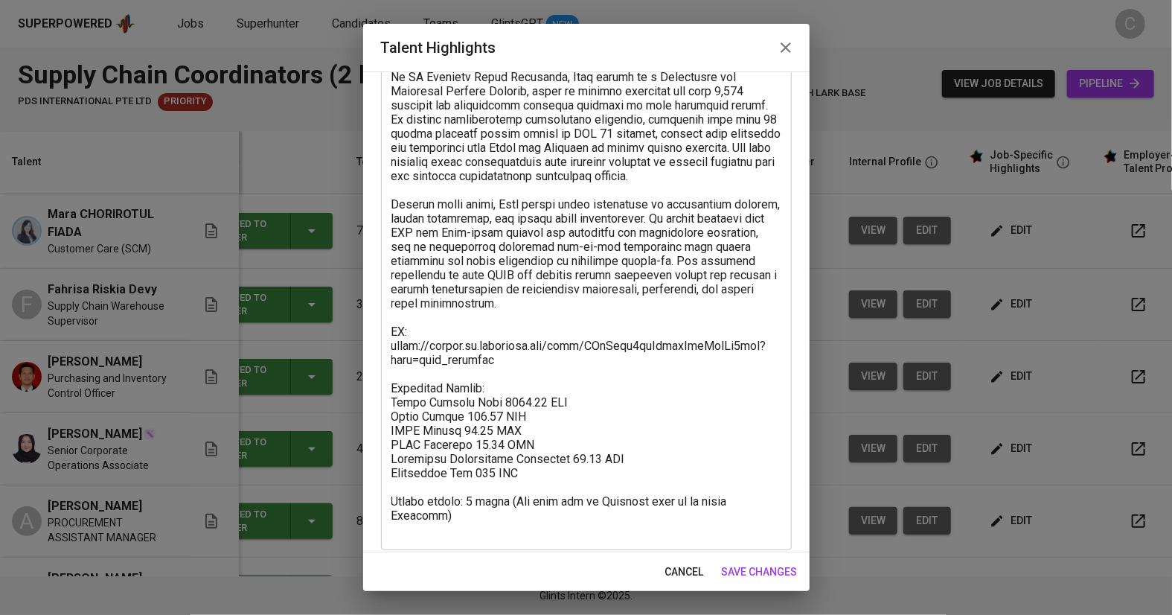
scroll to position [242, 0]
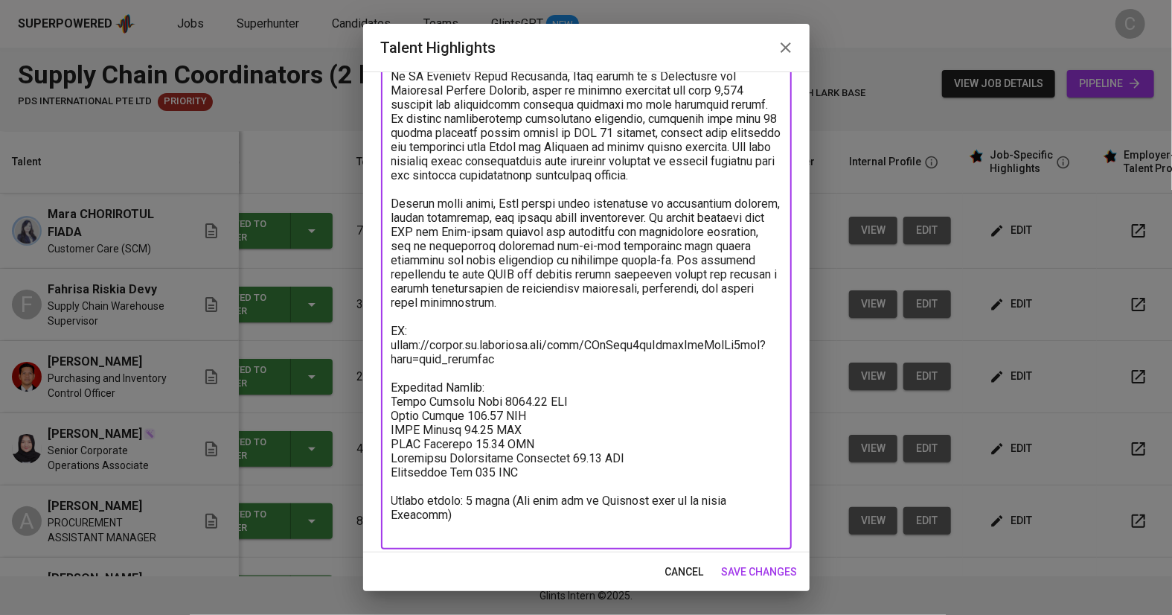
drag, startPoint x: 547, startPoint y: 476, endPoint x: 504, endPoint y: 465, distance: 44.6
click at [504, 465] on textarea at bounding box center [586, 232] width 390 height 608
click at [545, 481] on textarea at bounding box center [586, 232] width 390 height 608
drag, startPoint x: 545, startPoint y: 481, endPoint x: 386, endPoint y: 397, distance: 179.4
click at [385, 397] on div "x Talent Highlights" at bounding box center [586, 231] width 411 height 635
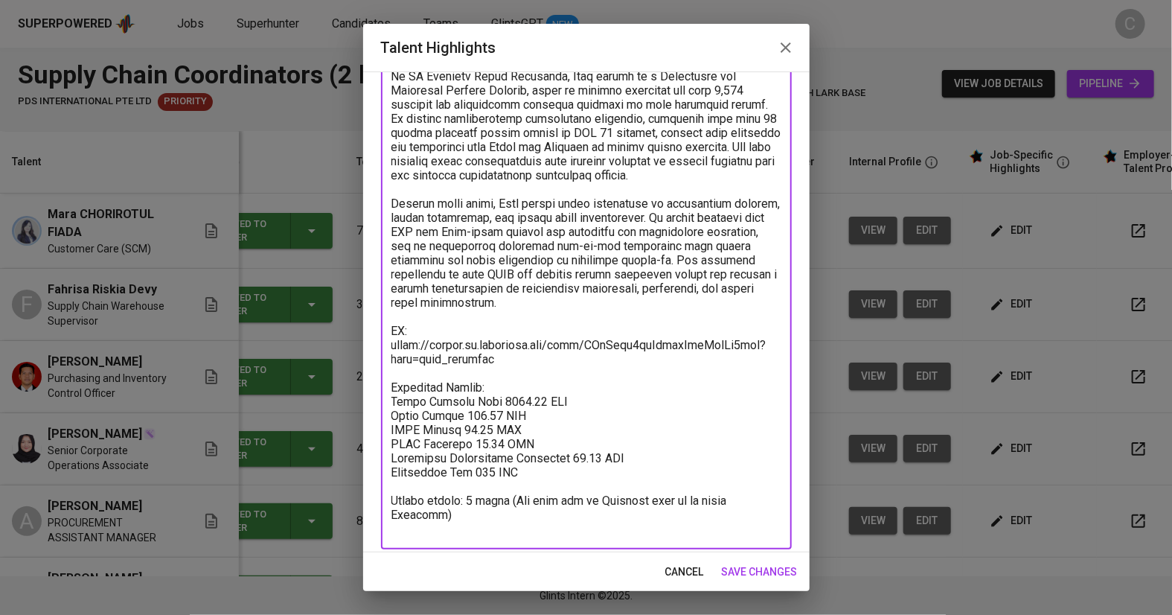
paste textarea "Total Payroll Monthly 1359.03 SGD Basic Salary 881.93 SGD BPJS Health 48.99 SGD…"
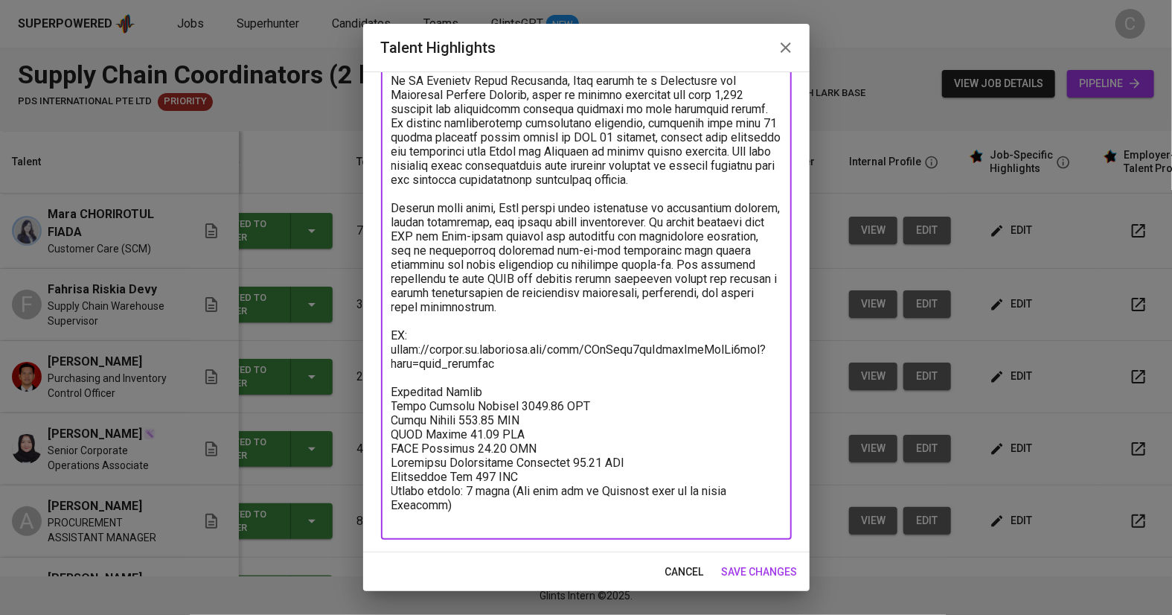
scroll to position [237, 0]
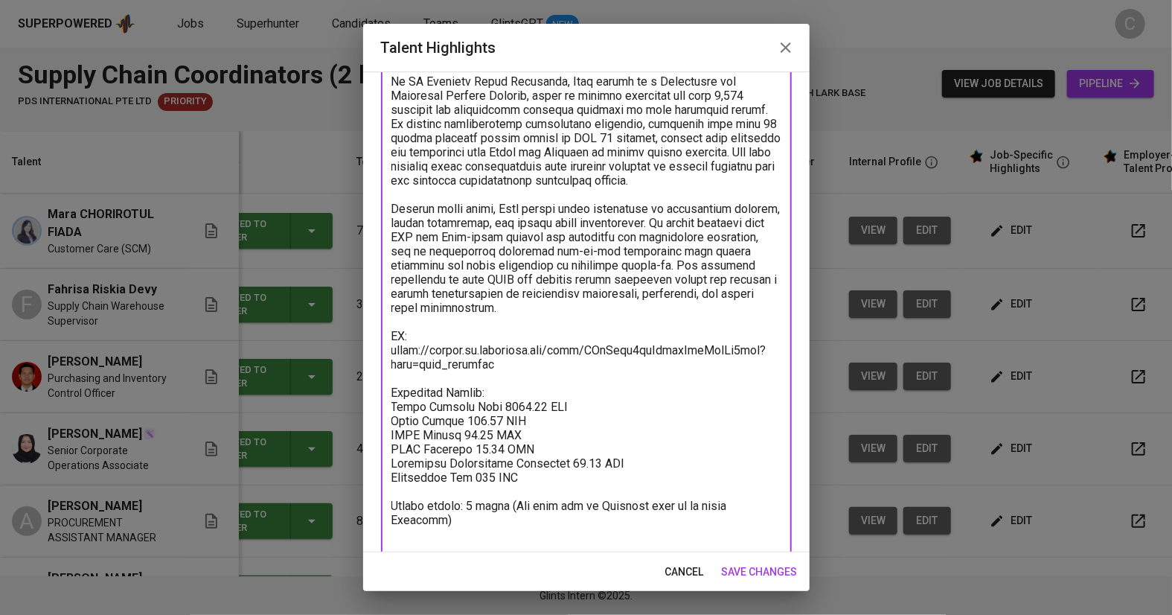
click at [538, 486] on textarea at bounding box center [586, 237] width 390 height 608
drag, startPoint x: 535, startPoint y: 490, endPoint x: 394, endPoint y: 407, distance: 163.5
click at [395, 407] on textarea at bounding box center [586, 237] width 390 height 608
paste textarea "Breakdown Salary Total Payroll Monthly 1359.03 SGD Basic Salary 881.93 SGD BPJS…"
type textarea "Rian has experience in supply chain management and procurement across both publ…"
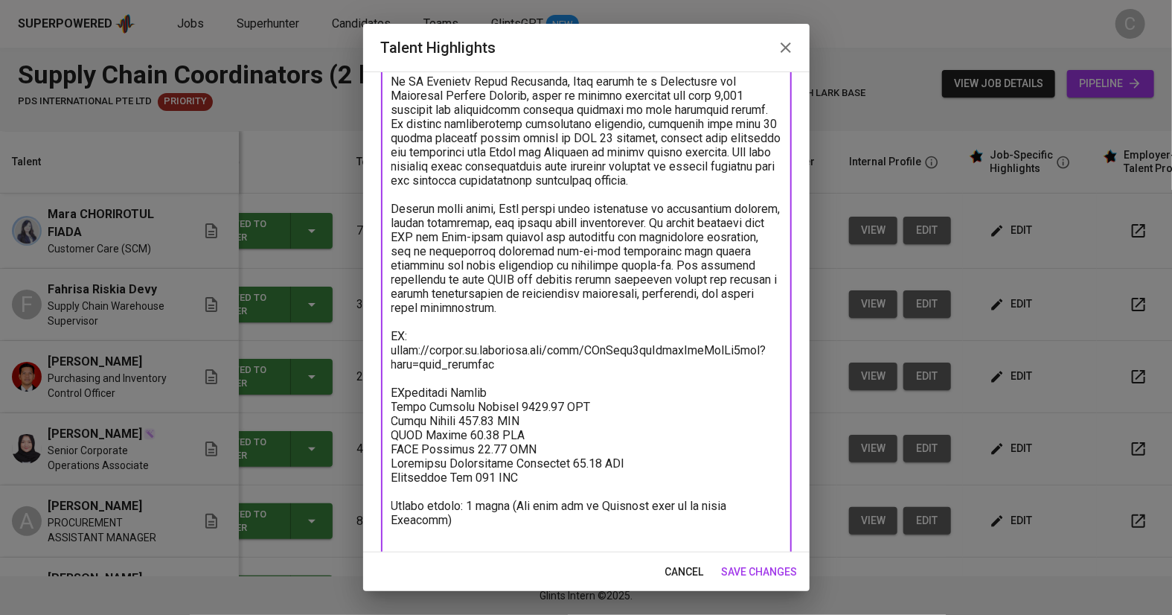
scroll to position [251, 0]
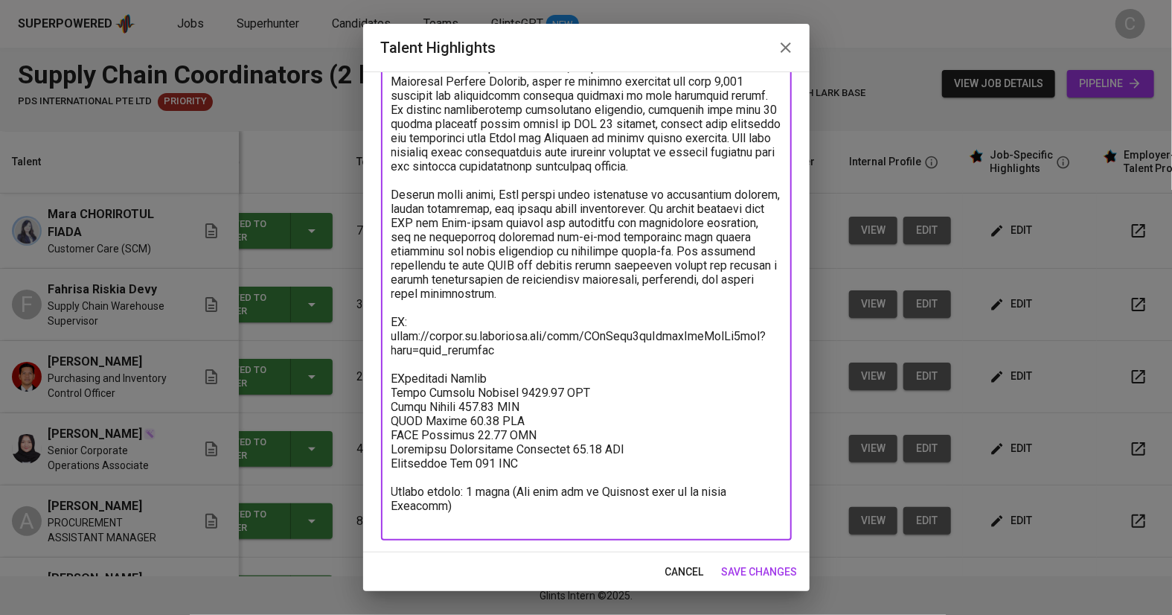
click at [776, 562] on span "save changes" at bounding box center [760, 571] width 76 height 19
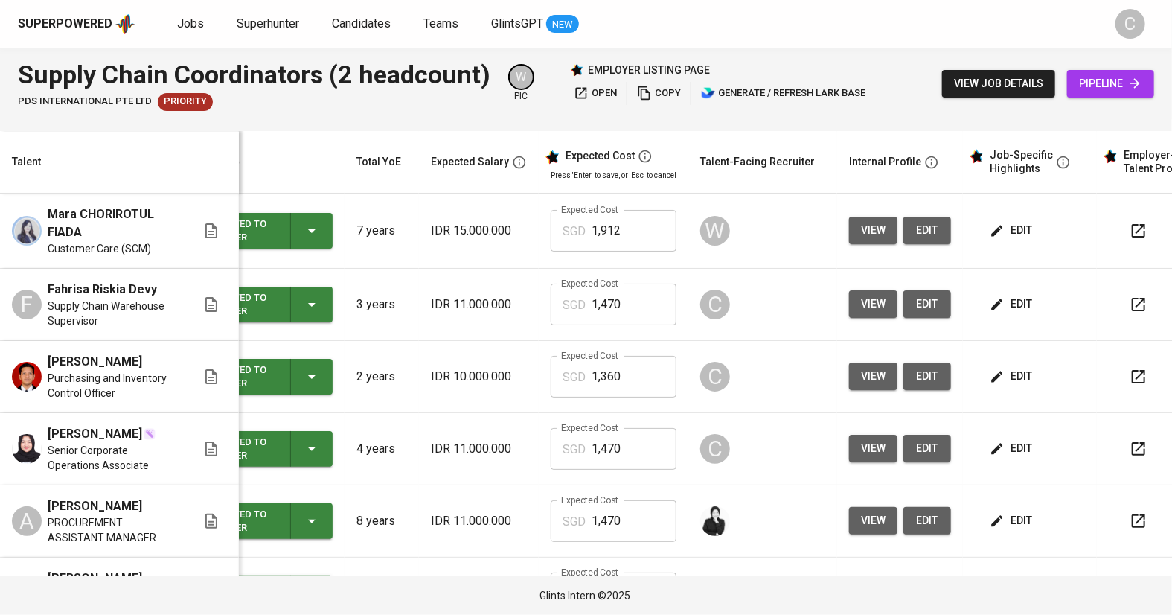
click at [993, 301] on span "edit" at bounding box center [1011, 304] width 39 height 19
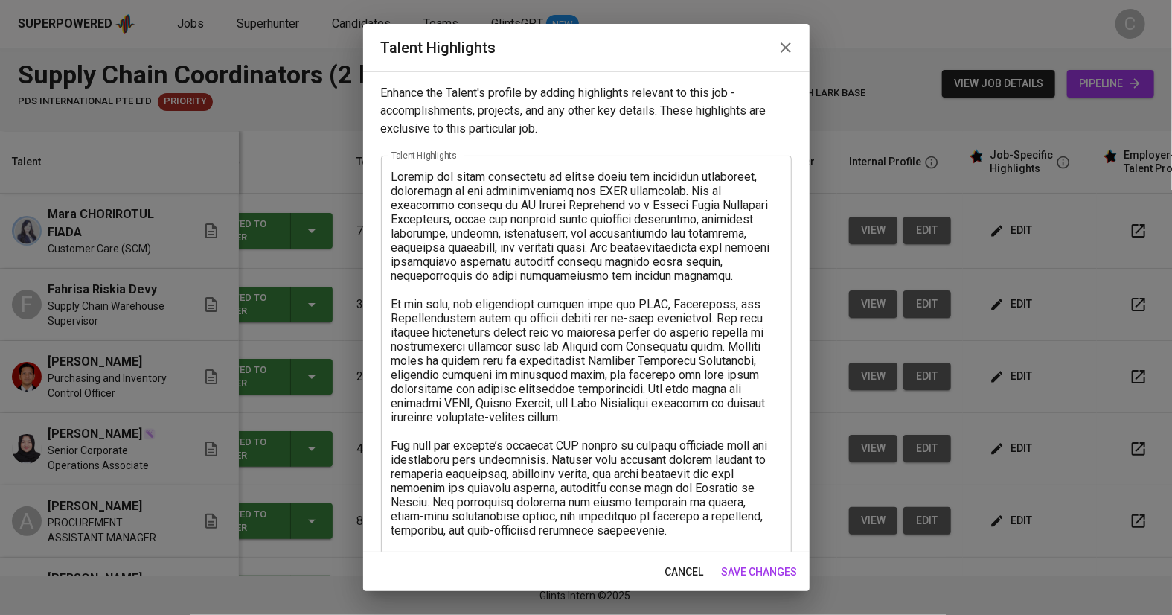
scroll to position [208, 0]
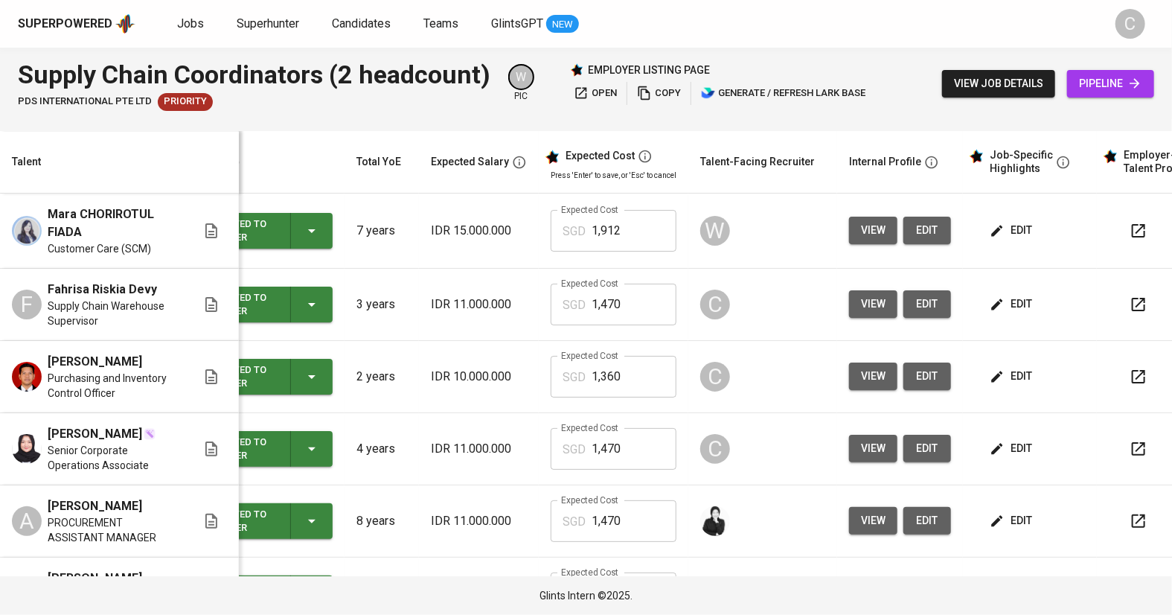
click at [1008, 377] on span "edit" at bounding box center [1011, 376] width 39 height 19
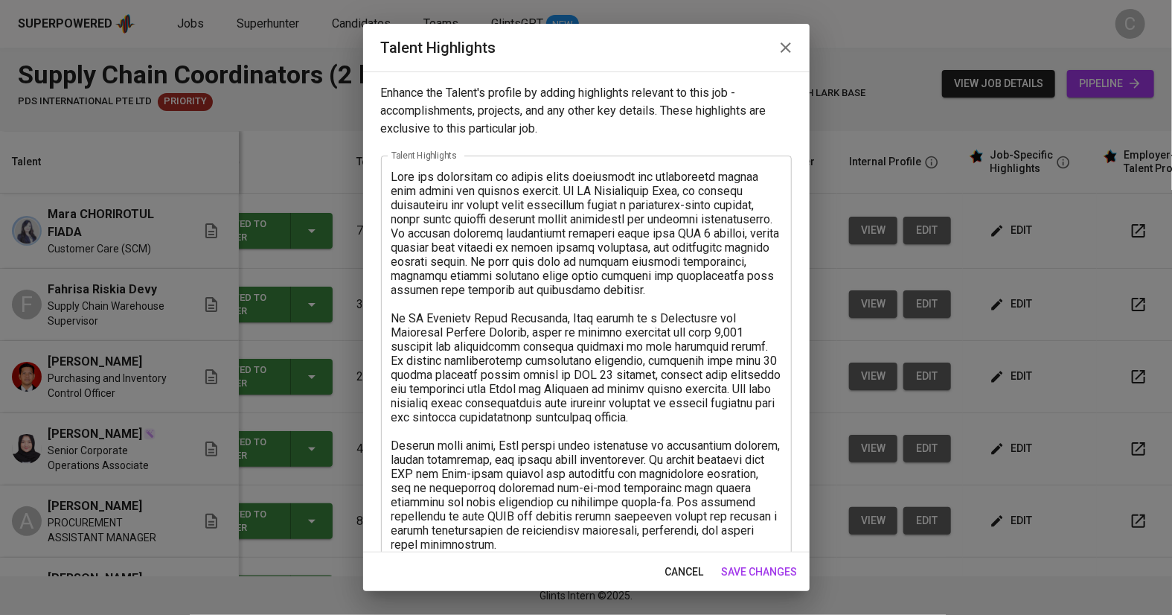
scroll to position [251, 0]
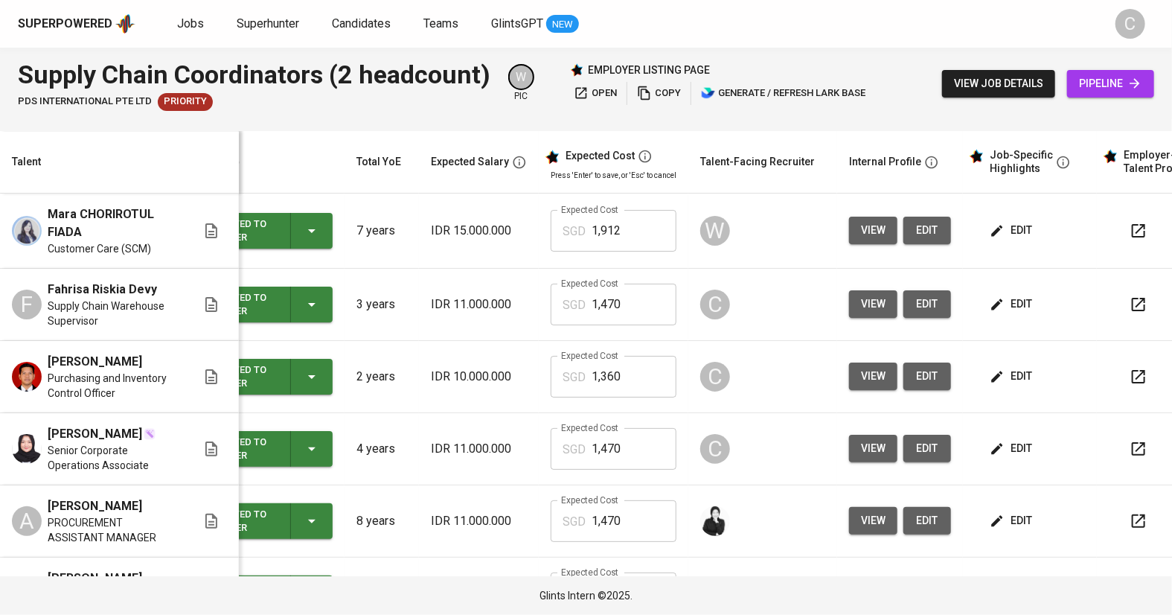
click at [995, 511] on span "edit" at bounding box center [1011, 520] width 39 height 19
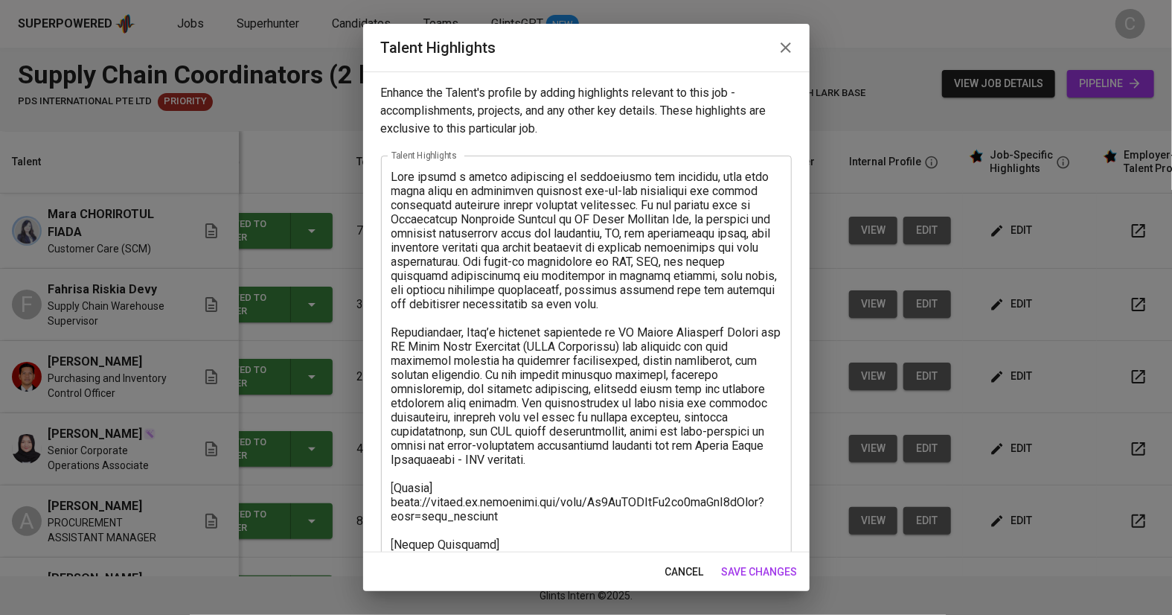
scroll to position [166, 0]
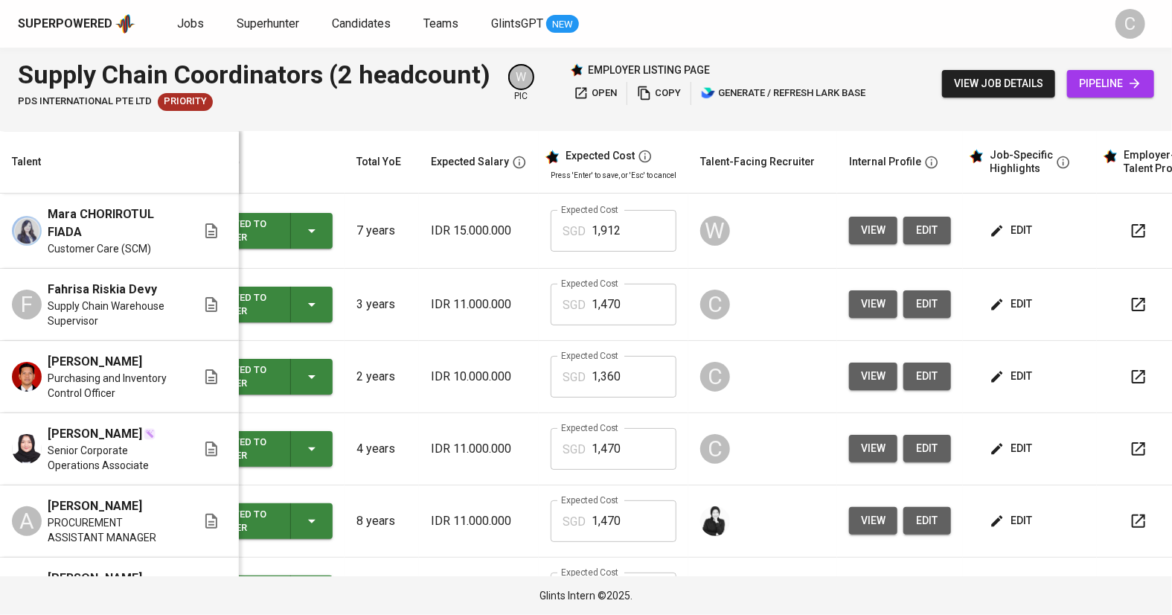
click at [998, 455] on span "edit" at bounding box center [1011, 448] width 39 height 19
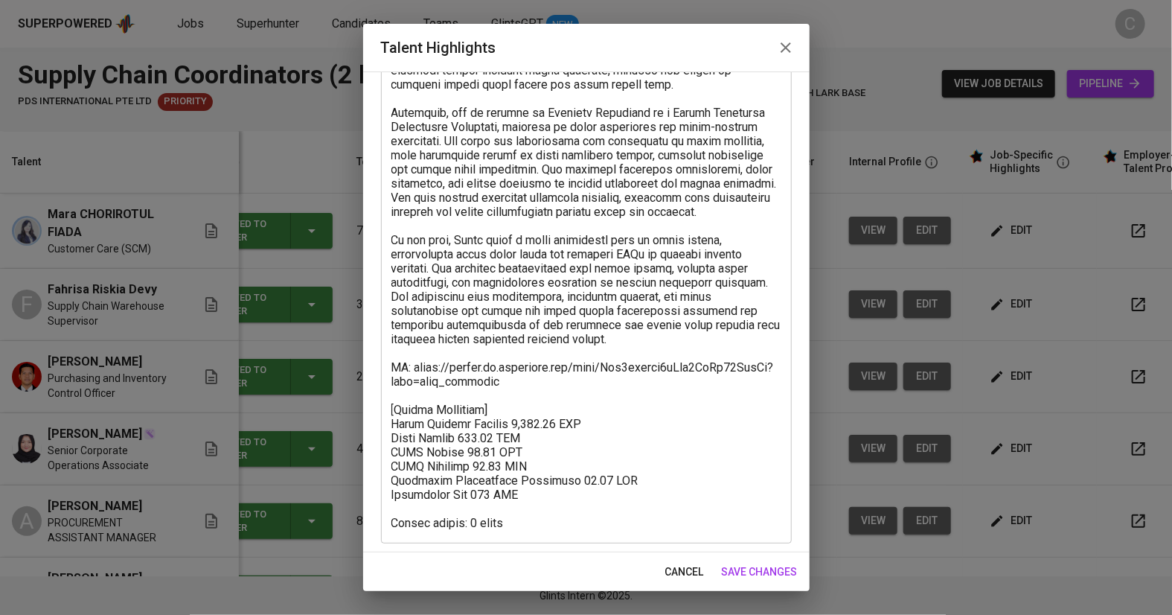
scroll to position [208, 0]
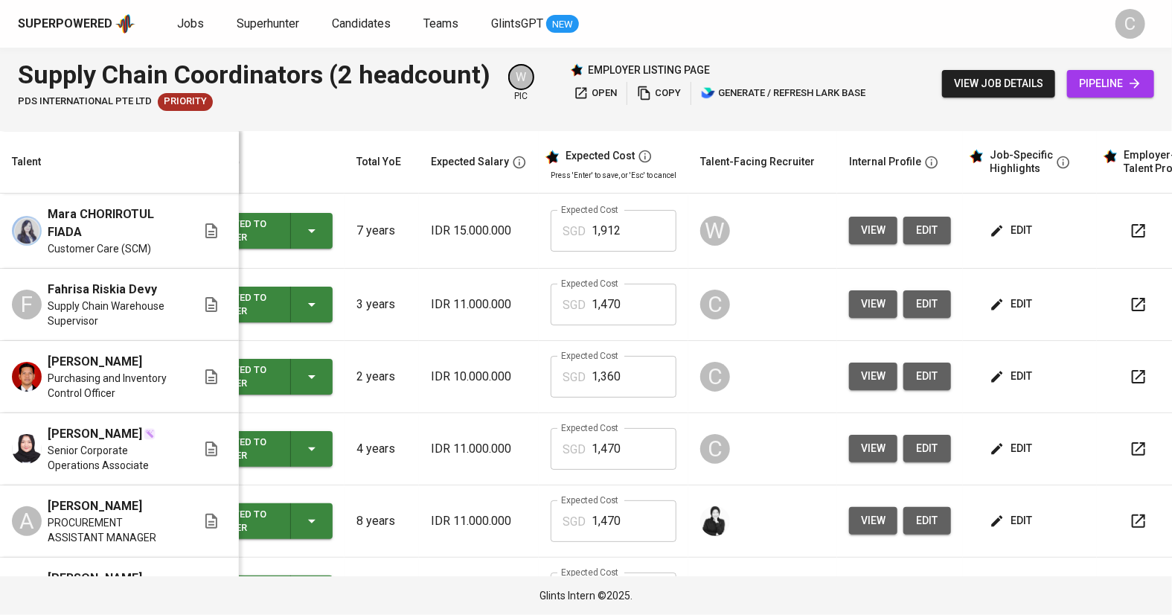
click at [996, 446] on span "edit" at bounding box center [1011, 448] width 39 height 19
click at [1016, 517] on button "edit" at bounding box center [1012, 521] width 51 height 28
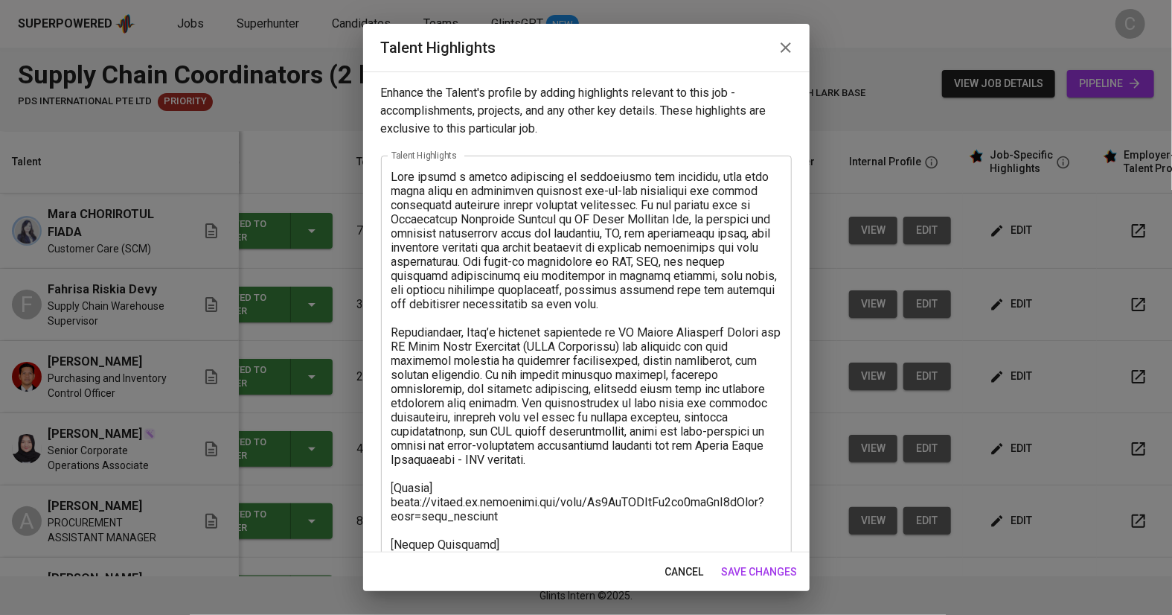
scroll to position [166, 0]
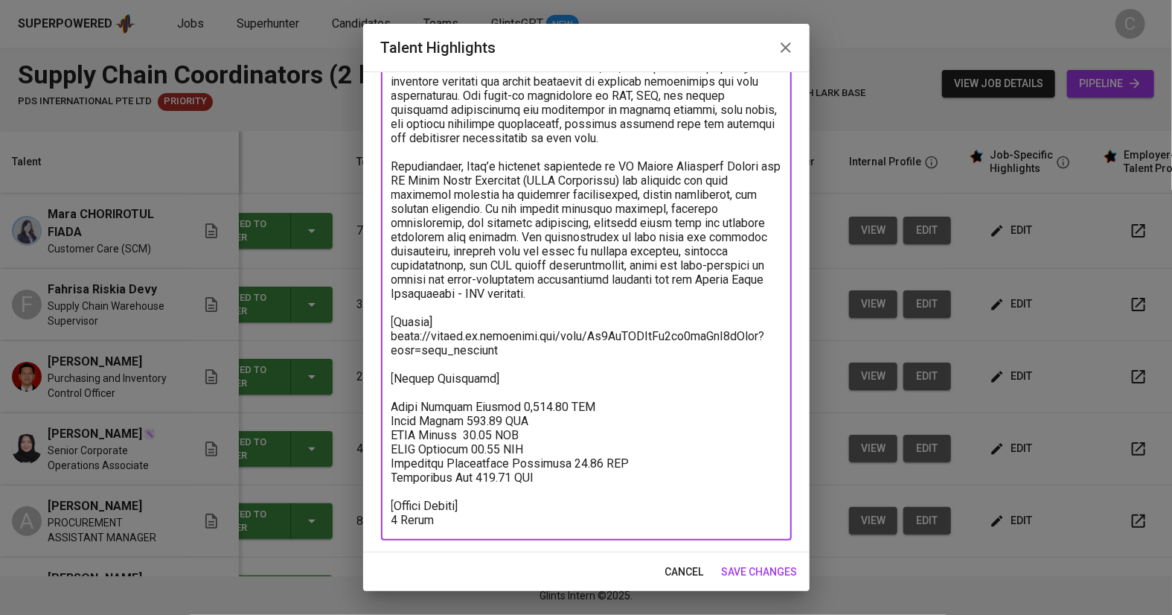
drag, startPoint x: 567, startPoint y: 479, endPoint x: 388, endPoint y: 405, distance: 194.1
click at [388, 405] on div "x Talent Highlights" at bounding box center [586, 265] width 411 height 551
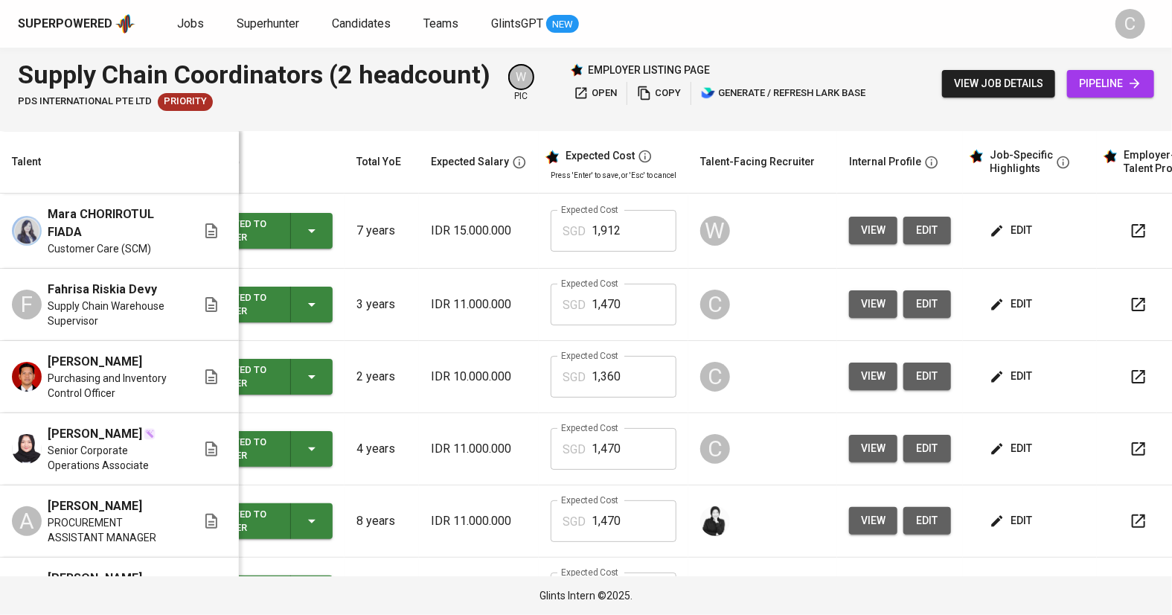
click at [992, 520] on span "edit" at bounding box center [1011, 520] width 39 height 19
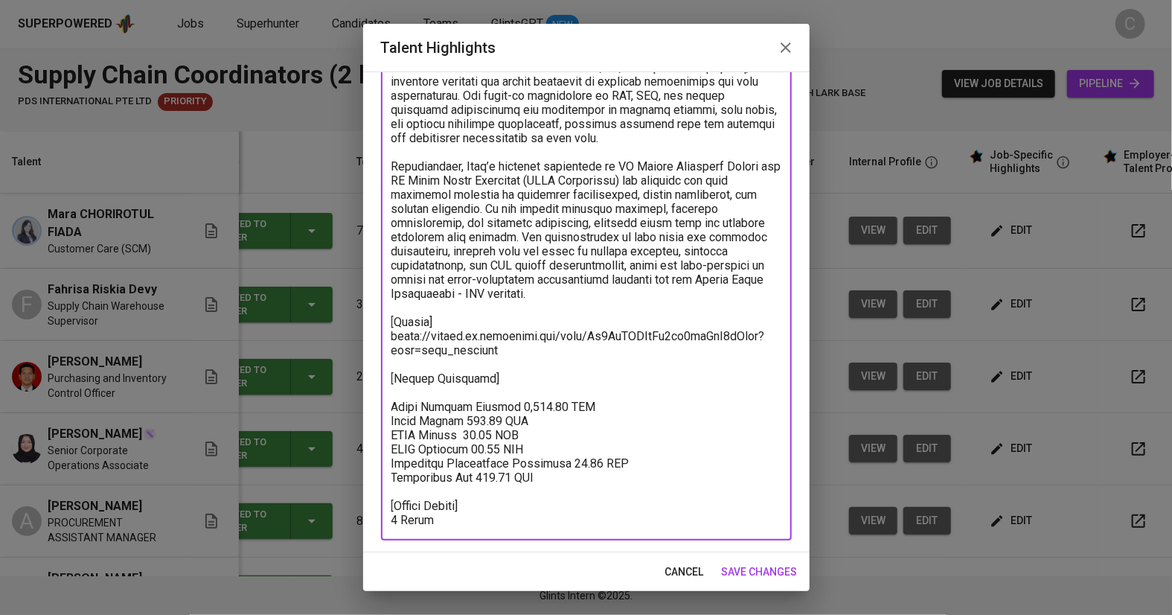
drag, startPoint x: 555, startPoint y: 479, endPoint x: 371, endPoint y: 408, distance: 196.9
click at [371, 408] on div "Enhance the Talent's profile by adding highlights relevant to this job - accomp…" at bounding box center [586, 311] width 446 height 481
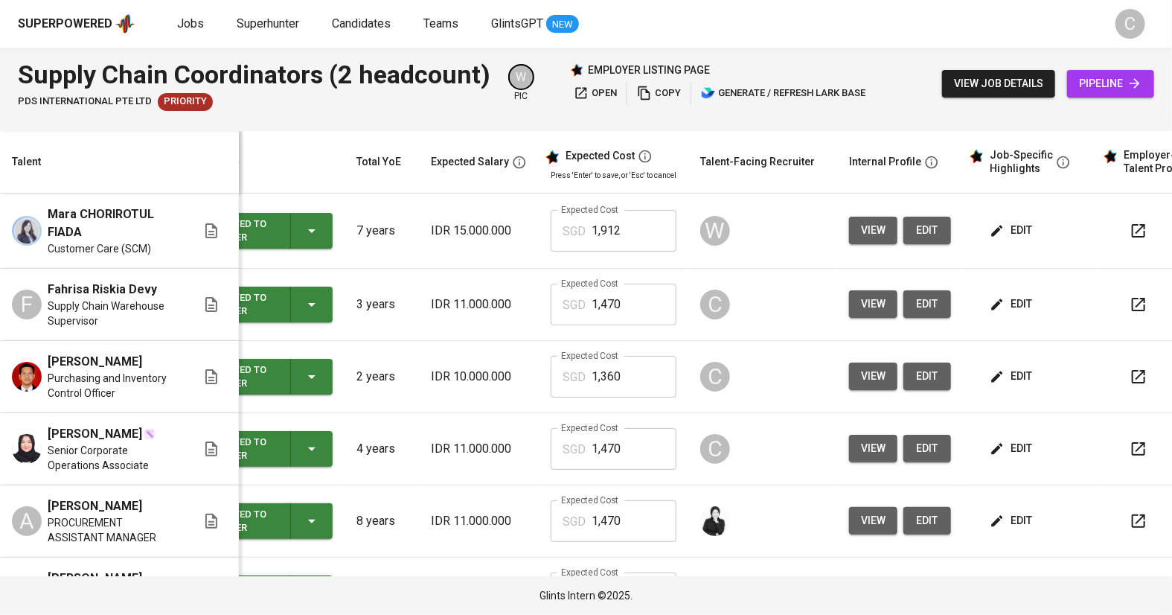
click at [1007, 447] on span "edit" at bounding box center [1011, 448] width 39 height 19
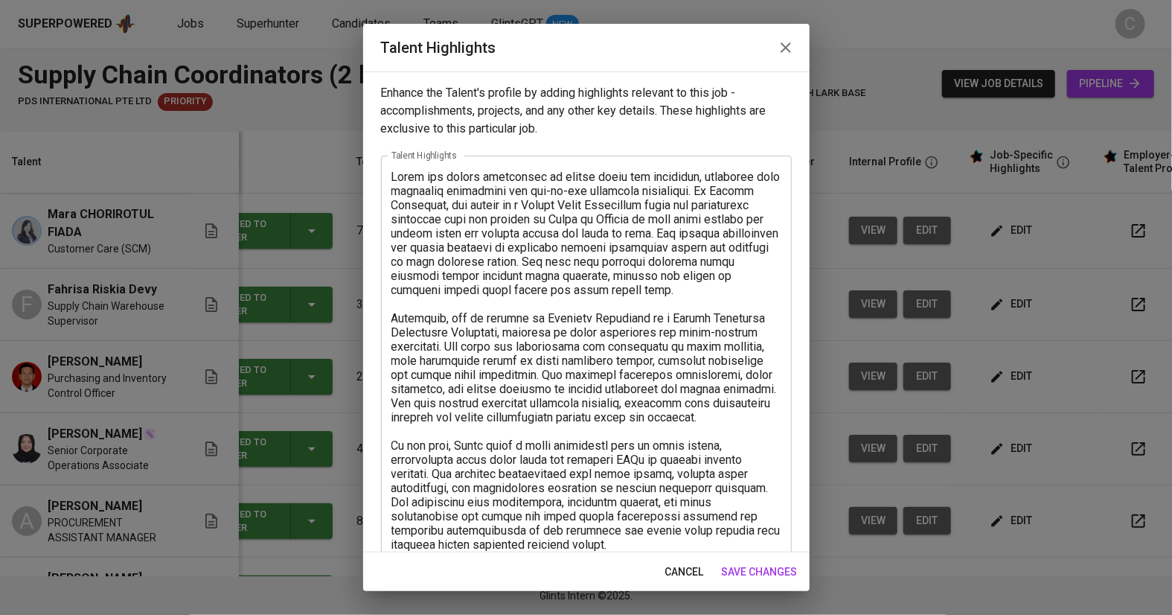
scroll to position [208, 0]
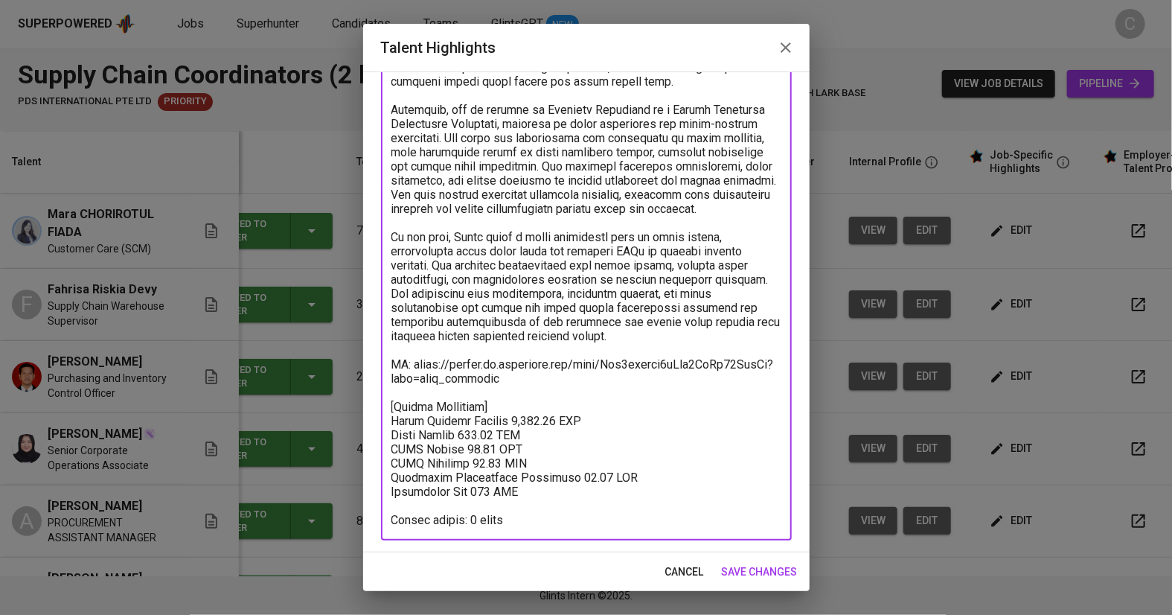
drag, startPoint x: 546, startPoint y: 493, endPoint x: 362, endPoint y: 410, distance: 202.2
click at [362, 411] on div "Talent Highlights Enhance the Talent's profile by adding highlights relevant to…" at bounding box center [586, 307] width 1172 height 615
paste textarea "Total Monthly Pricing 1,470.21 SGD Basic Salary 980.69 SGD BPJS Health 48.99 SG…"
type textarea "Novia has strong experience in supply chain and logistics, combining both corpo…"
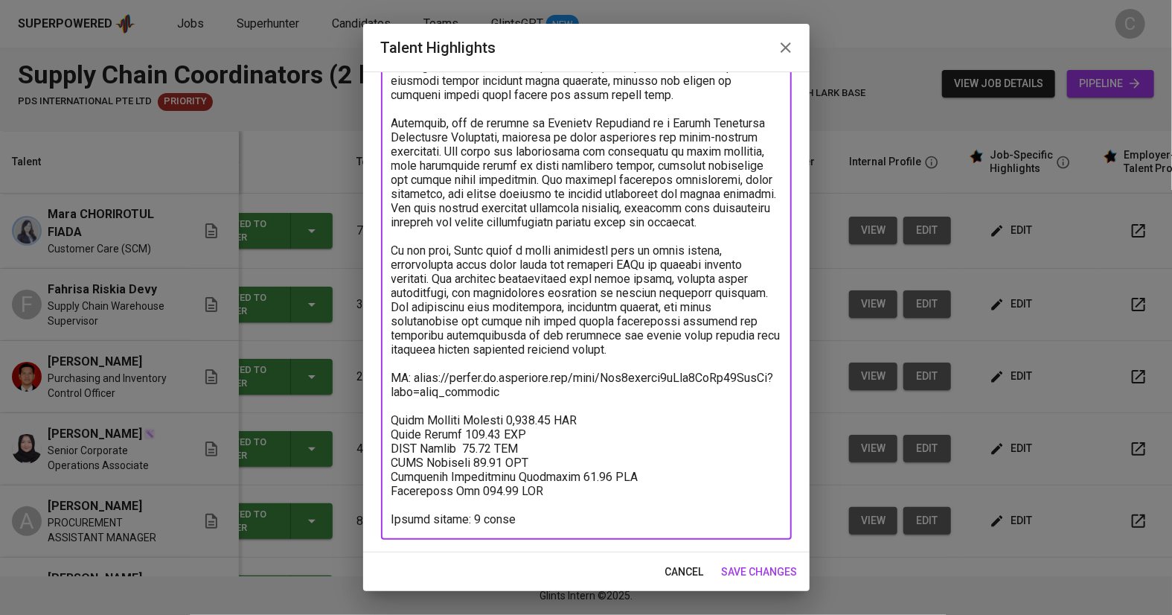
scroll to position [193, 0]
click at [771, 567] on span "save changes" at bounding box center [760, 571] width 76 height 19
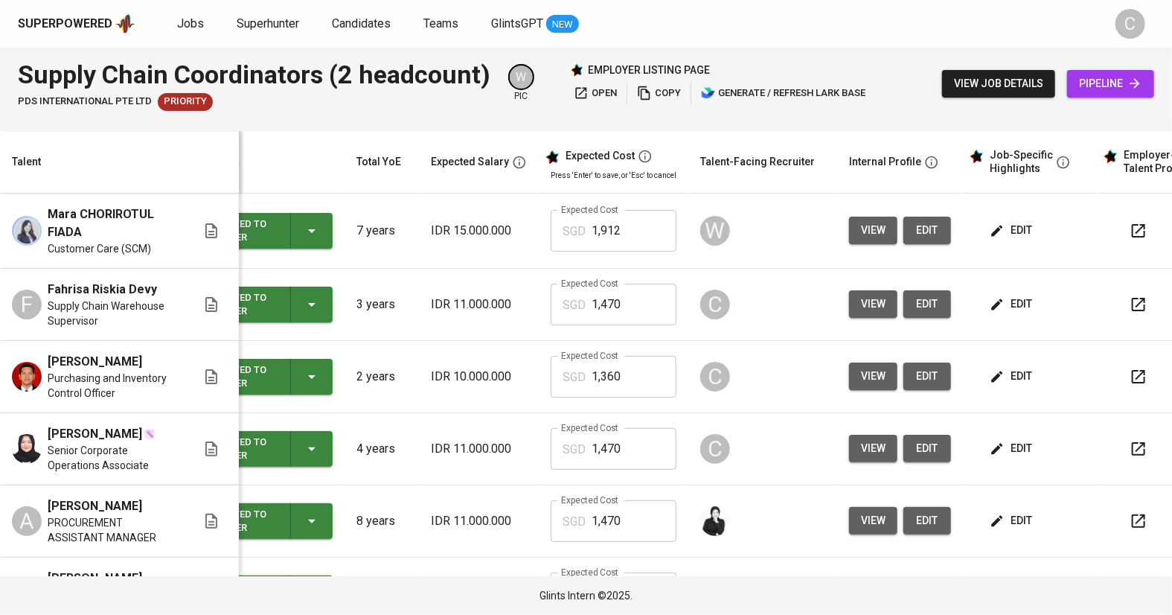
click at [1004, 302] on span "edit" at bounding box center [1011, 304] width 39 height 19
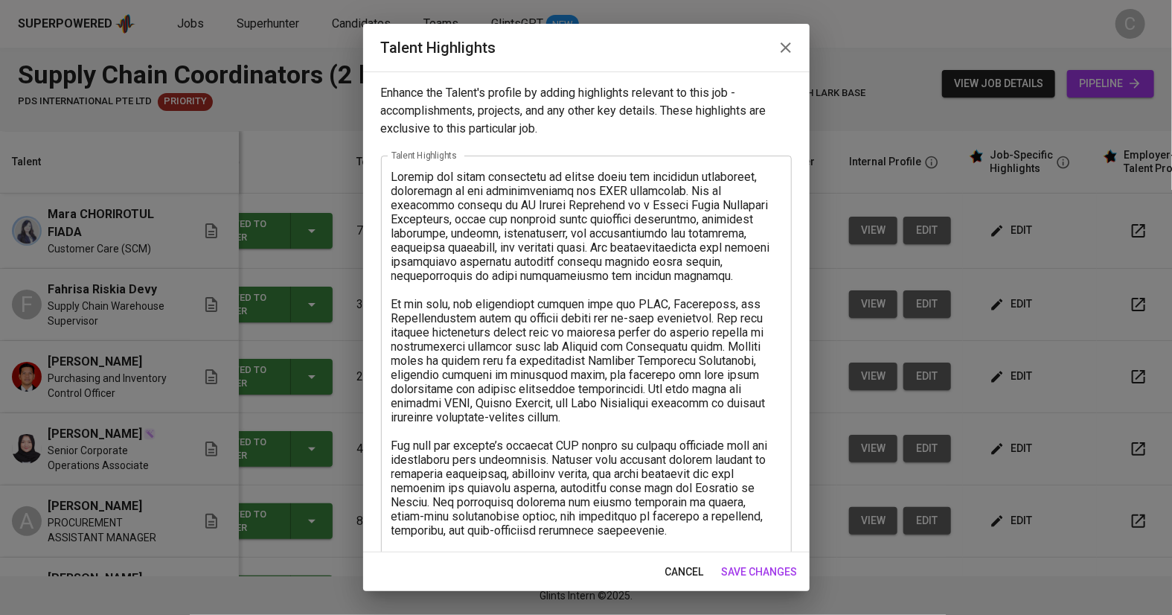
scroll to position [208, 0]
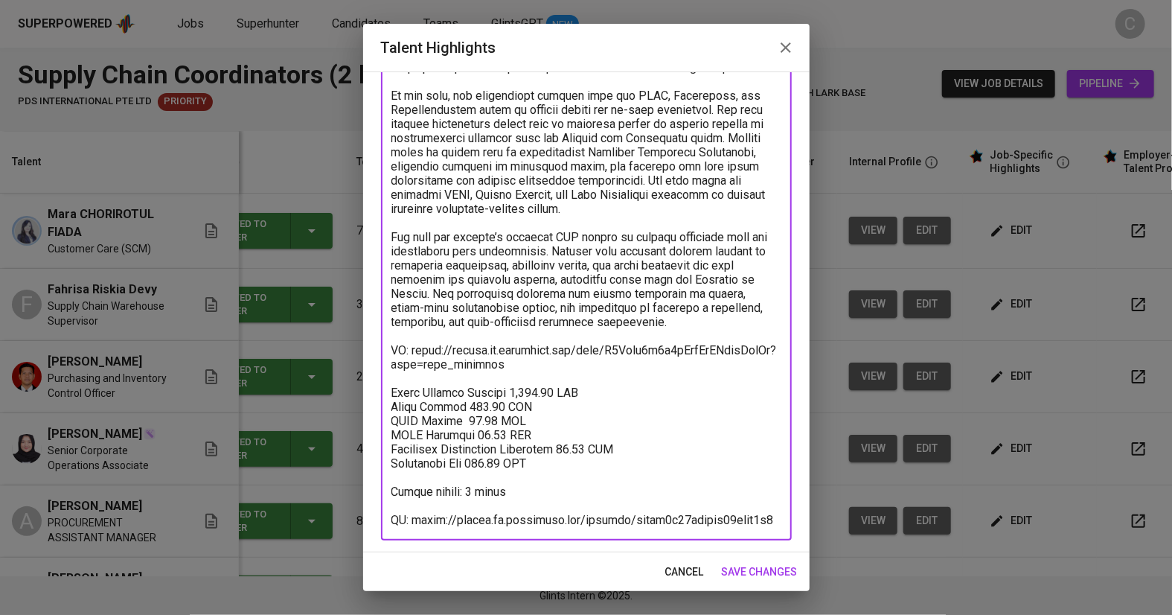
drag, startPoint x: 567, startPoint y: 462, endPoint x: 382, endPoint y: 387, distance: 199.9
click at [382, 387] on div "x Talent Highlights" at bounding box center [586, 243] width 411 height 593
click at [786, 571] on span "save changes" at bounding box center [760, 571] width 76 height 19
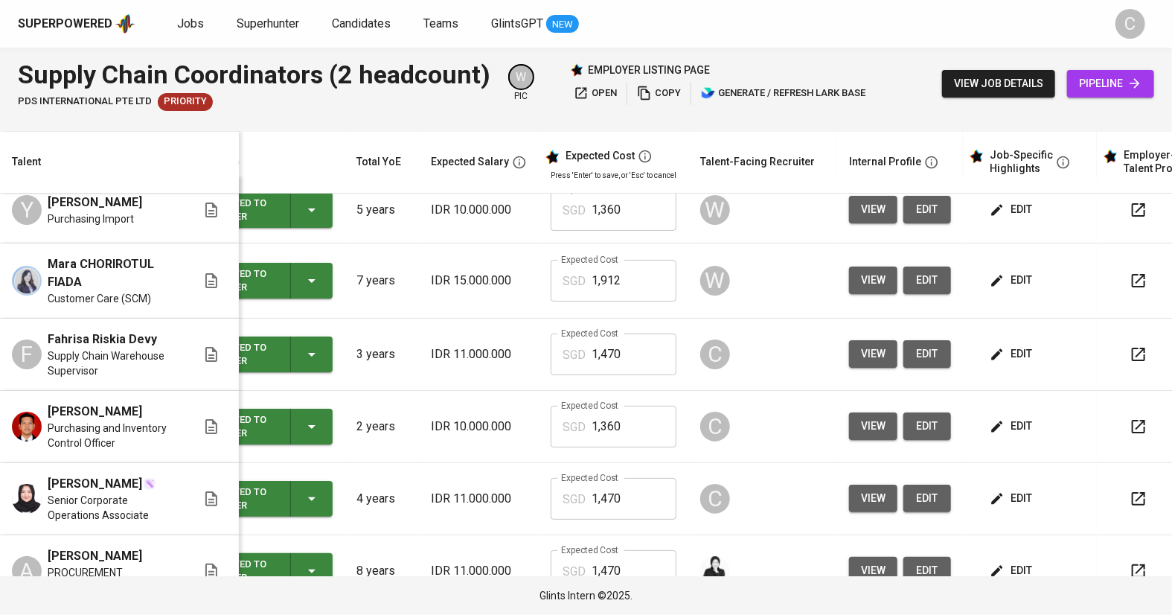
scroll to position [13, 59]
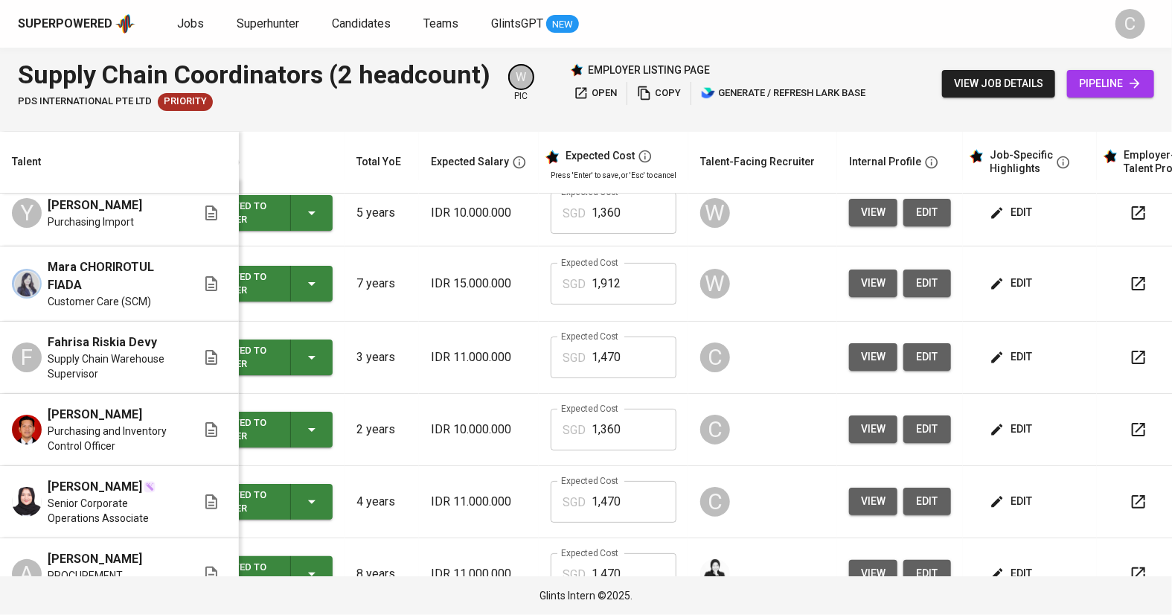
click at [1005, 211] on span "edit" at bounding box center [1011, 212] width 39 height 19
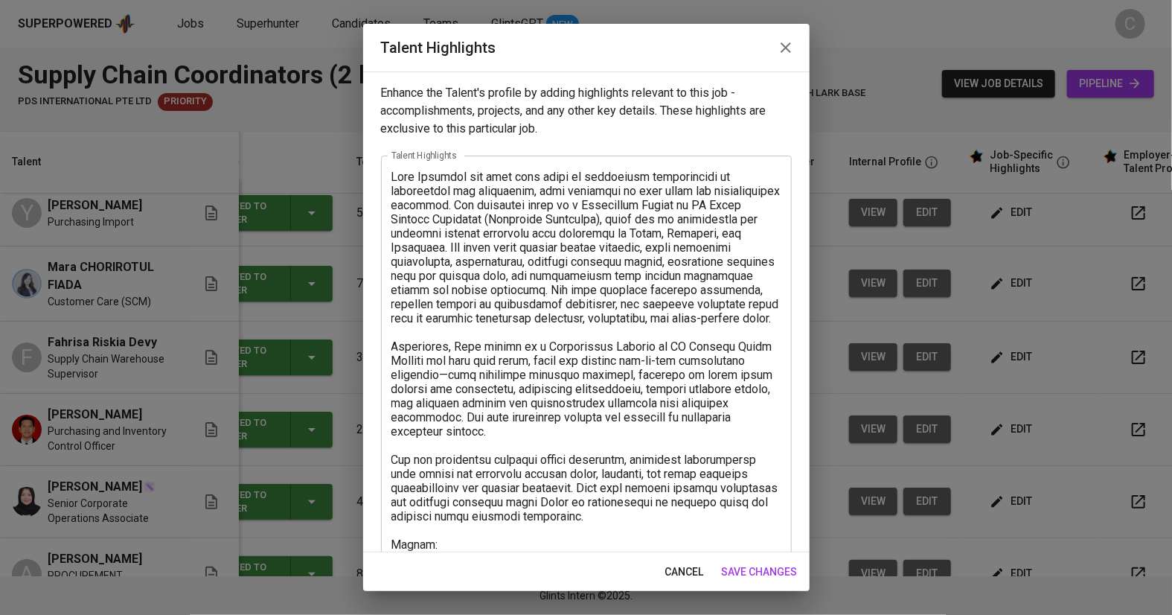
scroll to position [222, 0]
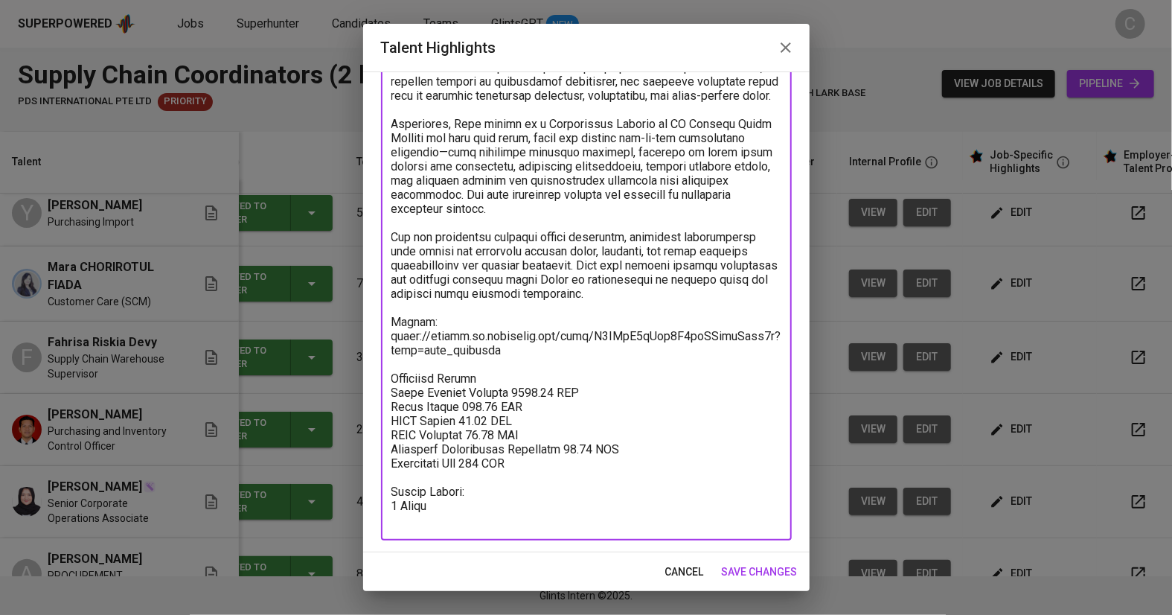
drag, startPoint x: 546, startPoint y: 482, endPoint x: 369, endPoint y: 397, distance: 196.7
click at [369, 397] on div "Enhance the Talent's profile by adding highlights relevant to this job - accomp…" at bounding box center [586, 311] width 446 height 481
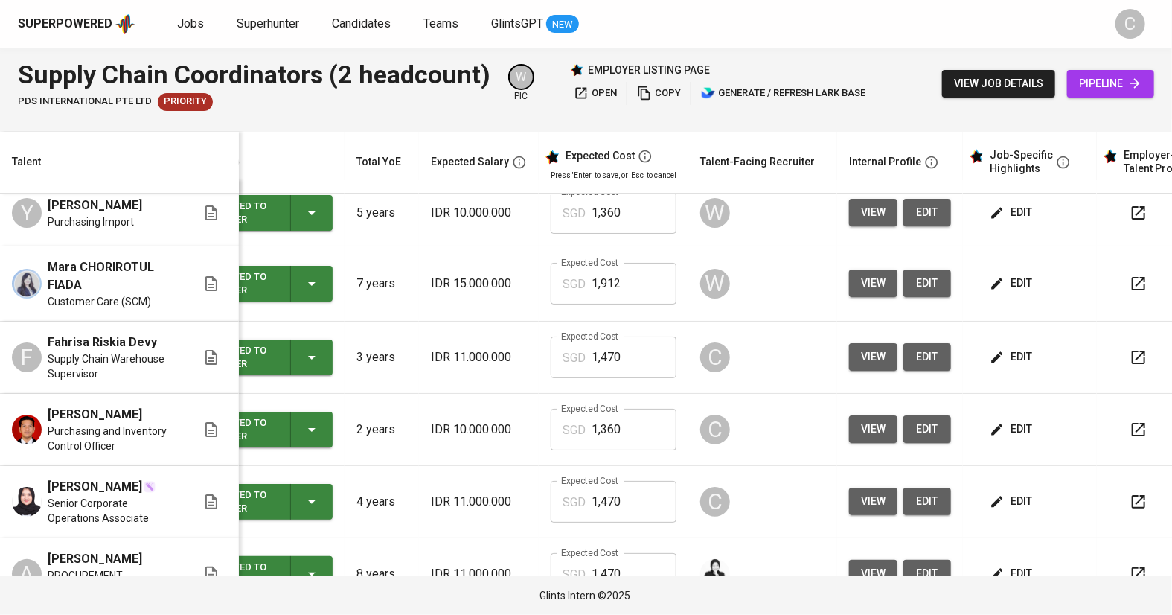
click at [1001, 422] on span "edit" at bounding box center [1011, 429] width 39 height 19
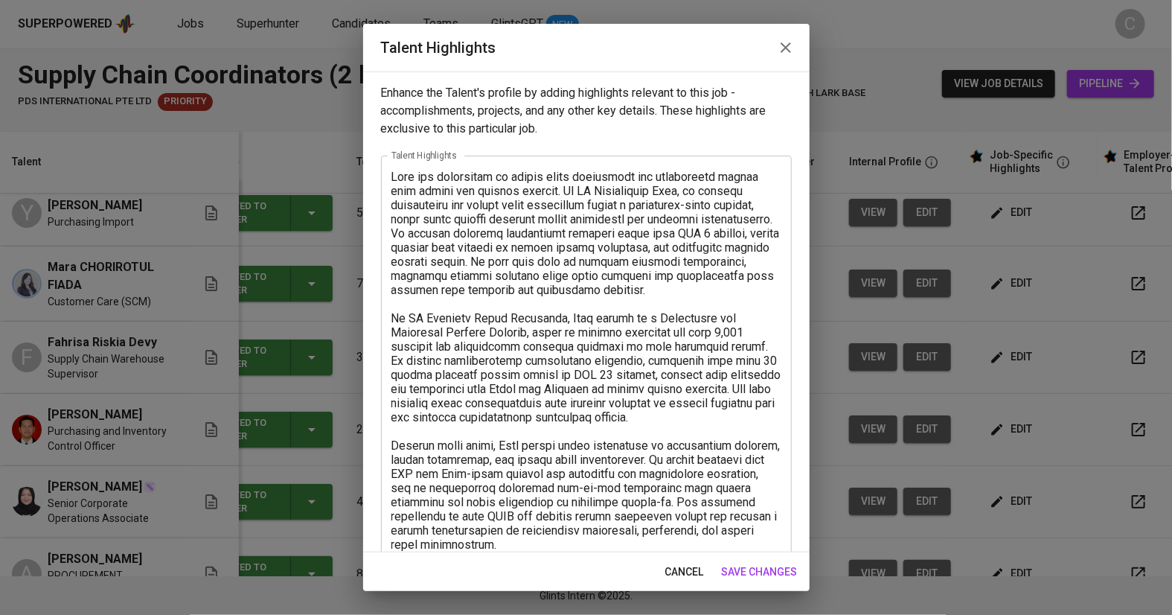
scroll to position [251, 0]
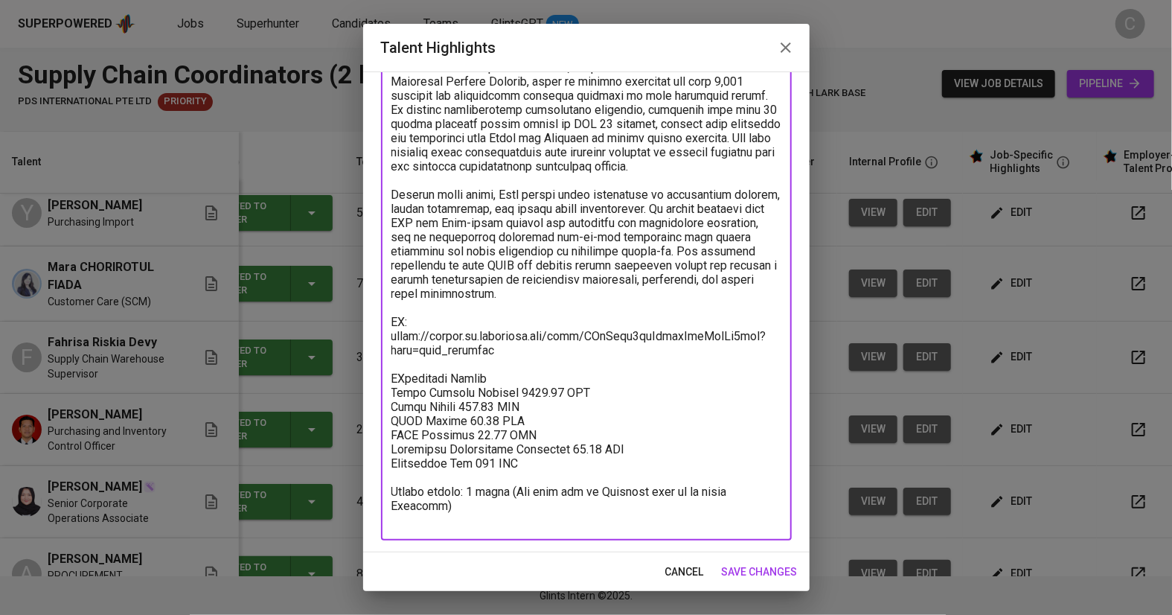
drag, startPoint x: 557, startPoint y: 469, endPoint x: 376, endPoint y: 393, distance: 195.4
click at [376, 393] on div "Enhance the Talent's profile by adding highlights relevant to this job - accomp…" at bounding box center [586, 311] width 446 height 481
paste textarea "reakdown Salary Total Payroll Monthly 1359.03 SGD Basic Salary 881.93 SGD BPJS …"
click at [552, 480] on textarea at bounding box center [586, 223] width 390 height 608
drag, startPoint x: 552, startPoint y: 480, endPoint x: 387, endPoint y: 395, distance: 185.7
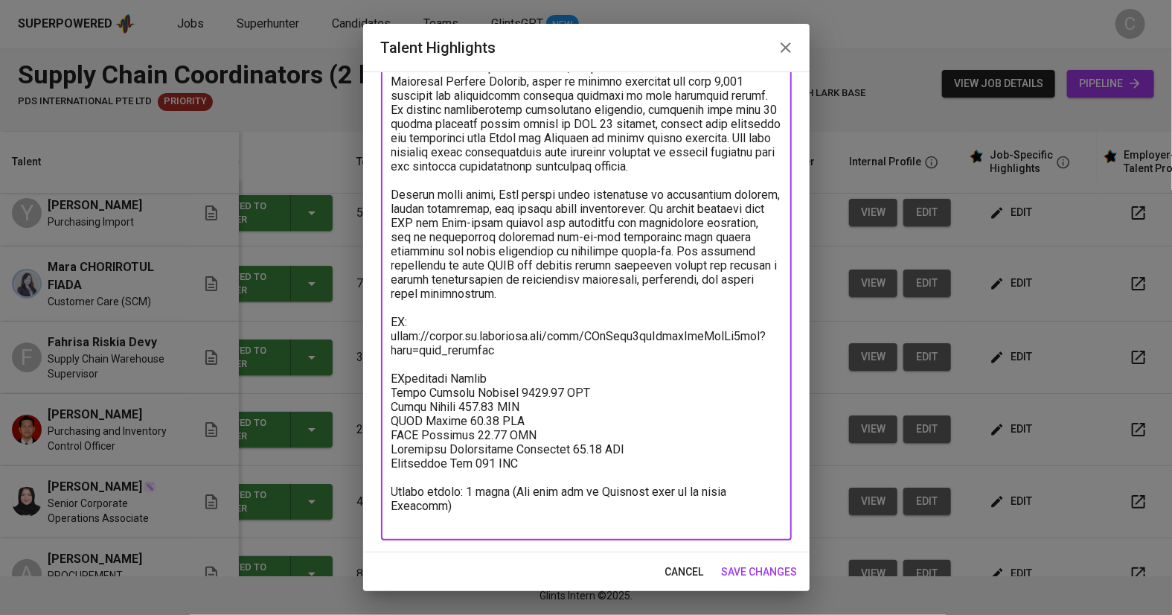
click at [387, 395] on div "x Talent Highlights" at bounding box center [586, 222] width 411 height 635
paste textarea
type textarea "Rian has experience in supply chain management and procurement across both publ…"
click at [762, 567] on span "save changes" at bounding box center [760, 571] width 76 height 19
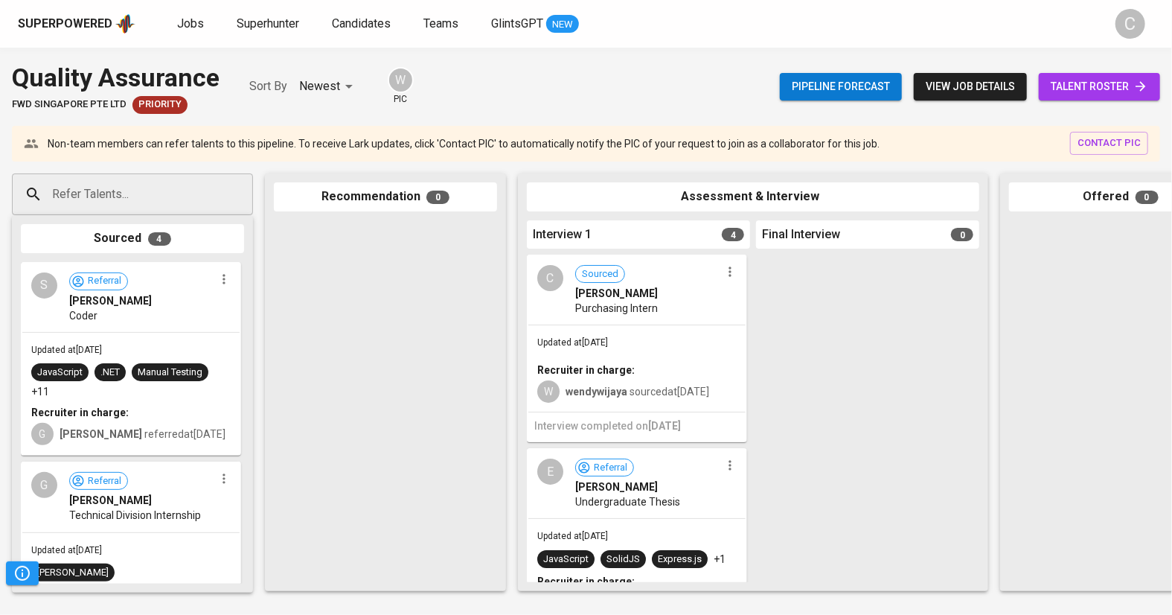
click at [1072, 94] on span "talent roster" at bounding box center [1099, 86] width 97 height 19
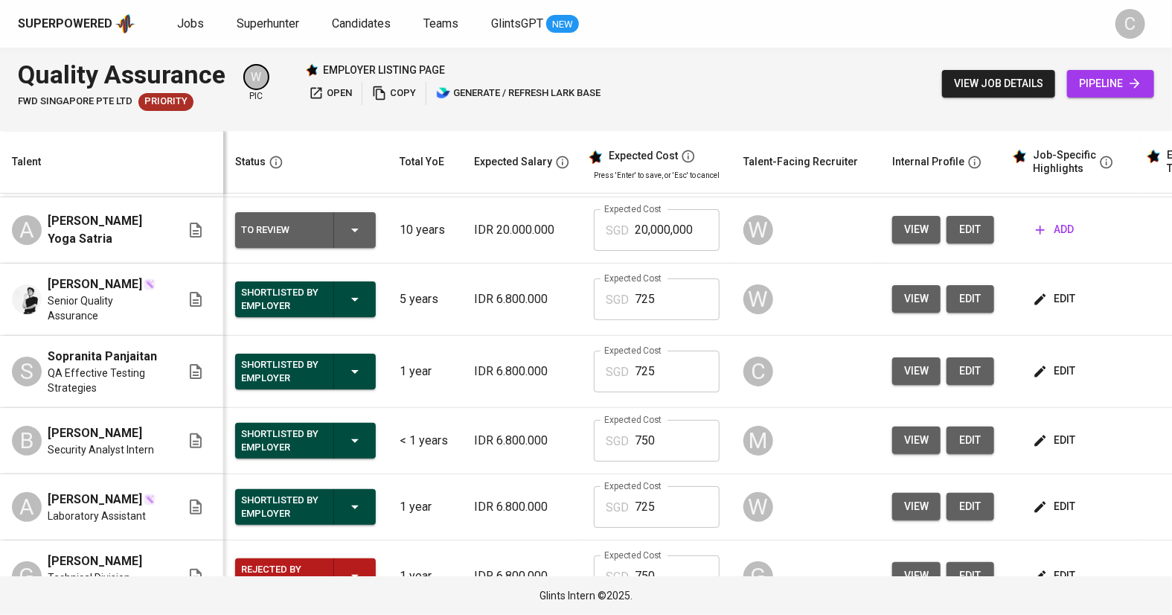
scroll to position [111, 0]
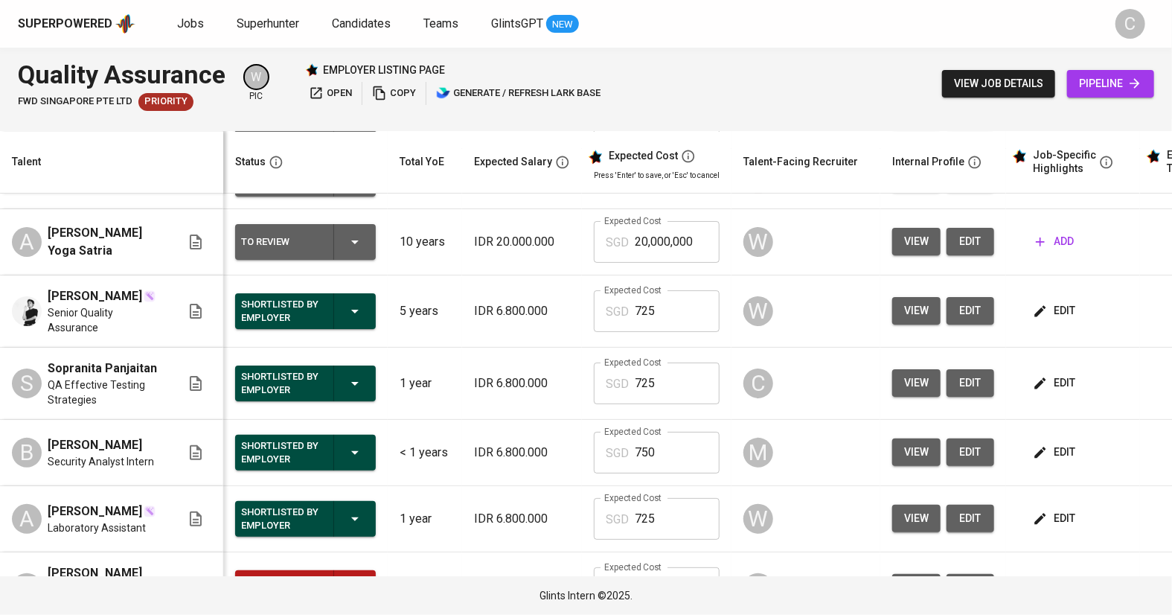
click at [638, 207] on td at bounding box center [657, 179] width 150 height 60
